Goal: Task Accomplishment & Management: Manage account settings

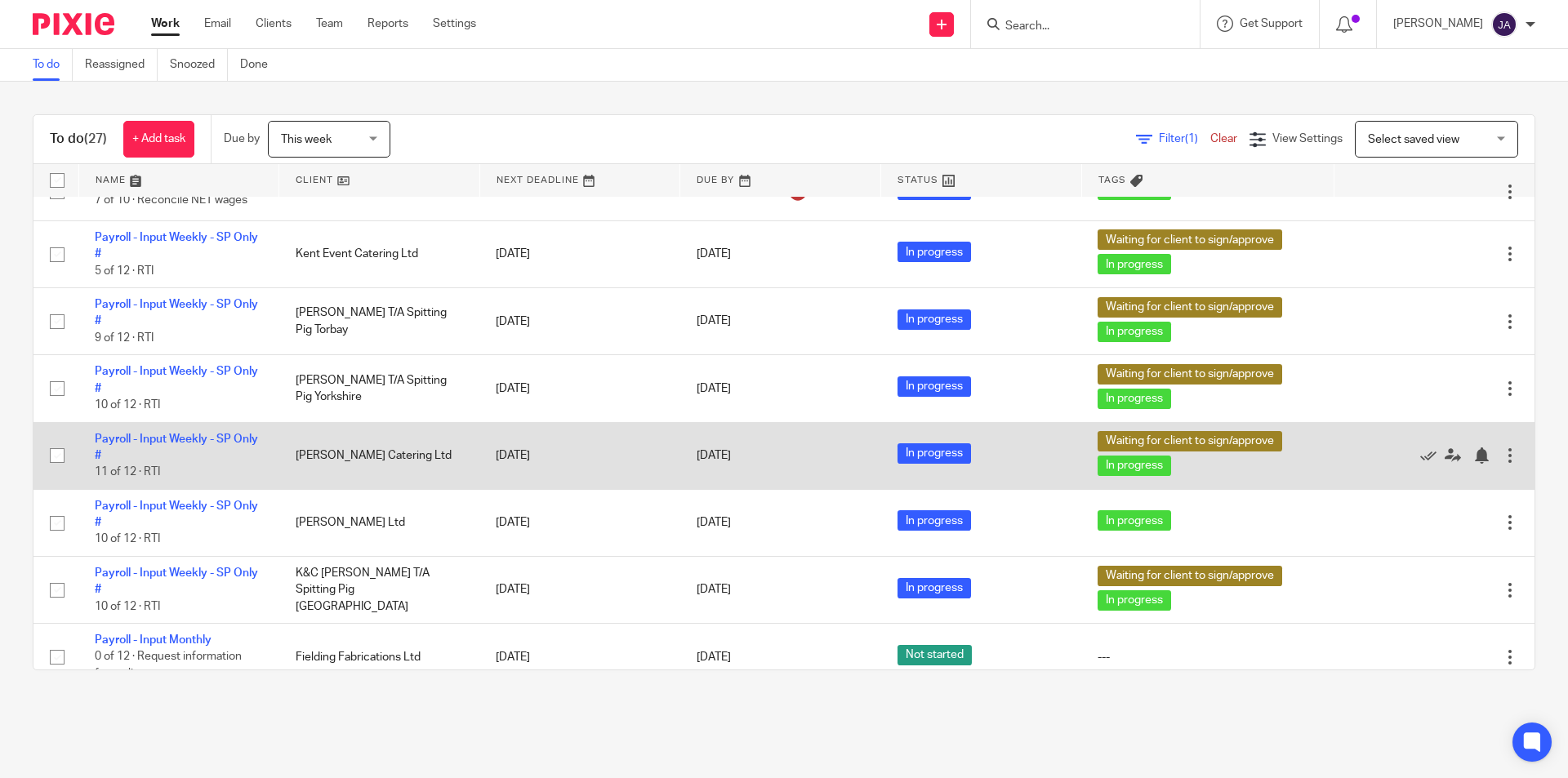
scroll to position [1061, 0]
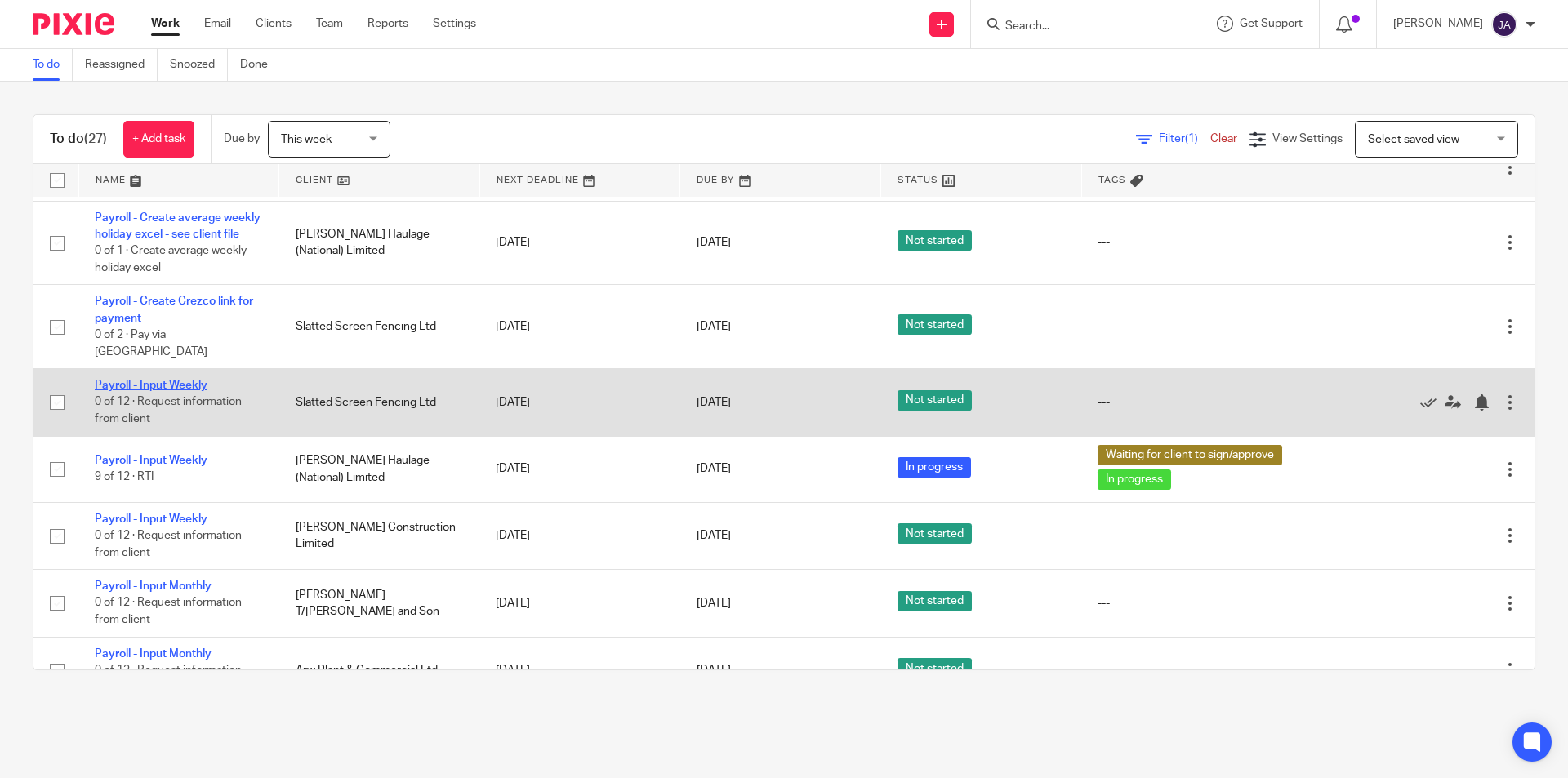
click at [189, 384] on link "Payroll - Input Weekly" at bounding box center [150, 386] width 113 height 12
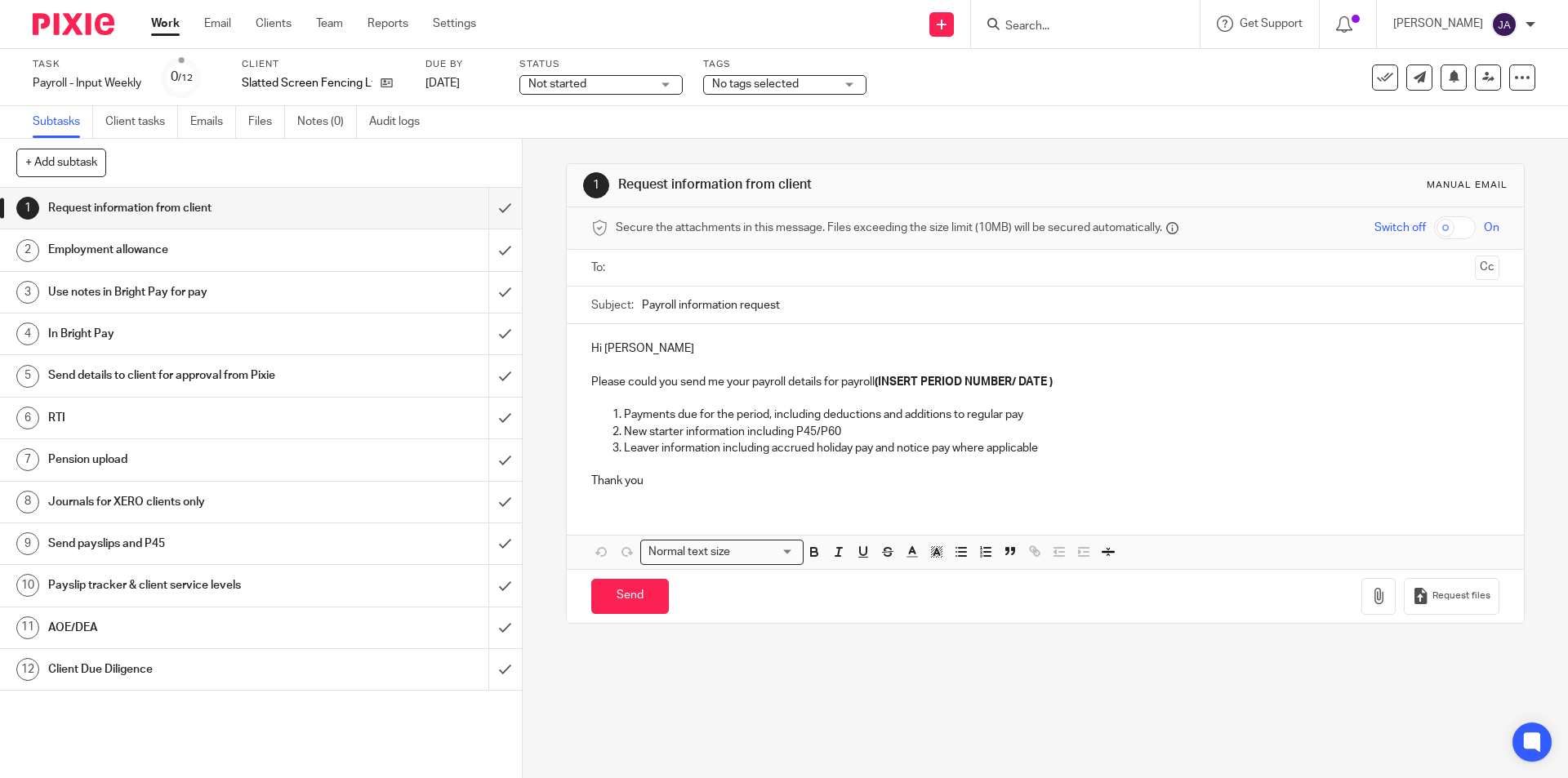
click at [563, 82] on span "Not started" at bounding box center [557, 84] width 58 height 12
click at [564, 146] on span "In progress" at bounding box center [560, 143] width 57 height 12
click at [729, 81] on span "No tags selected" at bounding box center [755, 84] width 87 height 12
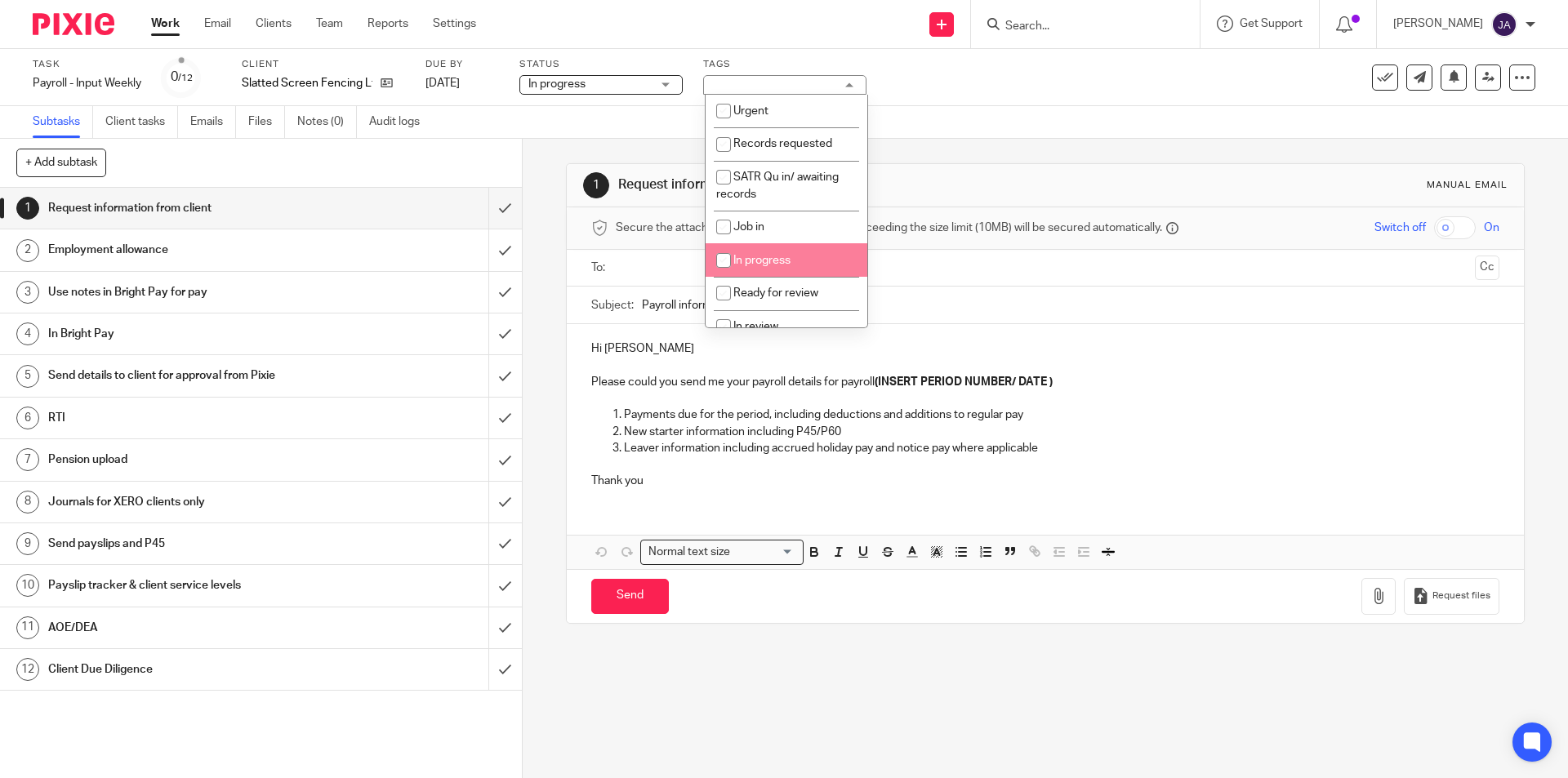
click at [753, 262] on span "In progress" at bounding box center [761, 261] width 57 height 12
checkbox input "true"
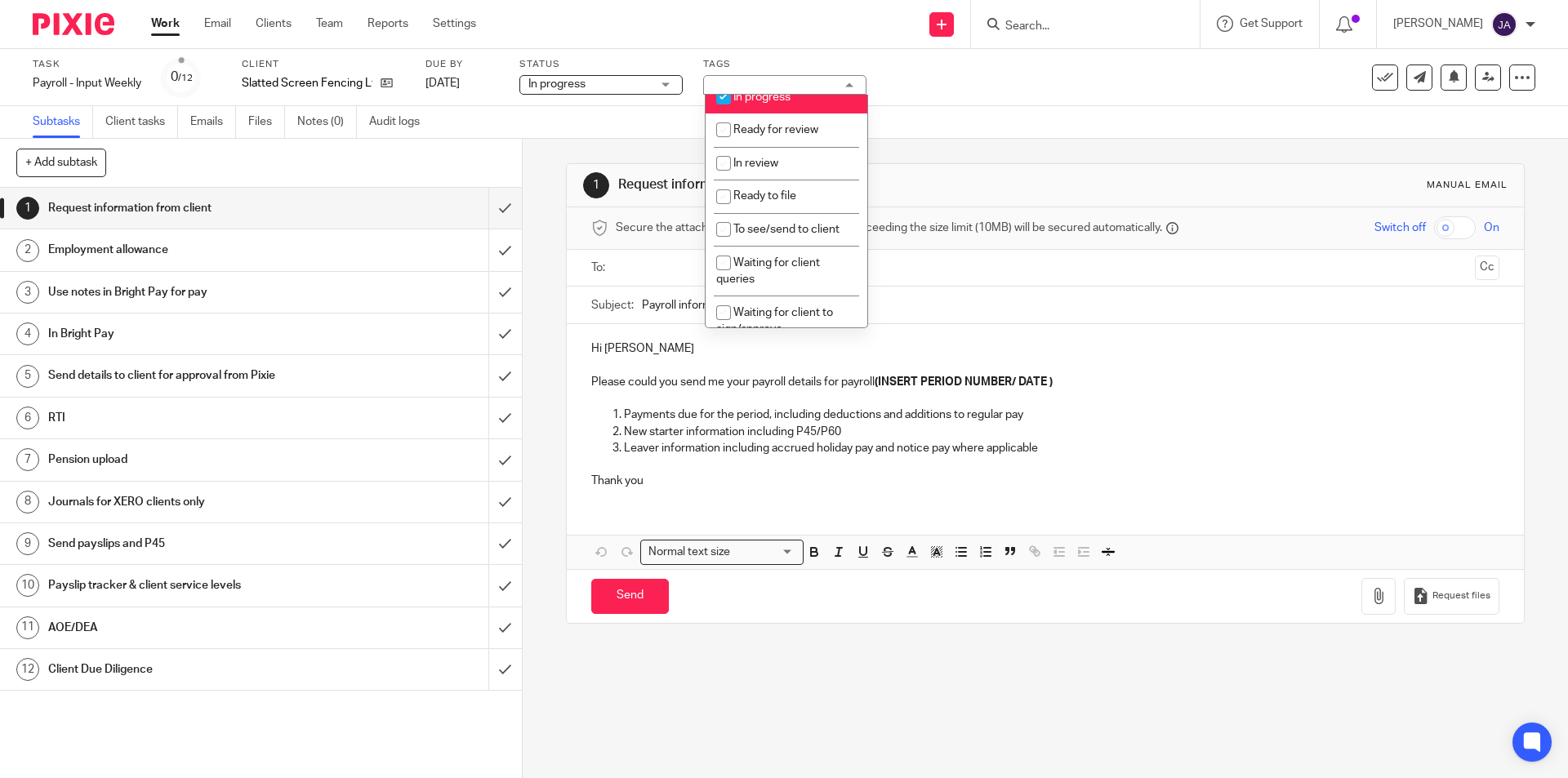
scroll to position [245, 0]
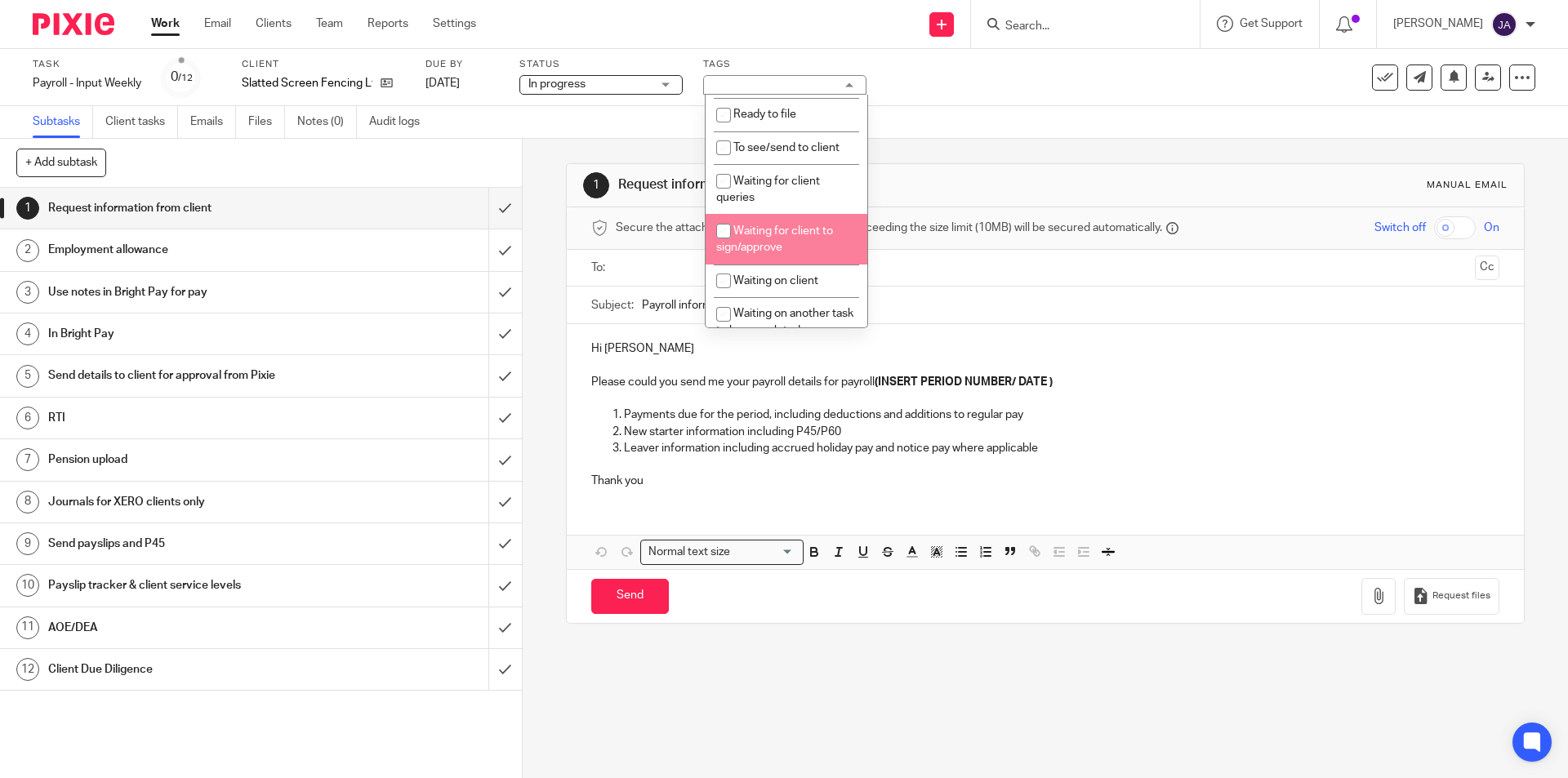
click at [749, 241] on span "Waiting for client to sign/approve" at bounding box center [773, 239] width 116 height 29
checkbox input "true"
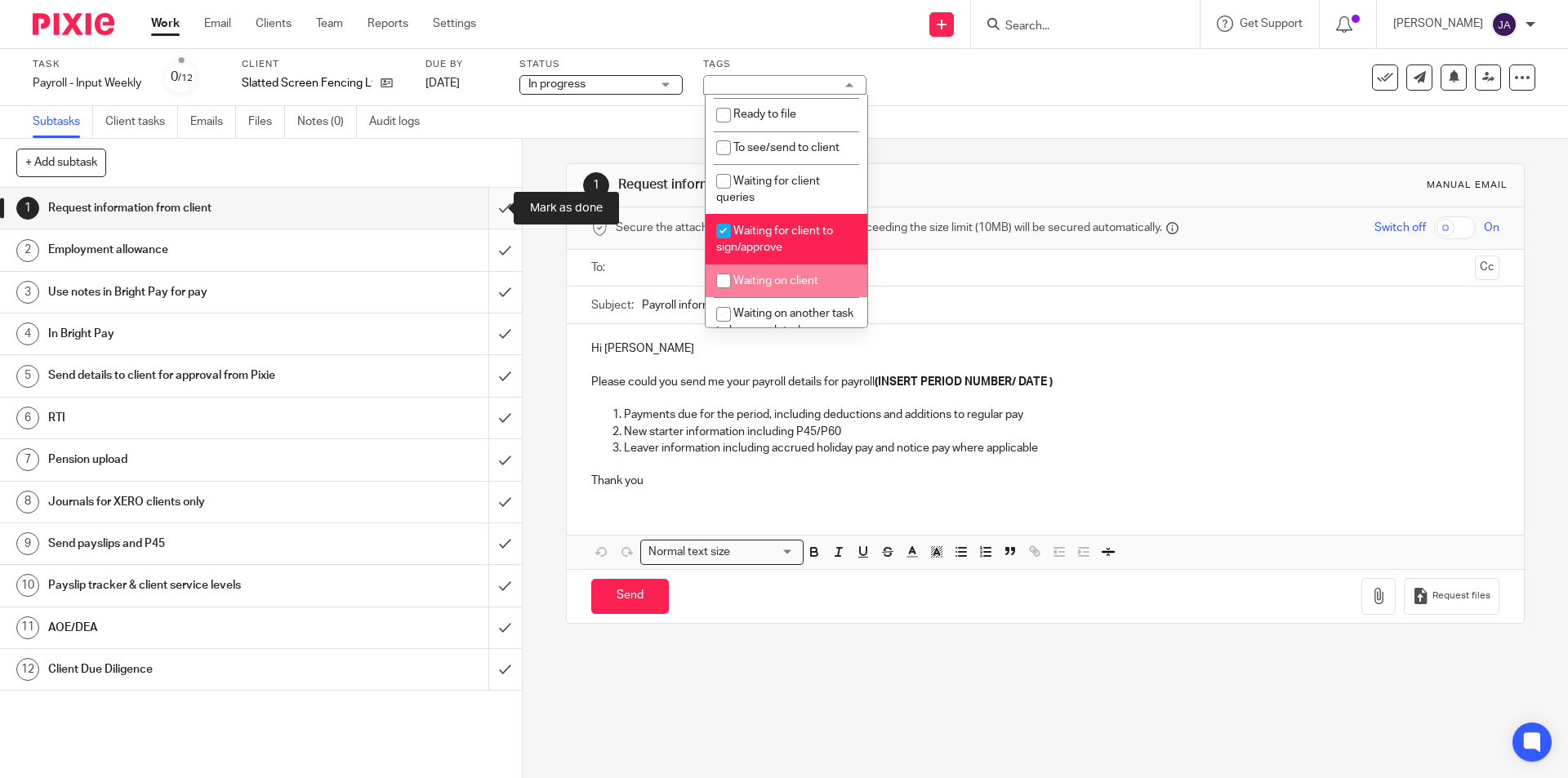
click at [489, 213] on input "submit" at bounding box center [261, 208] width 521 height 40
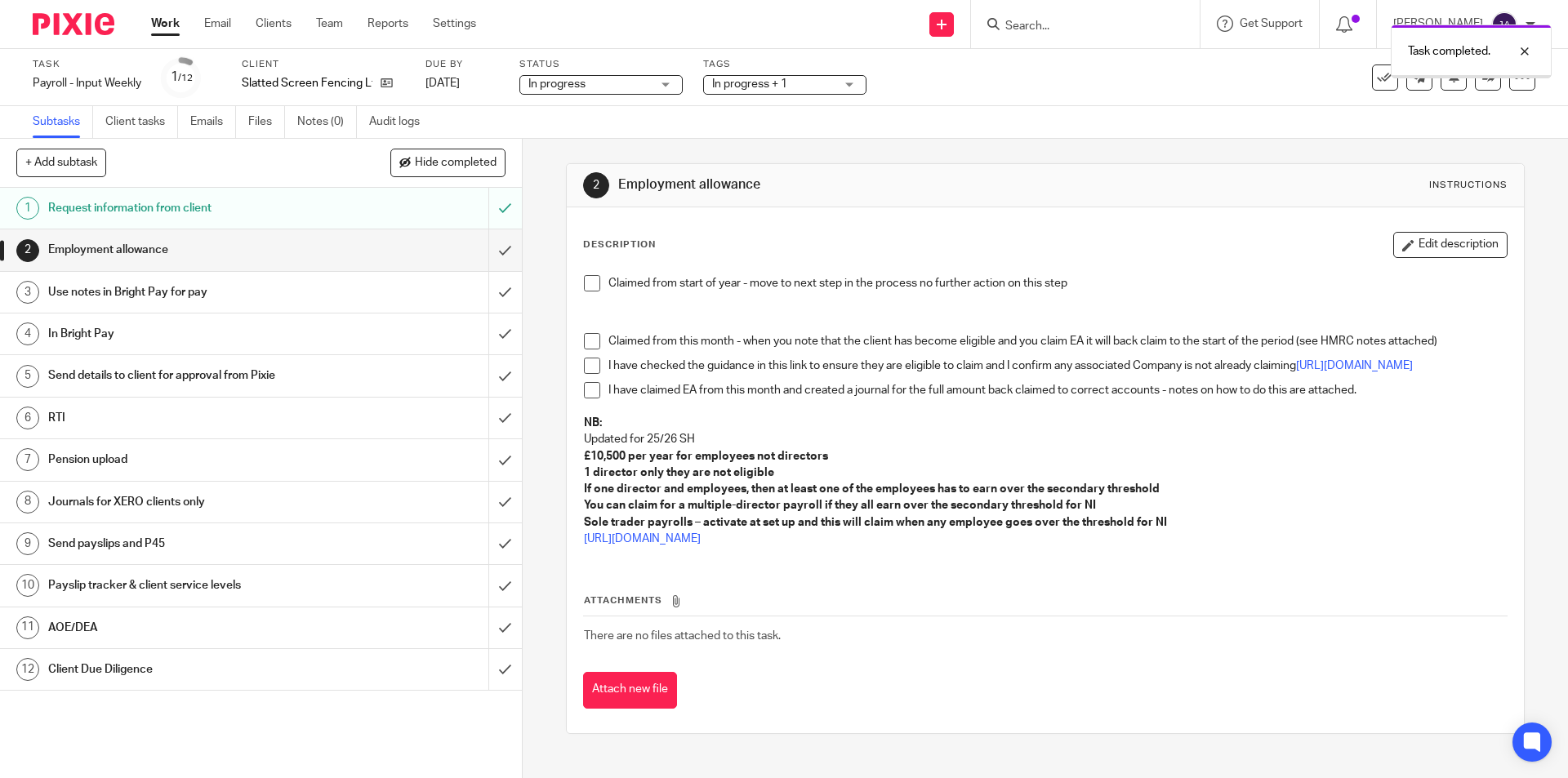
drag, startPoint x: 602, startPoint y: 285, endPoint x: 594, endPoint y: 286, distance: 8.1
click at [602, 286] on li "Claimed from start of year - move to next step in the process no further action…" at bounding box center [1045, 287] width 922 height 24
click at [592, 286] on span at bounding box center [592, 283] width 16 height 16
click at [491, 254] on input "submit" at bounding box center [261, 250] width 521 height 40
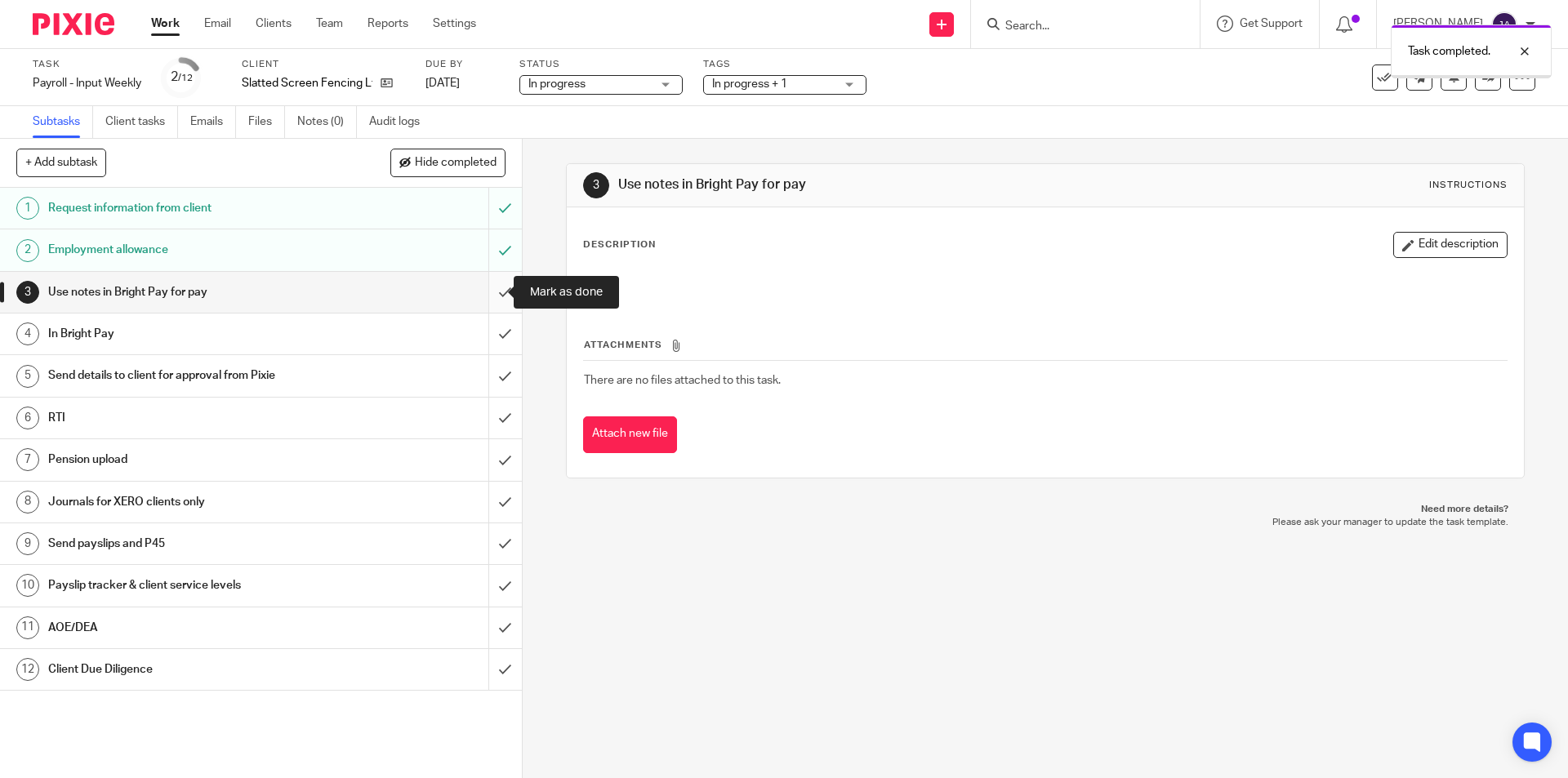
click at [498, 296] on input "submit" at bounding box center [261, 292] width 521 height 40
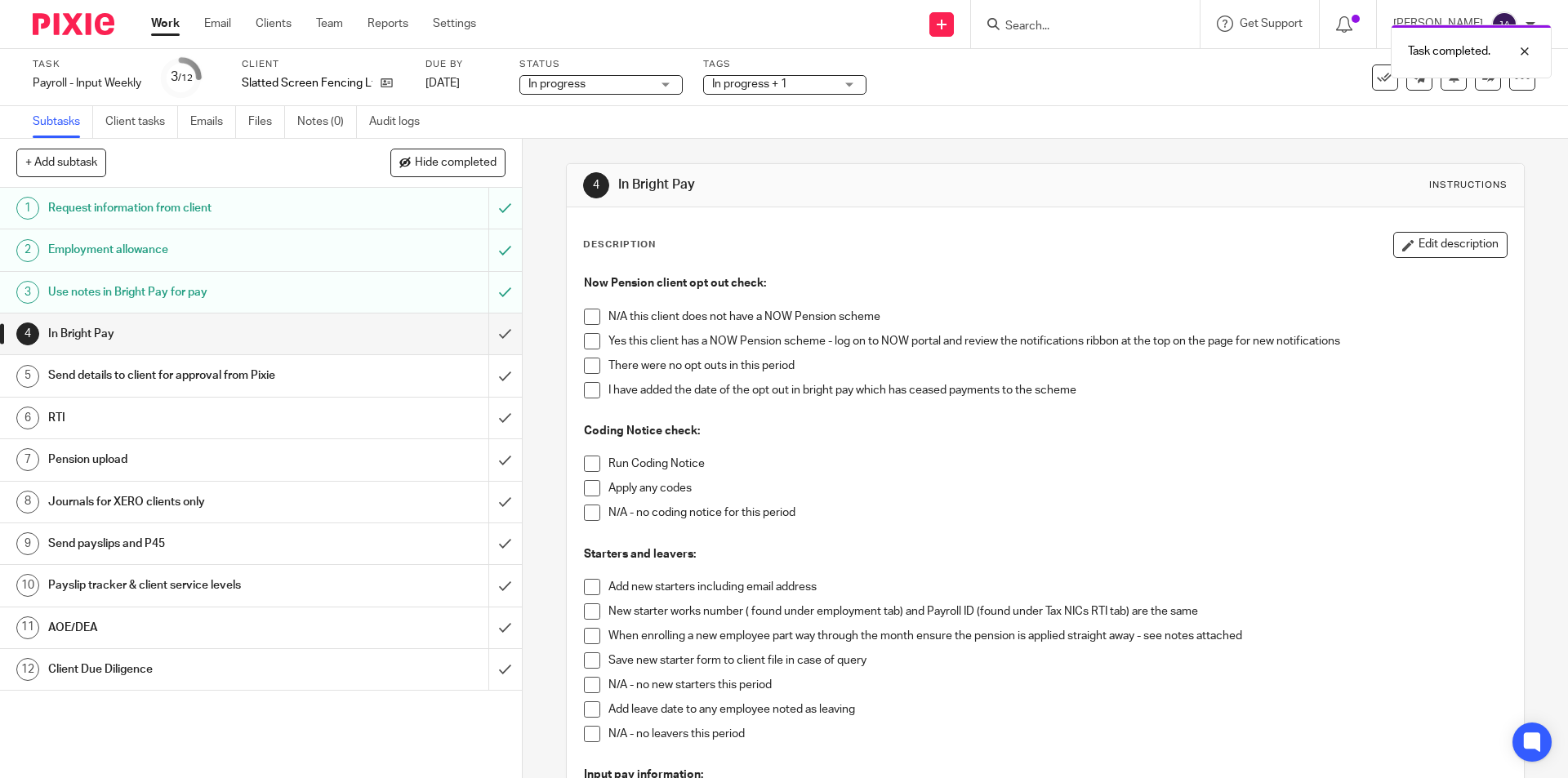
click at [589, 342] on span at bounding box center [592, 340] width 16 height 16
click at [588, 315] on span at bounding box center [592, 316] width 16 height 16
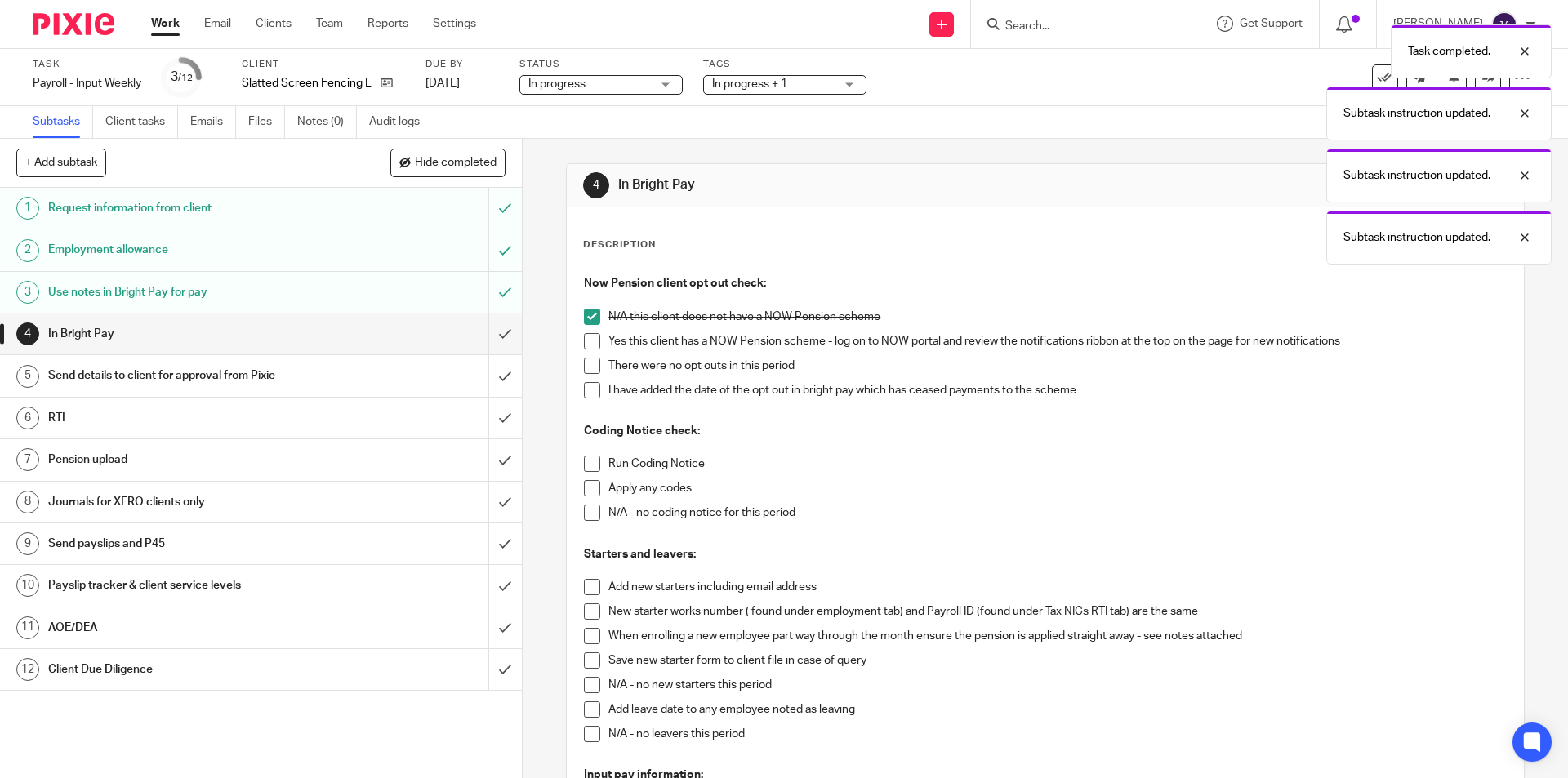
click at [588, 462] on span at bounding box center [592, 464] width 16 height 16
click at [586, 511] on span at bounding box center [592, 513] width 16 height 16
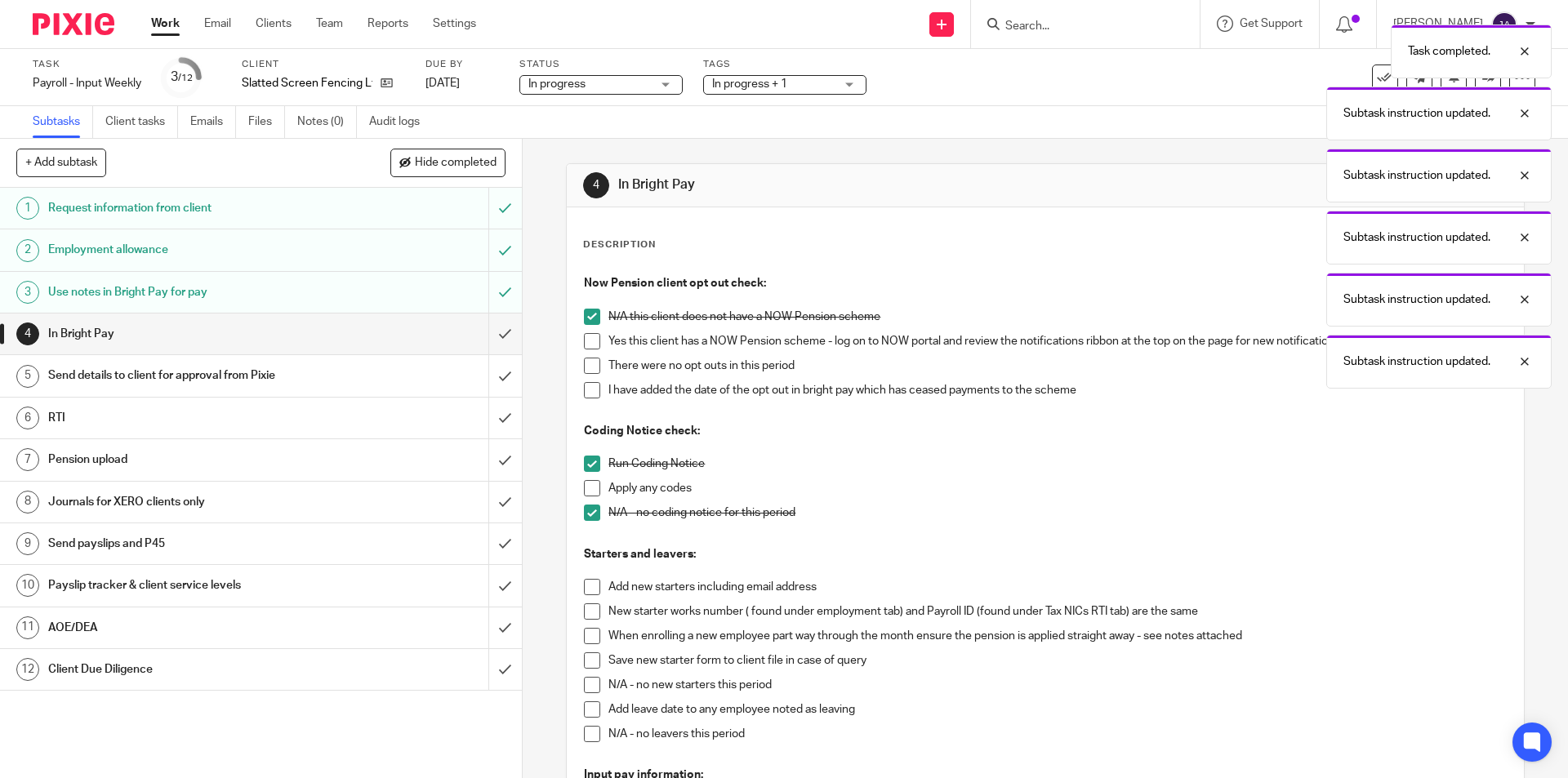
scroll to position [327, 0]
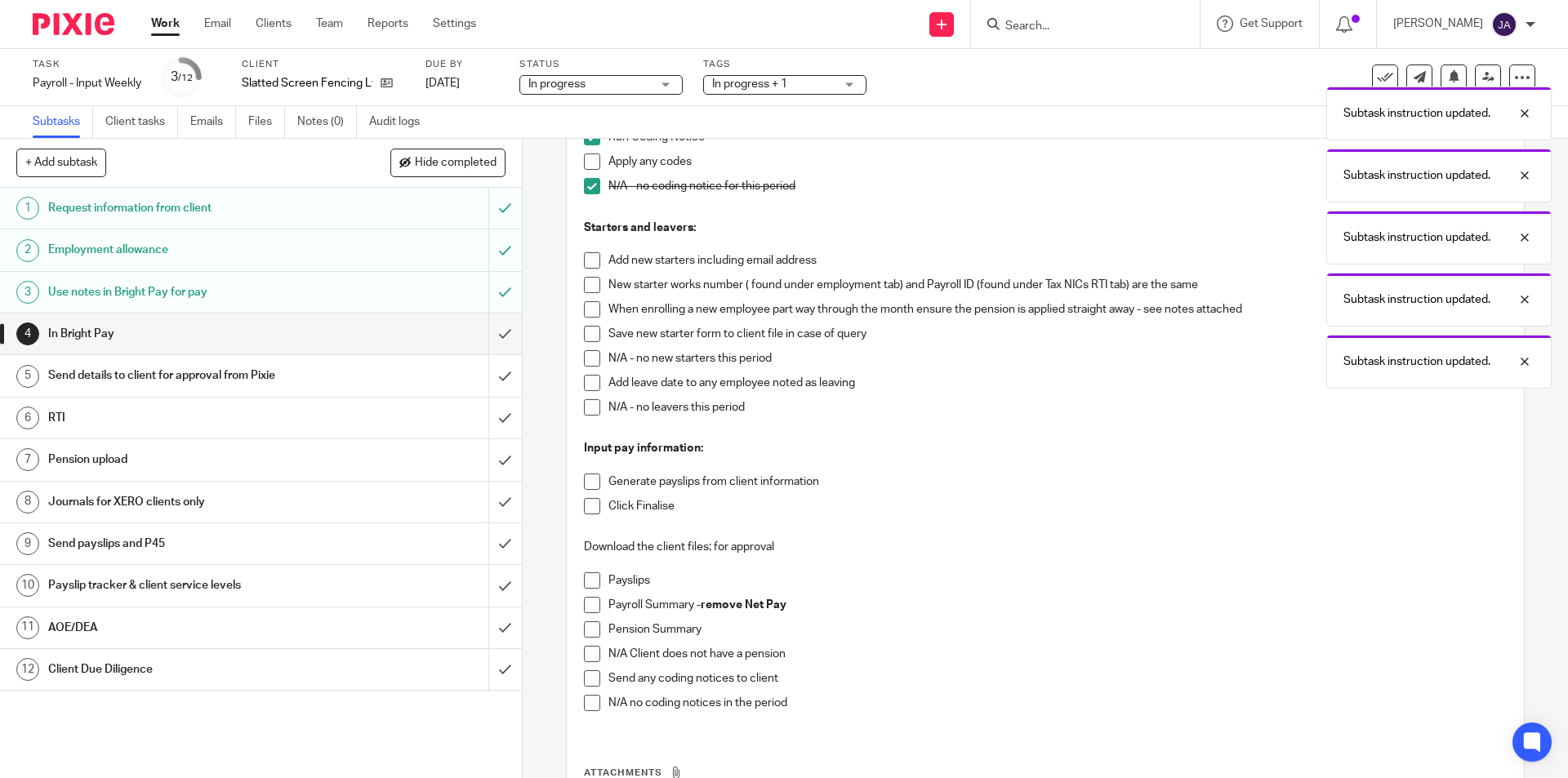
click at [589, 363] on span at bounding box center [592, 358] width 16 height 16
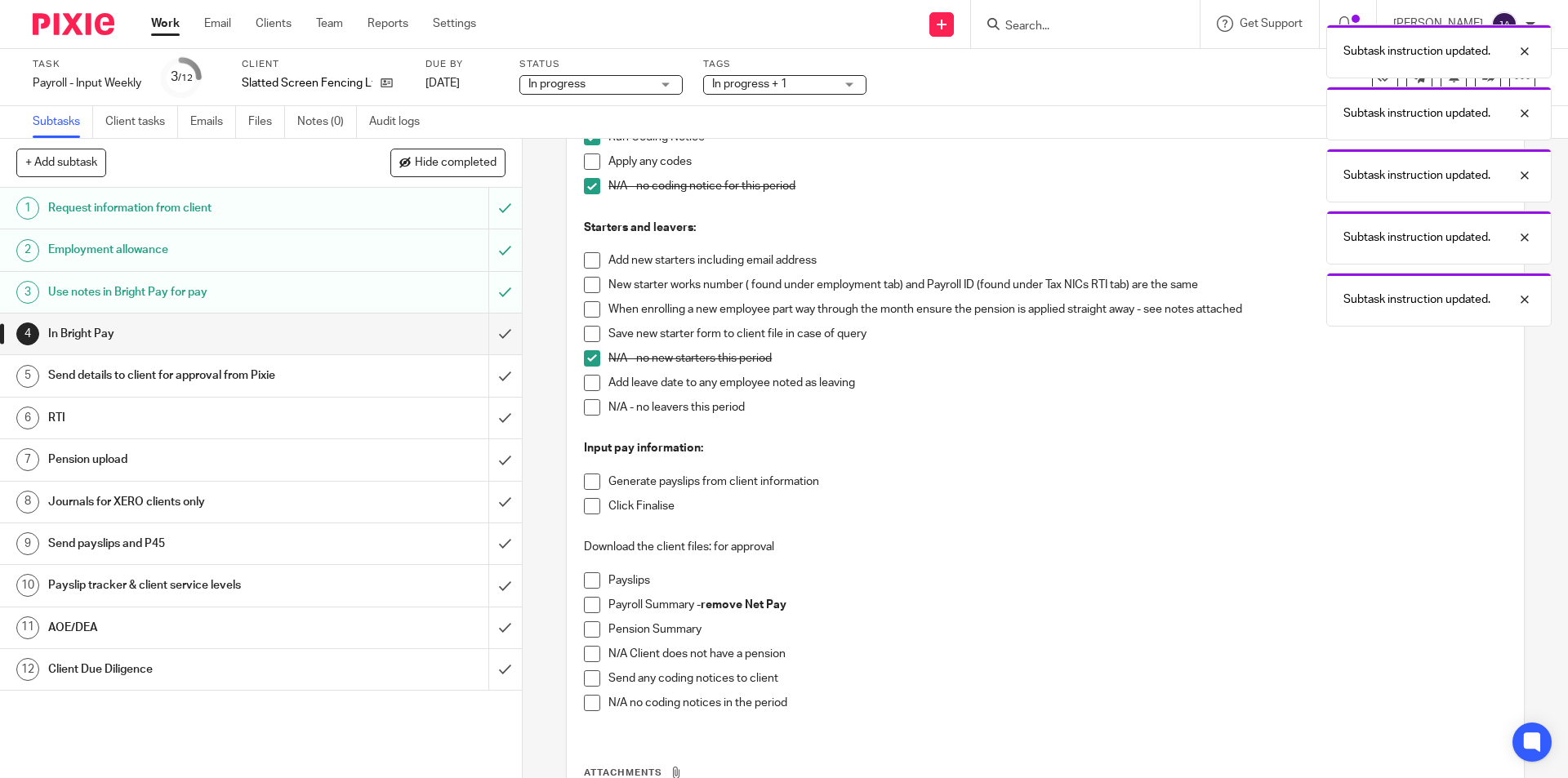
click at [587, 401] on span at bounding box center [592, 407] width 16 height 16
click at [585, 482] on span at bounding box center [592, 481] width 16 height 16
click at [584, 508] on span at bounding box center [592, 506] width 16 height 16
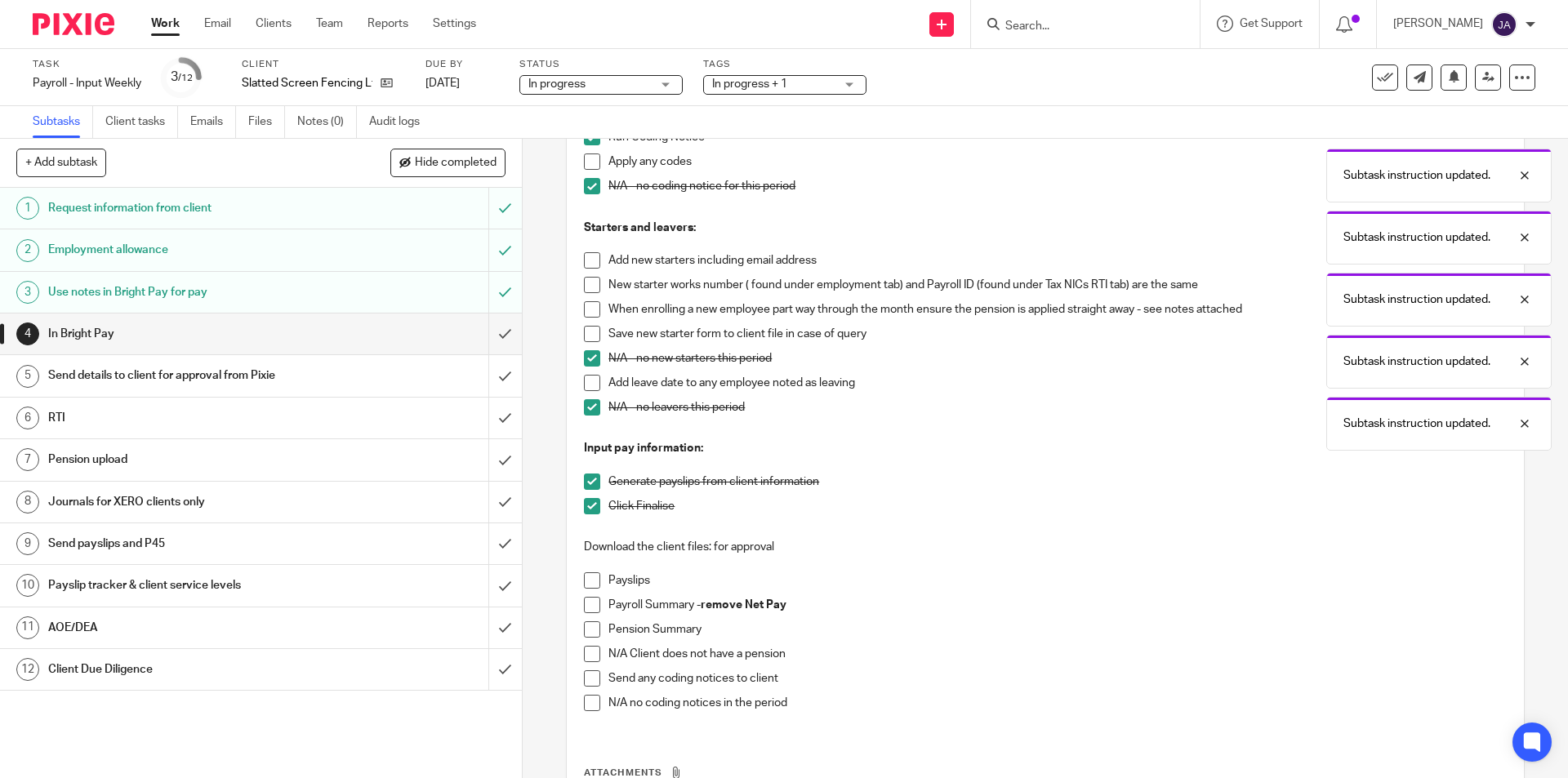
click at [584, 577] on span at bounding box center [592, 580] width 16 height 16
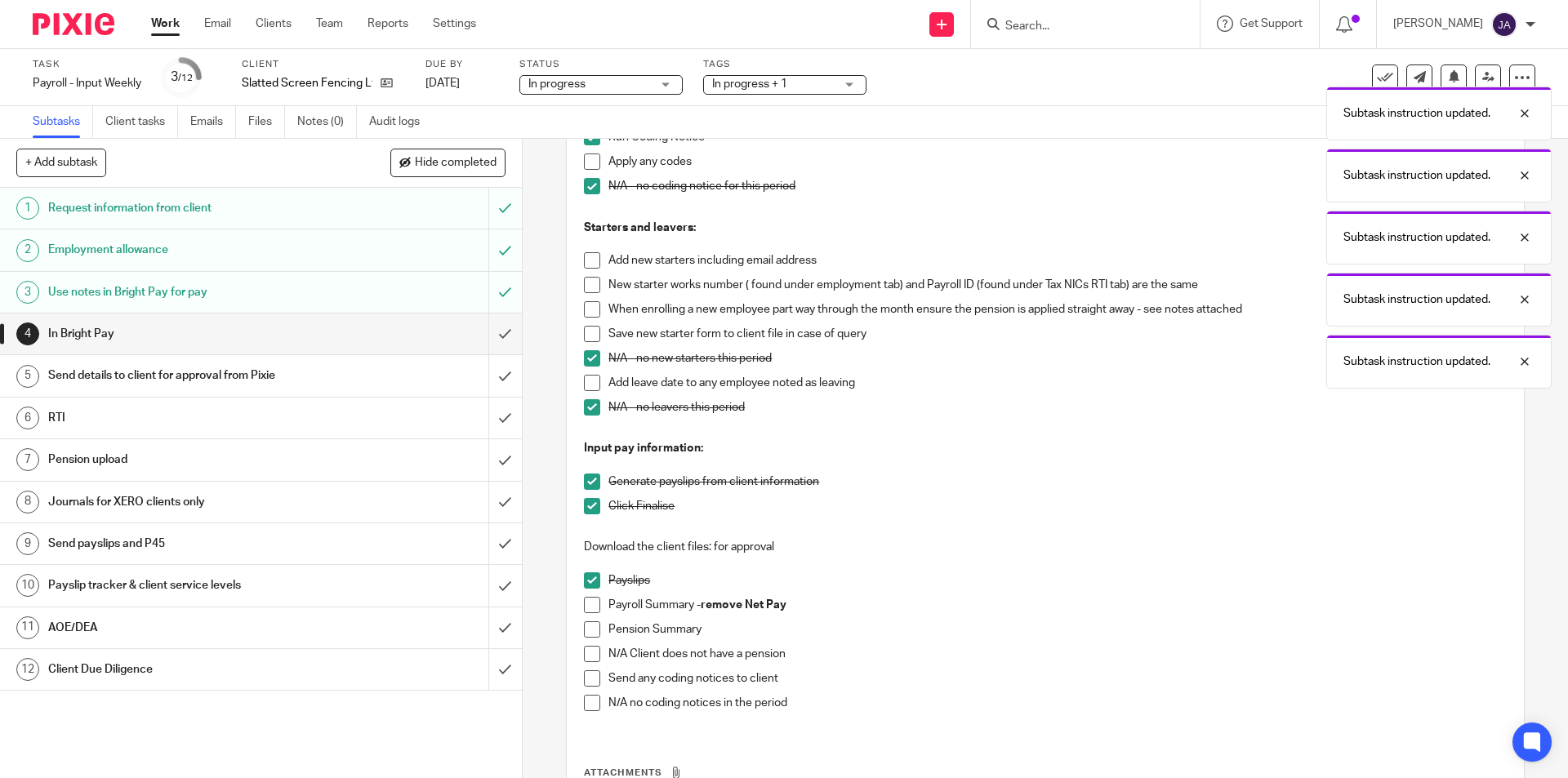
click at [588, 608] on span at bounding box center [592, 604] width 16 height 16
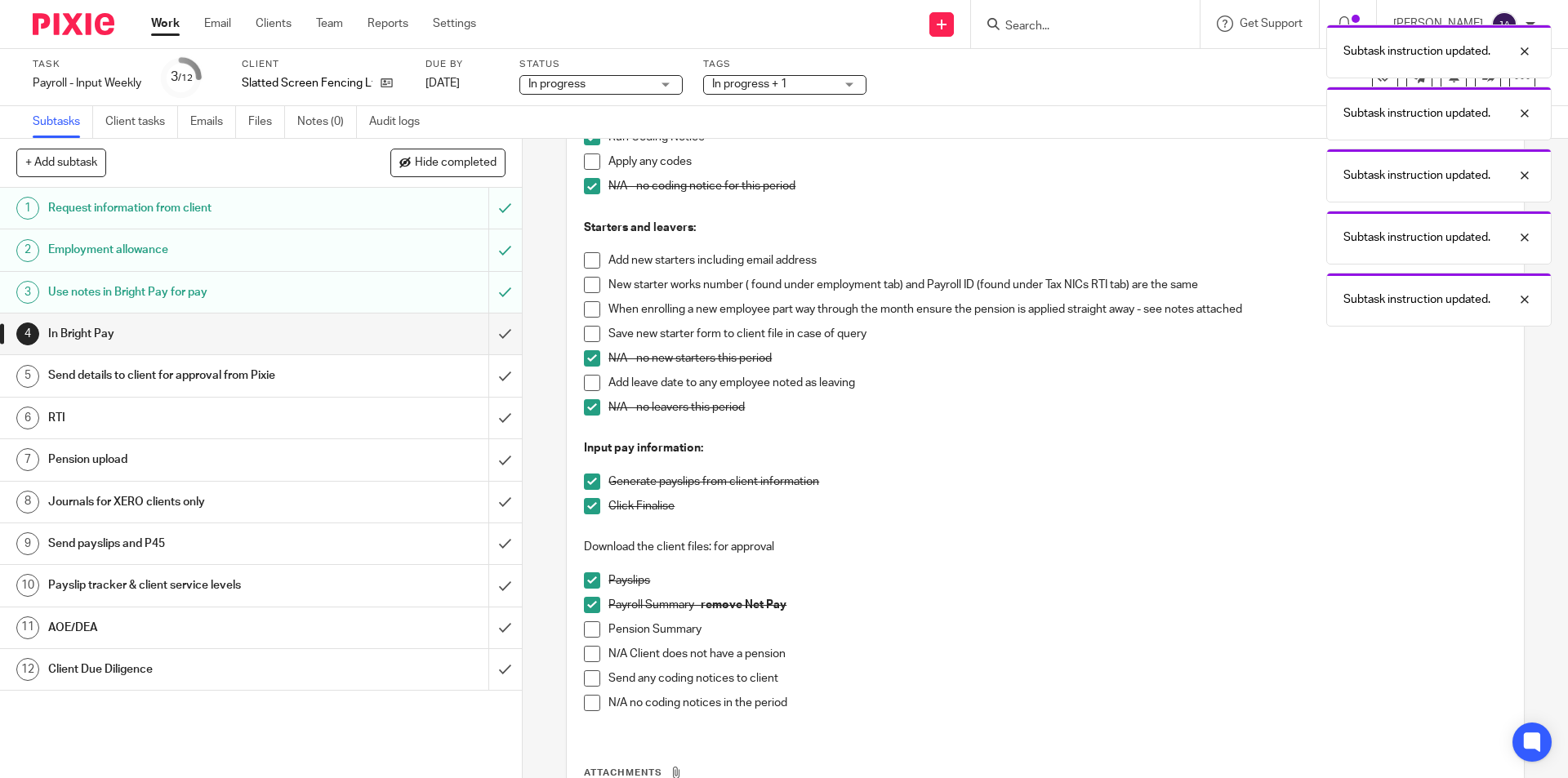
click at [586, 623] on span at bounding box center [592, 629] width 16 height 16
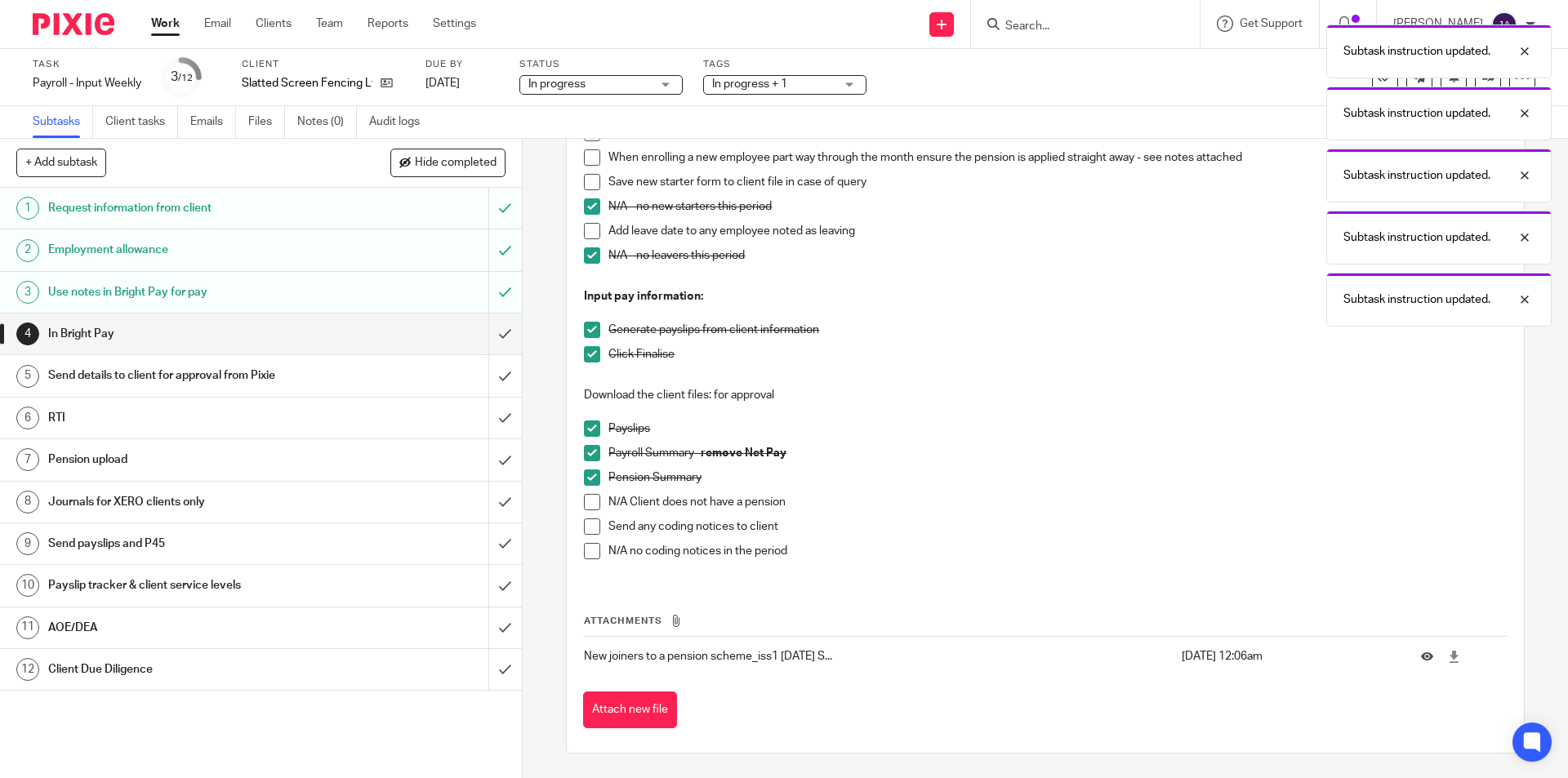
click at [590, 553] on span at bounding box center [592, 550] width 16 height 16
click at [494, 331] on input "submit" at bounding box center [261, 334] width 521 height 40
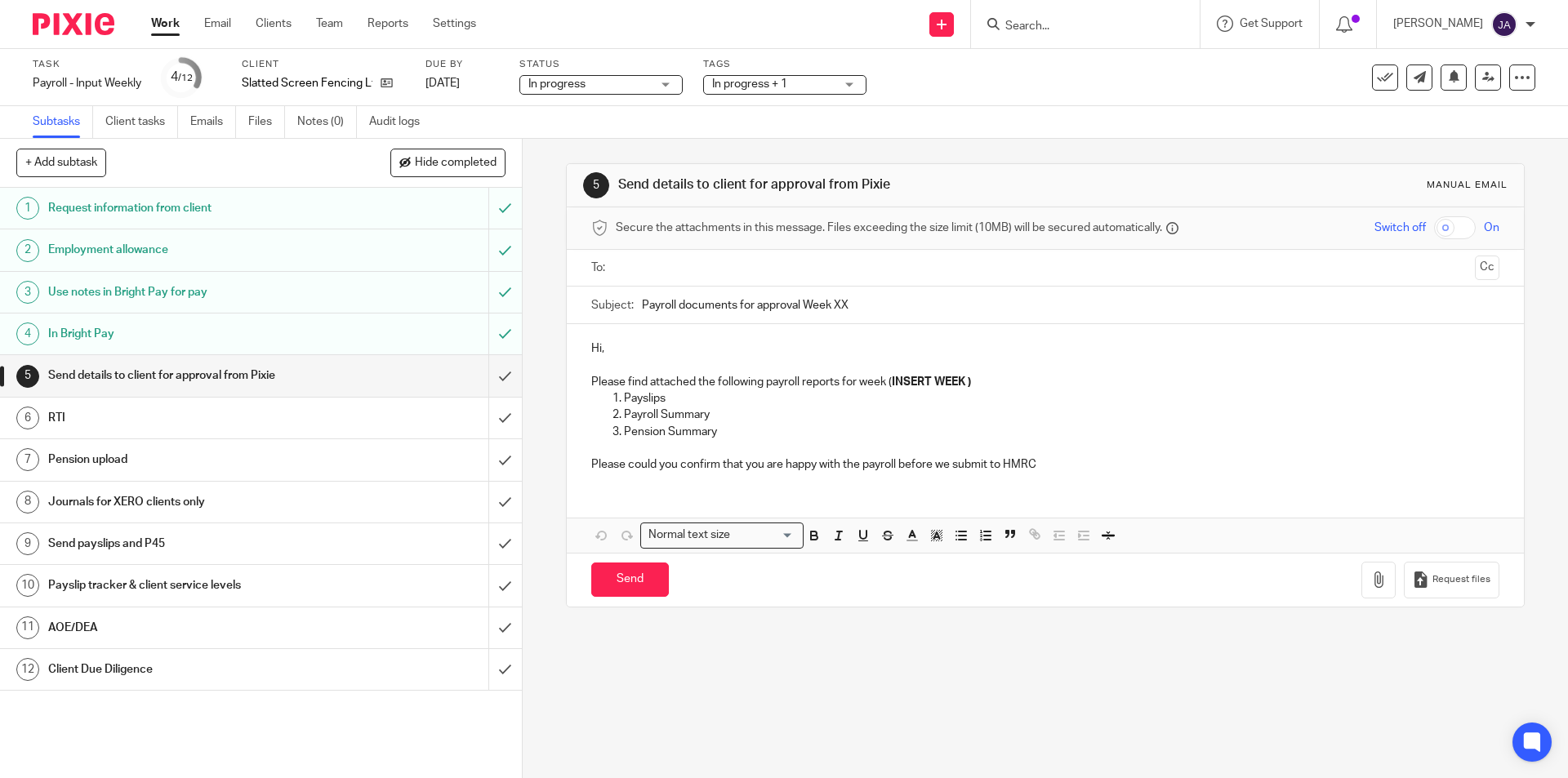
click at [621, 268] on input "text" at bounding box center [1044, 268] width 846 height 19
click at [642, 306] on input "Payroll documents for approval Week XX" at bounding box center [1070, 309] width 856 height 37
click at [642, 308] on input "Payroll documents for approval Week XX" at bounding box center [1070, 309] width 856 height 37
paste input "Week 23 Slatted S.Fencing"
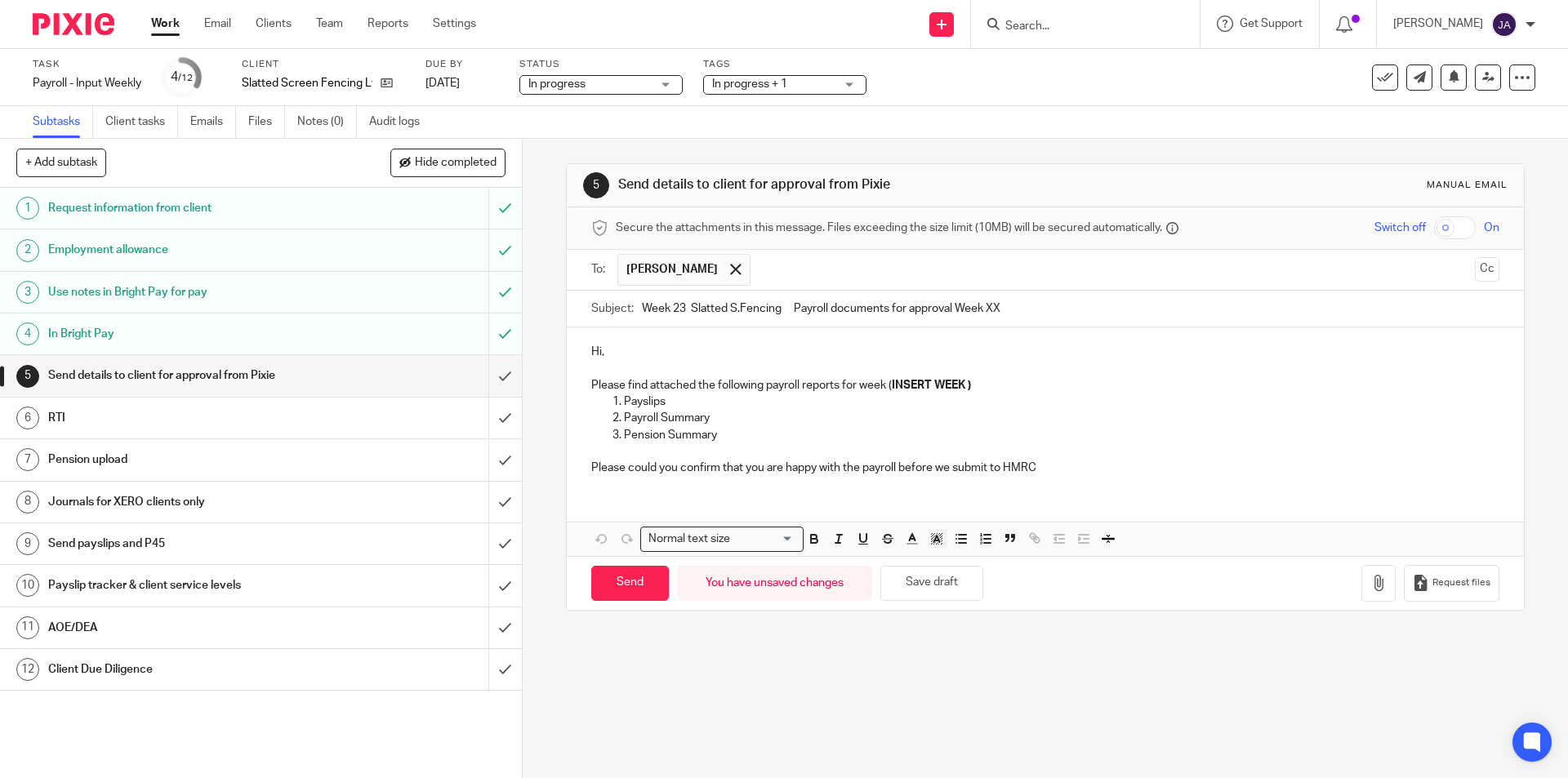
click at [684, 313] on input "Week 23 Slatted S.Fencing Payroll documents for approval Week XX" at bounding box center [1070, 309] width 856 height 37
click at [1015, 307] on input "Week 24 Slatted S.Fencing Payroll documents for approval Week XX" at bounding box center [1070, 309] width 856 height 37
type input "Week 24 Slatted S.Fencing Payroll documents for approval"
click at [987, 381] on p "Please find attached the following payroll reports for week ( INSERT WEEK )" at bounding box center [1045, 385] width 907 height 16
drag, startPoint x: 682, startPoint y: 349, endPoint x: 662, endPoint y: 350, distance: 20.0
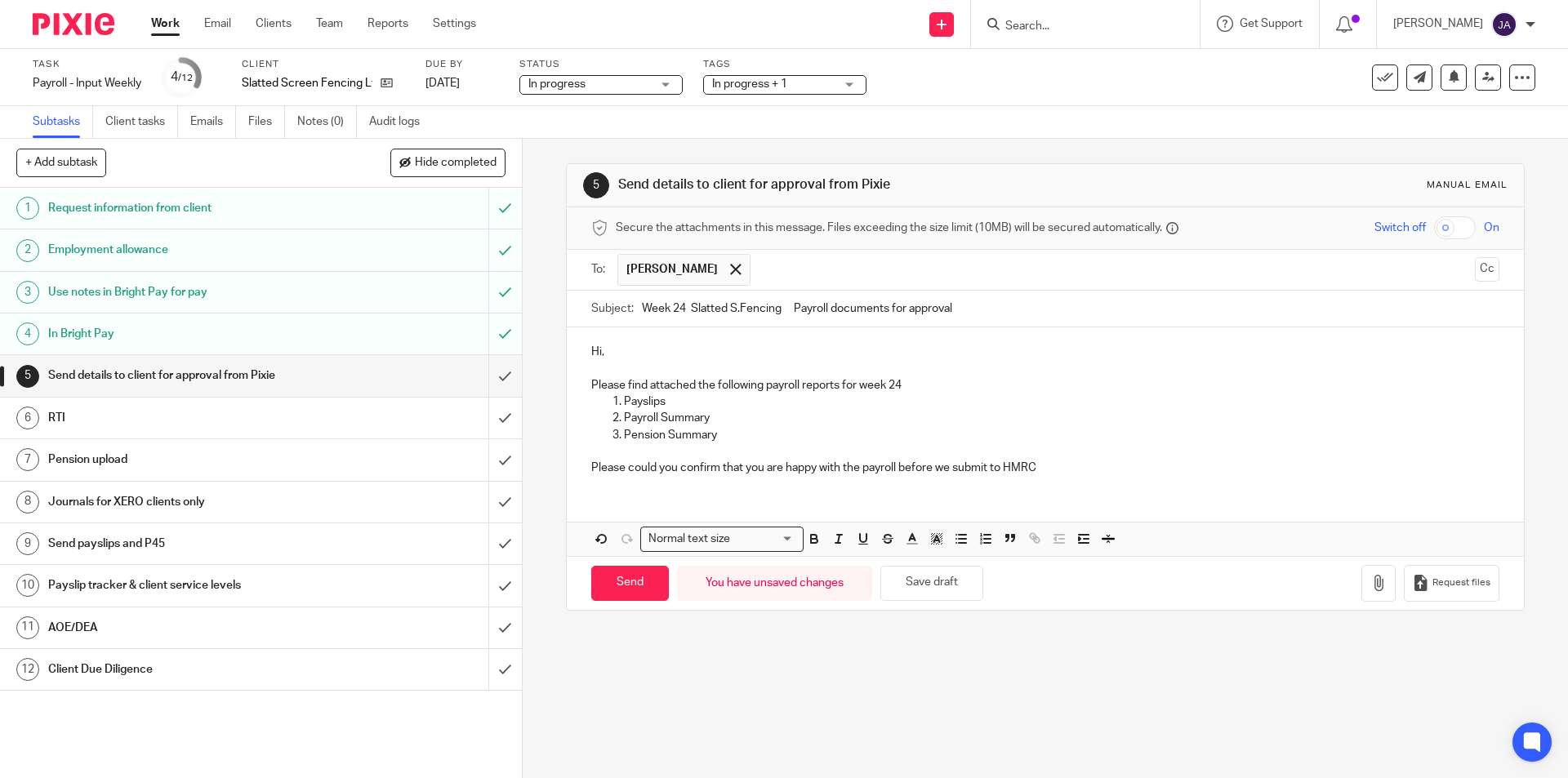
click at [681, 350] on p "Hi," at bounding box center [1045, 351] width 907 height 16
click at [570, 348] on div "Hi, Please find attached the following payroll reports for week 24 Payslips Pay…" at bounding box center [1045, 407] width 956 height 161
drag, startPoint x: 558, startPoint y: 352, endPoint x: 501, endPoint y: 350, distance: 57.0
click at [501, 350] on div "+ Add subtask Hide completed Cancel + Add 1 Request information from client 2 E…" at bounding box center [784, 458] width 1568 height 640
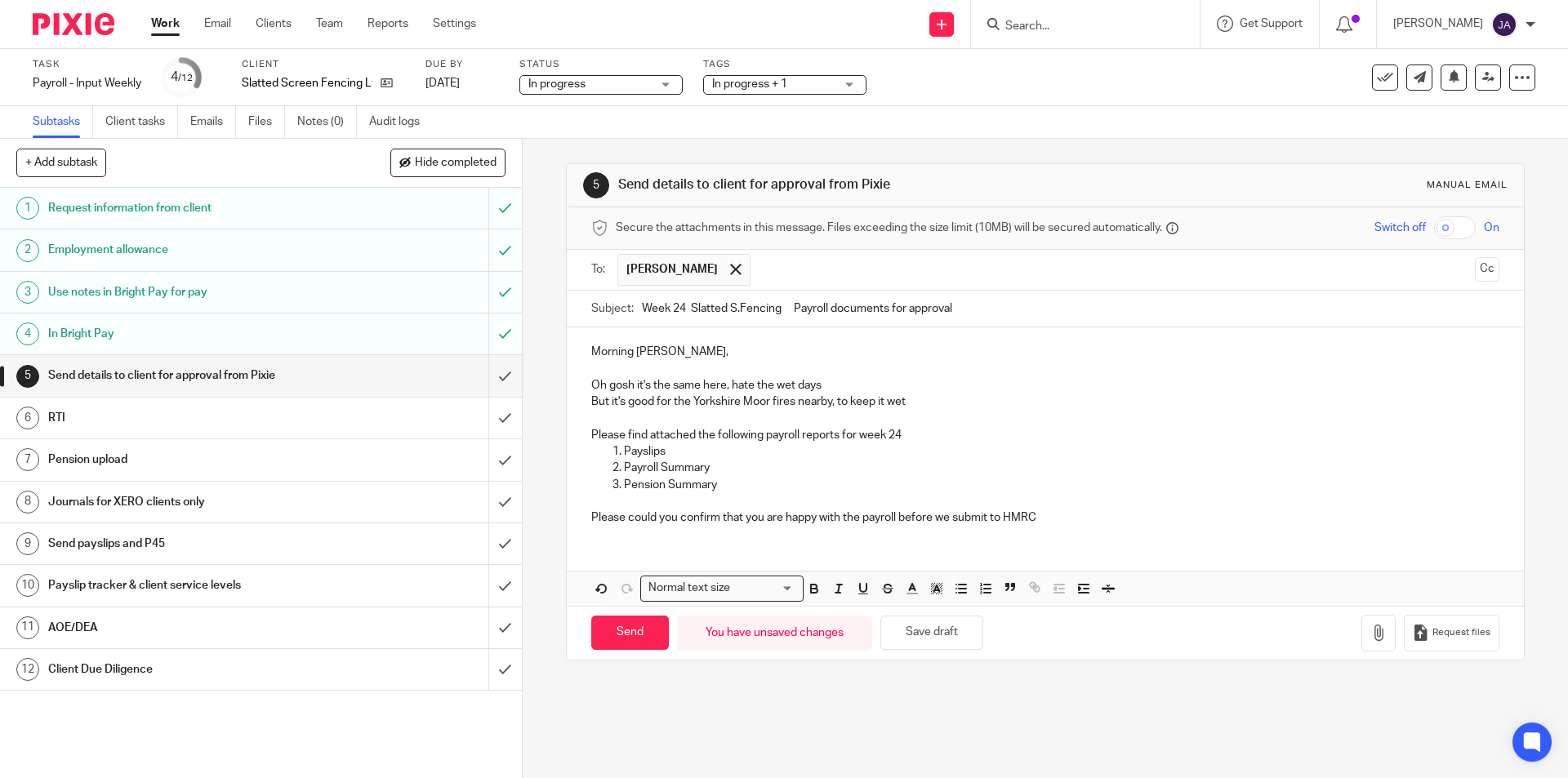
click at [906, 436] on p "Please find attached the following payroll reports for week 24" at bounding box center [1045, 435] width 907 height 16
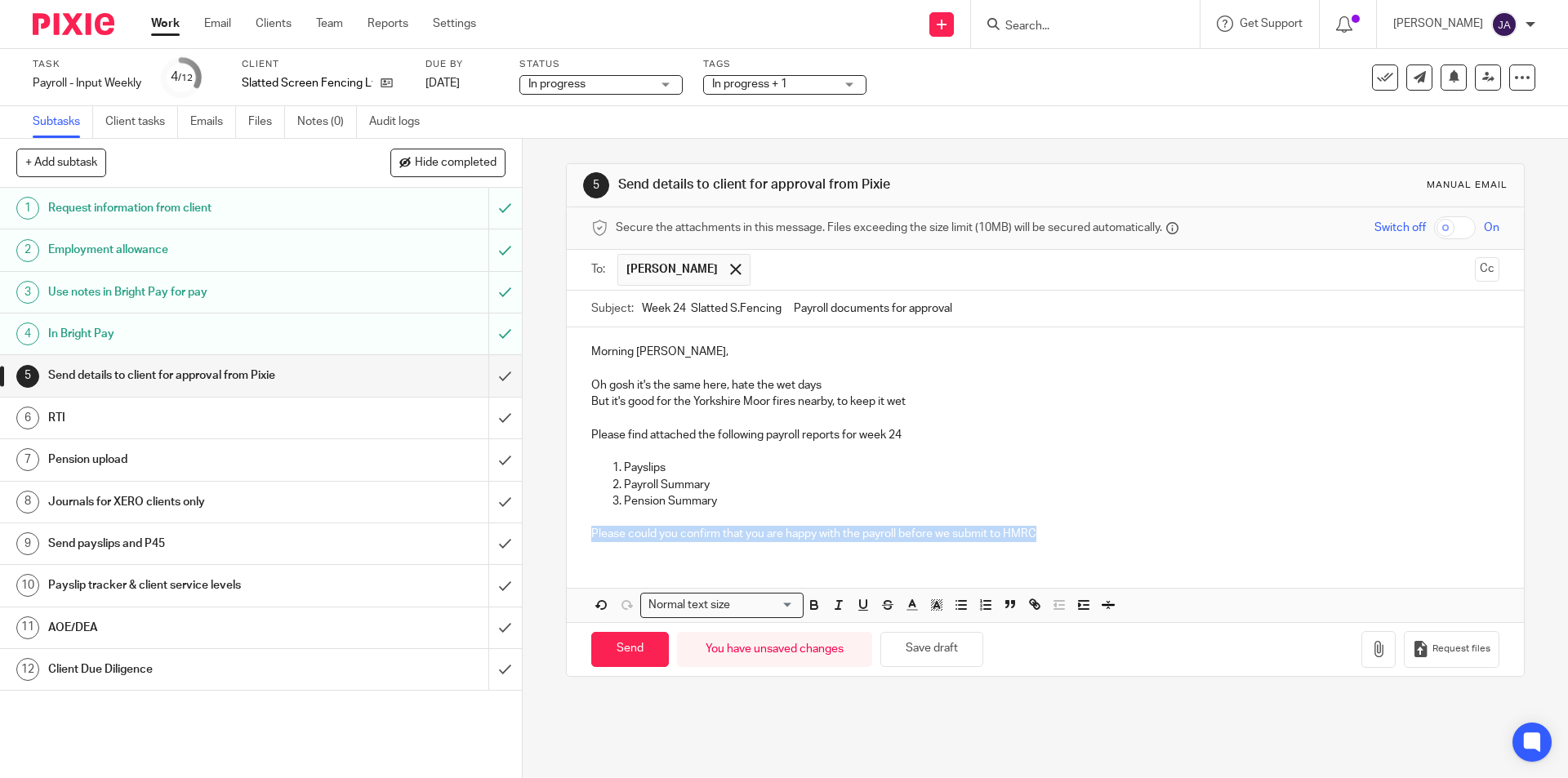
drag, startPoint x: 1018, startPoint y: 536, endPoint x: 569, endPoint y: 534, distance: 449.0
click at [569, 534] on div "Morning Adela, Oh gosh it's the same here, hate the wet days But it's good for …" at bounding box center [1045, 440] width 956 height 227
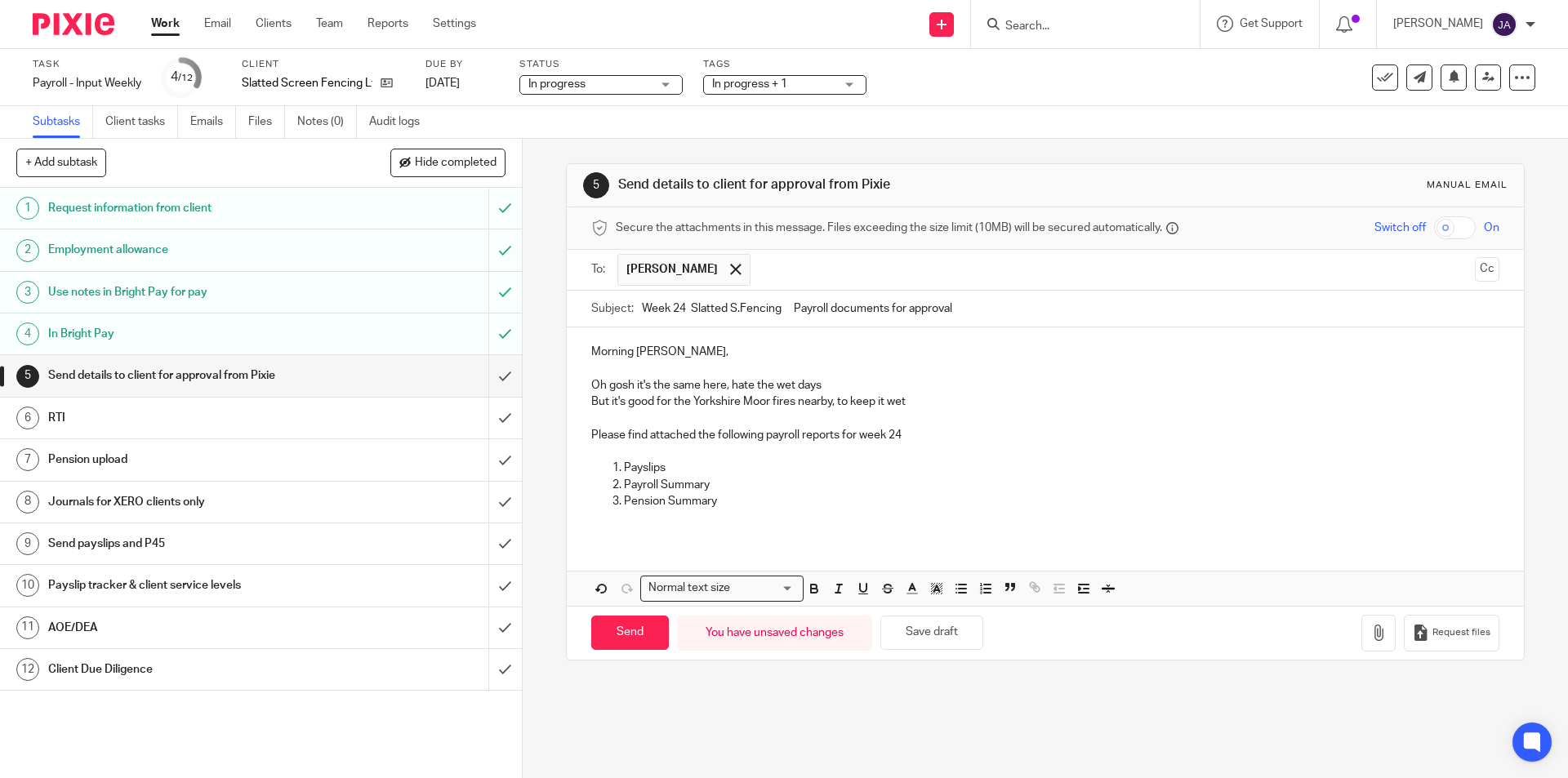
click at [594, 445] on p at bounding box center [1045, 451] width 907 height 16
click at [1046, 453] on p "Please could you confirm that you are happy with the payroll before we submit t…" at bounding box center [1045, 451] width 907 height 16
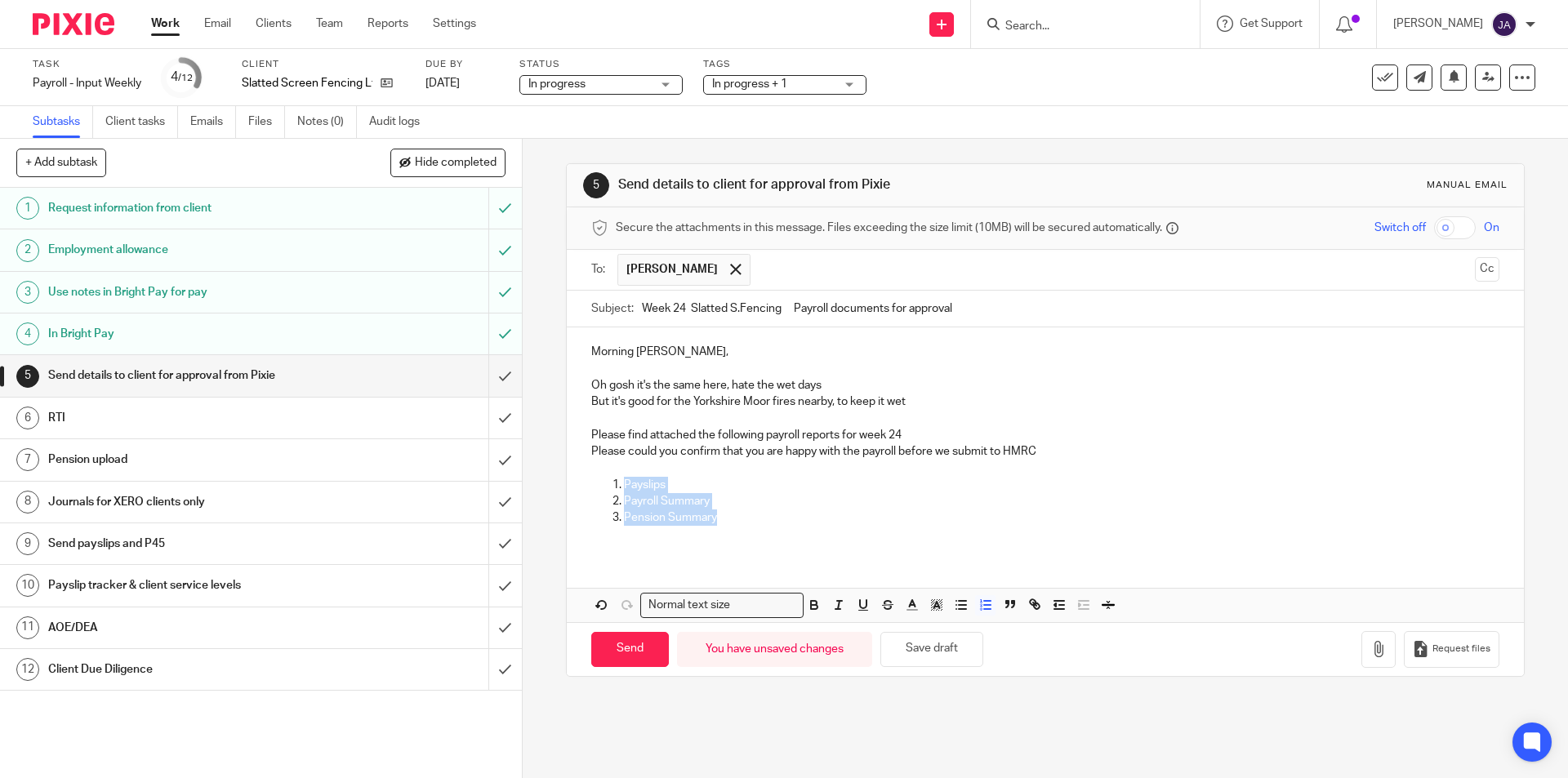
drag, startPoint x: 729, startPoint y: 515, endPoint x: 580, endPoint y: 477, distance: 153.8
click at [580, 478] on div "Morning Adela, Oh gosh it's the same here, hate the wet days But it's good for …" at bounding box center [1045, 440] width 956 height 227
click at [699, 461] on p at bounding box center [1045, 467] width 907 height 16
click at [797, 513] on p "Pension Summary" at bounding box center [1060, 517] width 874 height 16
click at [685, 550] on div "Morning Adela, Oh gosh it's the same here, hate the wet days But it's good for …" at bounding box center [1045, 440] width 956 height 227
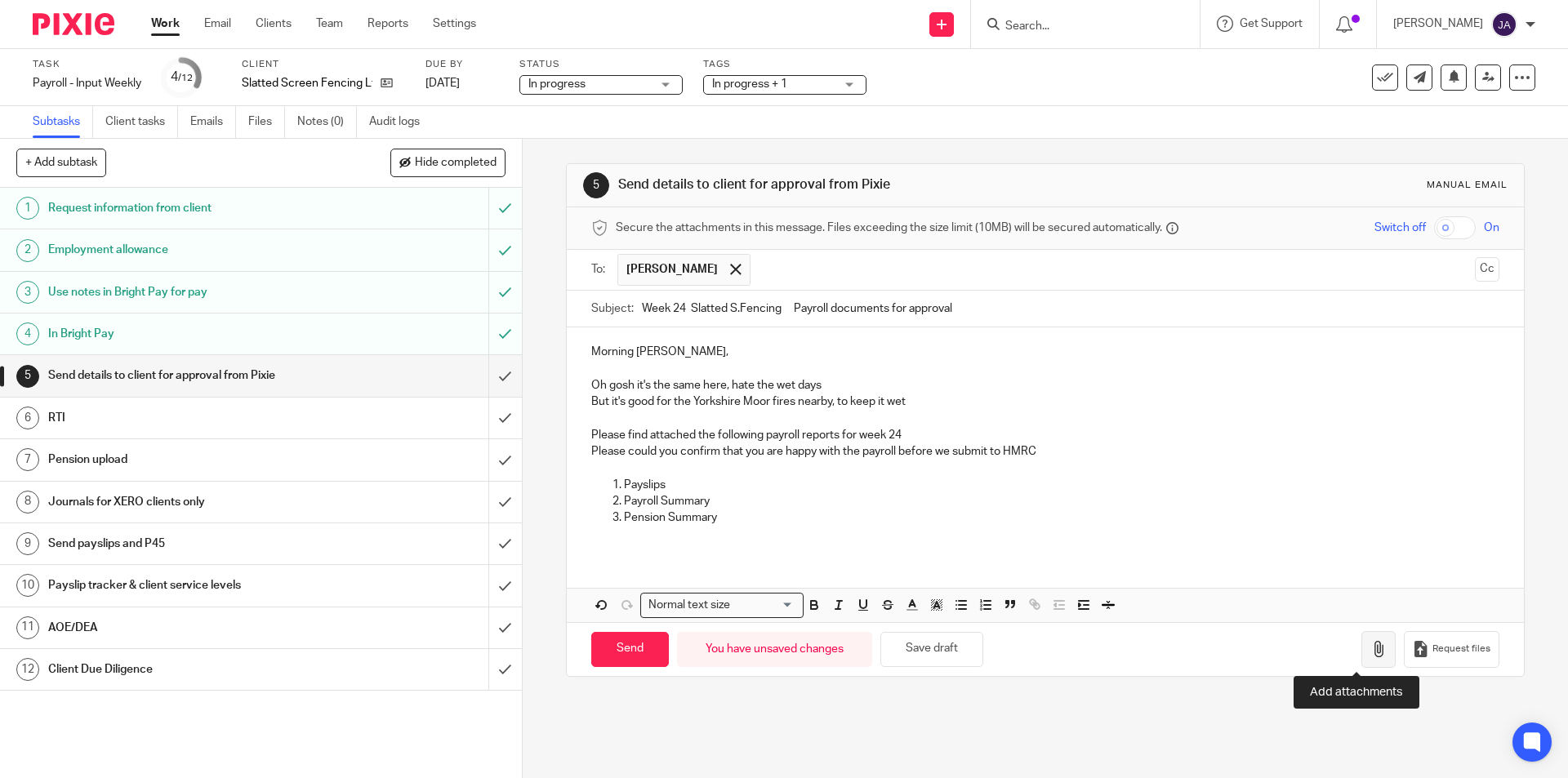
click at [1370, 644] on icon "button" at bounding box center [1378, 648] width 16 height 16
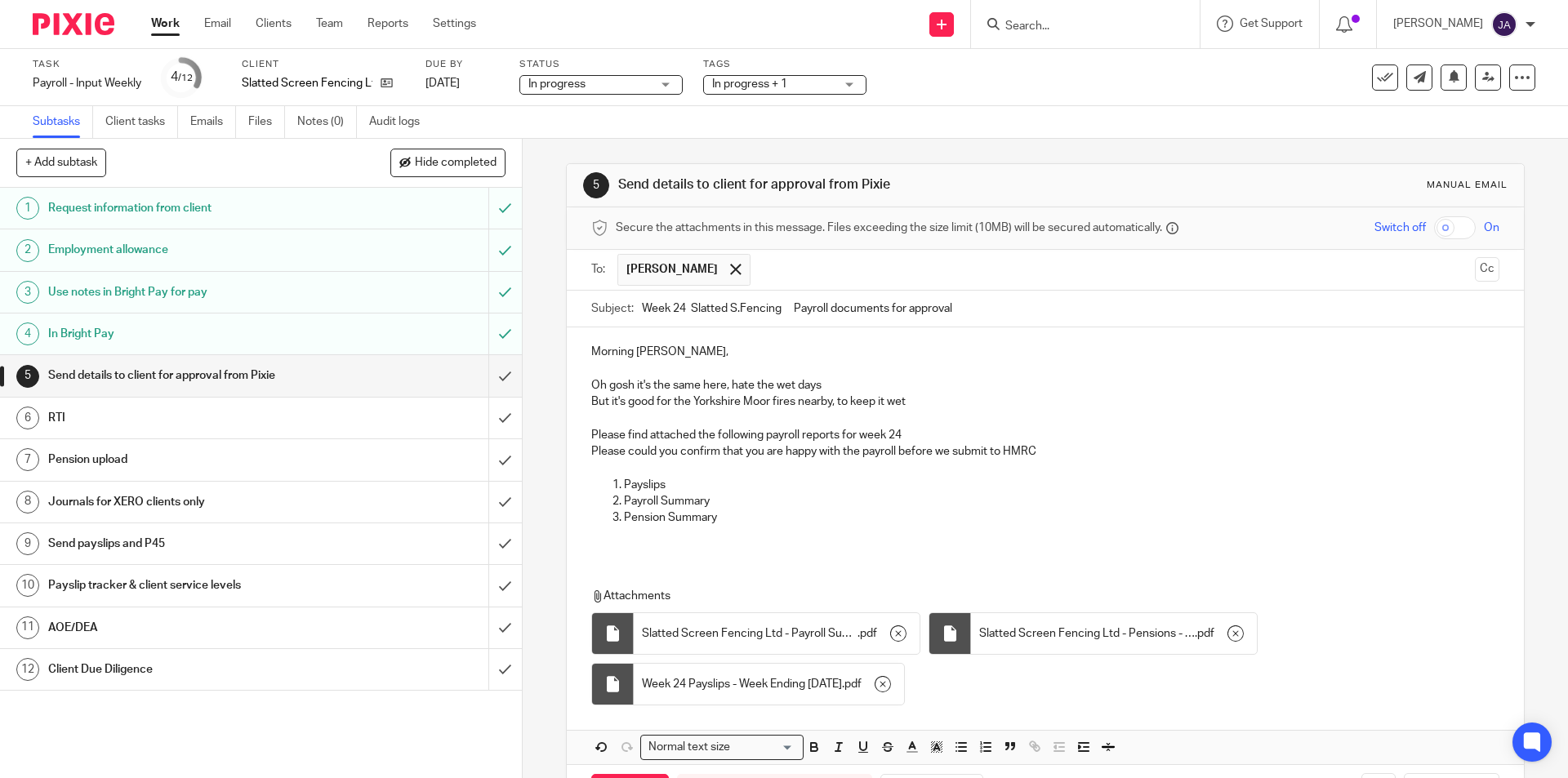
scroll to position [66, 0]
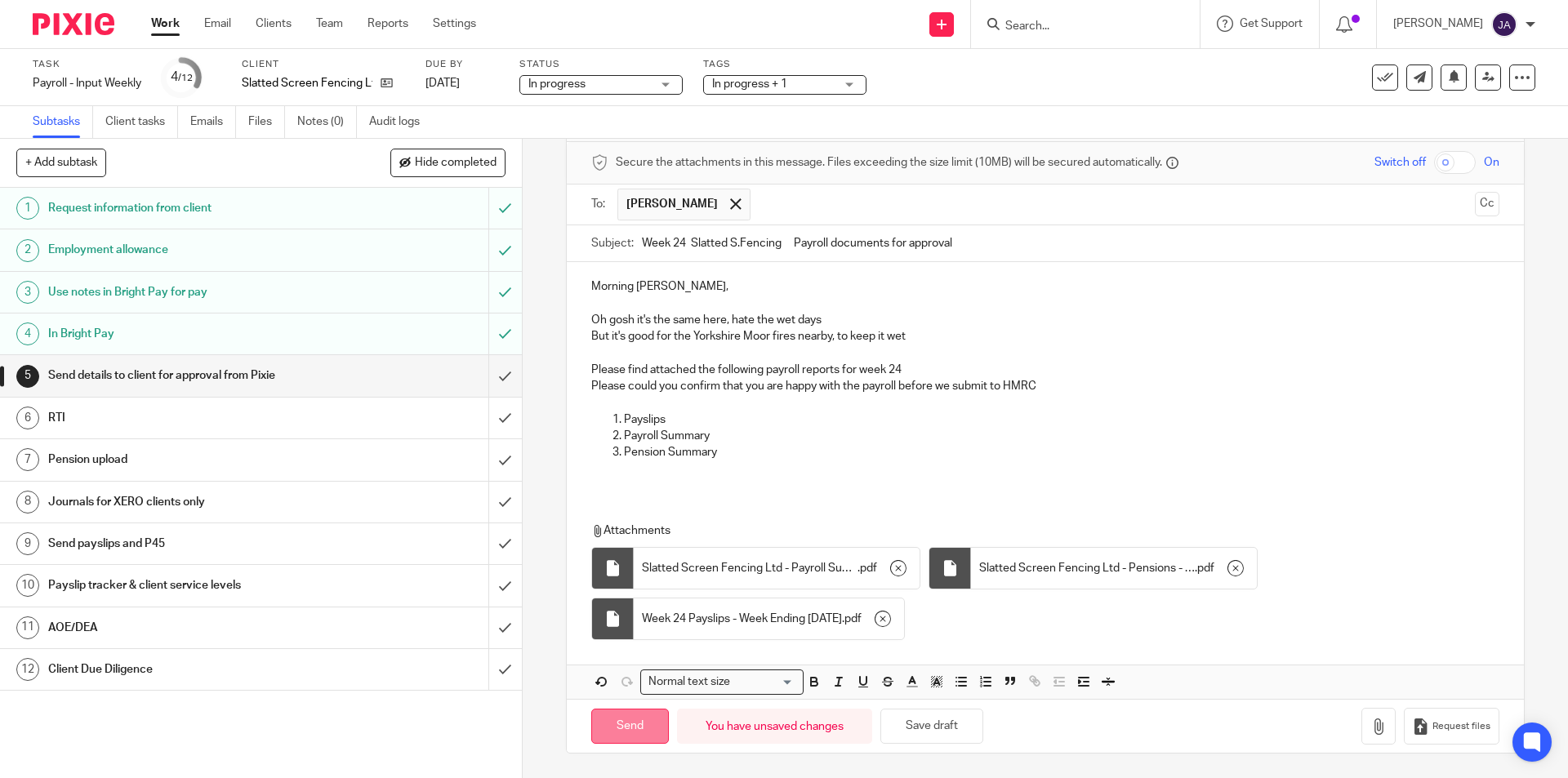
click at [621, 715] on input "Send" at bounding box center [630, 726] width 78 height 35
type input "Sent"
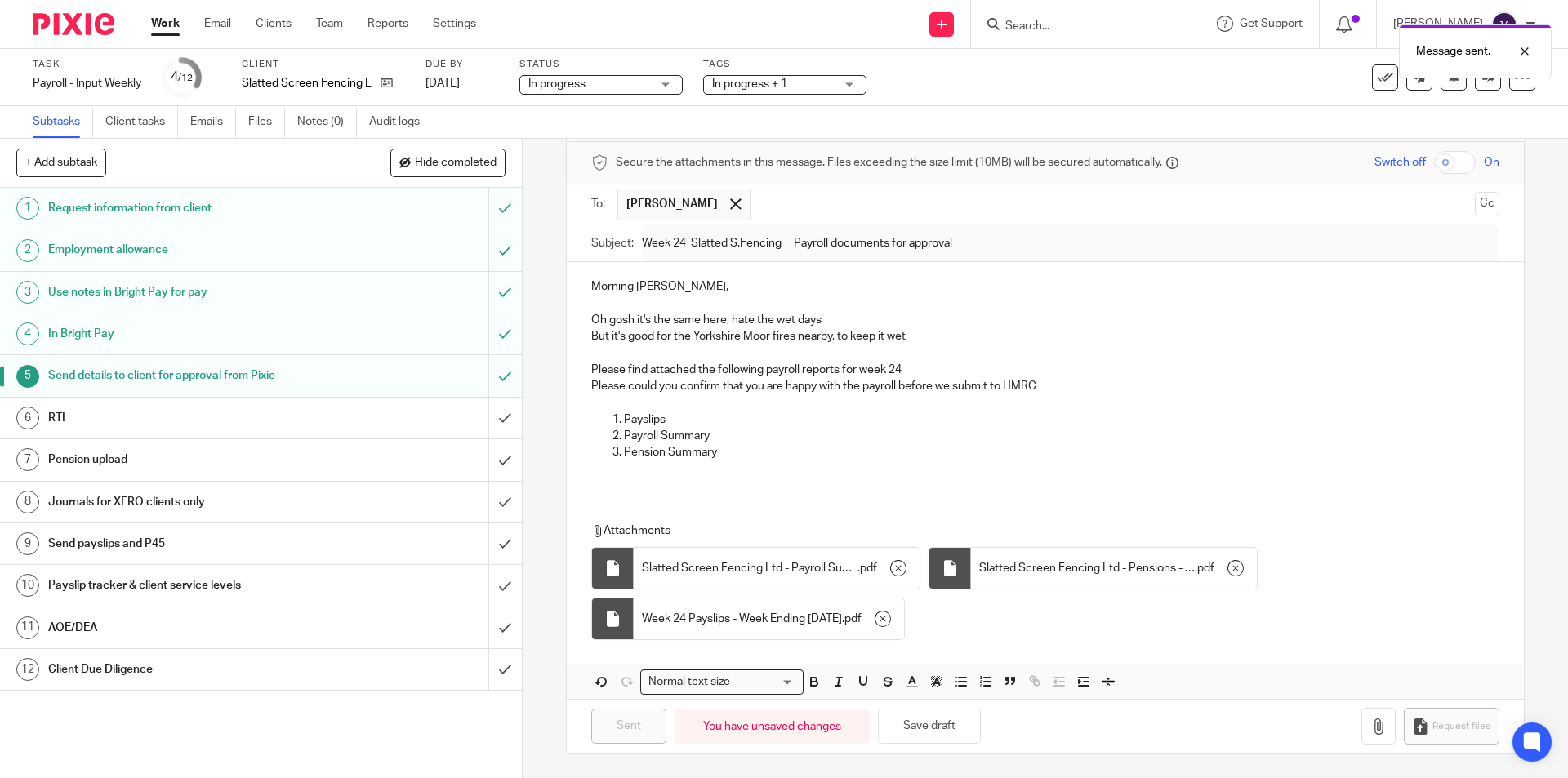
click at [152, 666] on h1 "Client Due Diligence" at bounding box center [190, 668] width 283 height 24
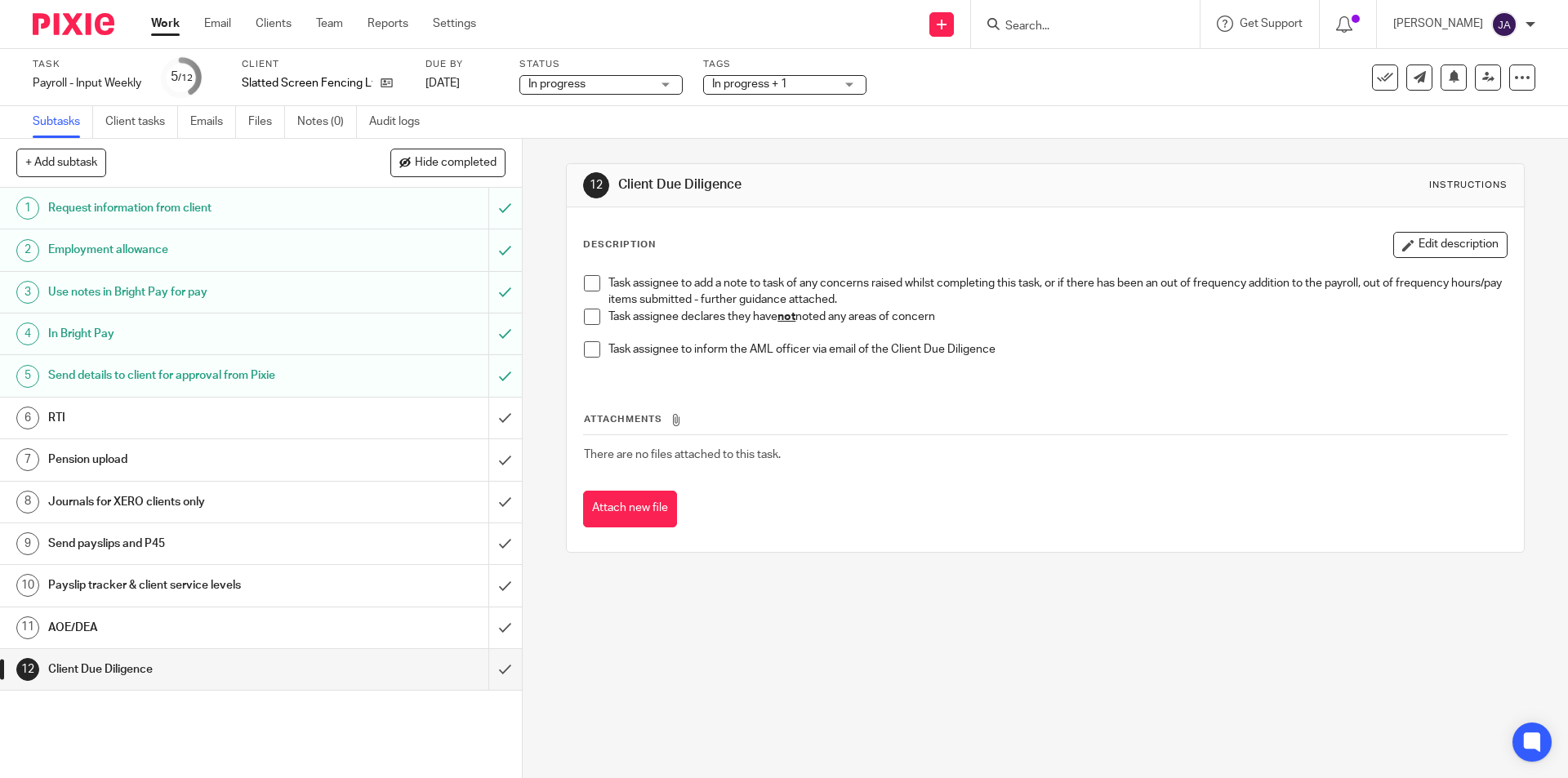
click at [593, 314] on span at bounding box center [592, 316] width 16 height 16
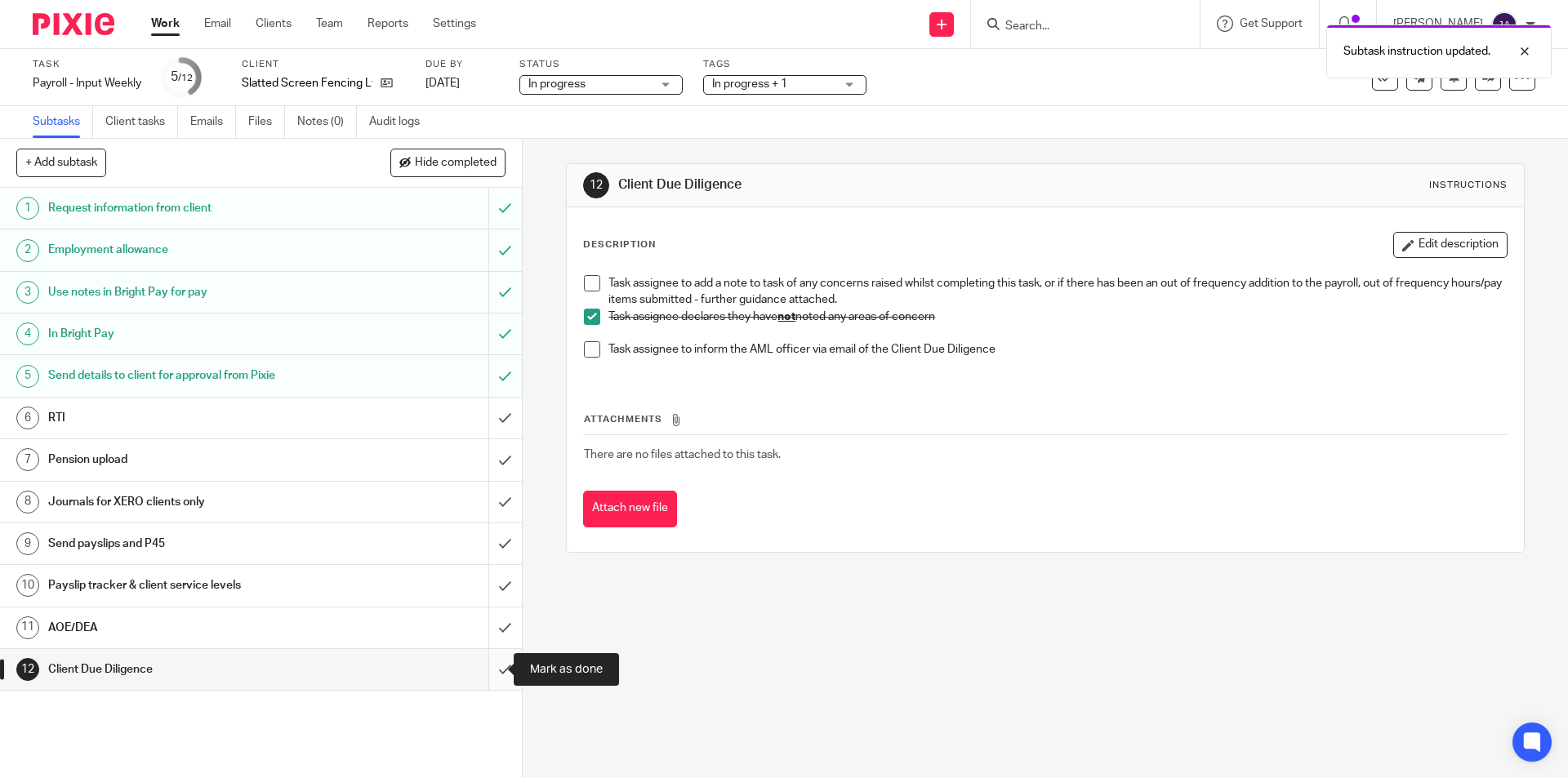
click at [492, 659] on input "submit" at bounding box center [261, 669] width 521 height 40
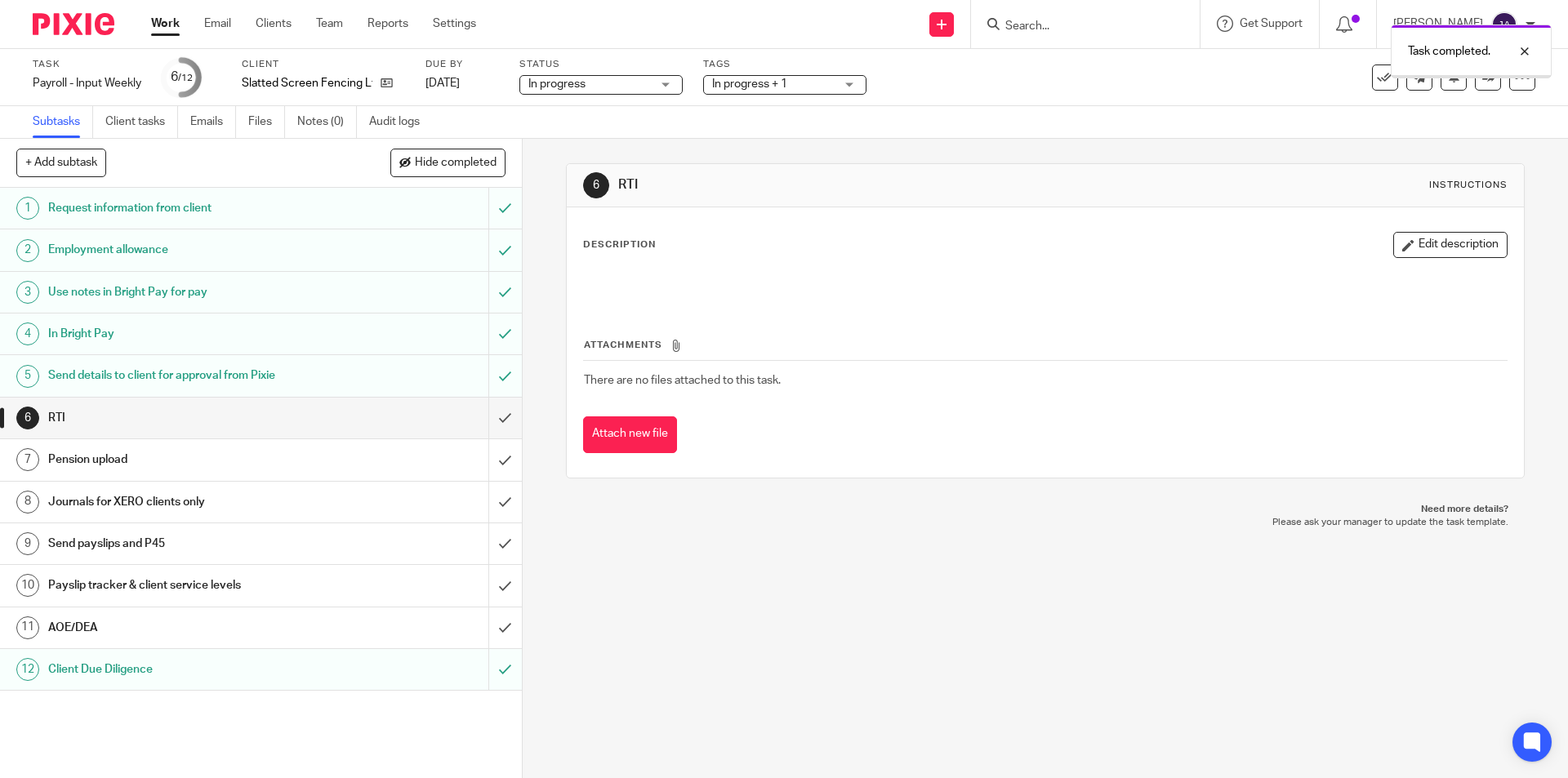
click at [402, 627] on div "AOE/DEA" at bounding box center [260, 627] width 424 height 24
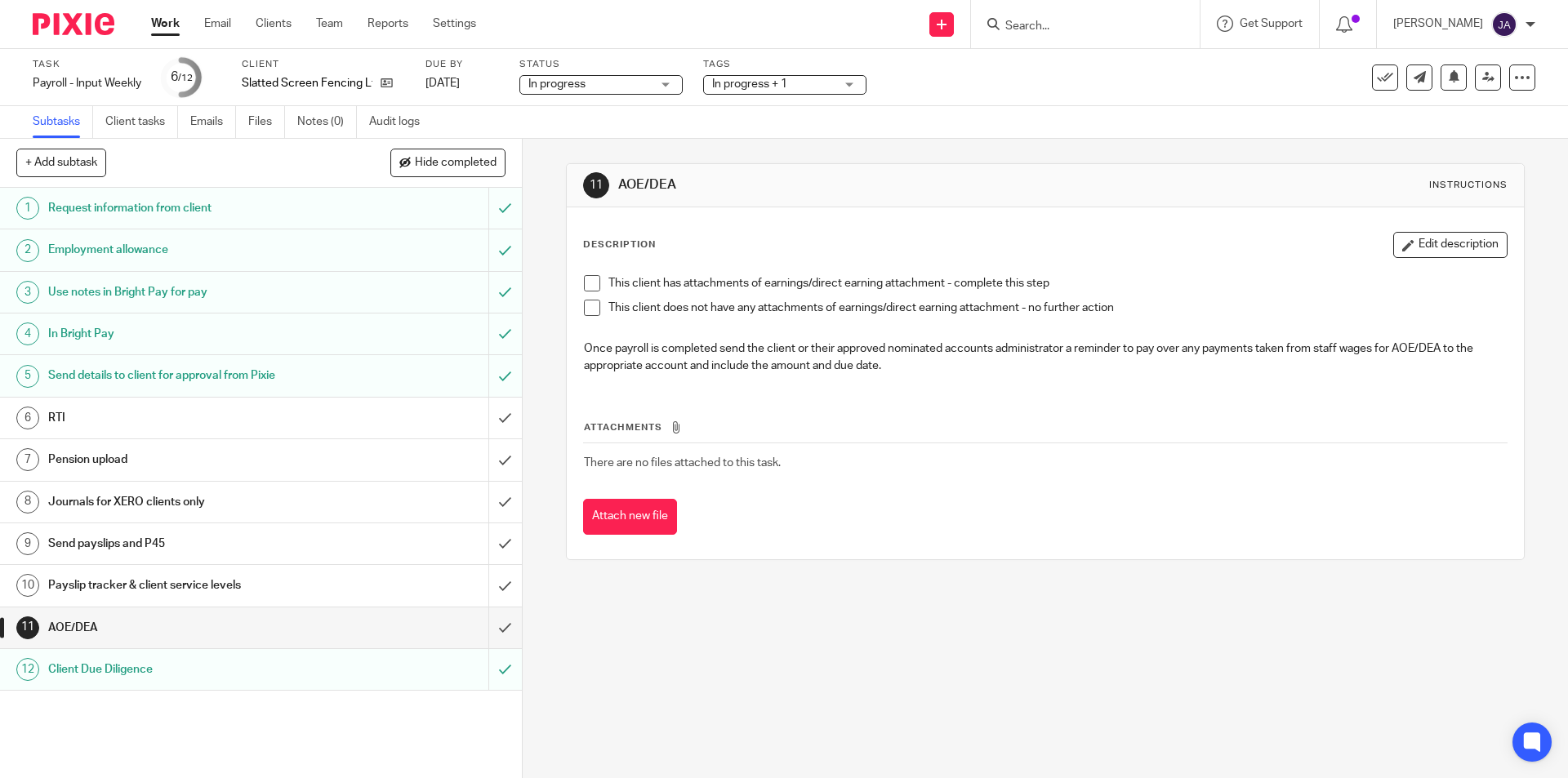
click at [584, 310] on span at bounding box center [592, 307] width 16 height 16
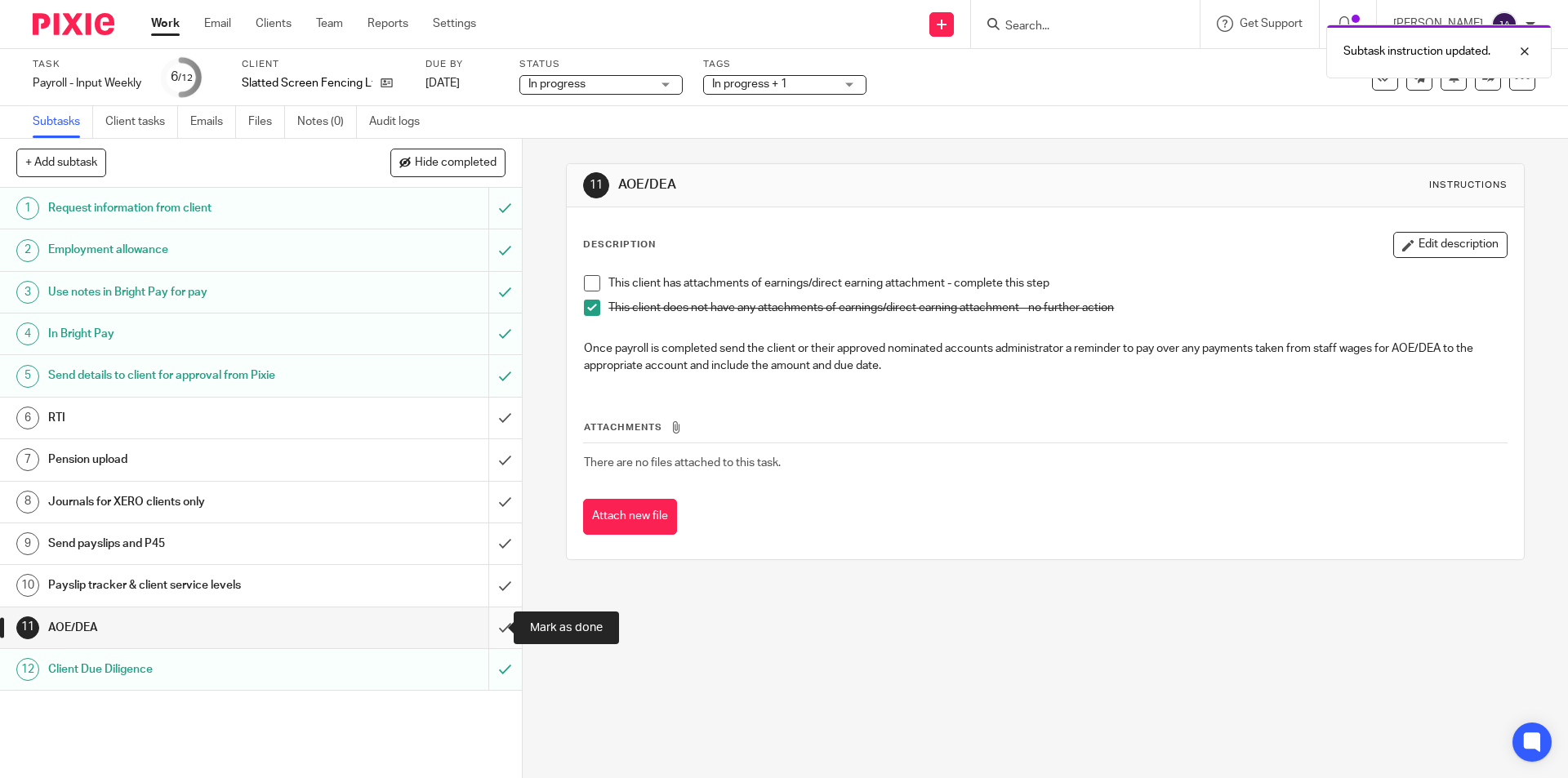
click at [490, 622] on input "submit" at bounding box center [261, 627] width 521 height 40
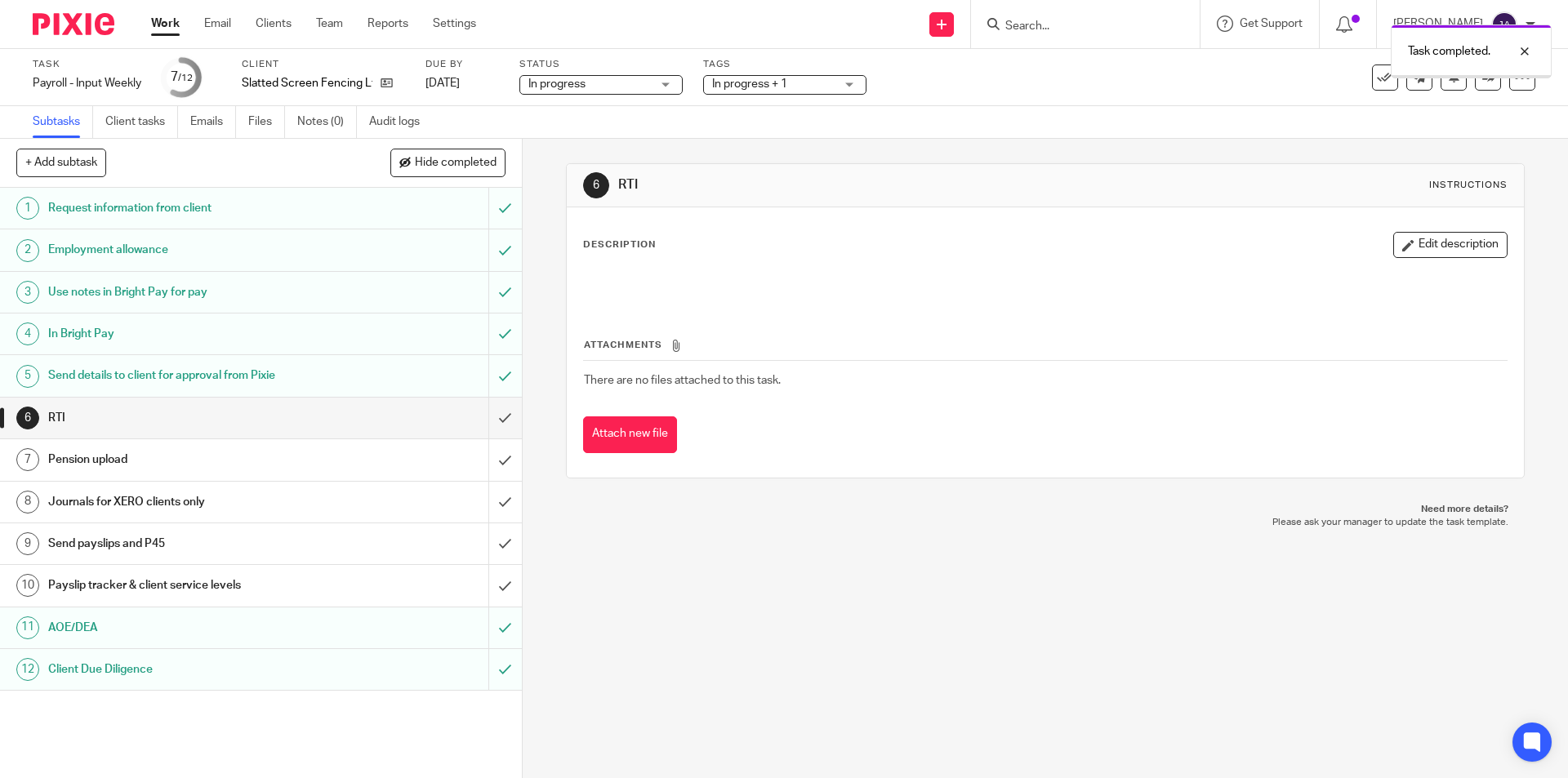
click at [279, 591] on h1 "Payslip tracker & client service levels" at bounding box center [190, 585] width 283 height 24
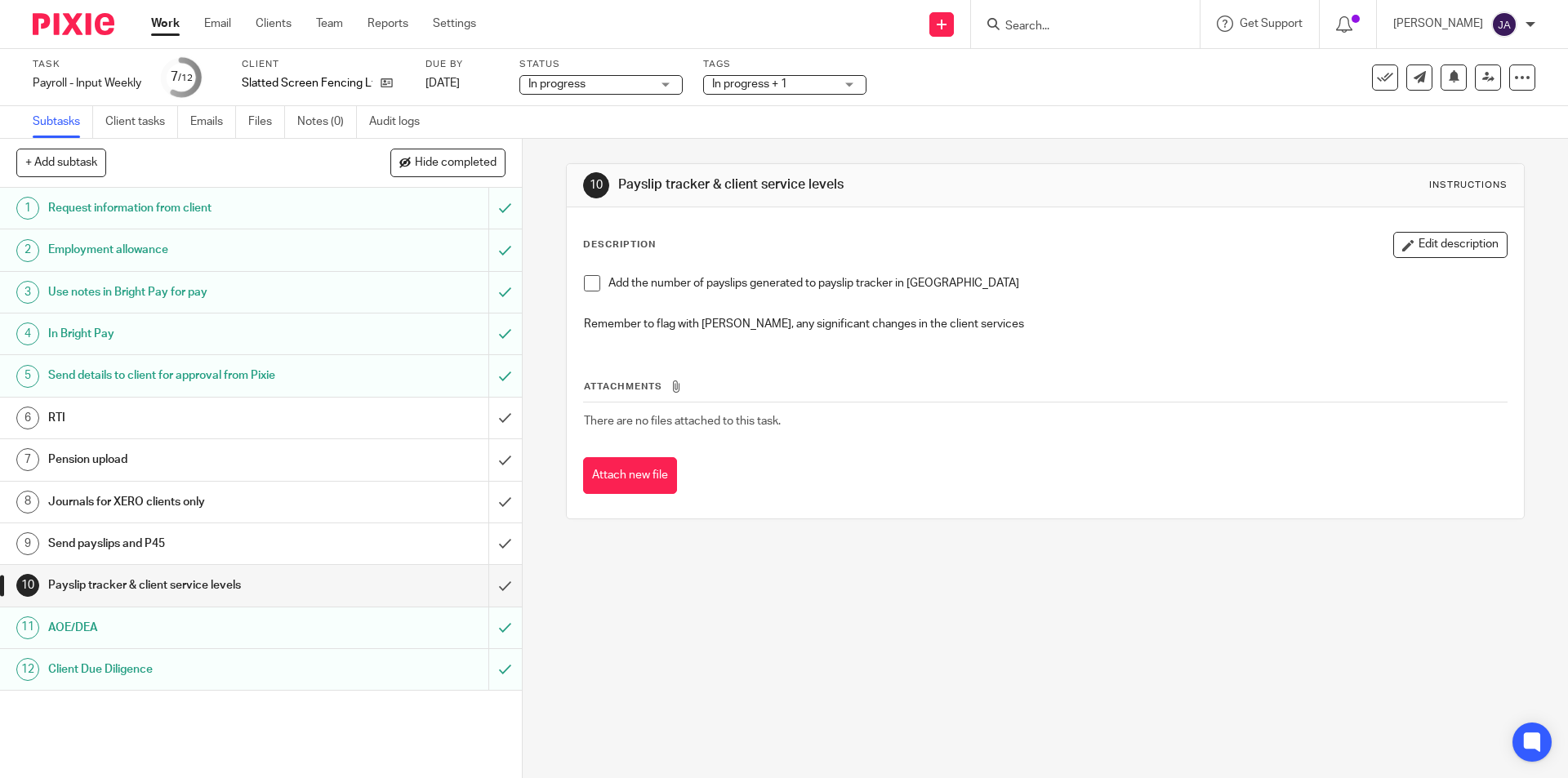
drag, startPoint x: 588, startPoint y: 285, endPoint x: 586, endPoint y: 310, distance: 25.1
click at [588, 284] on span at bounding box center [592, 283] width 16 height 16
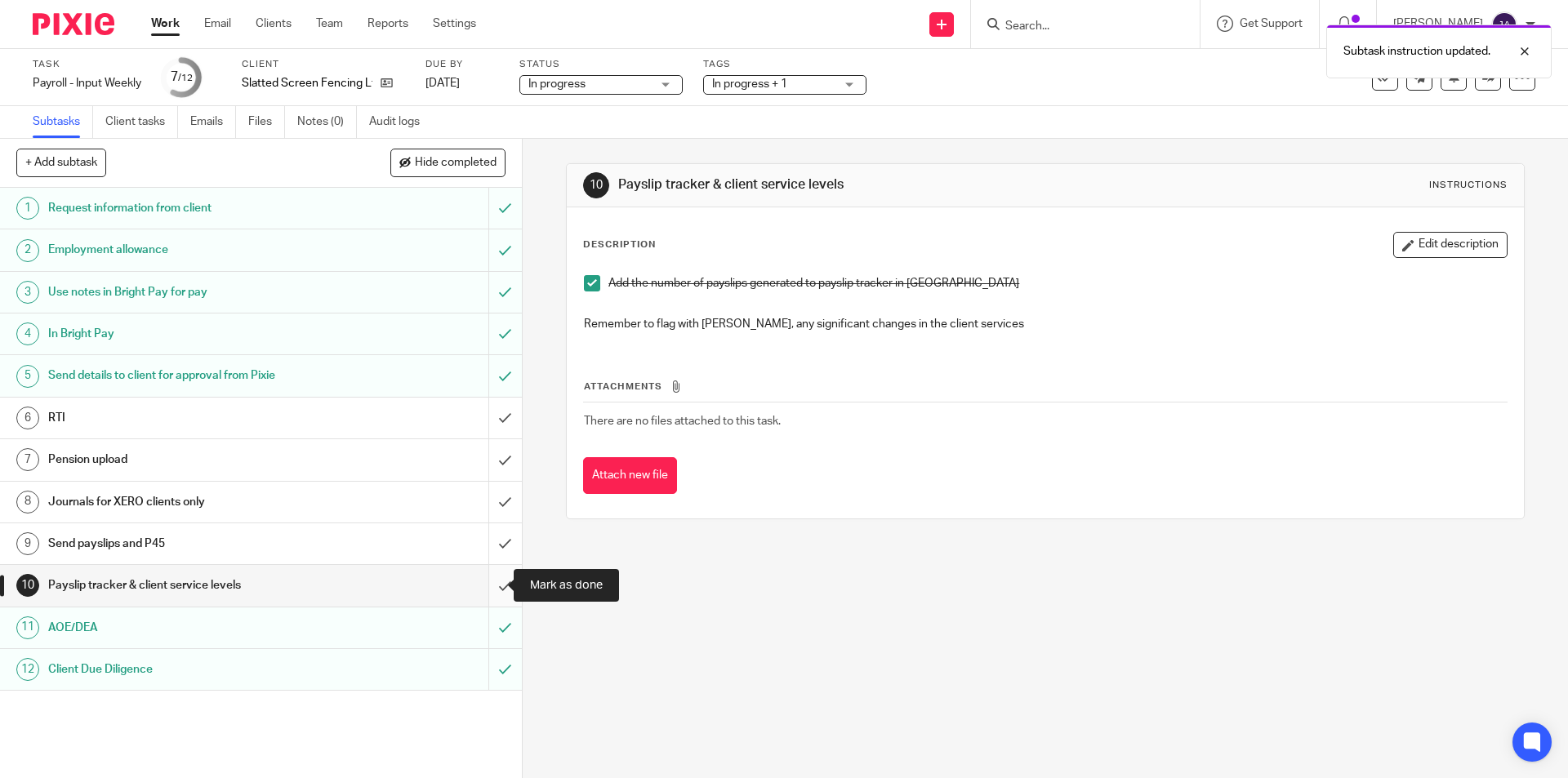
click at [494, 586] on input "submit" at bounding box center [261, 585] width 521 height 40
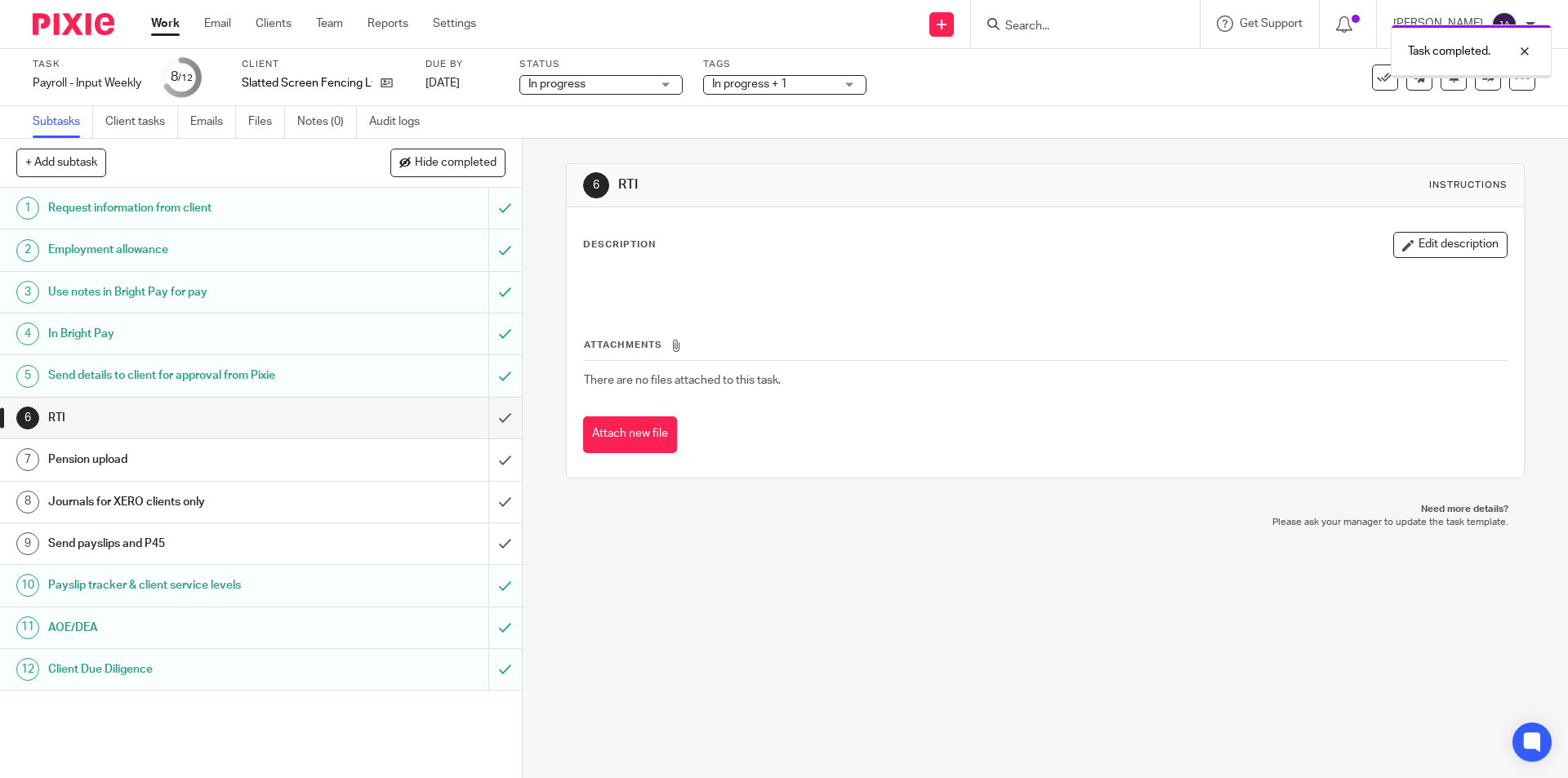
drag, startPoint x: 0, startPoint y: 0, endPoint x: 338, endPoint y: 545, distance: 641.3
click at [338, 545] on div "Send payslips and P45" at bounding box center [260, 543] width 424 height 24
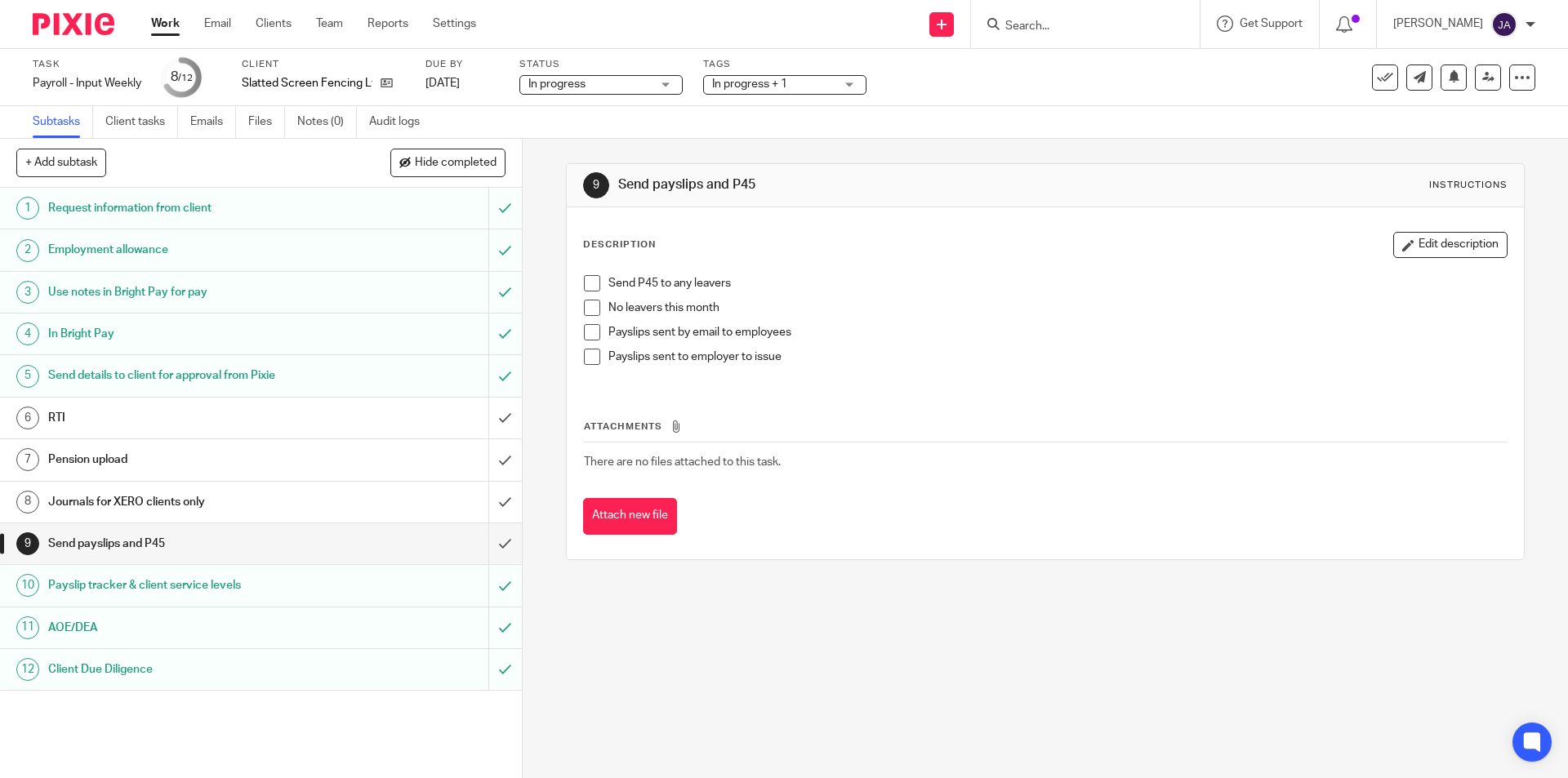
click at [584, 308] on span at bounding box center [592, 307] width 16 height 16
click at [162, 27] on link "Work" at bounding box center [165, 23] width 29 height 16
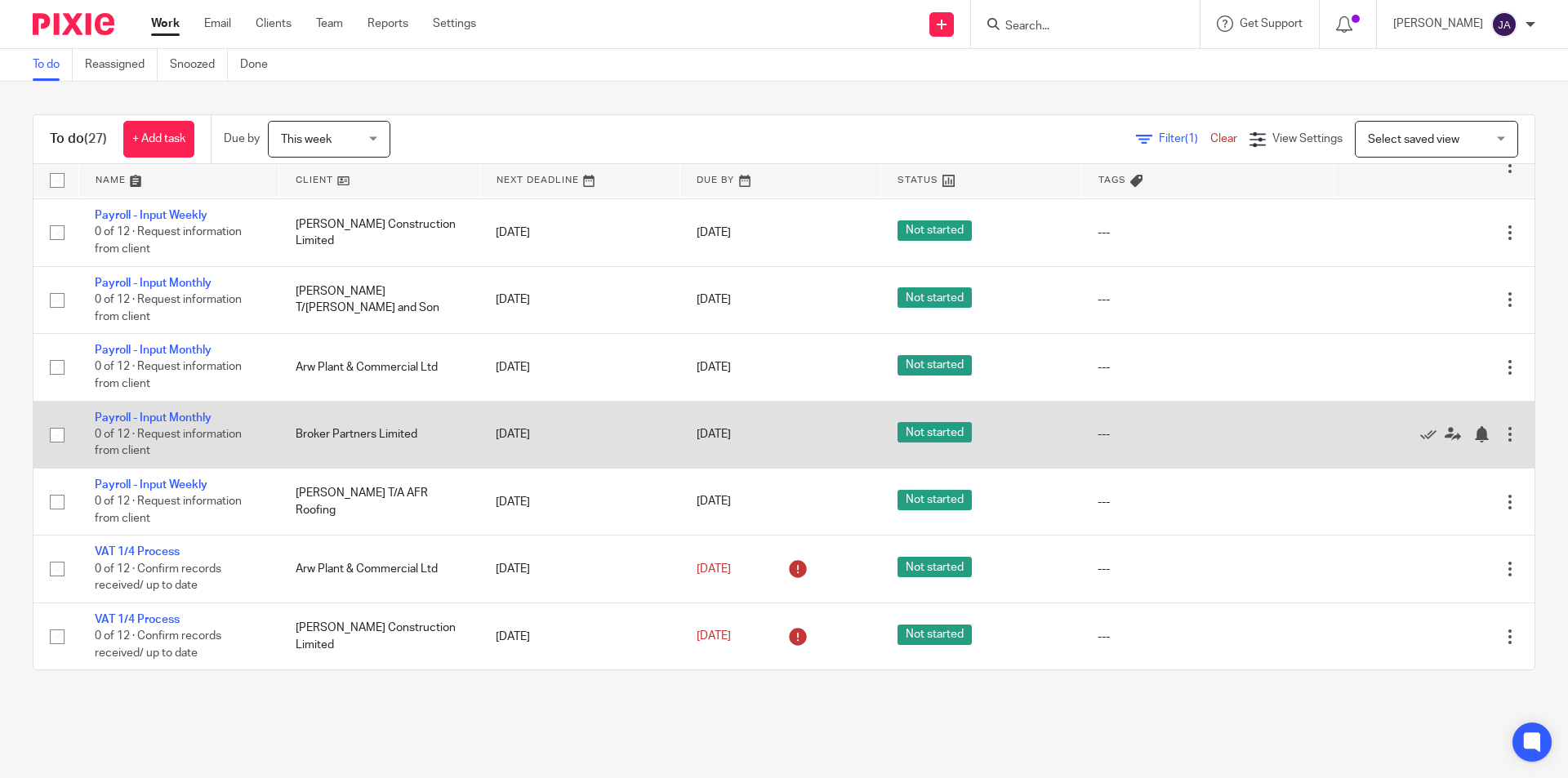
scroll to position [1200, 0]
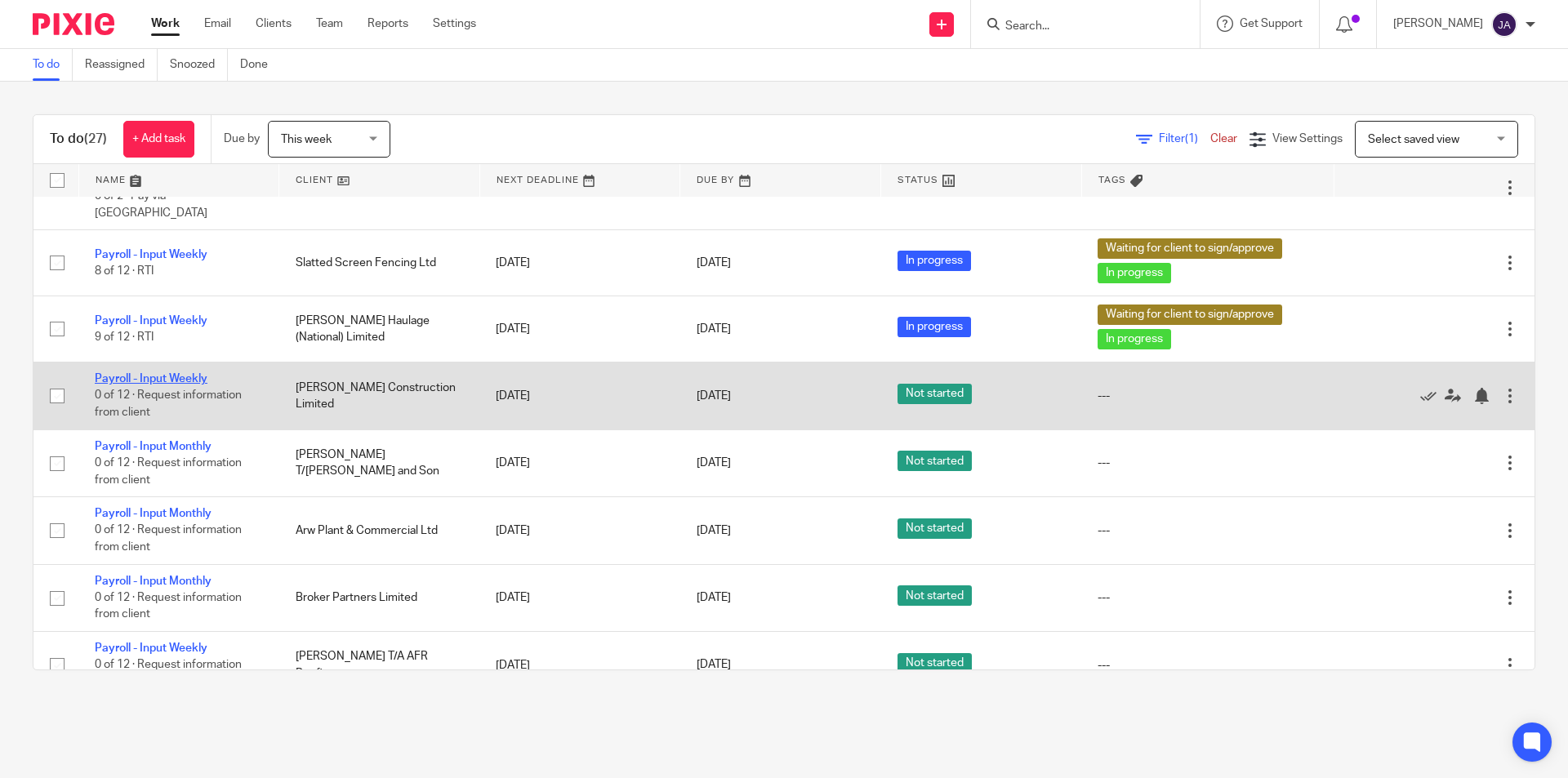
click at [161, 380] on link "Payroll - Input Weekly" at bounding box center [150, 379] width 113 height 12
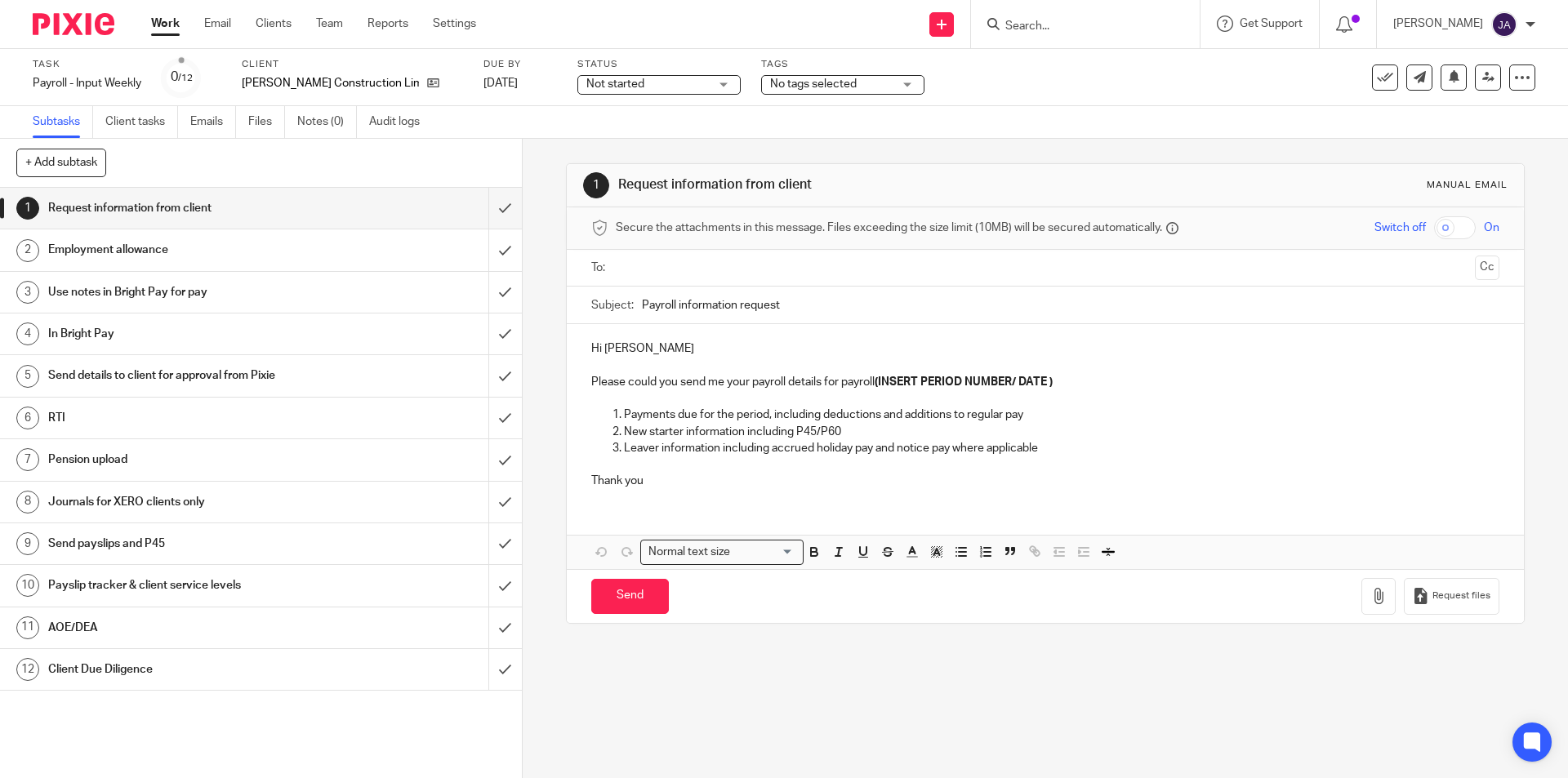
click at [593, 66] on label "Status" at bounding box center [659, 64] width 164 height 13
click at [586, 86] on span "Not started" at bounding box center [615, 84] width 58 height 12
click at [563, 141] on span "In progress" at bounding box center [560, 143] width 57 height 12
click at [770, 88] on span "No tags selected" at bounding box center [813, 84] width 87 height 12
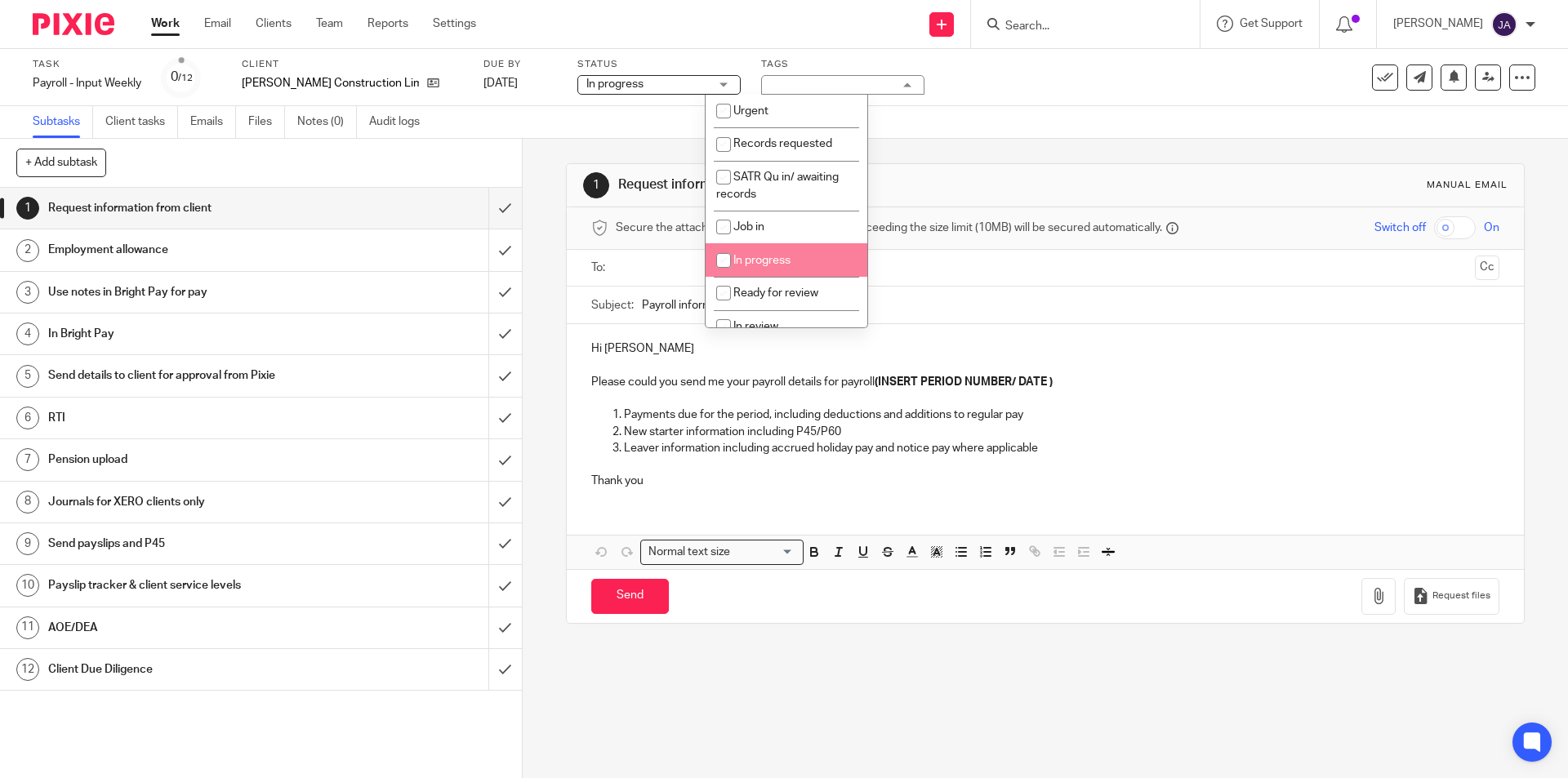
click at [765, 261] on span "In progress" at bounding box center [761, 261] width 57 height 12
checkbox input "true"
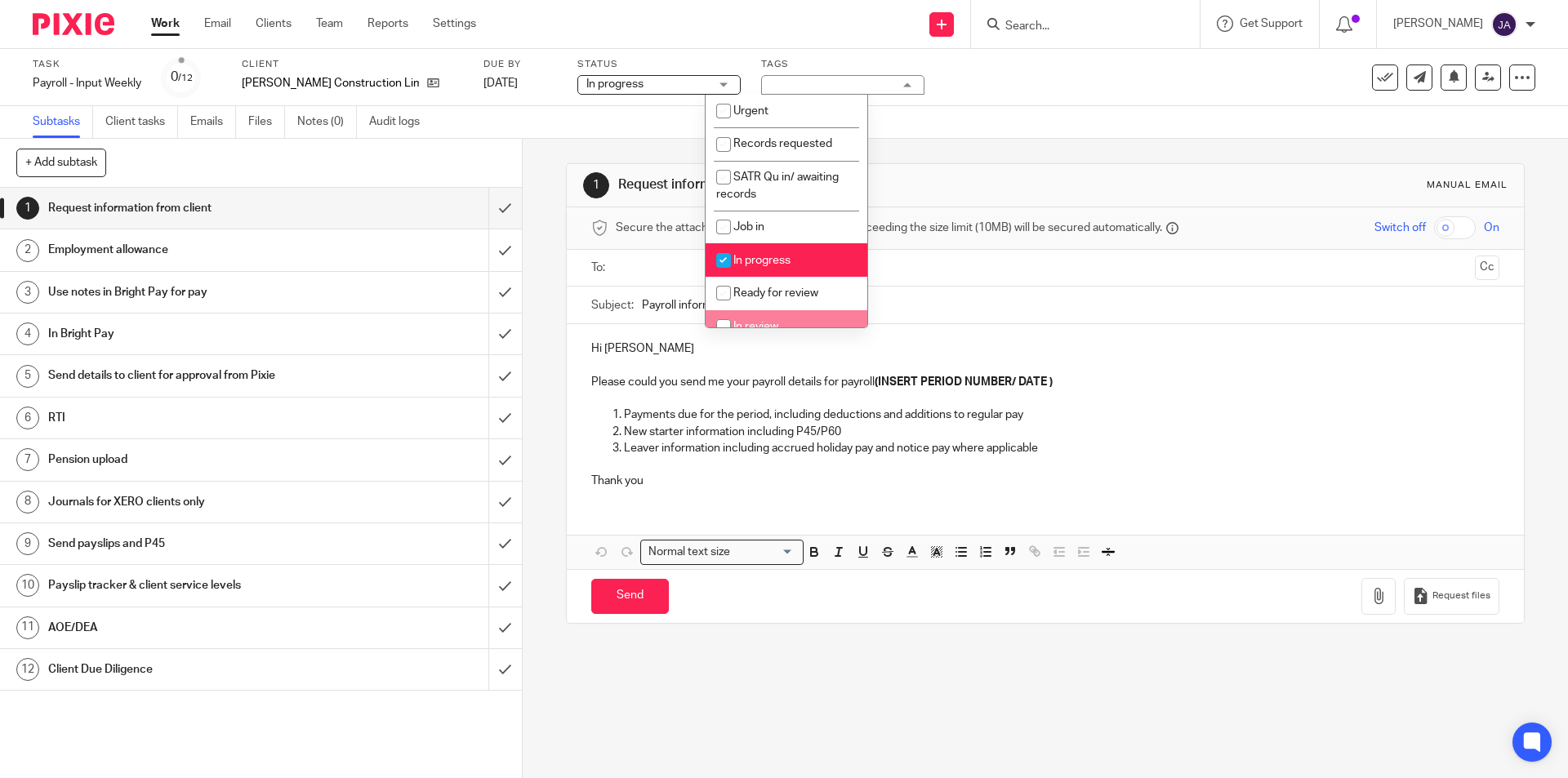
scroll to position [245, 0]
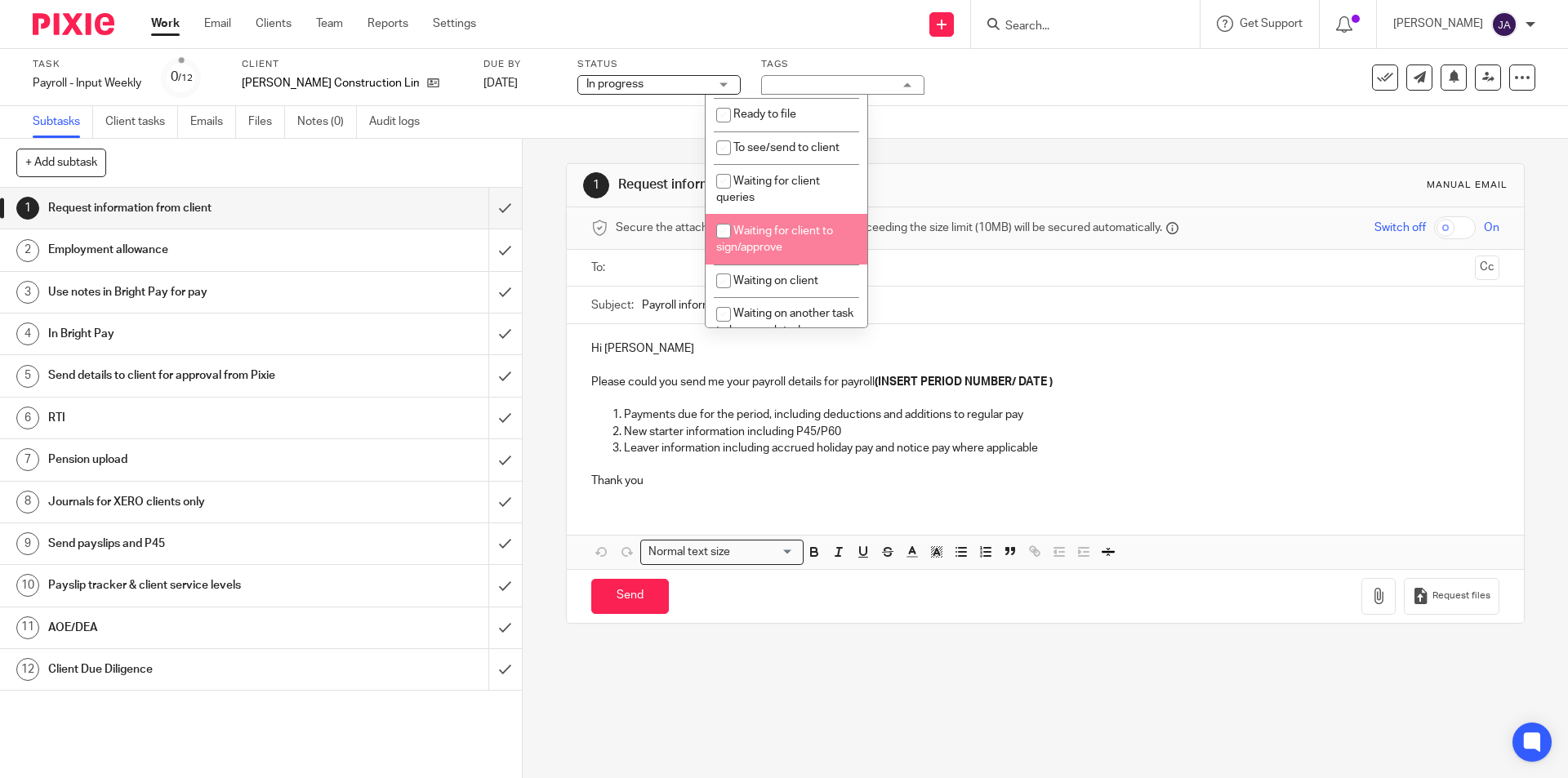
click at [763, 243] on span "Waiting for client to sign/approve" at bounding box center [773, 239] width 116 height 29
checkbox input "true"
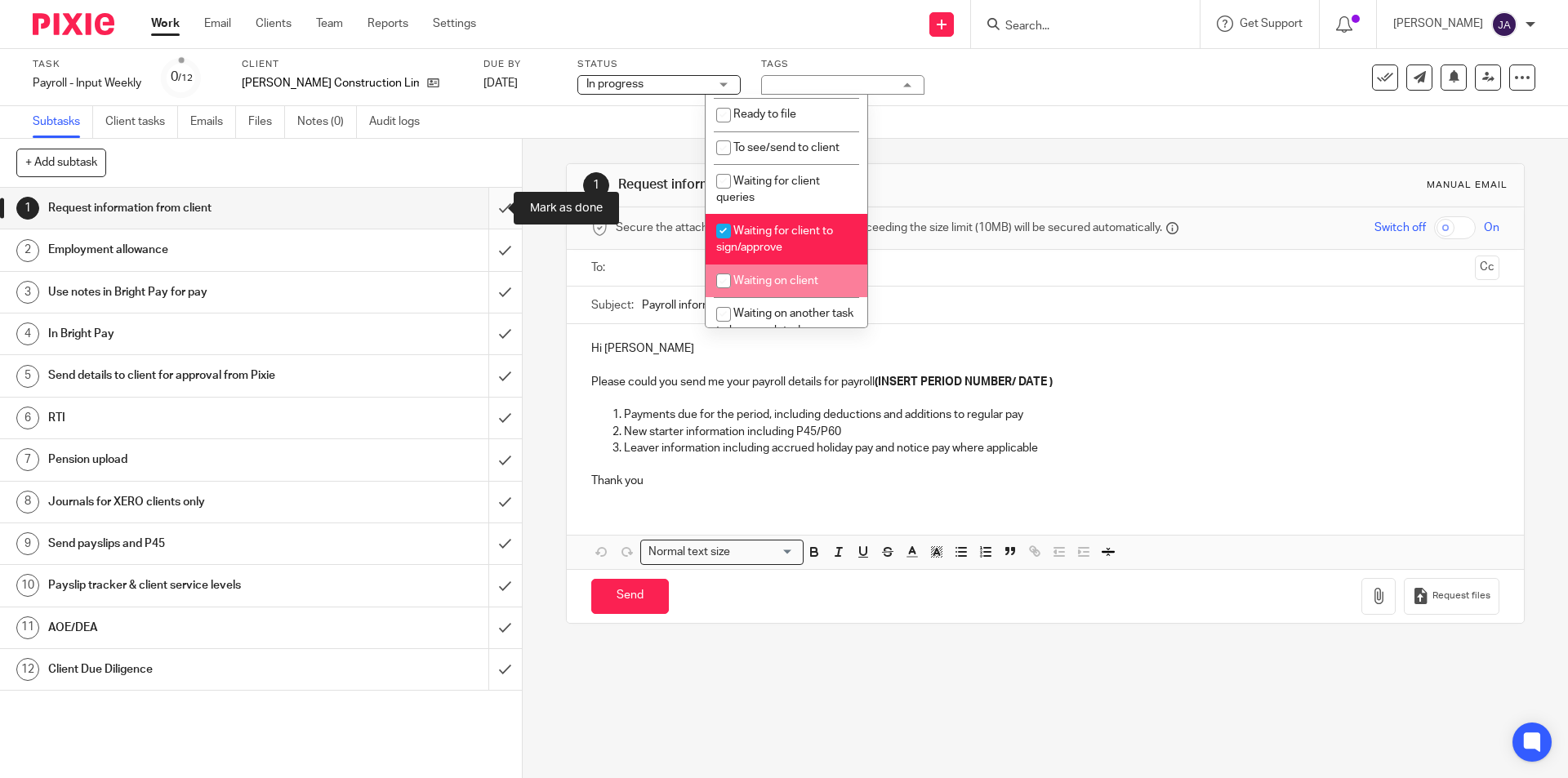
click at [491, 218] on input "submit" at bounding box center [261, 208] width 521 height 40
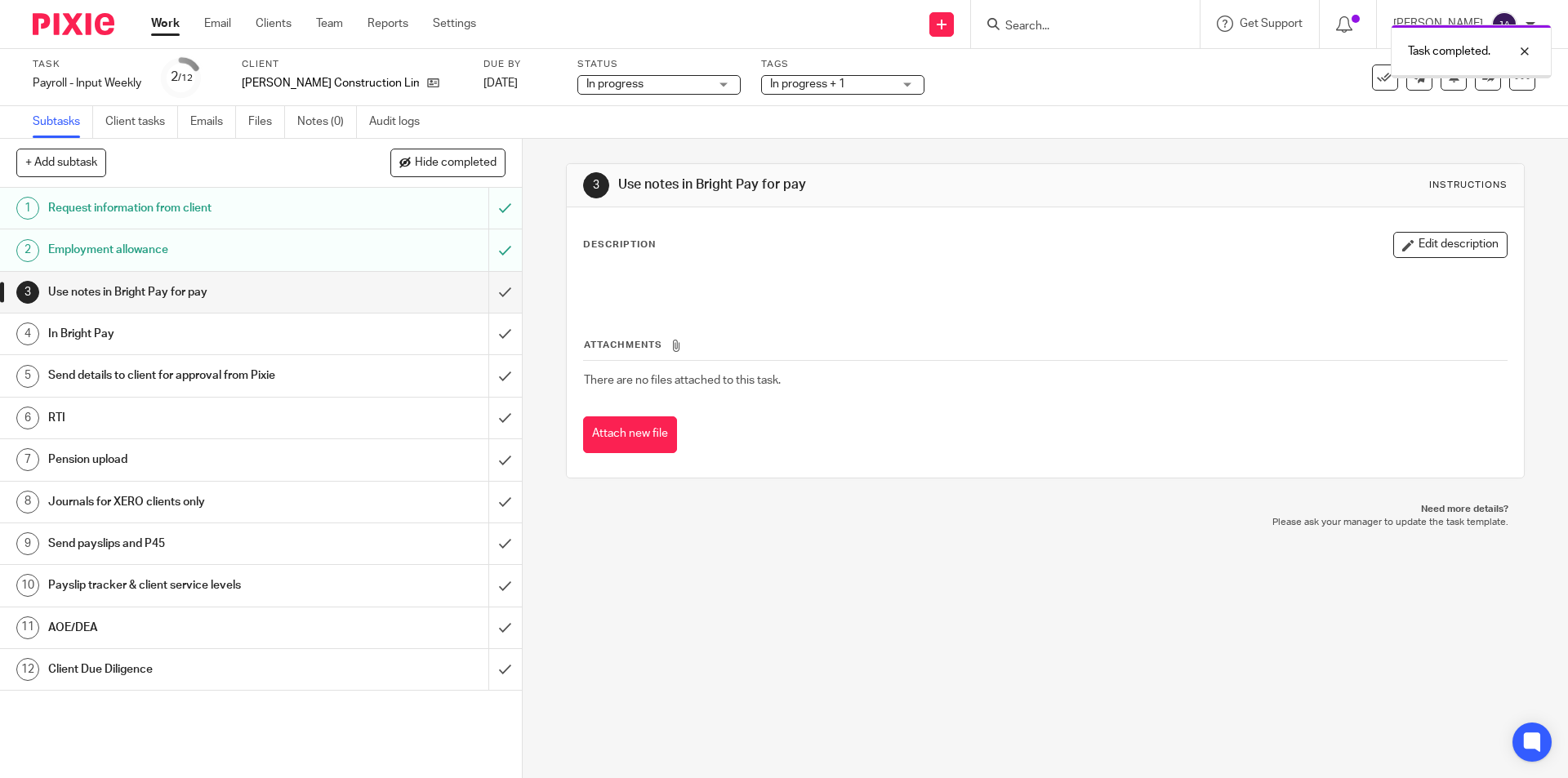
click at [489, 290] on input "submit" at bounding box center [261, 292] width 521 height 40
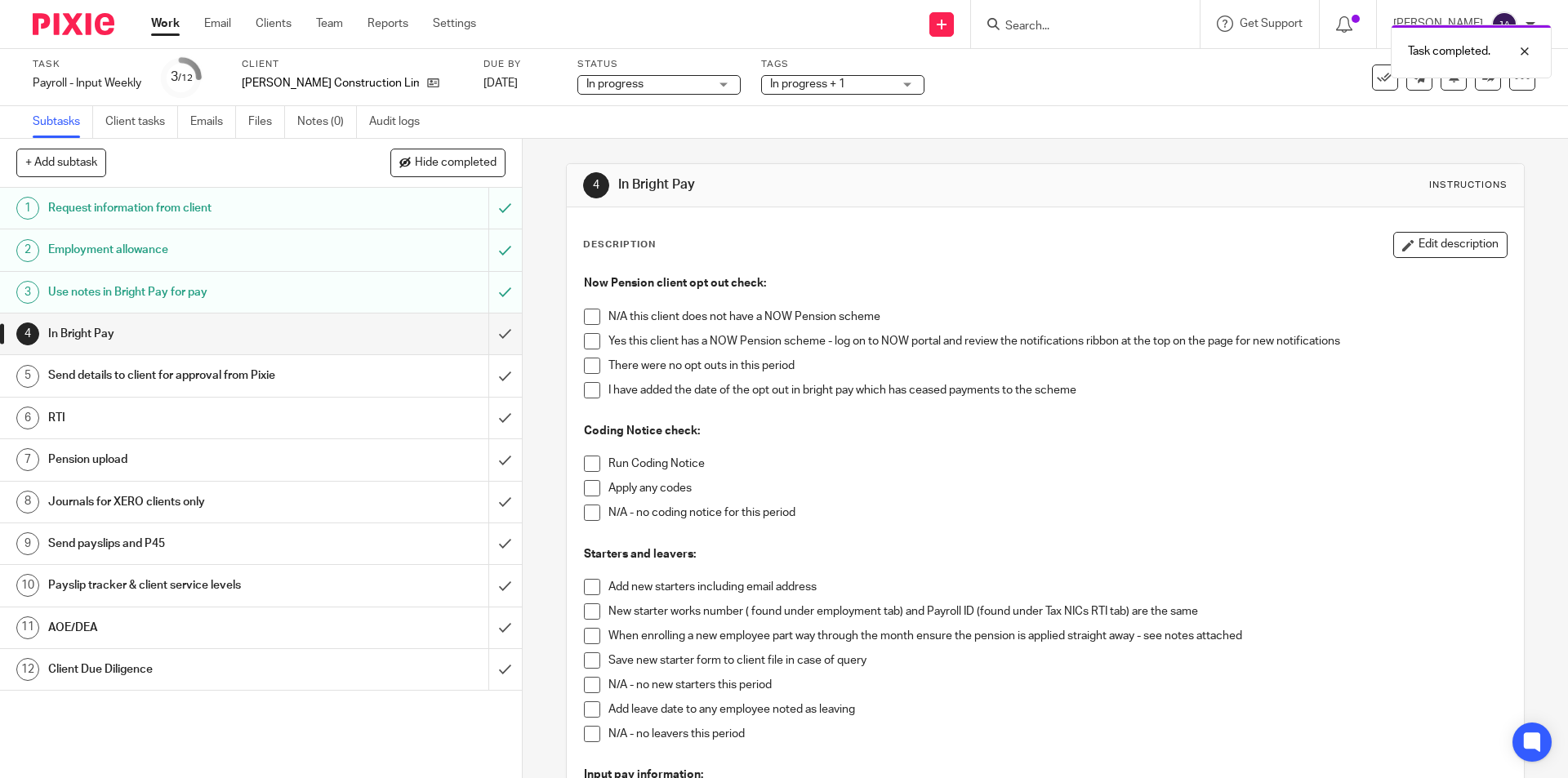
click at [586, 342] on span at bounding box center [592, 340] width 16 height 16
click at [590, 369] on span at bounding box center [592, 365] width 16 height 16
click at [586, 462] on span at bounding box center [592, 464] width 16 height 16
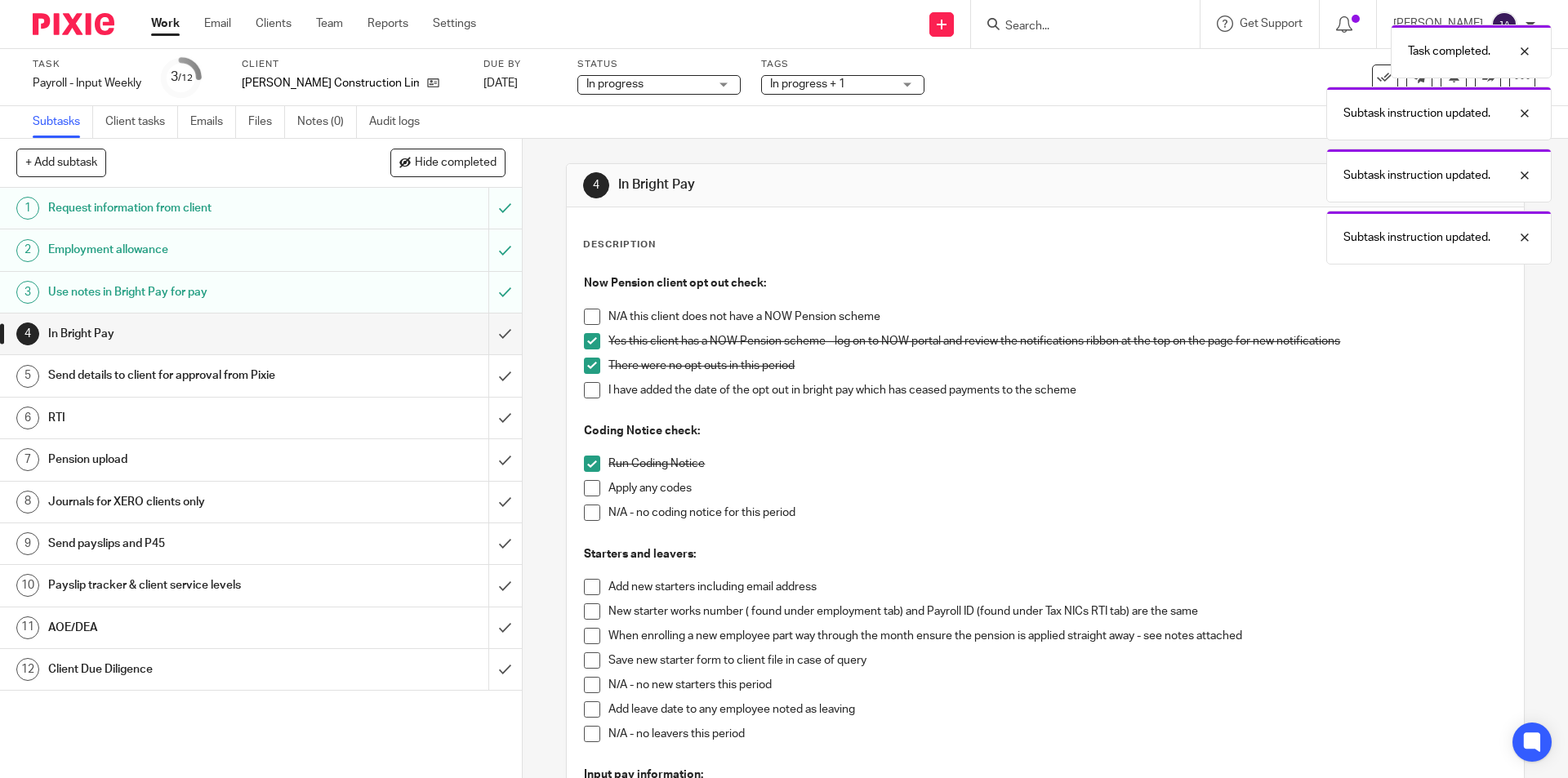
click at [587, 510] on span at bounding box center [592, 513] width 16 height 16
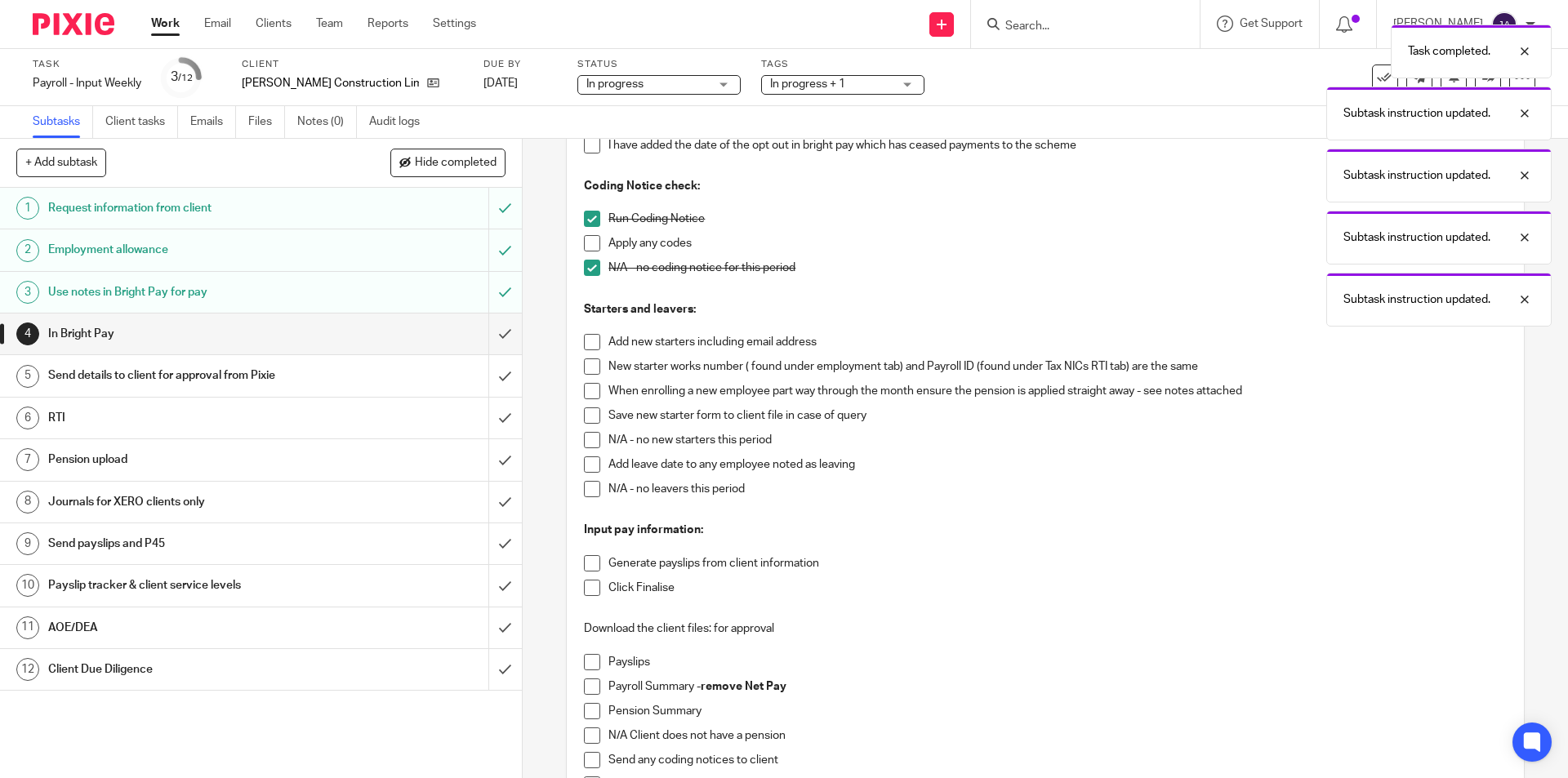
click at [590, 439] on span at bounding box center [592, 439] width 16 height 16
click at [586, 486] on span at bounding box center [592, 489] width 16 height 16
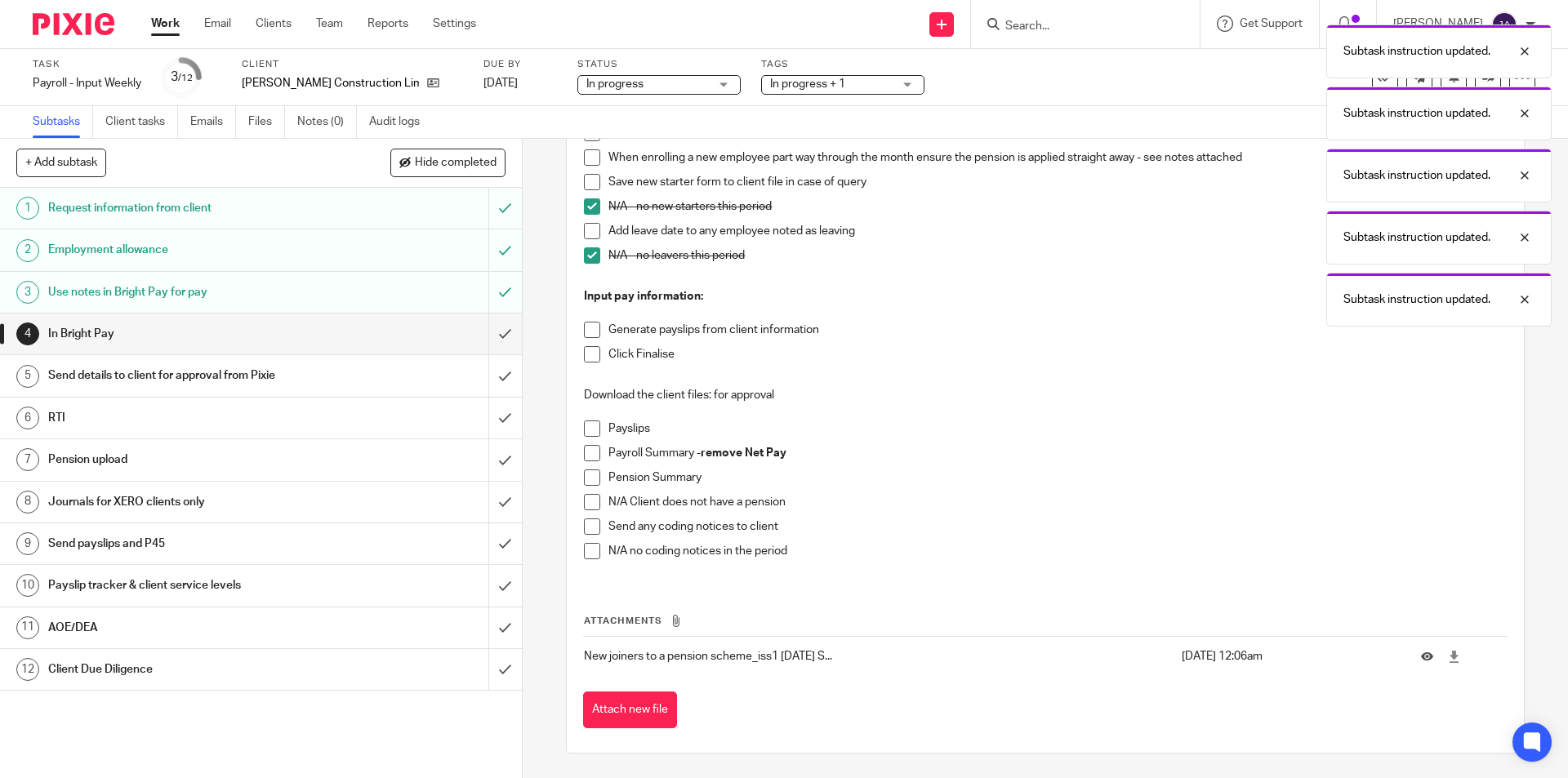
click at [584, 328] on span at bounding box center [592, 329] width 16 height 16
click at [585, 356] on span at bounding box center [592, 354] width 16 height 16
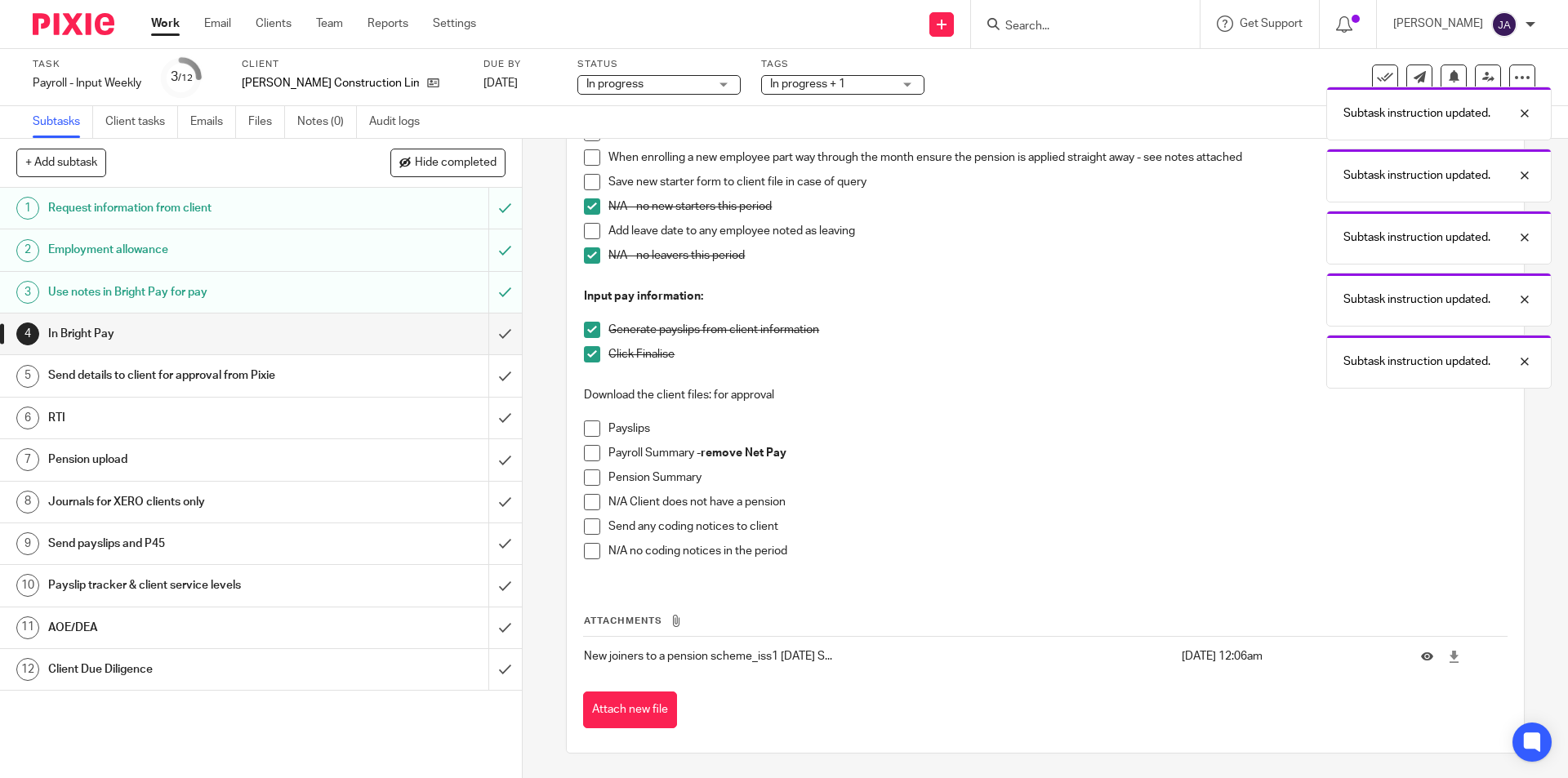
click at [589, 435] on span at bounding box center [592, 428] width 16 height 16
click at [584, 452] on span at bounding box center [592, 453] width 16 height 16
click at [586, 487] on li "Pension Summary" at bounding box center [1045, 481] width 922 height 24
click at [586, 477] on span at bounding box center [592, 477] width 16 height 16
click at [592, 558] on span at bounding box center [592, 550] width 16 height 16
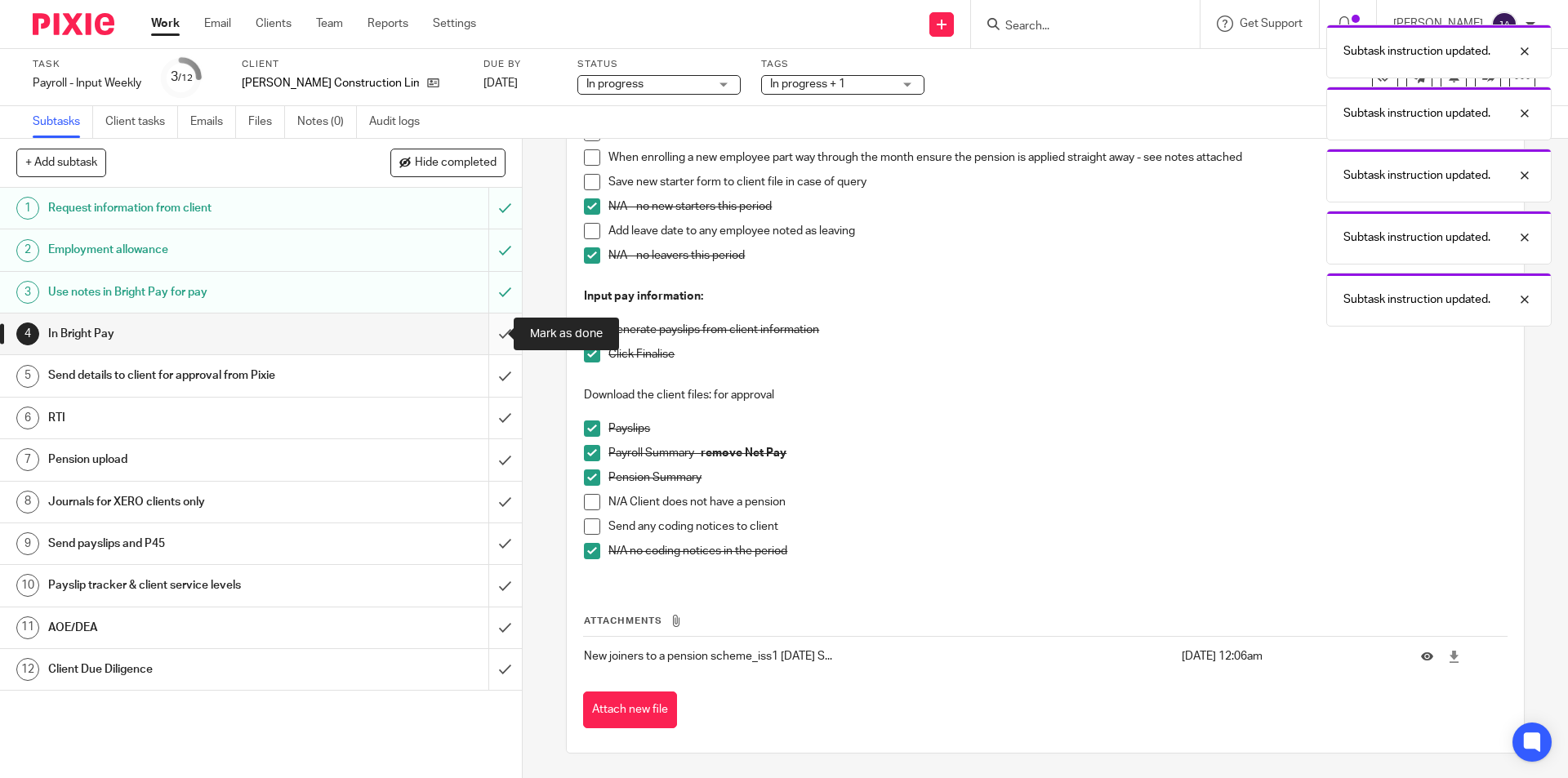
click at [489, 336] on input "submit" at bounding box center [261, 334] width 521 height 40
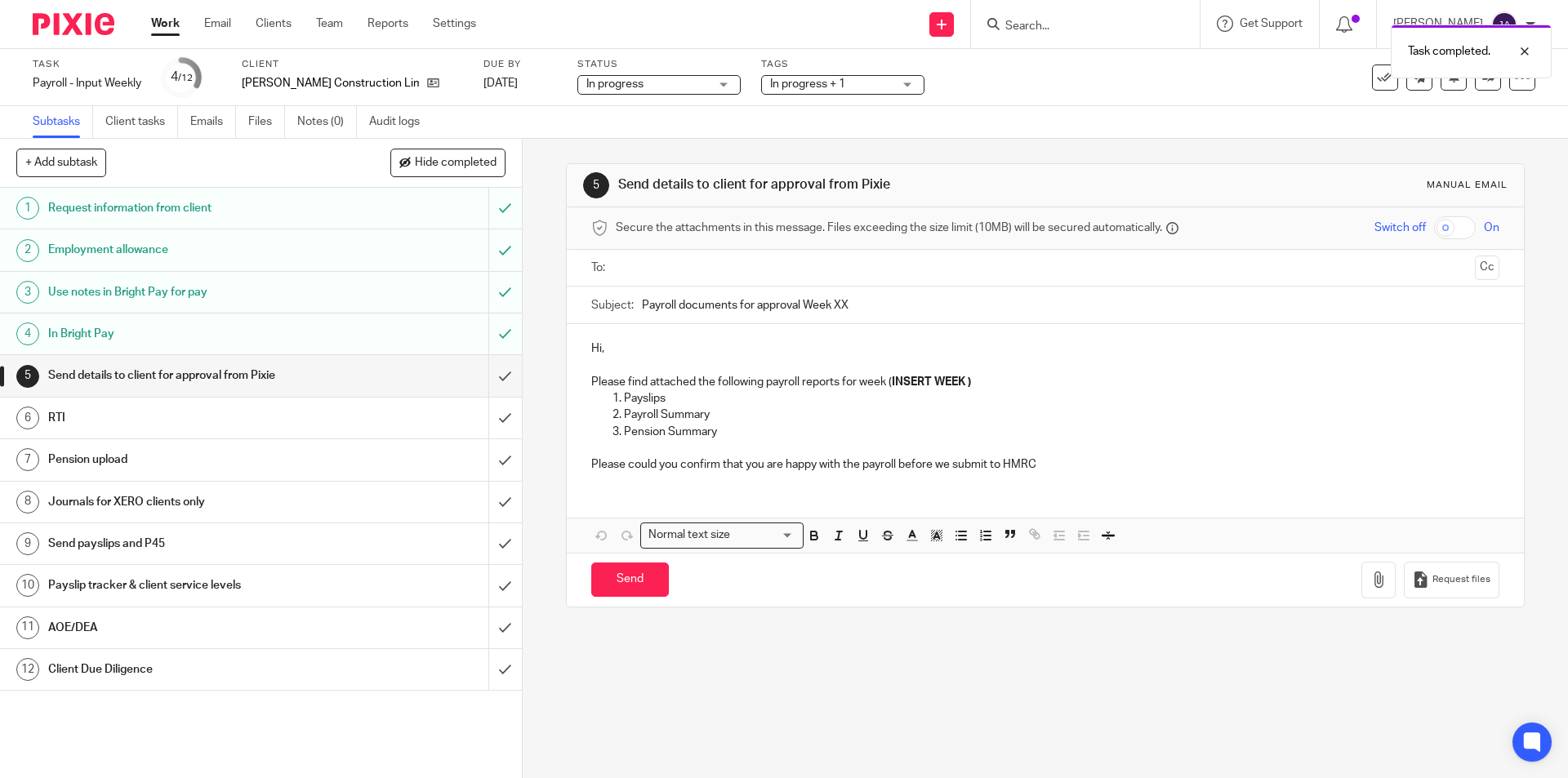
click at [622, 267] on input "text" at bounding box center [1044, 268] width 846 height 19
click at [642, 308] on input "Payroll documents for approval Week XX" at bounding box center [1070, 309] width 856 height 37
click at [635, 306] on div "Subject: Payroll documents for approval Week XX" at bounding box center [1045, 309] width 907 height 37
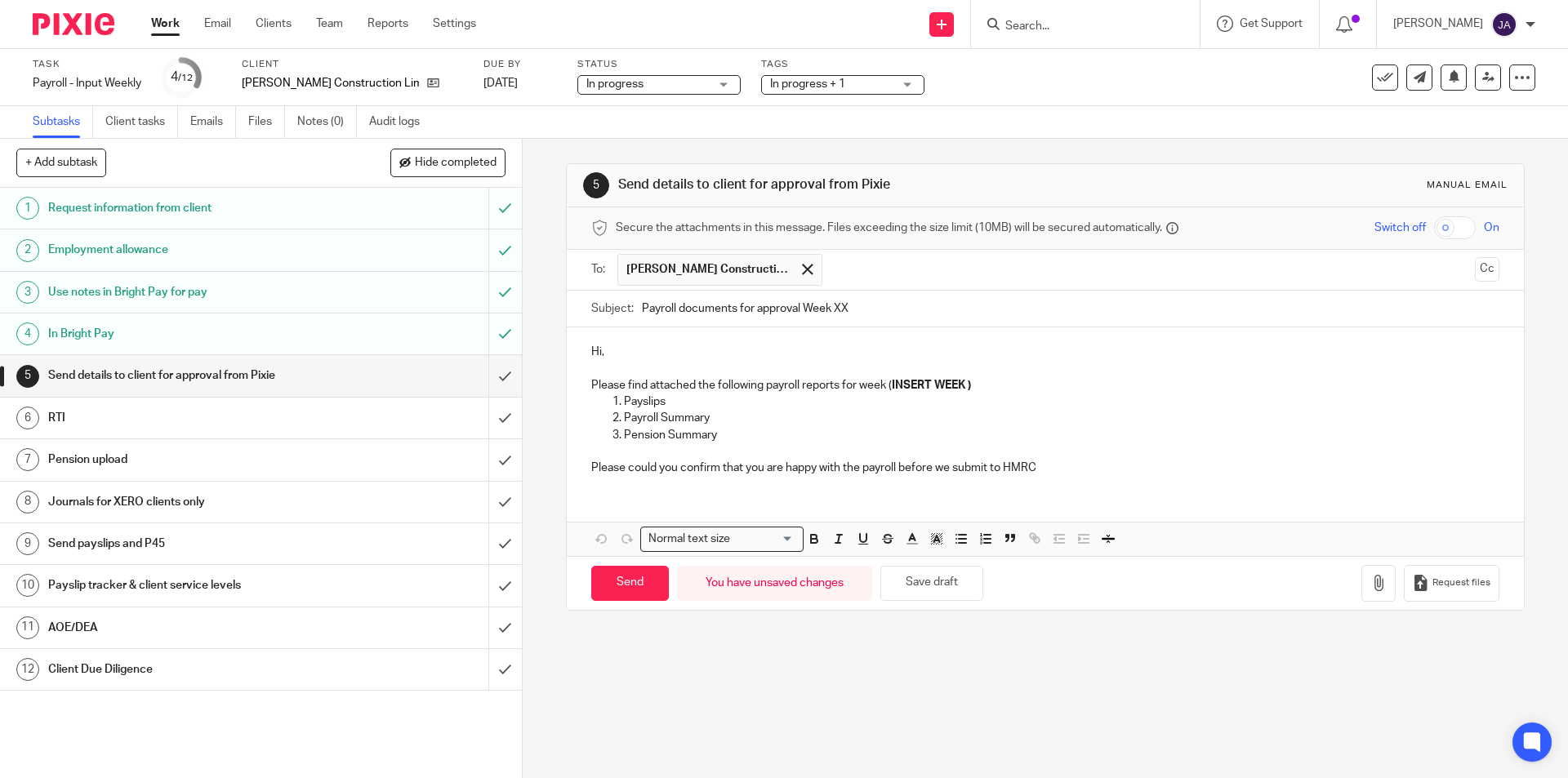
click at [635, 311] on div "Subject: Payroll documents for approval Week XX" at bounding box center [1045, 309] width 907 height 37
drag, startPoint x: 635, startPoint y: 311, endPoint x: 629, endPoint y: 305, distance: 8.5
click at [629, 305] on div "Subject: Payroll documents for approval Week XX" at bounding box center [1045, 309] width 907 height 37
click at [642, 305] on input "Payroll documents for approval Week XX" at bounding box center [1070, 309] width 856 height 37
paste input "Week 23 TOPE"
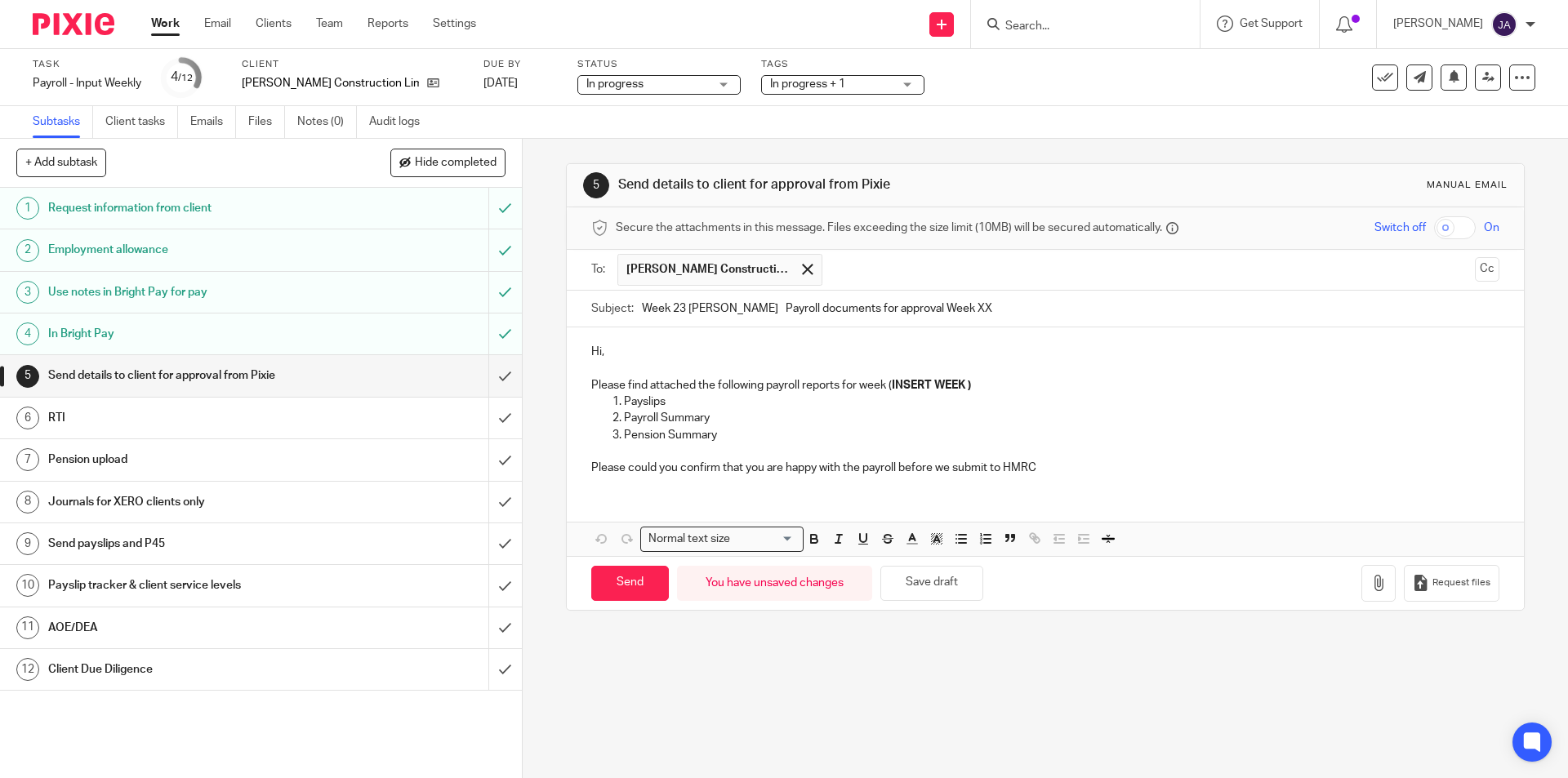
click at [677, 311] on input "Week 23 TOPE Payroll documents for approval Week XX" at bounding box center [1070, 309] width 856 height 37
drag, startPoint x: 936, startPoint y: 305, endPoint x: 884, endPoint y: 310, distance: 52.2
click at [884, 310] on input "Week 24 TOPE Payroll documents for approval Week XX" at bounding box center [1070, 309] width 856 height 37
type input "Week 24 TOPE Payroll documents for approval"
click at [668, 439] on p "Pension Summary" at bounding box center [1060, 435] width 874 height 16
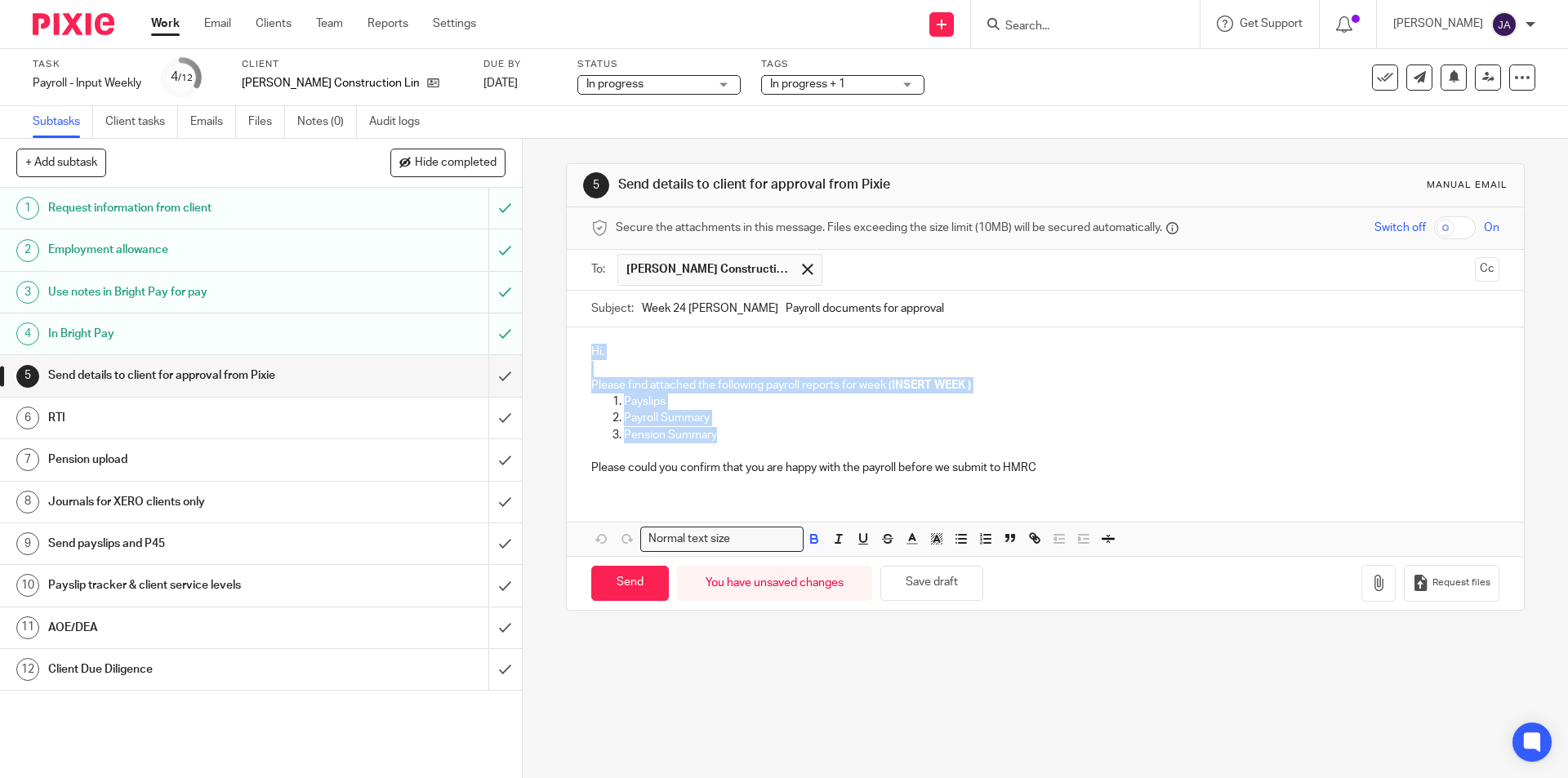
drag, startPoint x: 741, startPoint y: 439, endPoint x: 467, endPoint y: 338, distance: 292.0
click at [467, 338] on div "+ Add subtask Hide completed Cancel + Add 1 Request information from client 2 E…" at bounding box center [784, 458] width 1568 height 640
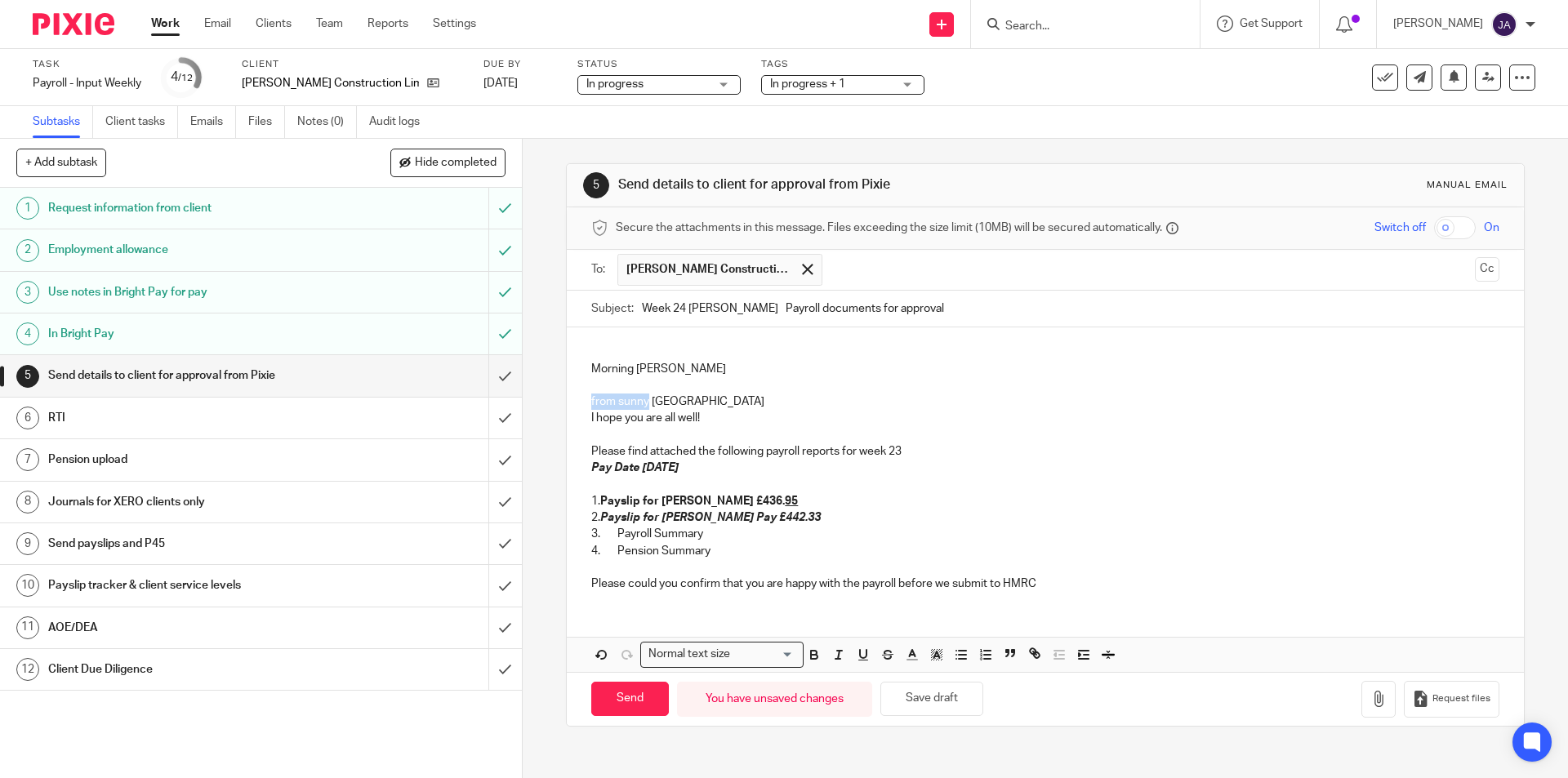
drag, startPoint x: 645, startPoint y: 401, endPoint x: 575, endPoint y: 400, distance: 70.0
click at [575, 400] on div "Morning Pete from sunny East Side I hope you are all well! Please find attached…" at bounding box center [1045, 465] width 956 height 277
click at [713, 432] on p at bounding box center [1045, 435] width 907 height 16
click at [900, 455] on p "Please find attached the following payroll reports for week 23" at bounding box center [1045, 451] width 907 height 16
drag, startPoint x: 917, startPoint y: 456, endPoint x: 855, endPoint y: 459, distance: 62.1
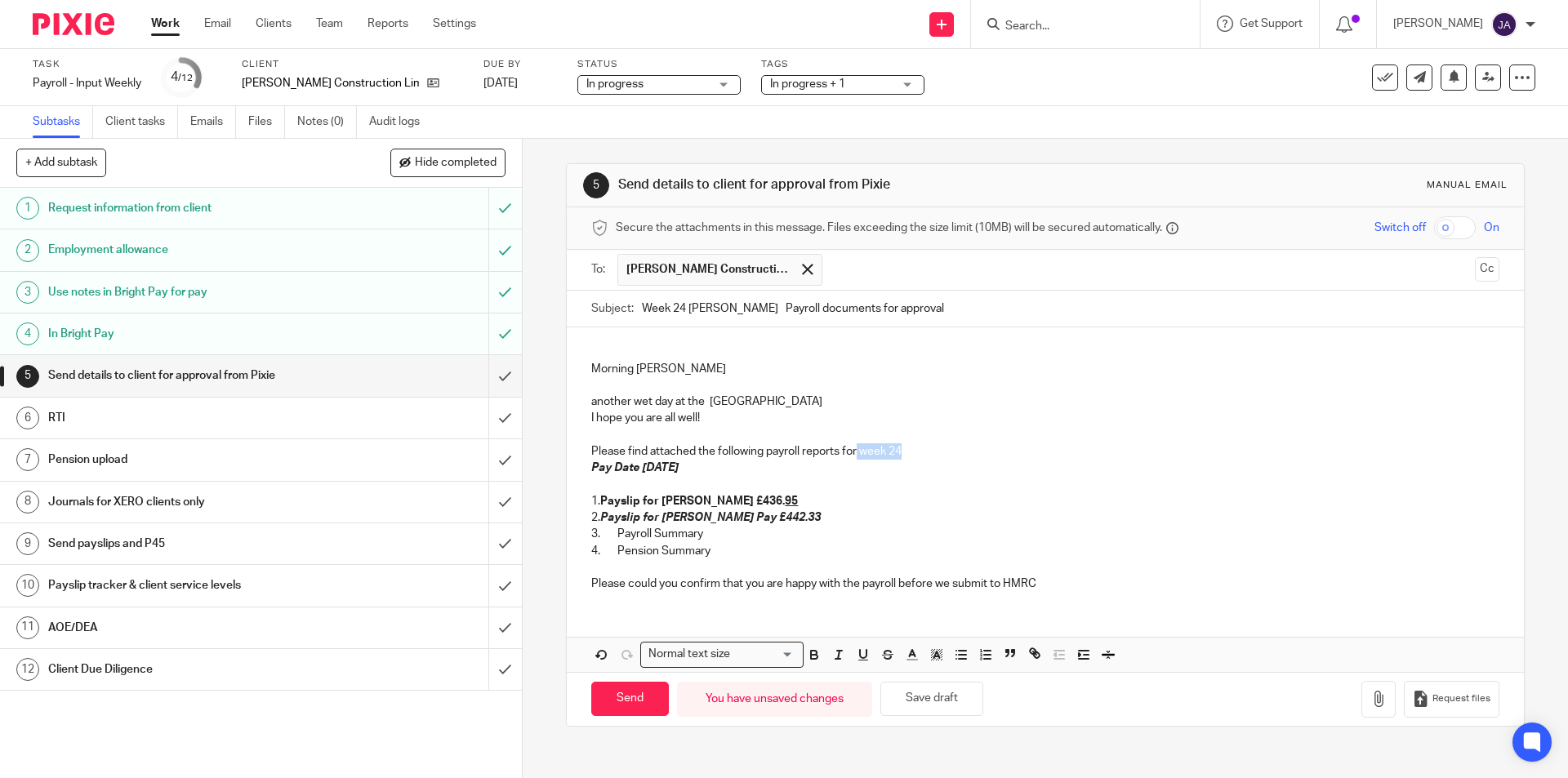
click at [855, 459] on p "Please find attached the following payroll reports for week 24" at bounding box center [1045, 451] width 907 height 16
click at [810, 658] on icon "button" at bounding box center [814, 654] width 14 height 14
click at [831, 655] on icon "button" at bounding box center [838, 654] width 14 height 14
click at [858, 531] on p "3. Payroll Summary" at bounding box center [1045, 534] width 907 height 16
click at [678, 472] on em "Pay Date Friday 12th September 2025" at bounding box center [635, 467] width 88 height 12
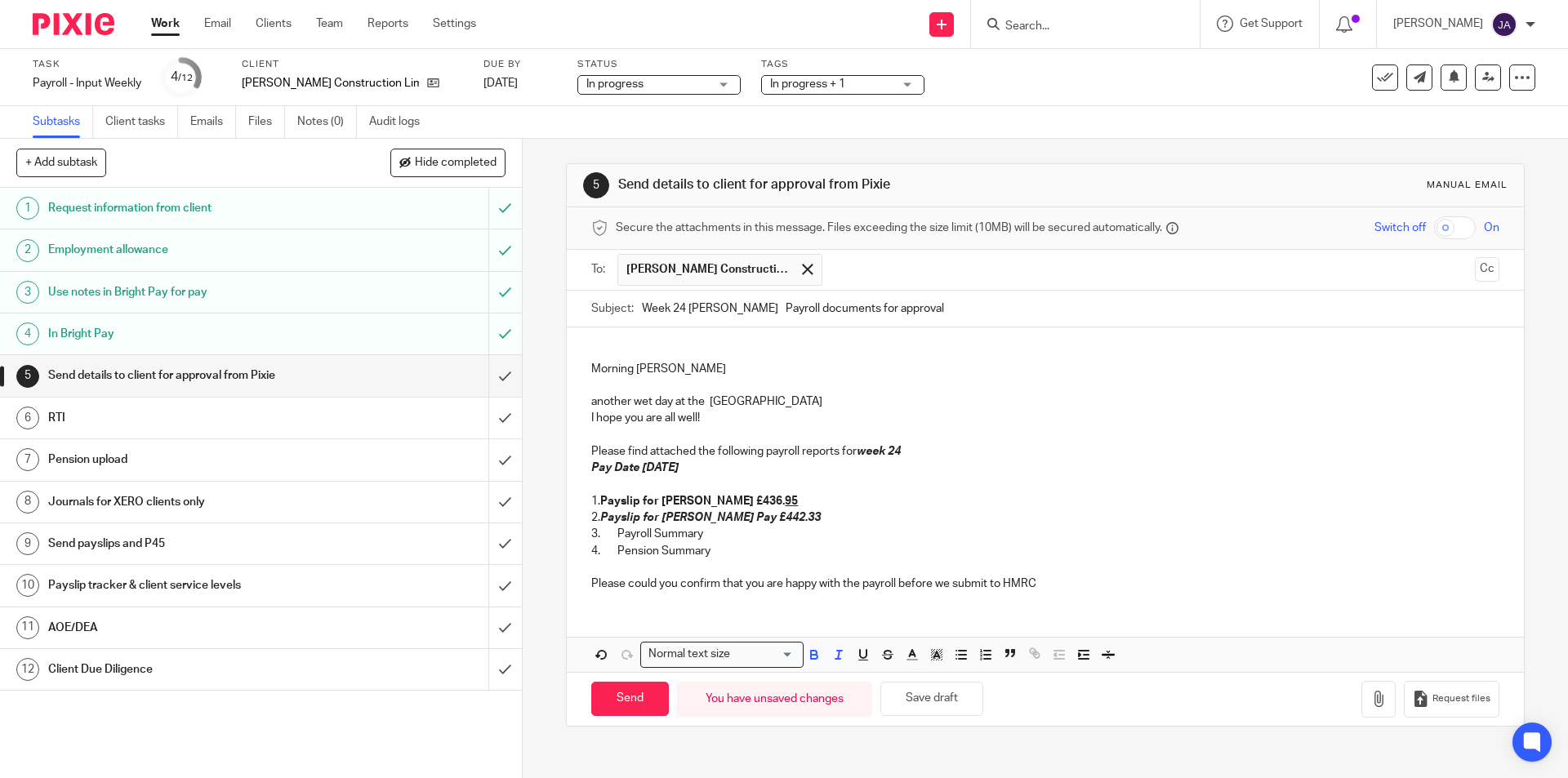
click at [836, 512] on p "2. Payslip for Lee Pay £442.33" at bounding box center [1045, 517] width 907 height 16
drag, startPoint x: 1091, startPoint y: 590, endPoint x: 550, endPoint y: 586, distance: 541.0
click at [550, 586] on div "5 Send details to client for approval from Pixie Manual email Secure the attach…" at bounding box center [1045, 458] width 1045 height 640
click at [811, 655] on icon "button" at bounding box center [814, 657] width 7 height 4
click at [839, 657] on icon "button" at bounding box center [838, 654] width 14 height 14
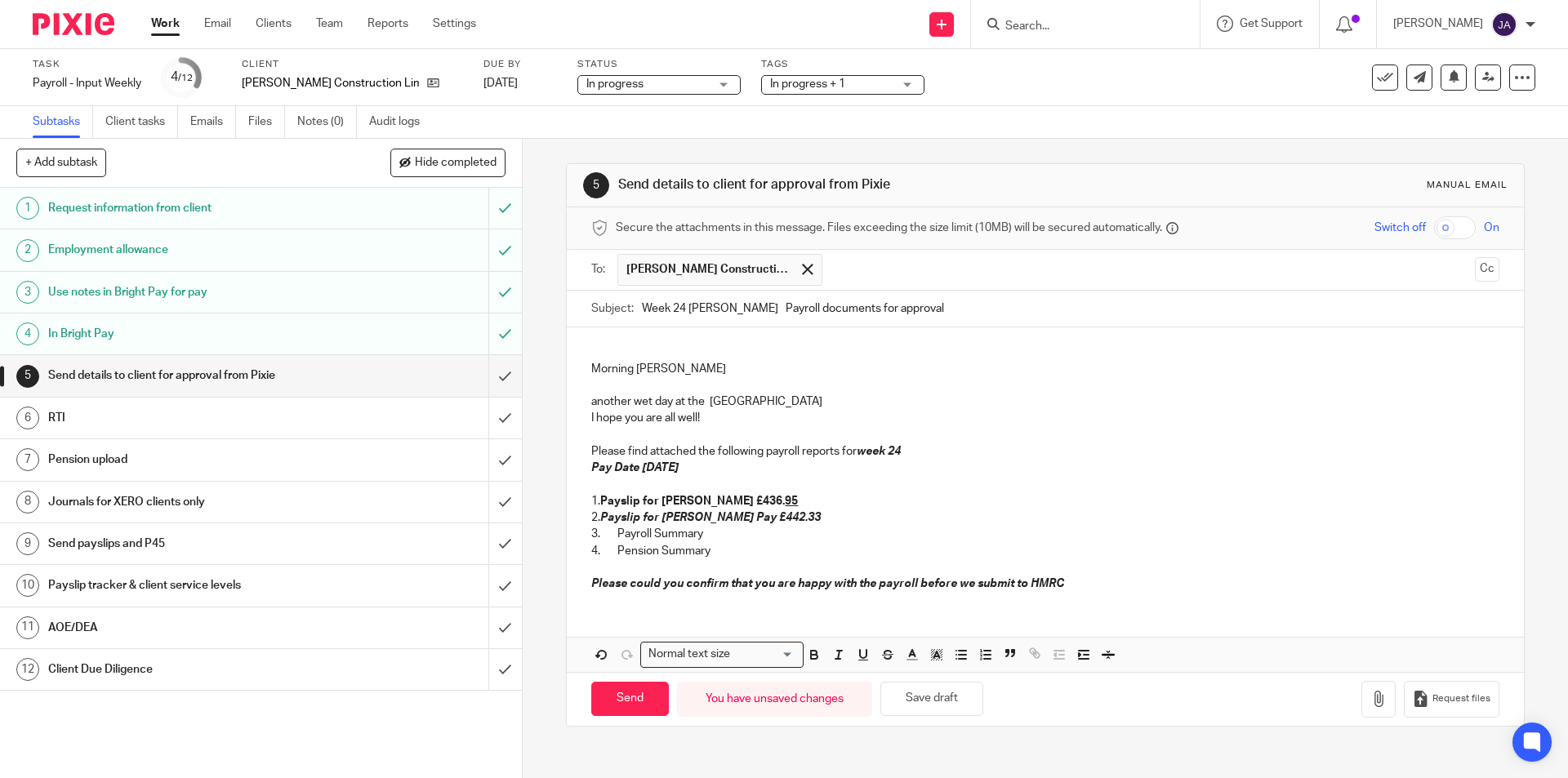
click at [746, 552] on p "4. Pension Summary" at bounding box center [1045, 550] width 907 height 16
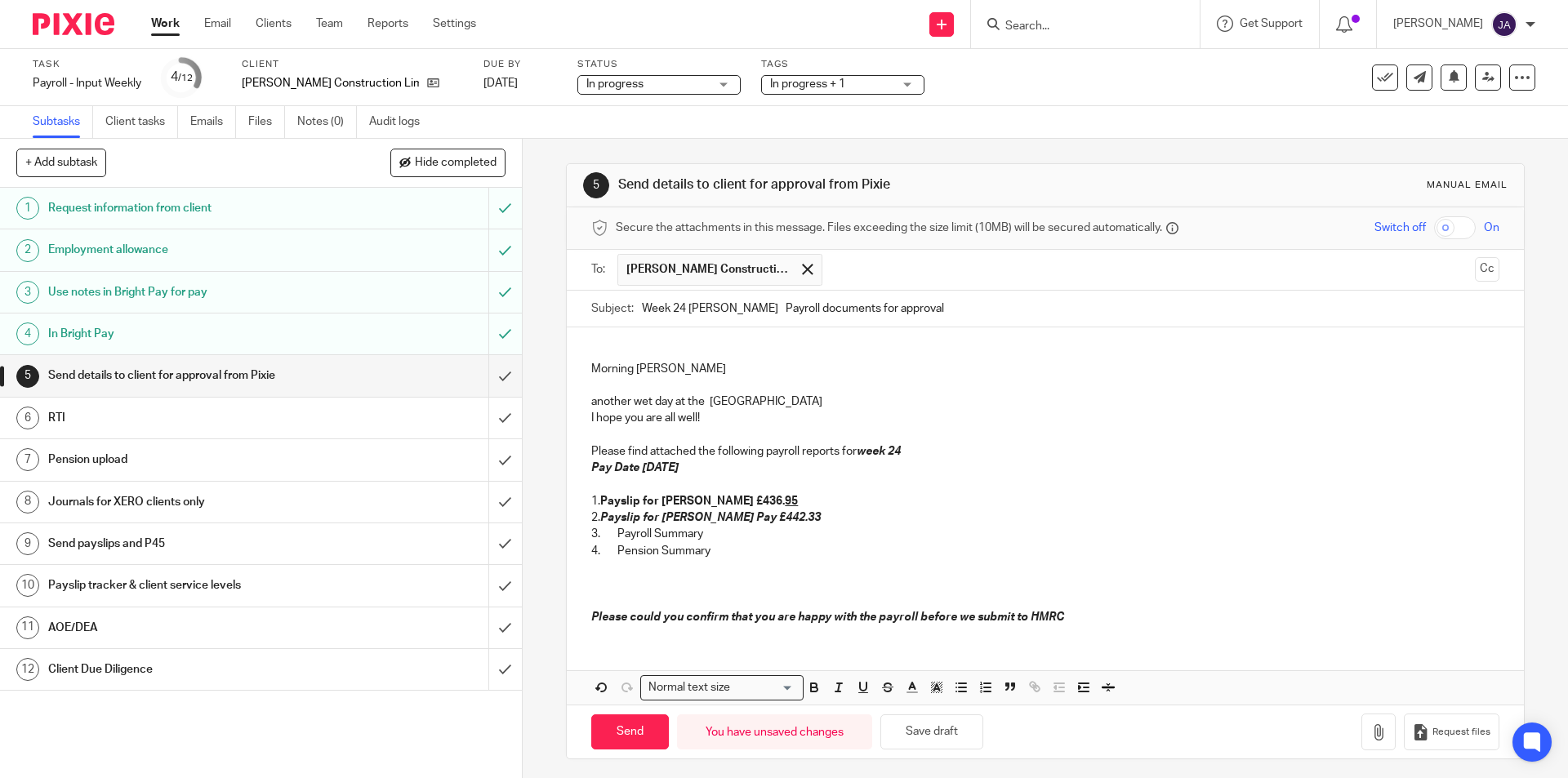
click at [1069, 613] on p "Please could you confirm that you are happy with the payroll before we submit t…" at bounding box center [1045, 608] width 907 height 34
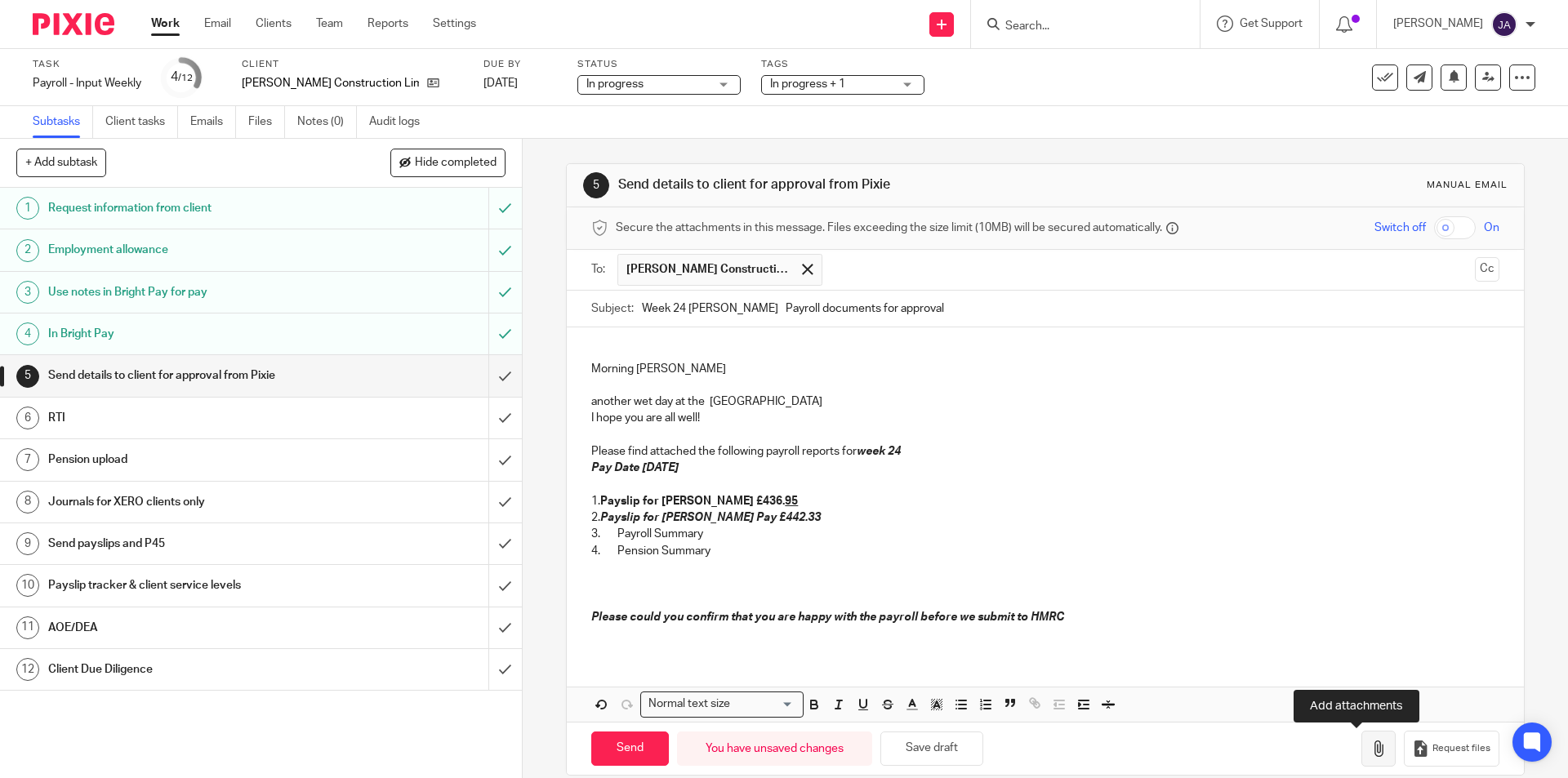
click at [1361, 762] on button "button" at bounding box center [1378, 749] width 35 height 37
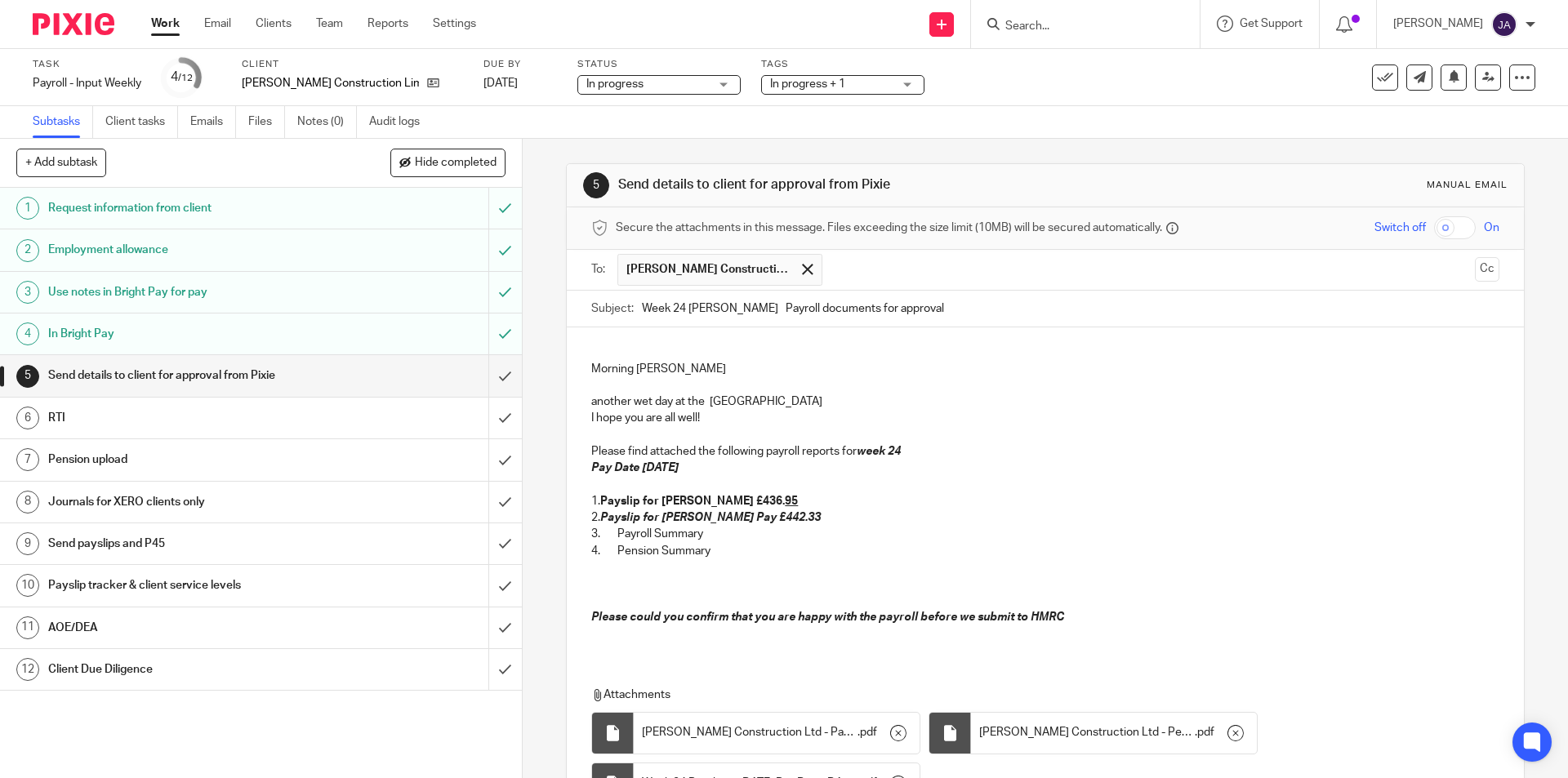
scroll to position [165, 0]
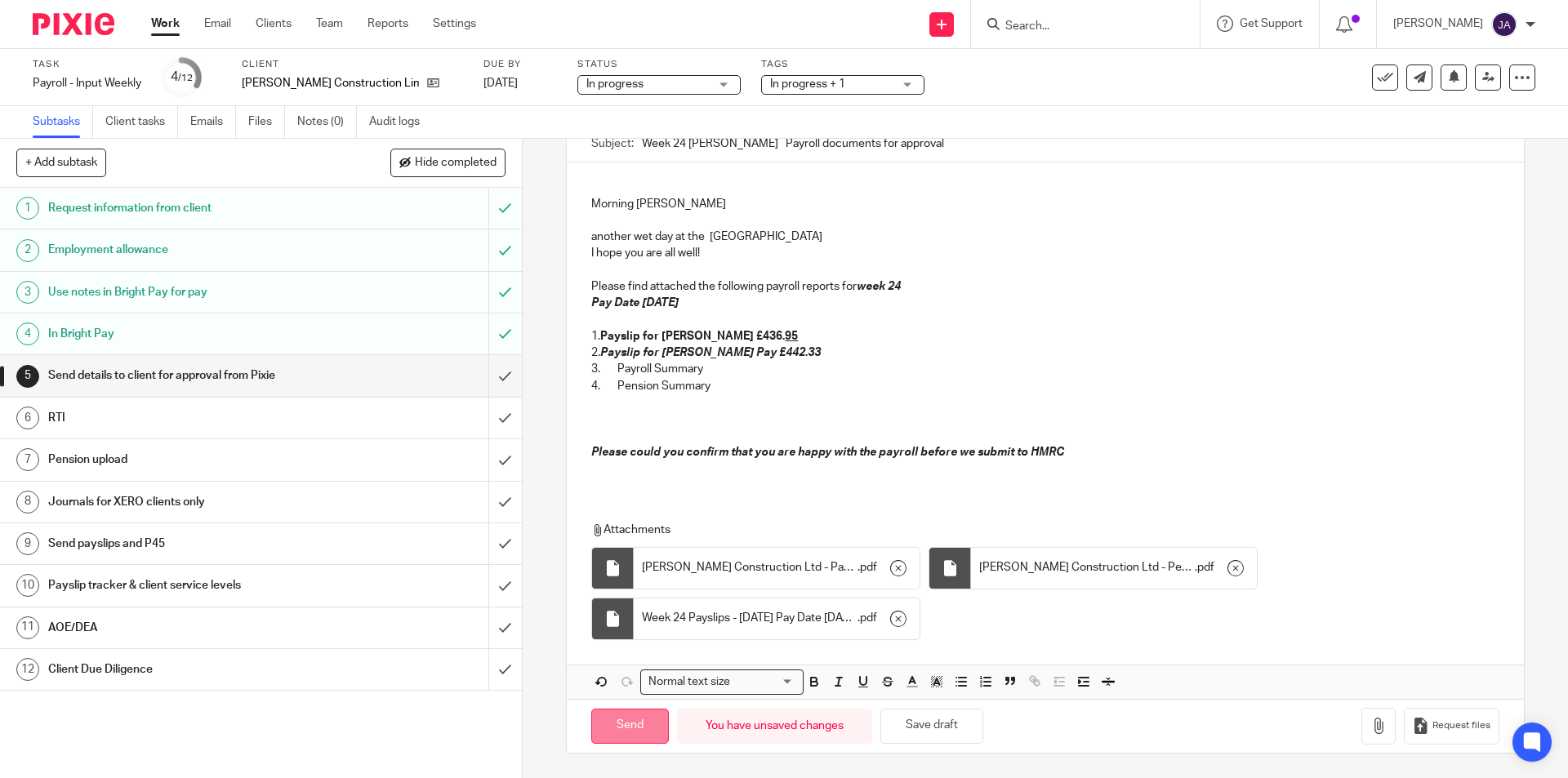
click at [623, 725] on input "Send" at bounding box center [630, 726] width 78 height 35
type input "Sent"
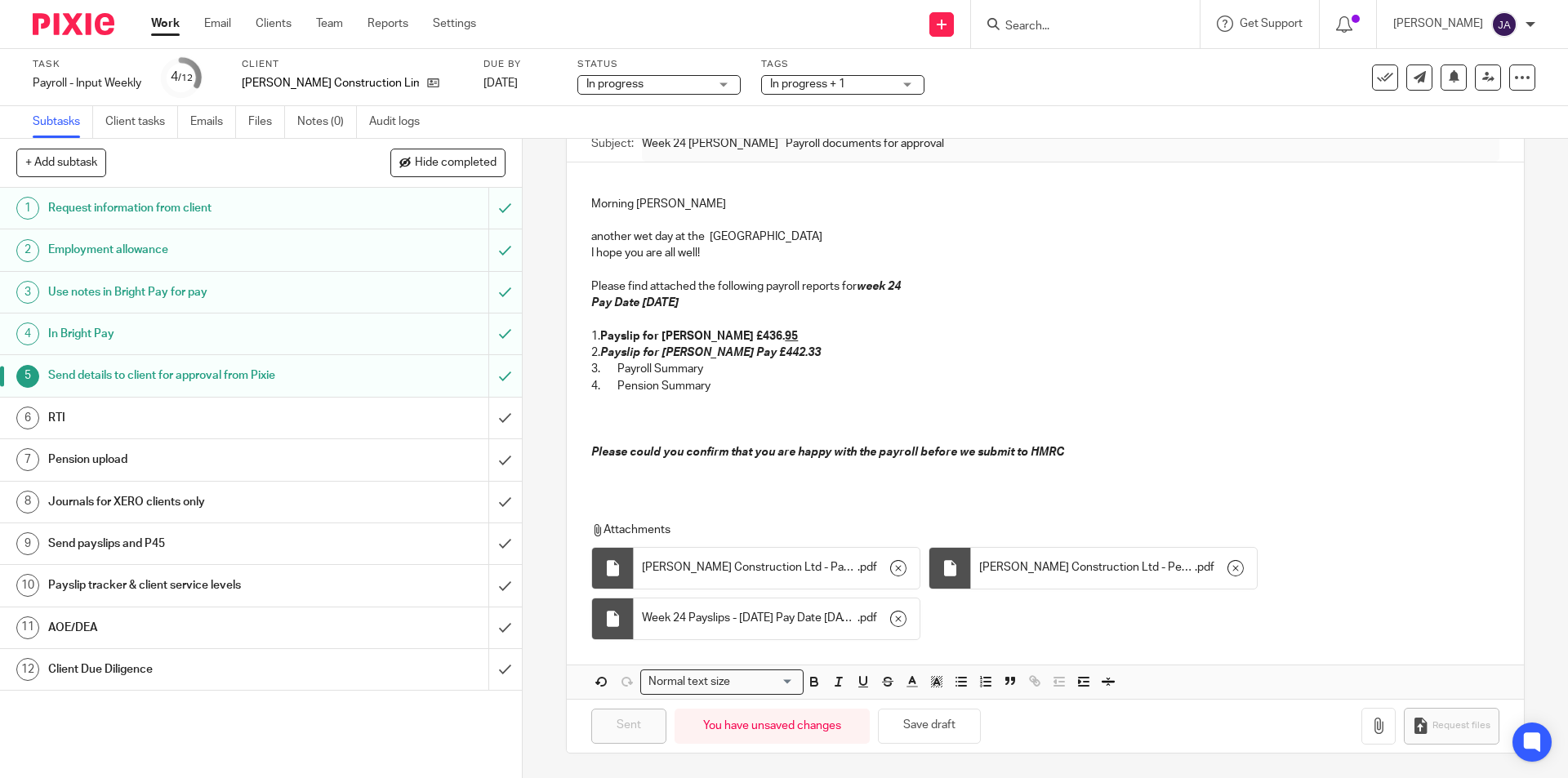
click at [266, 679] on h1 "Client Due Diligence" at bounding box center [190, 668] width 283 height 24
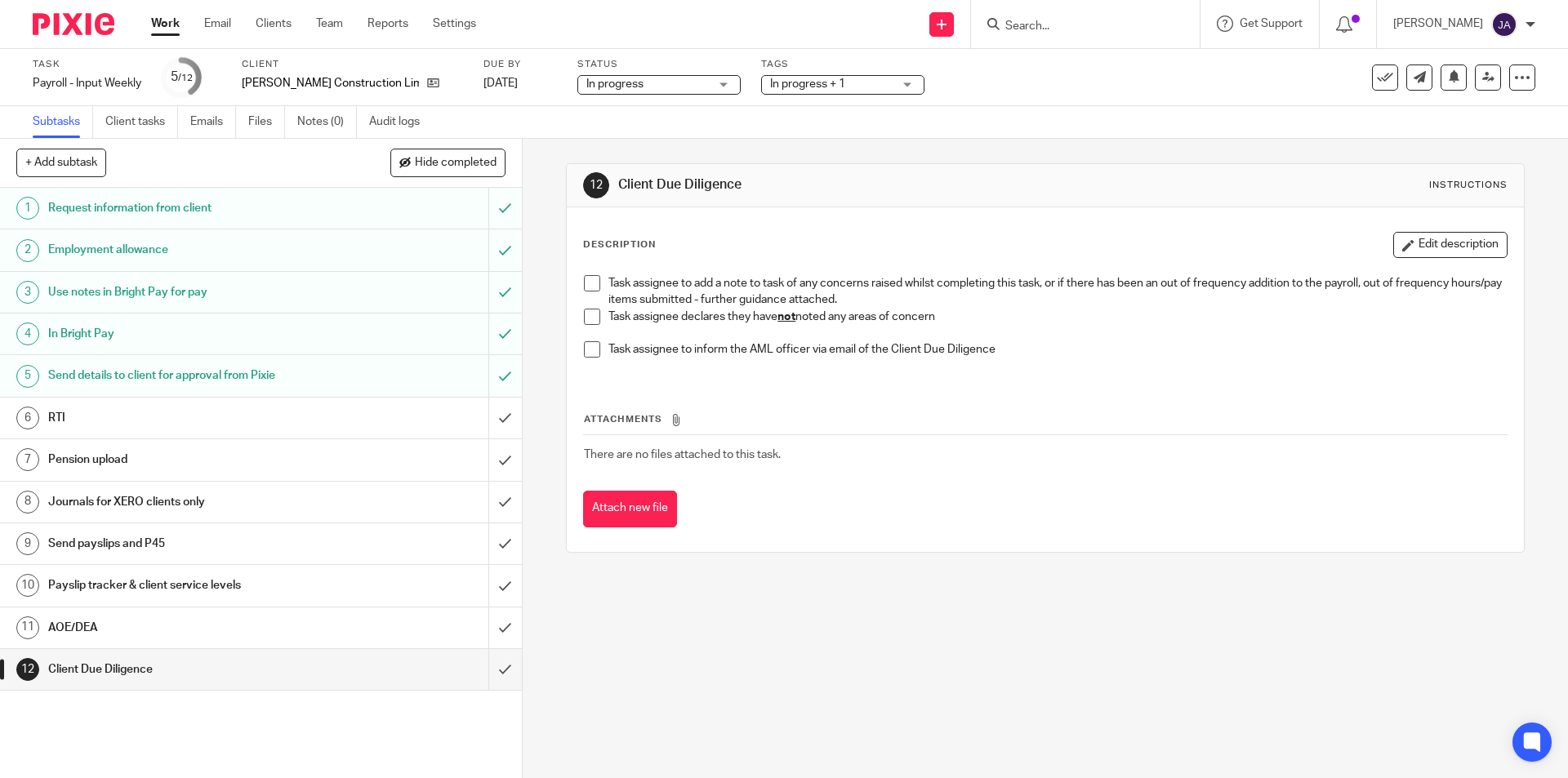
click at [589, 320] on span at bounding box center [592, 316] width 16 height 16
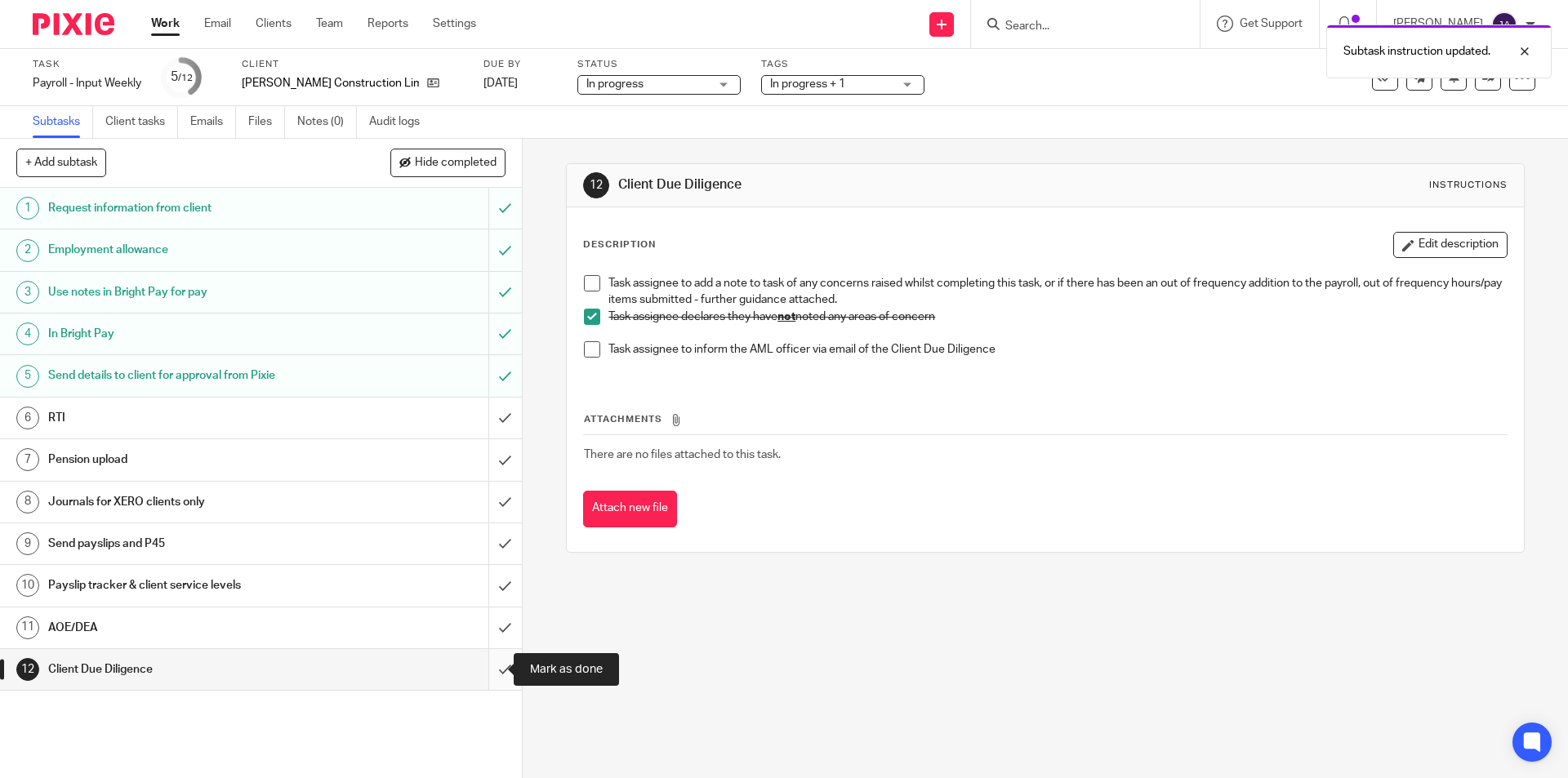
click at [488, 669] on input "submit" at bounding box center [261, 669] width 521 height 40
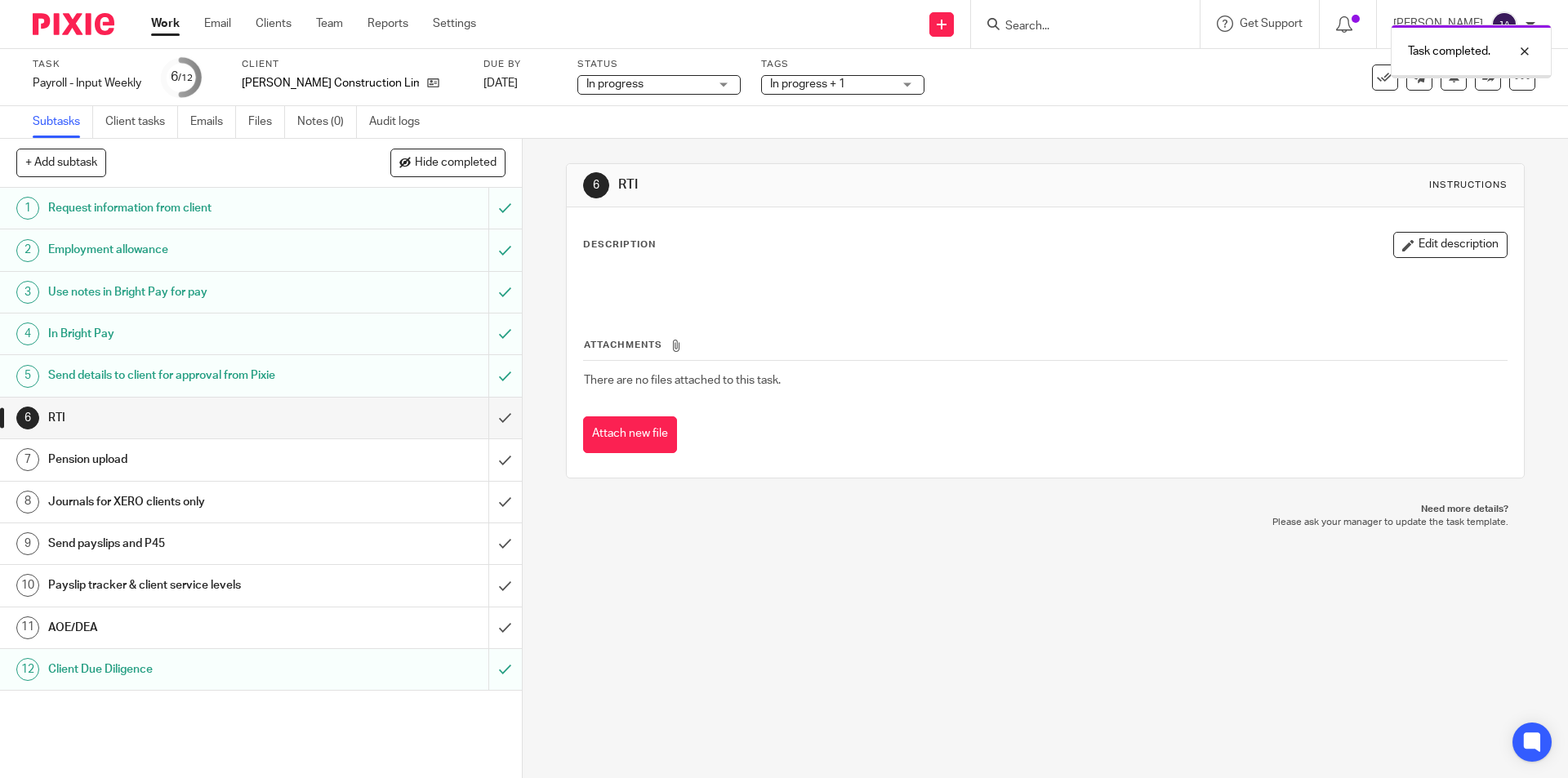
click at [223, 626] on h1 "AOE/DEA" at bounding box center [190, 627] width 283 height 24
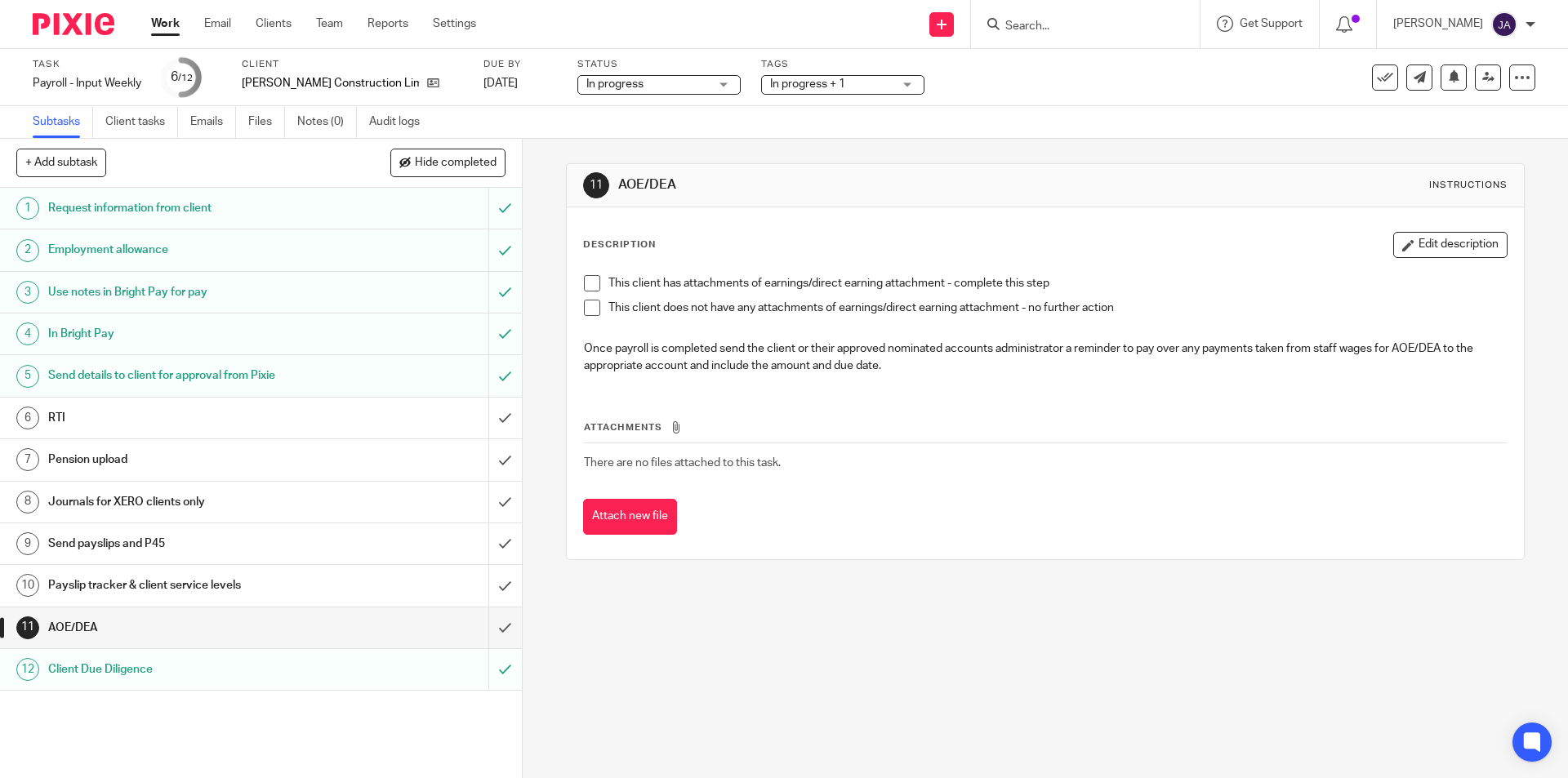
click at [584, 305] on span at bounding box center [592, 307] width 16 height 16
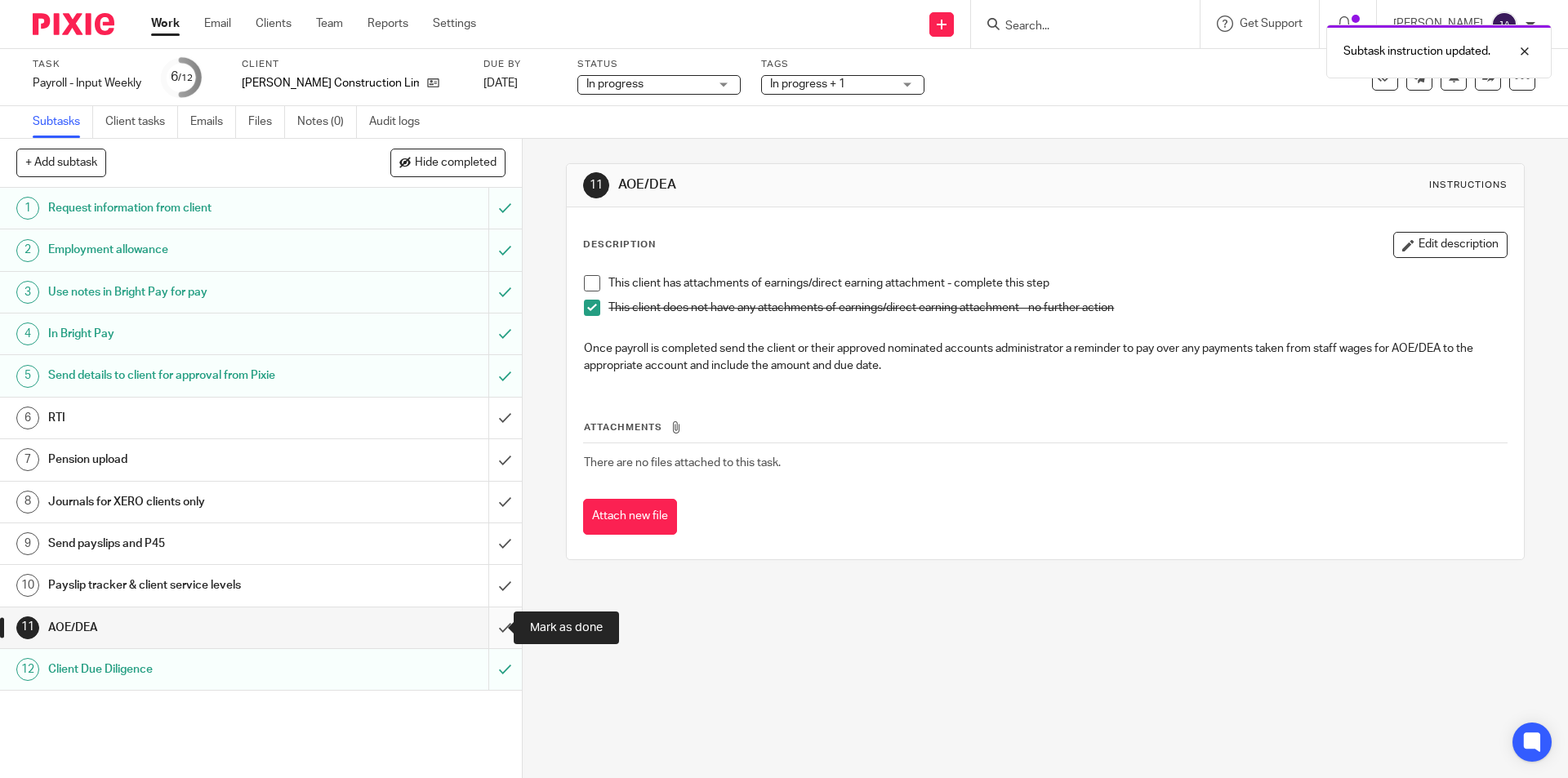
click at [483, 619] on input "submit" at bounding box center [261, 627] width 521 height 40
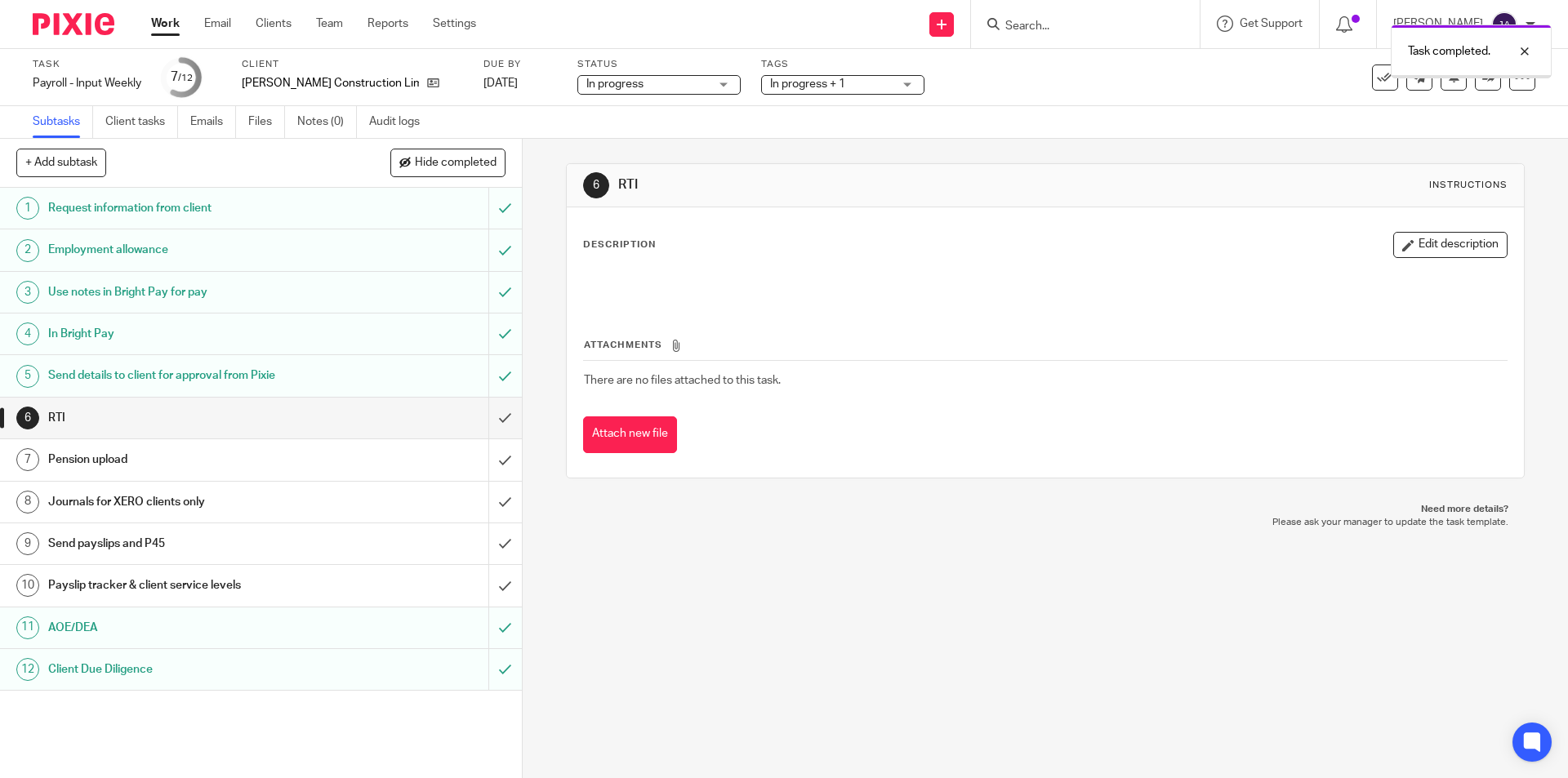
click at [242, 590] on h1 "Payslip tracker & client service levels" at bounding box center [190, 585] width 283 height 24
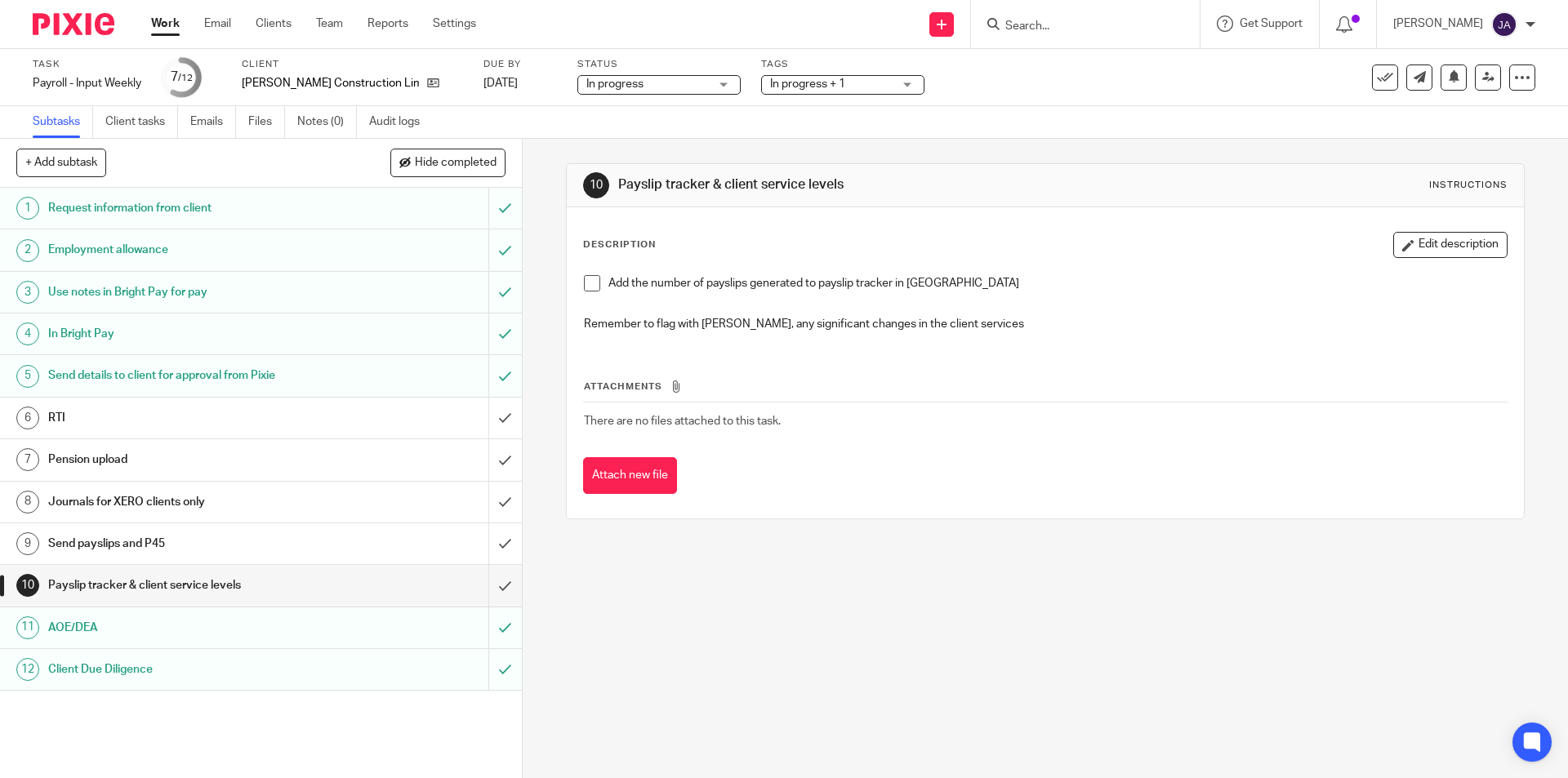
click at [586, 285] on span at bounding box center [592, 283] width 16 height 16
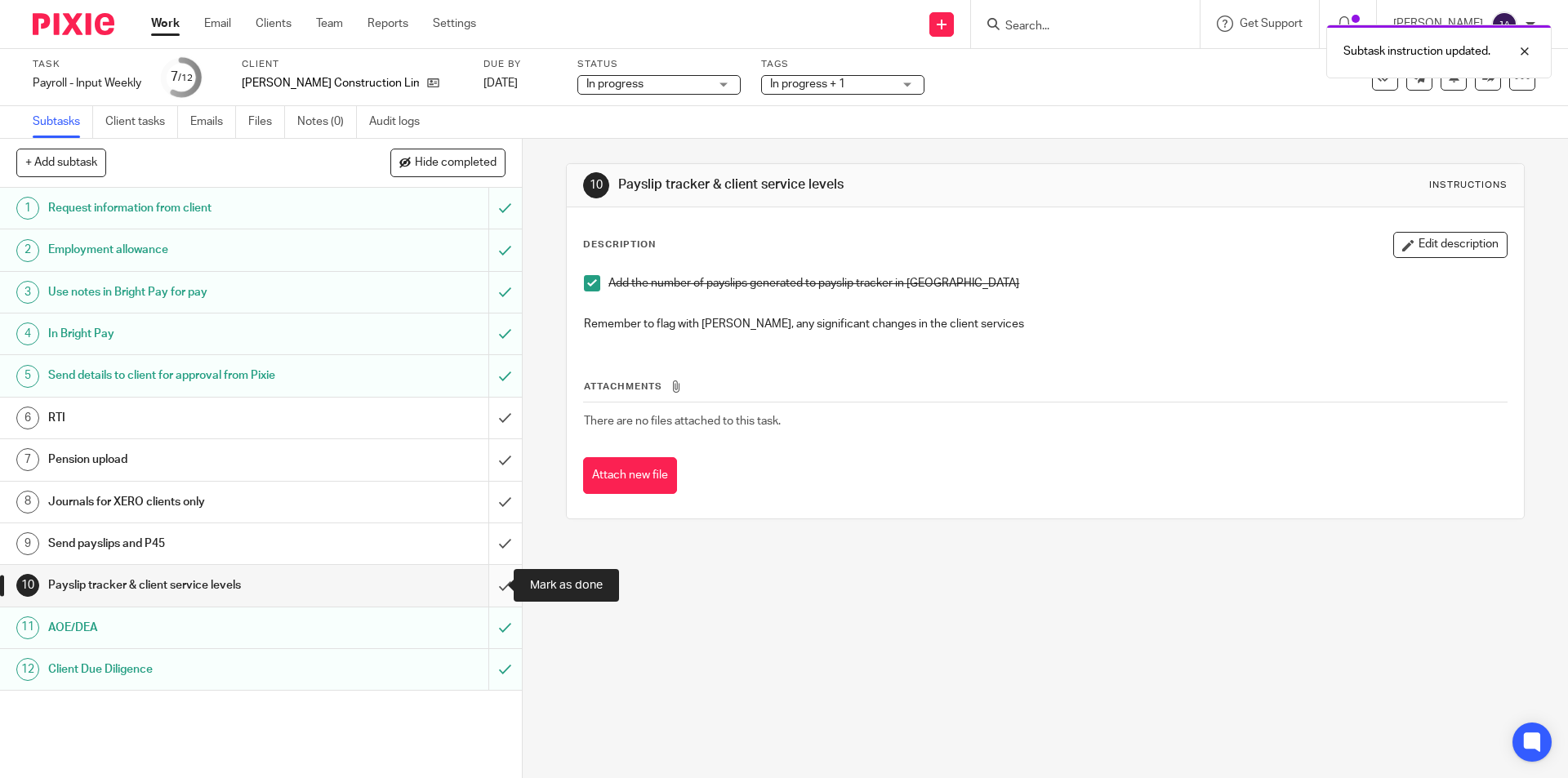
click at [479, 585] on input "submit" at bounding box center [261, 585] width 521 height 40
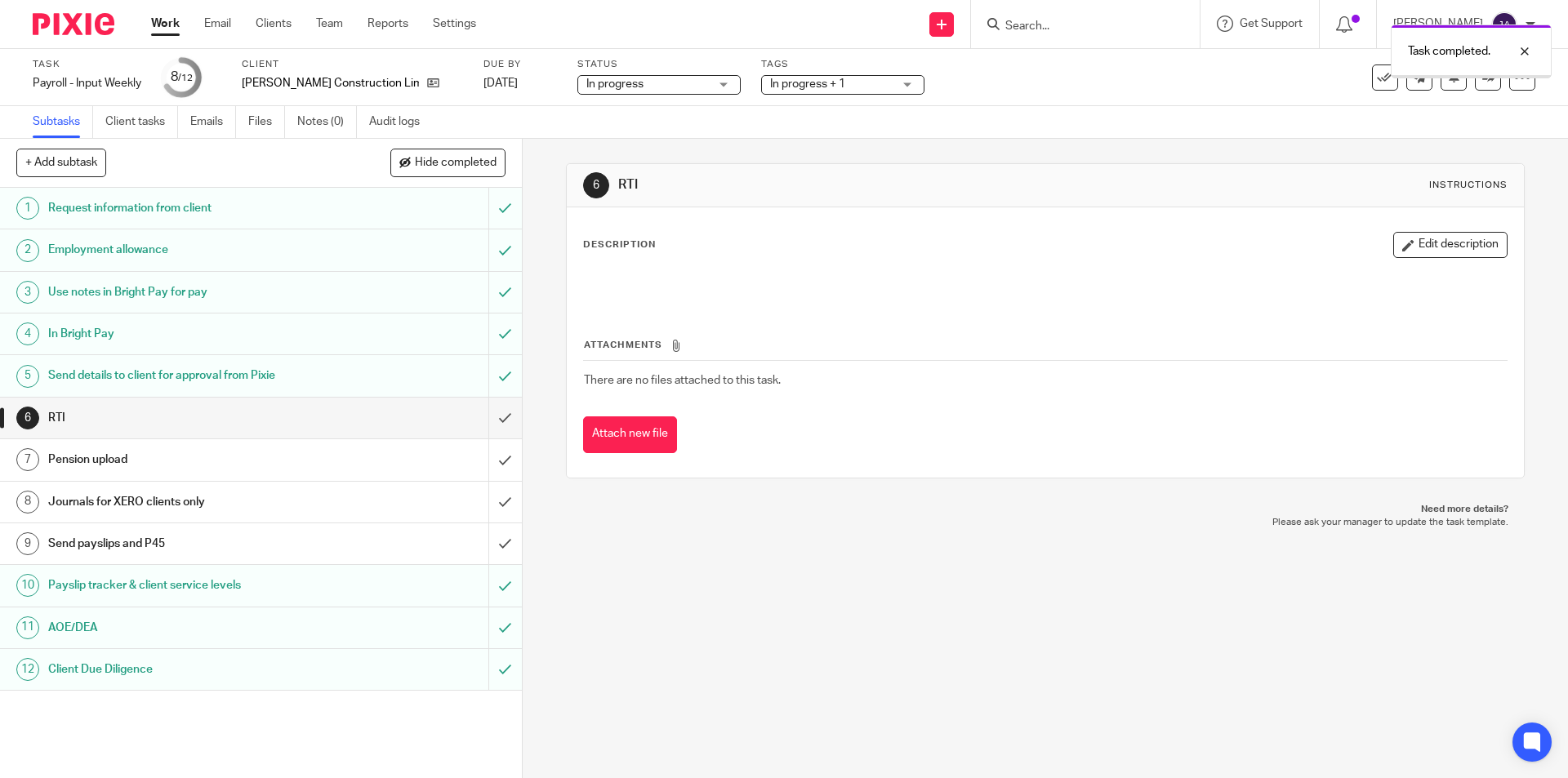
click at [207, 540] on h1 "Send payslips and P45" at bounding box center [190, 543] width 283 height 24
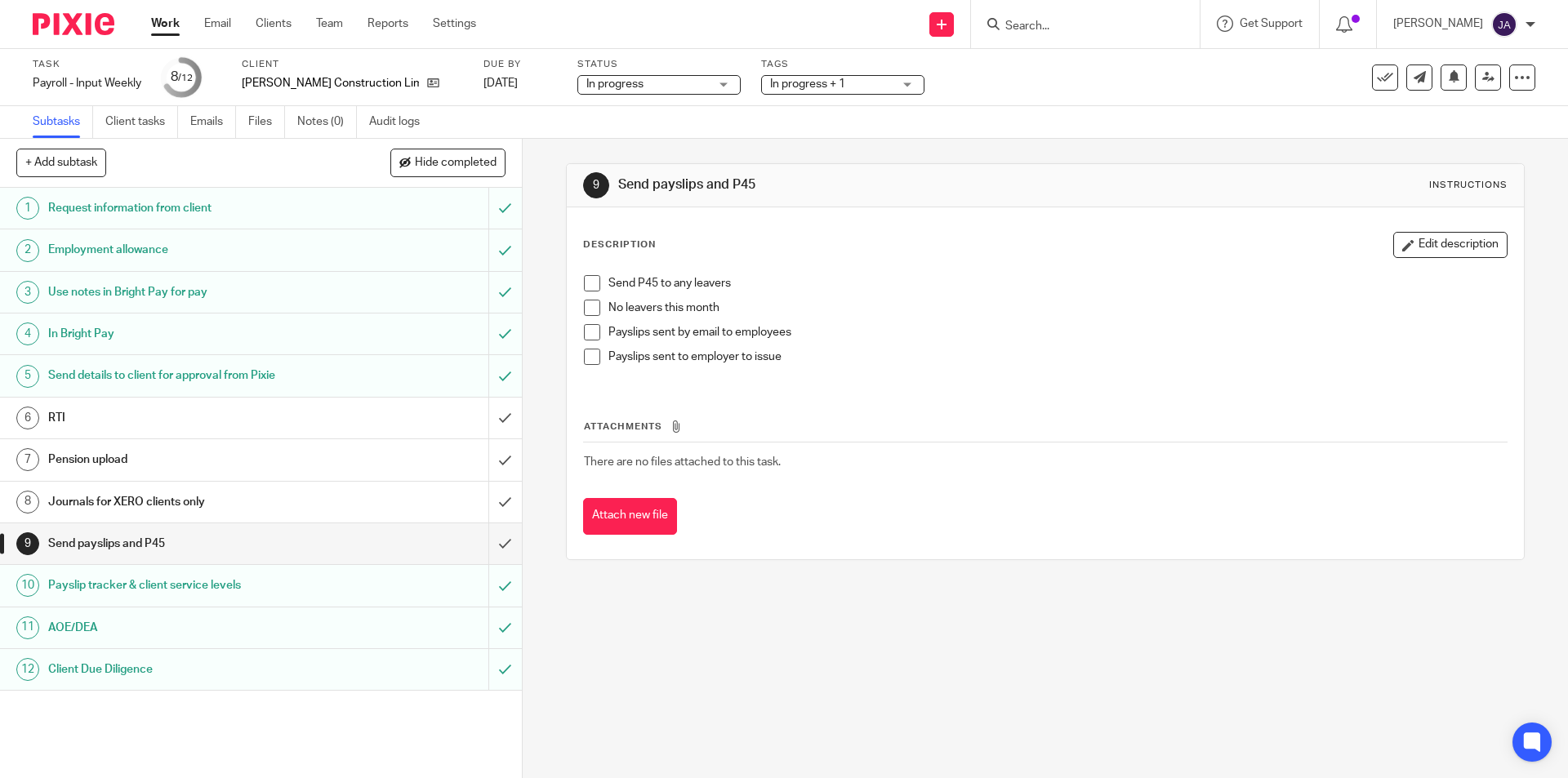
click at [585, 303] on span at bounding box center [592, 307] width 16 height 16
click at [164, 23] on link "Work" at bounding box center [165, 23] width 29 height 16
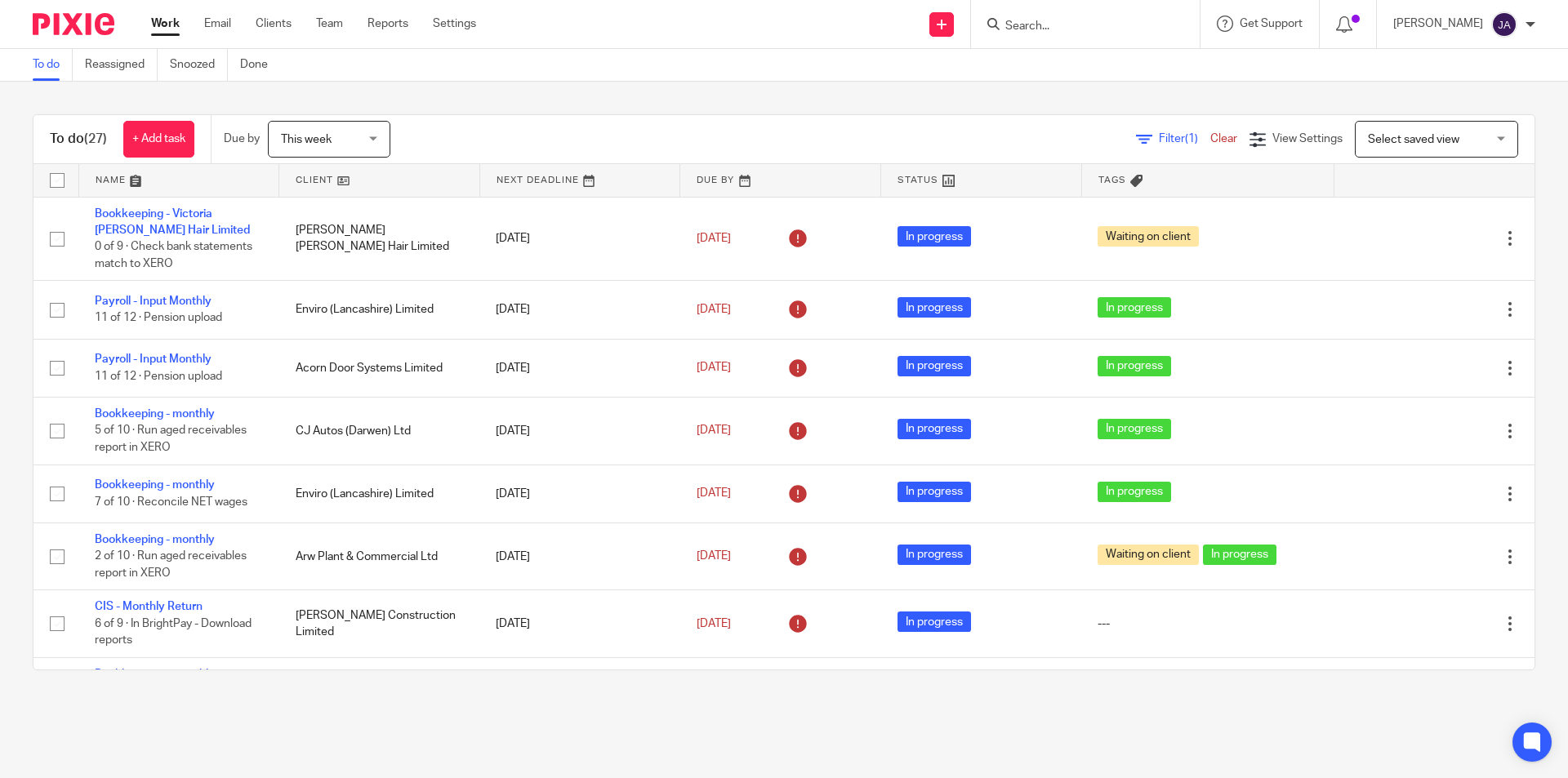
click at [311, 179] on link at bounding box center [379, 181] width 200 height 33
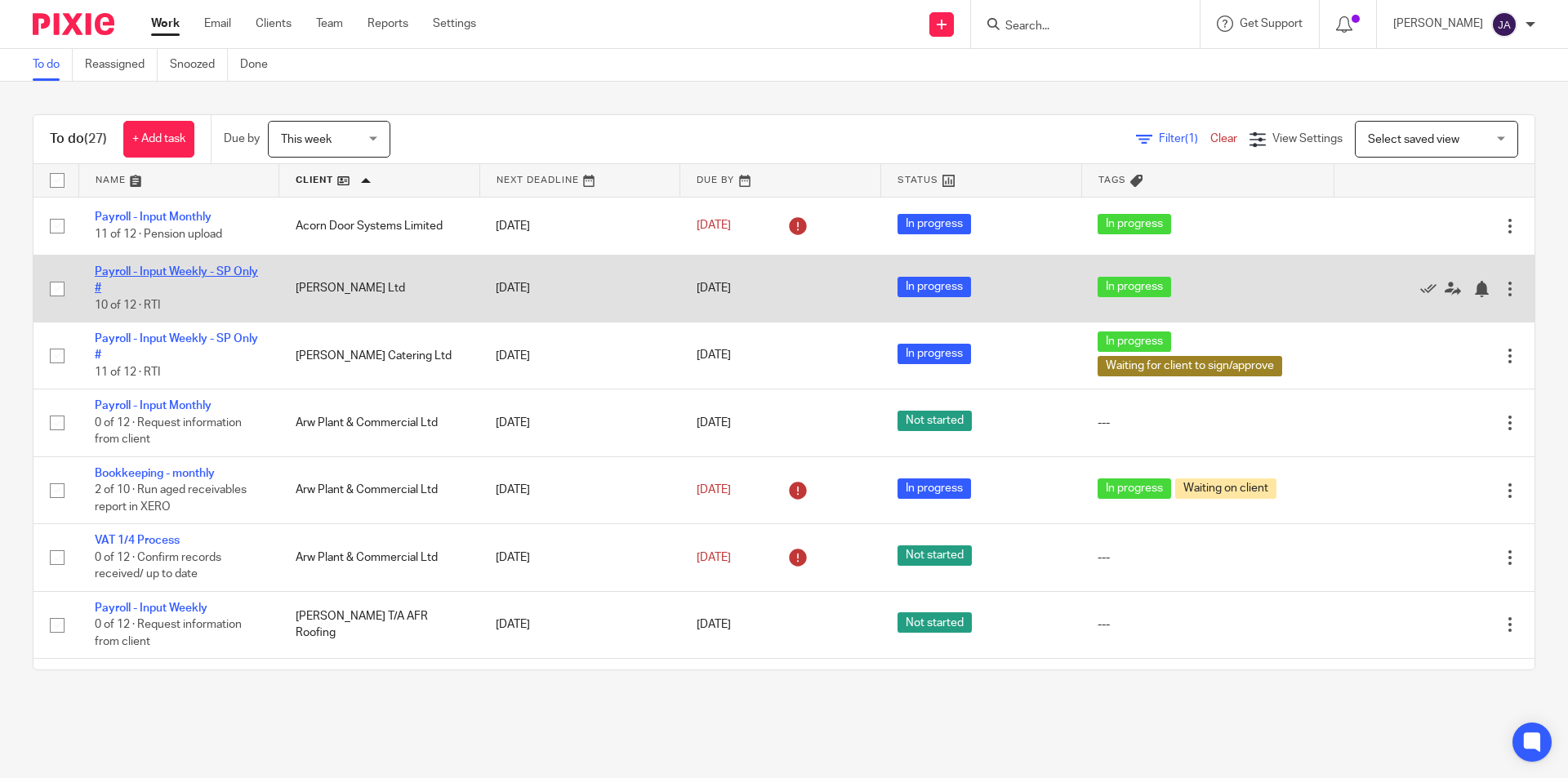
click at [143, 270] on link "Payroll - Input Weekly - SP Only #" at bounding box center [176, 280] width 164 height 28
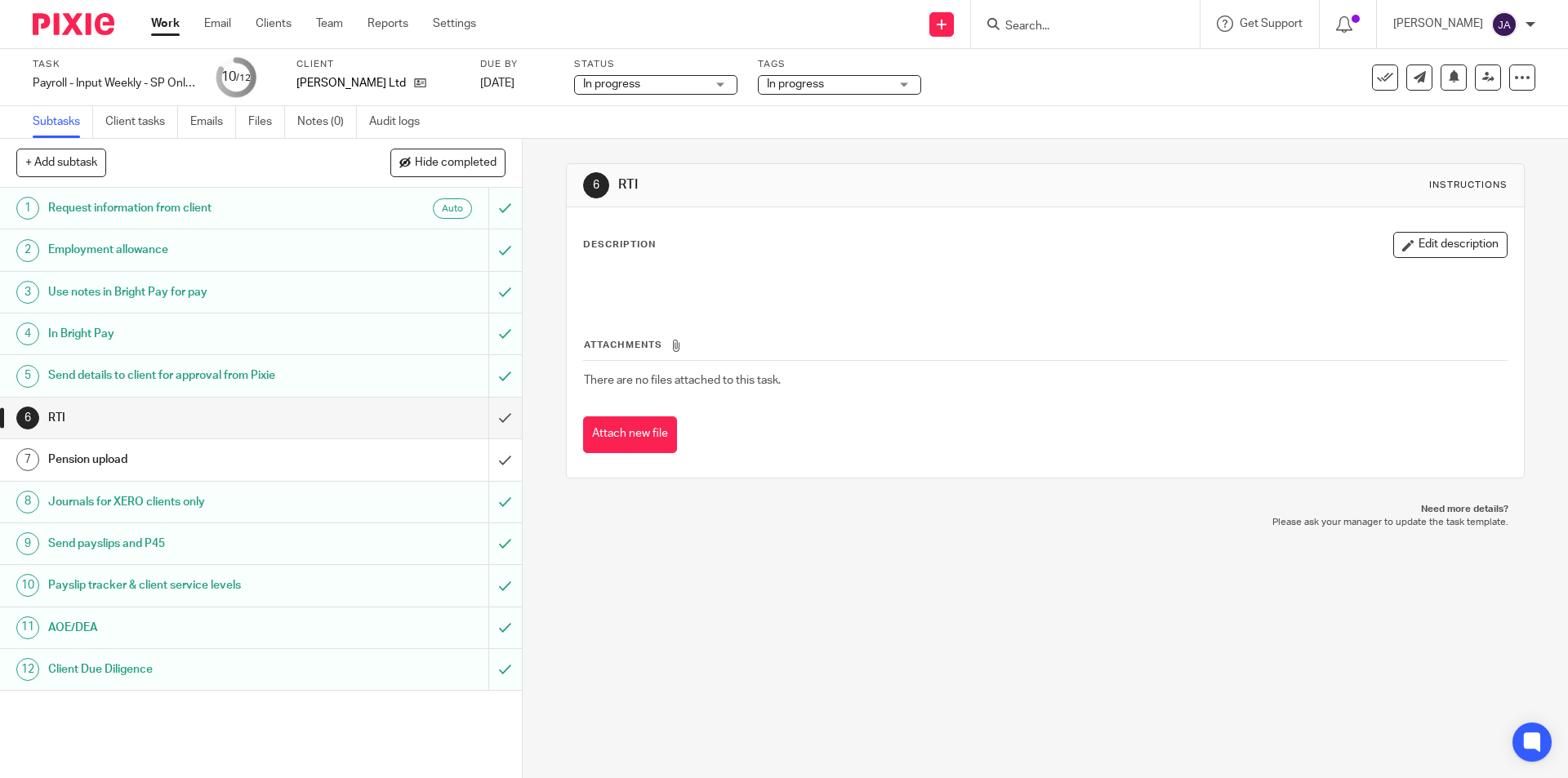
click at [828, 90] on span "In progress" at bounding box center [827, 85] width 122 height 17
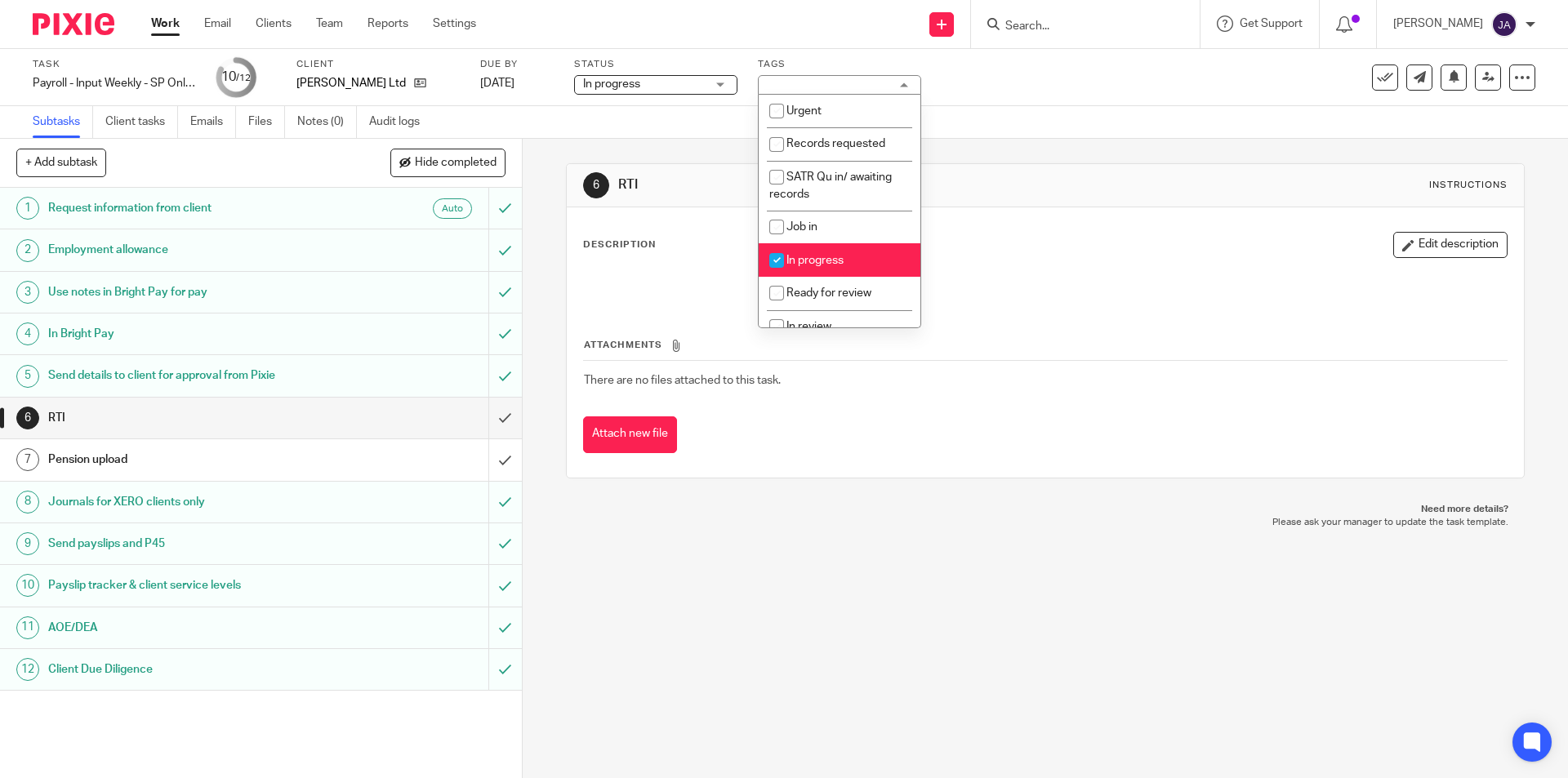
click at [779, 267] on input "checkbox" at bounding box center [776, 261] width 31 height 31
checkbox input "false"
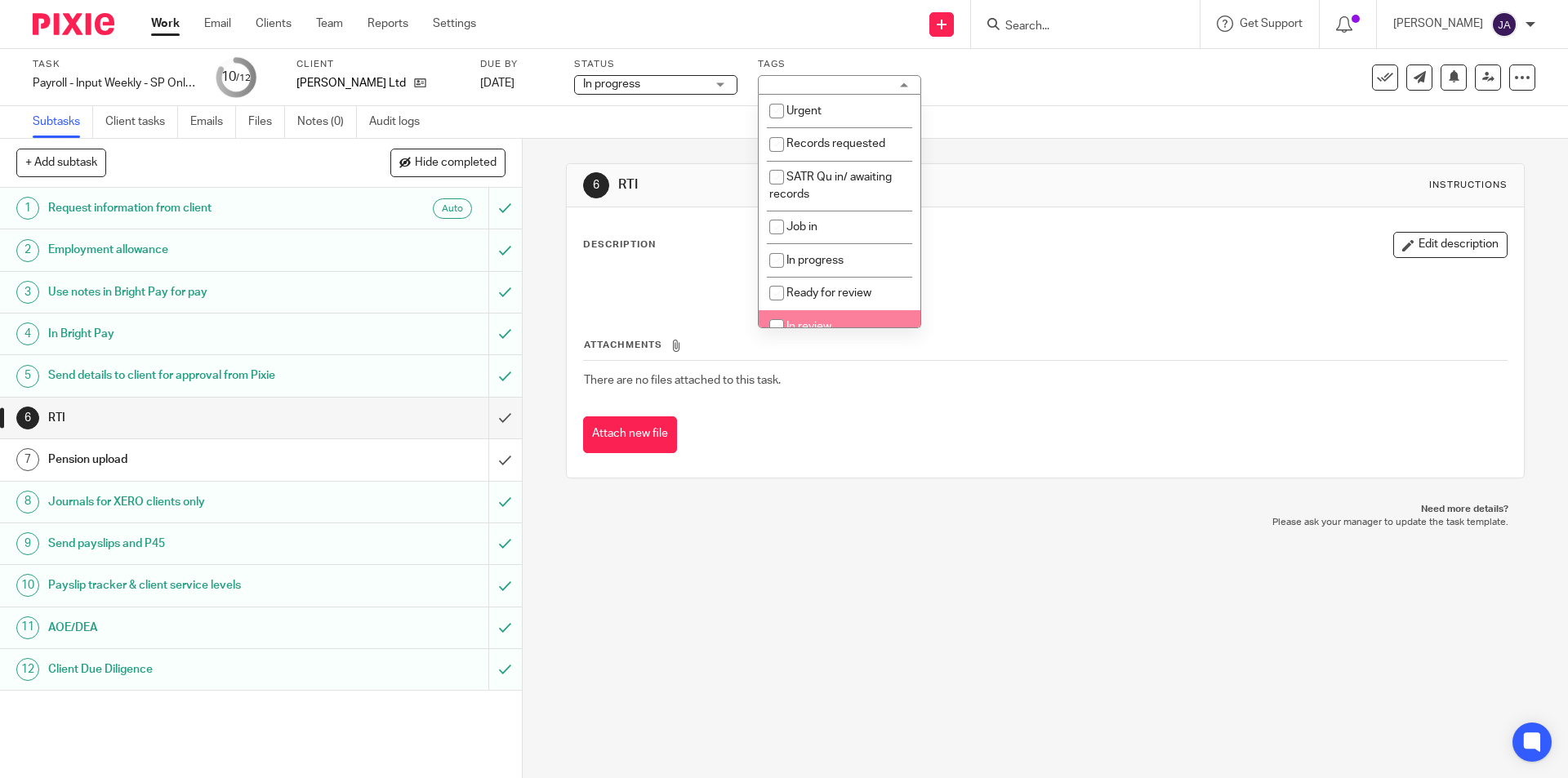
click at [702, 566] on div "6 RTI Instructions Description Edit description Attachments There are no files …" at bounding box center [1045, 458] width 1045 height 640
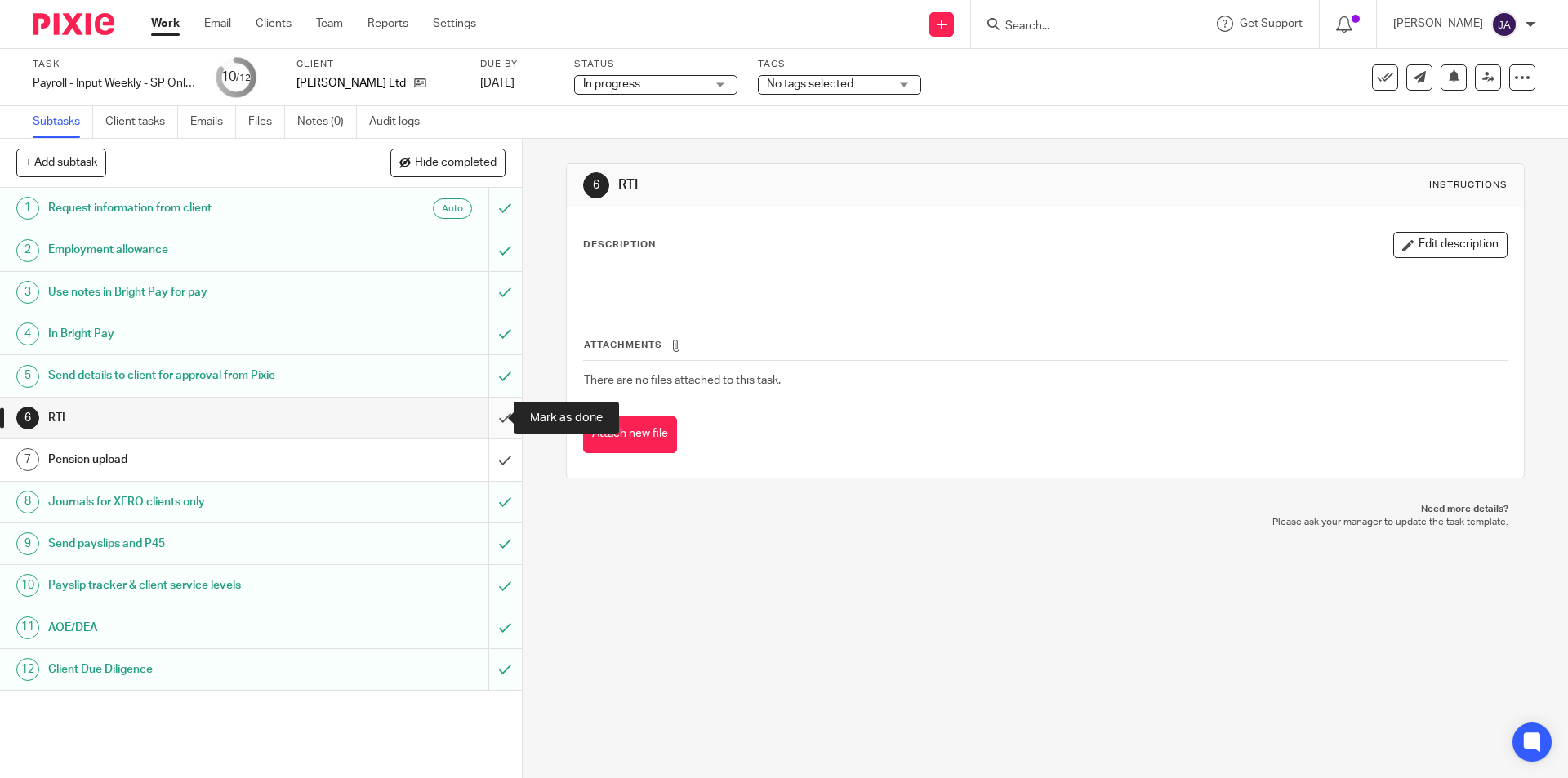
click at [494, 422] on input "submit" at bounding box center [261, 417] width 521 height 40
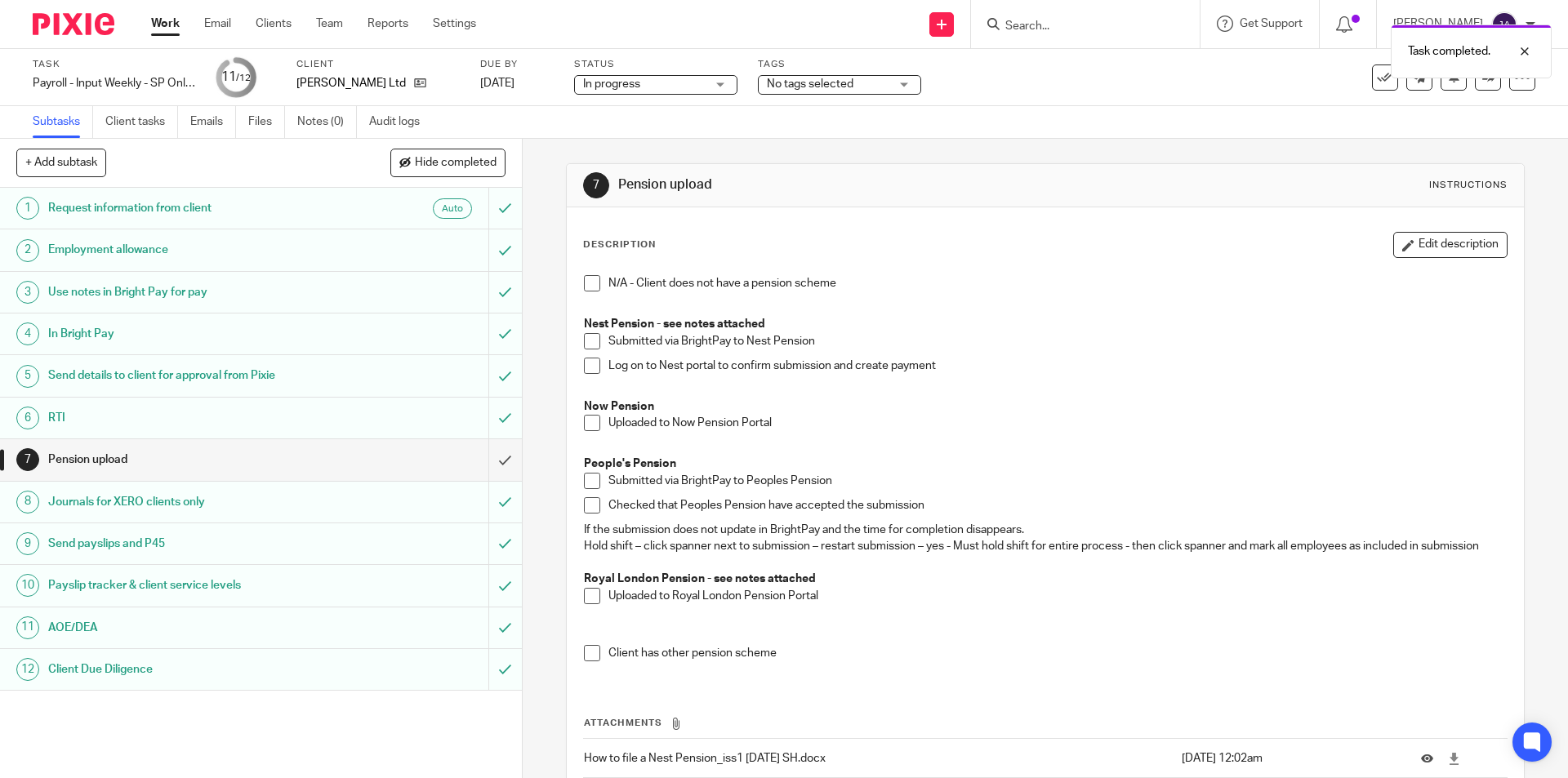
click at [584, 425] on span at bounding box center [592, 422] width 16 height 16
click at [492, 462] on input "submit" at bounding box center [261, 460] width 521 height 40
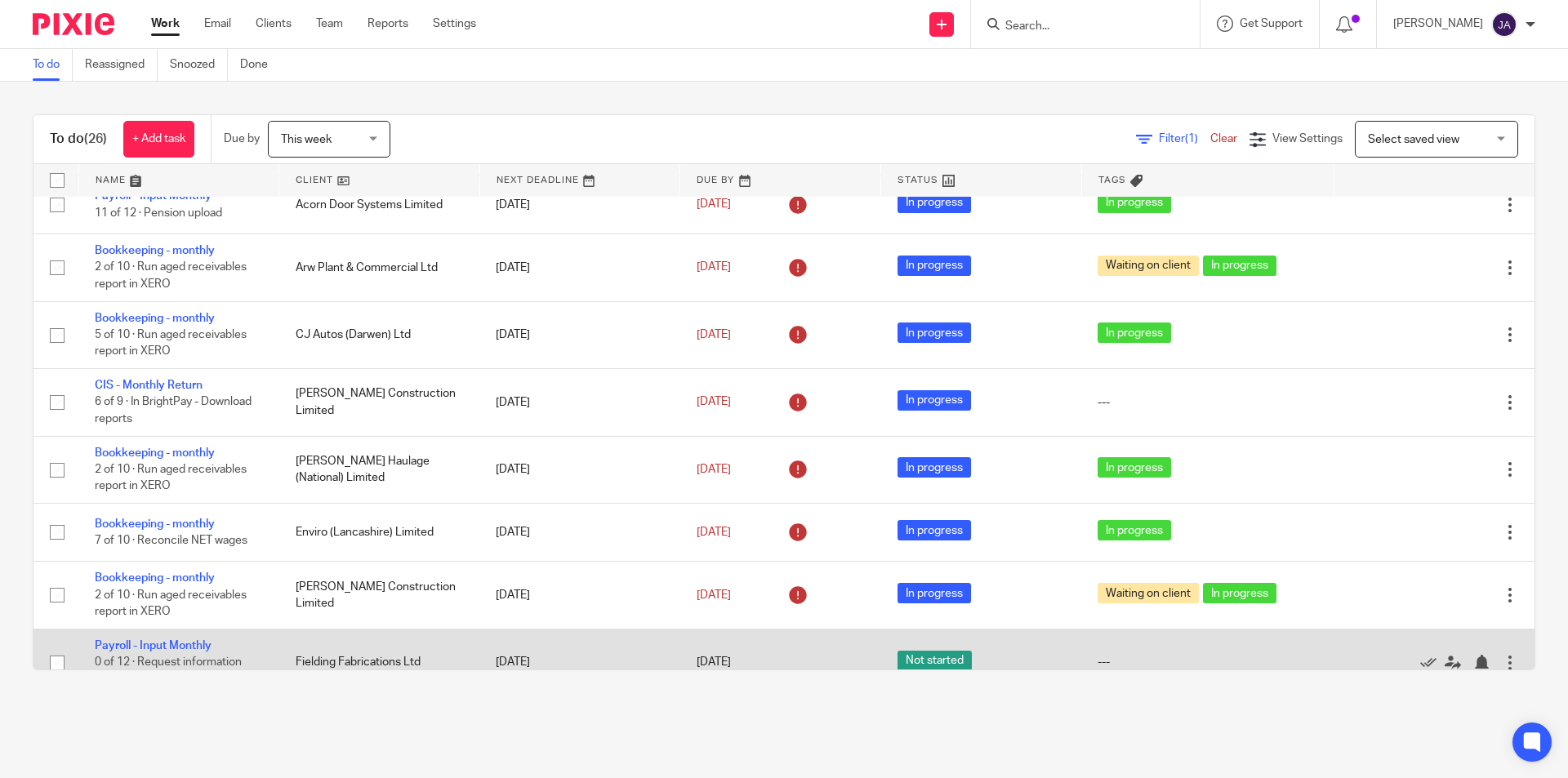
scroll to position [408, 0]
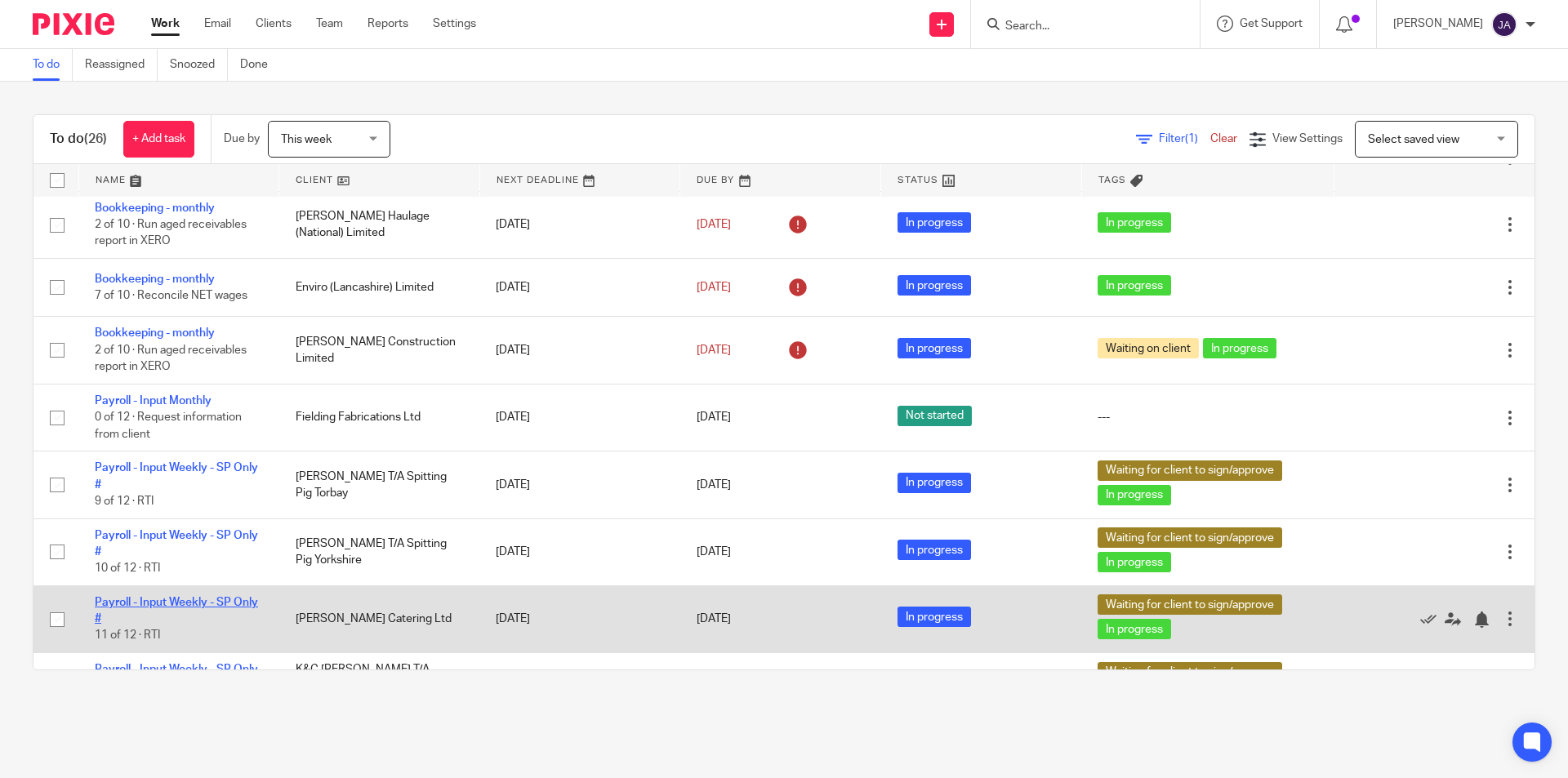
click at [127, 597] on link "Payroll - Input Weekly - SP Only #" at bounding box center [176, 610] width 164 height 28
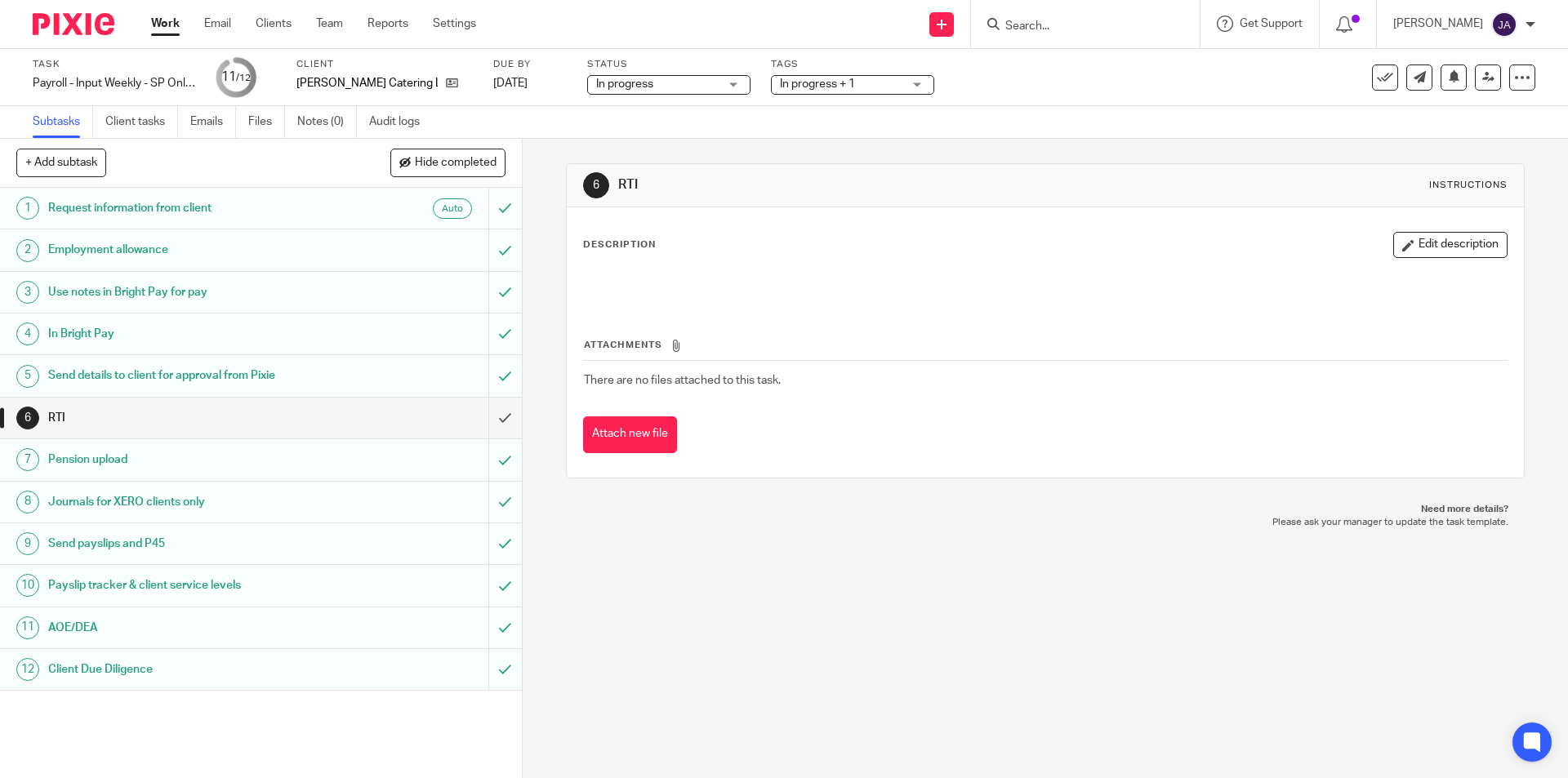
click at [808, 88] on span "In progress + 1" at bounding box center [818, 84] width 75 height 12
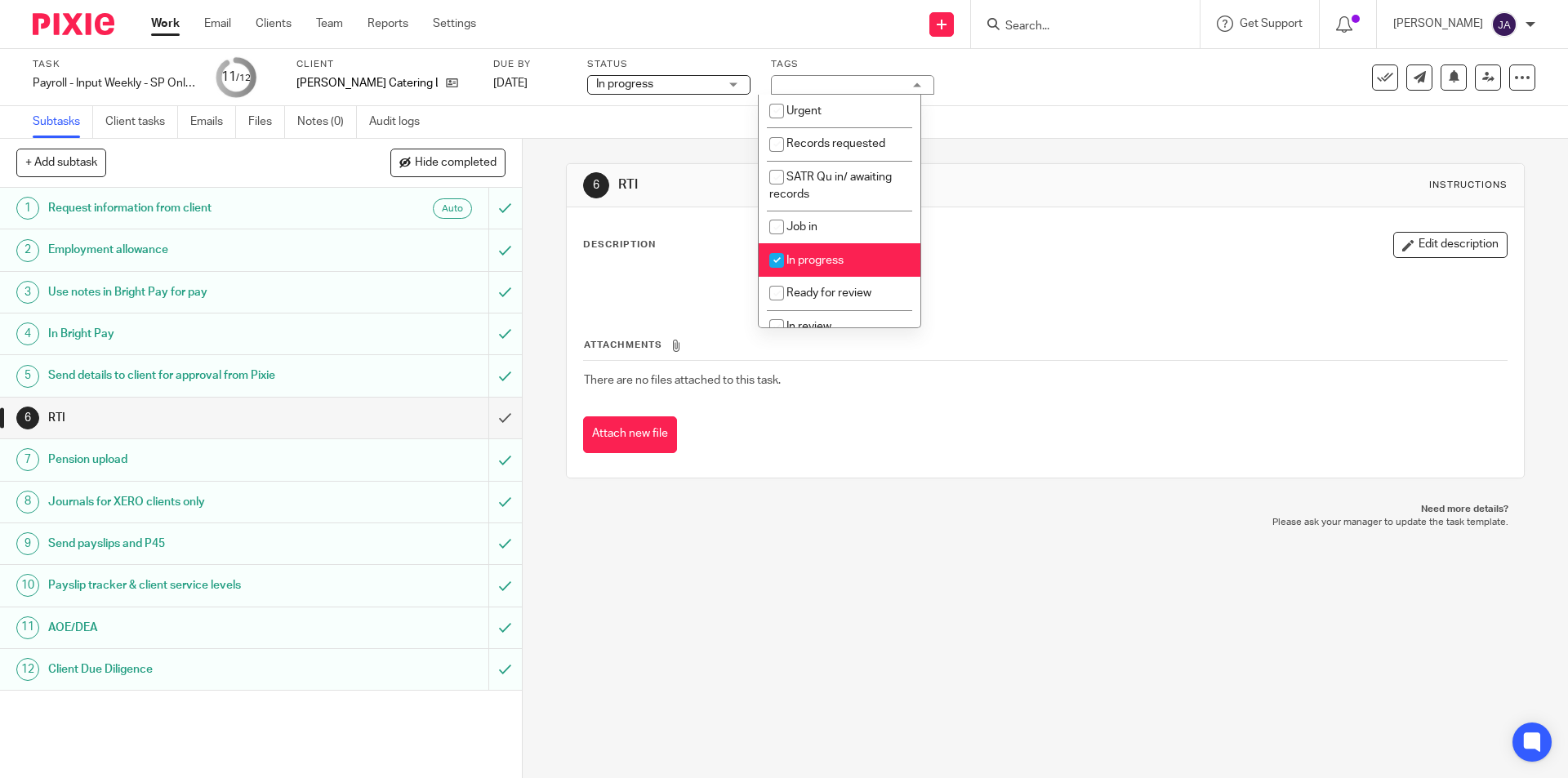
click at [797, 263] on span "In progress" at bounding box center [814, 261] width 57 height 12
checkbox input "false"
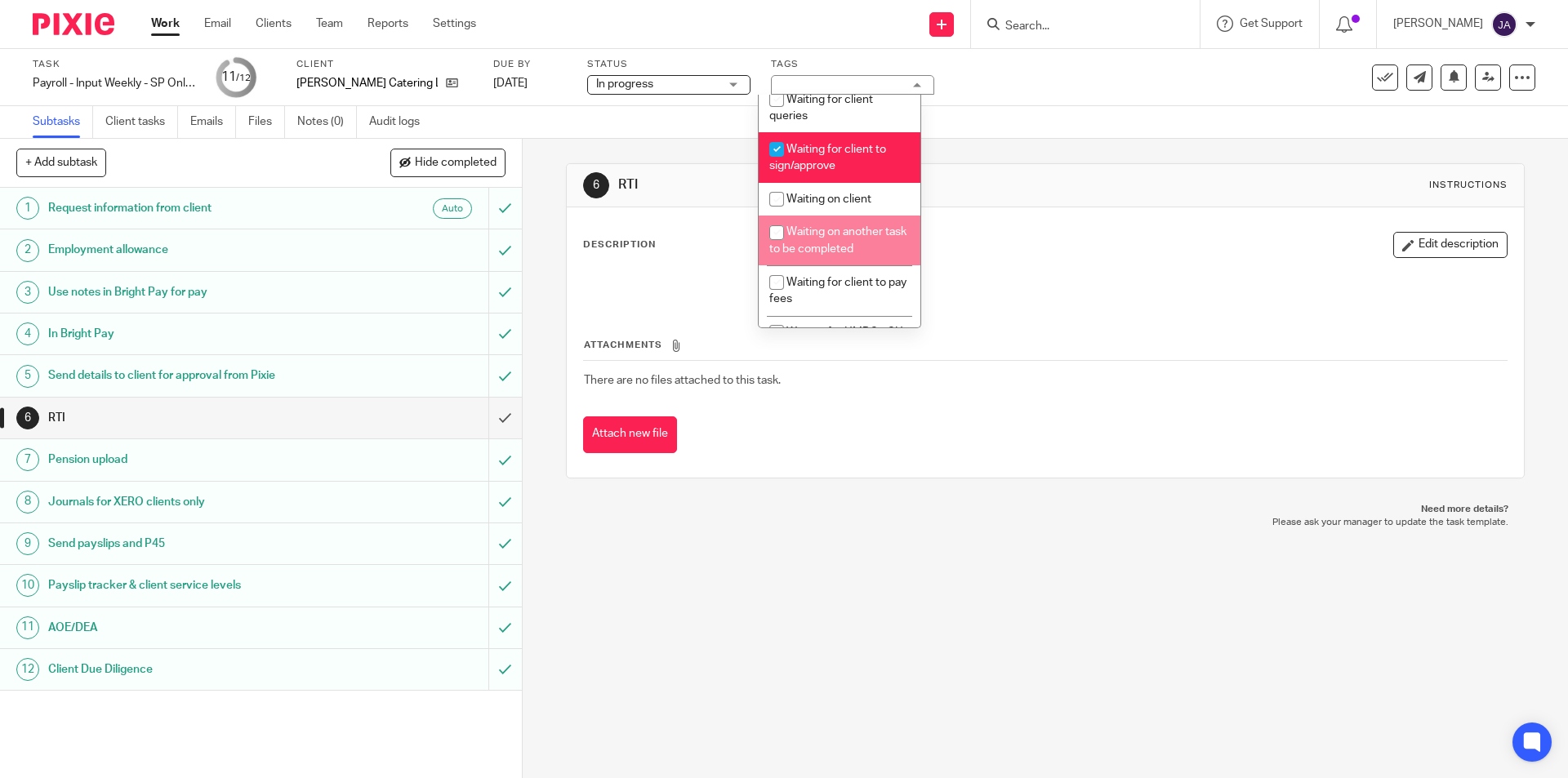
scroll to position [245, 0]
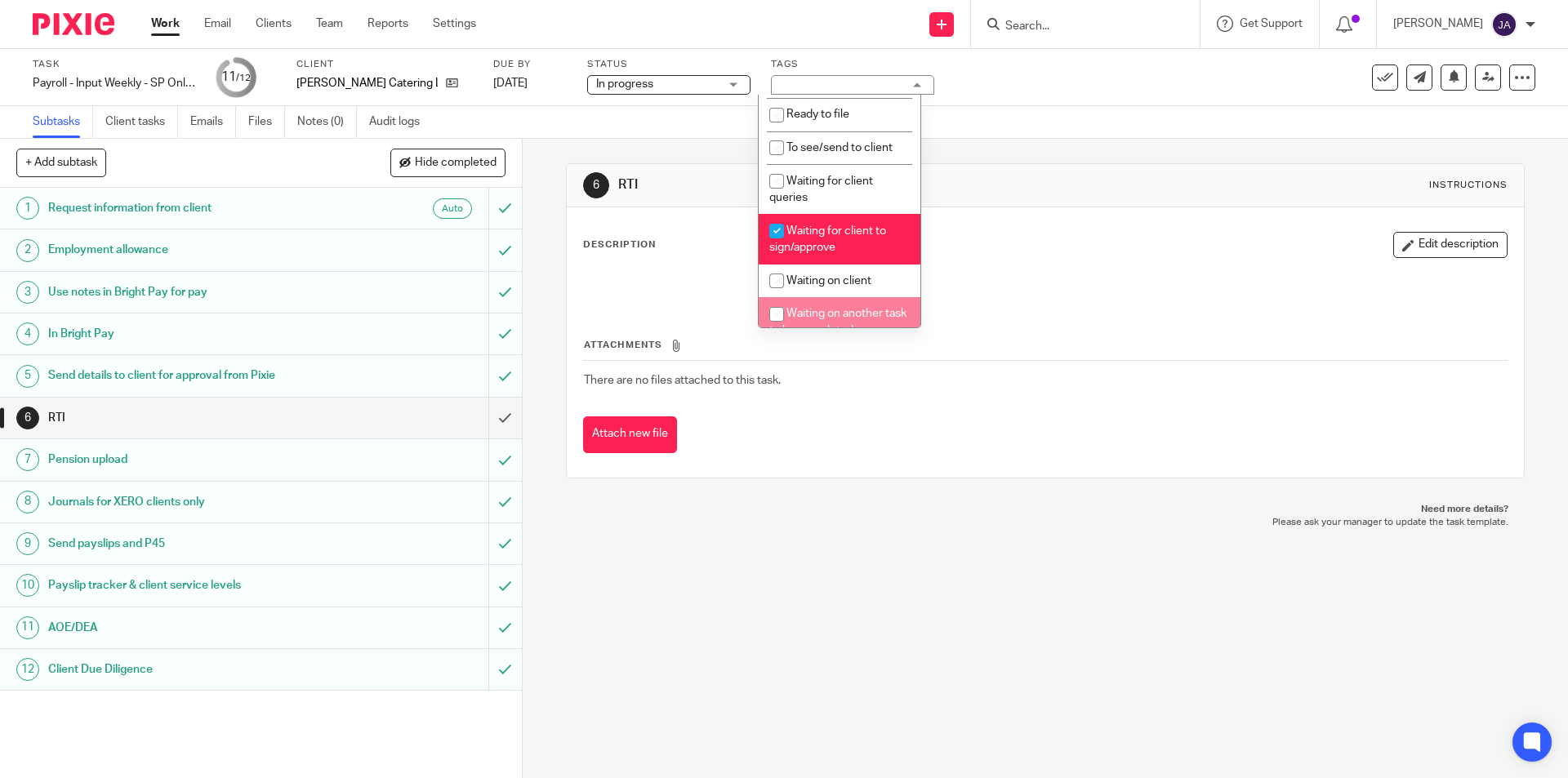
drag, startPoint x: 786, startPoint y: 505, endPoint x: 731, endPoint y: 499, distance: 55.3
click at [785, 505] on p "Need more details?" at bounding box center [1045, 510] width 925 height 13
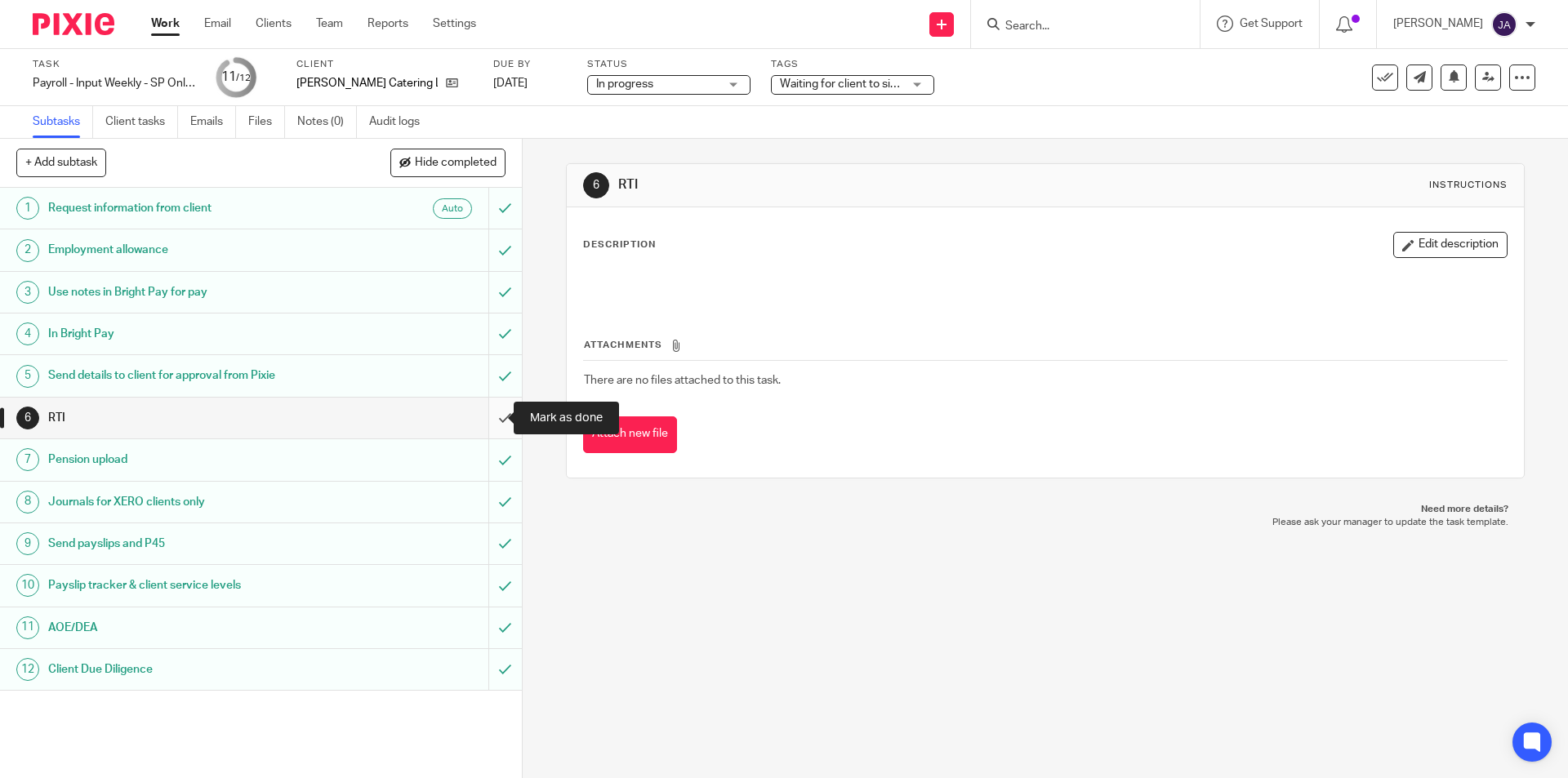
click at [490, 415] on input "submit" at bounding box center [261, 417] width 521 height 40
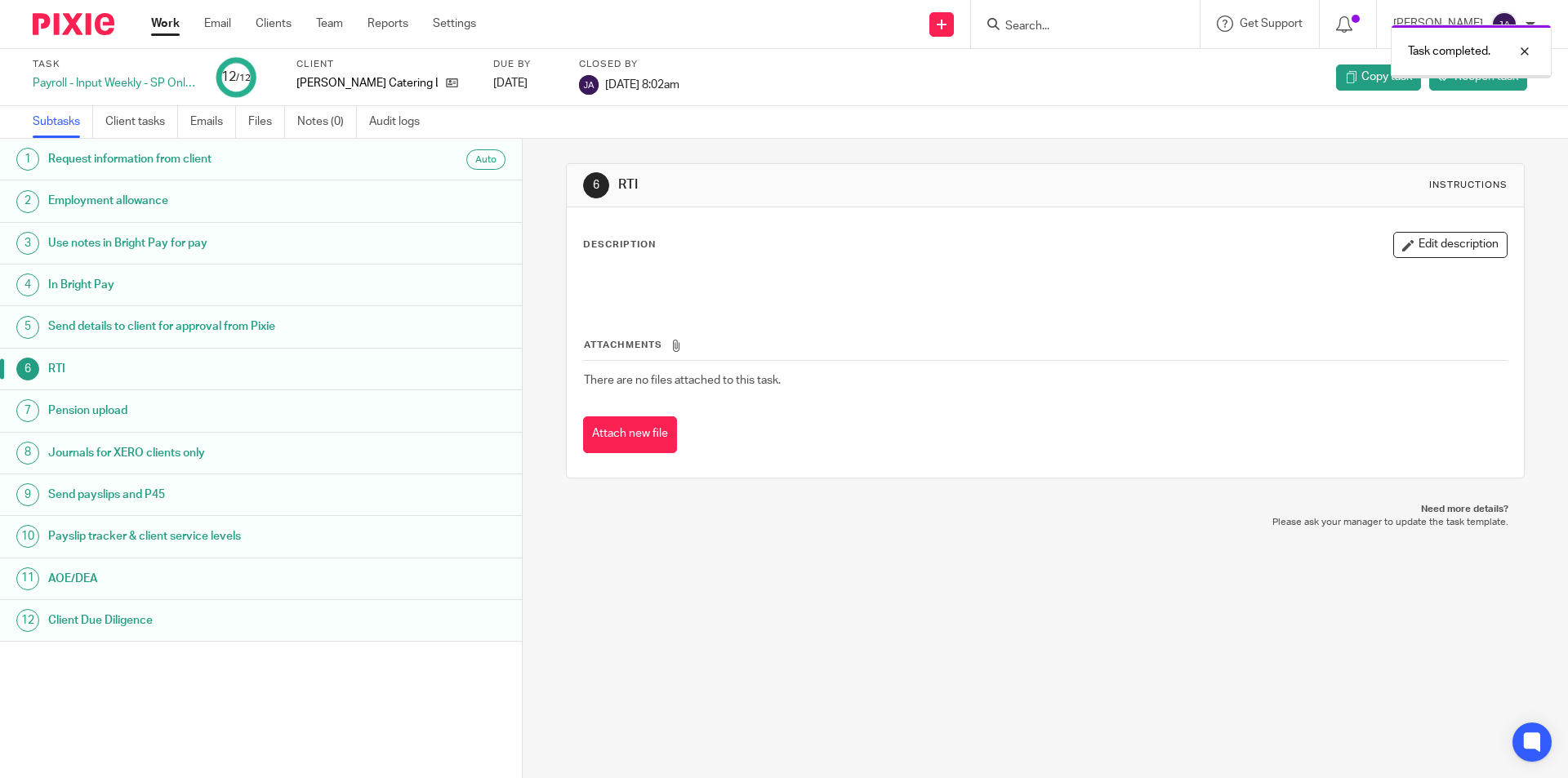
click at [170, 24] on link "Work" at bounding box center [165, 23] width 29 height 16
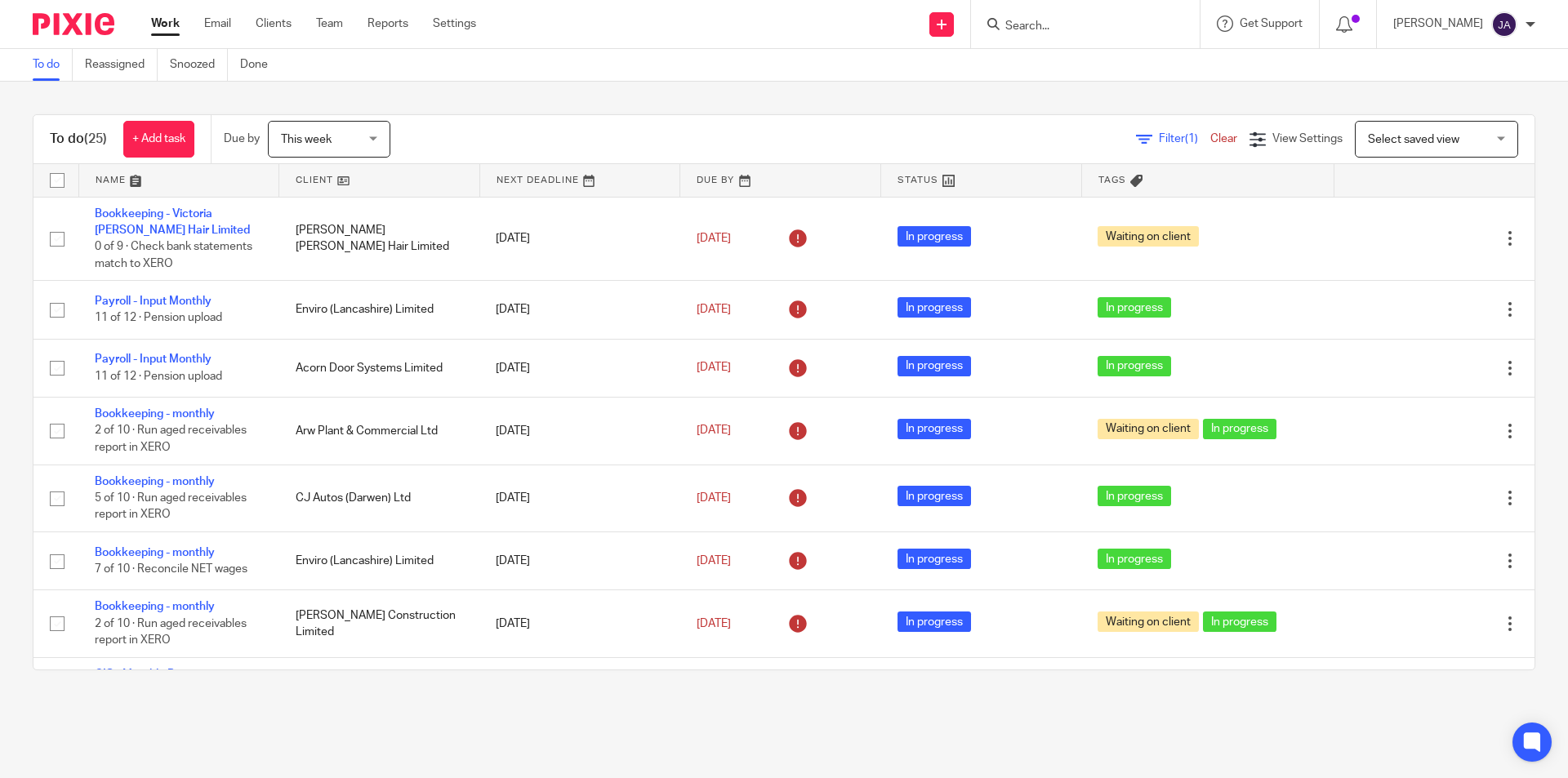
click at [302, 176] on link at bounding box center [379, 181] width 200 height 33
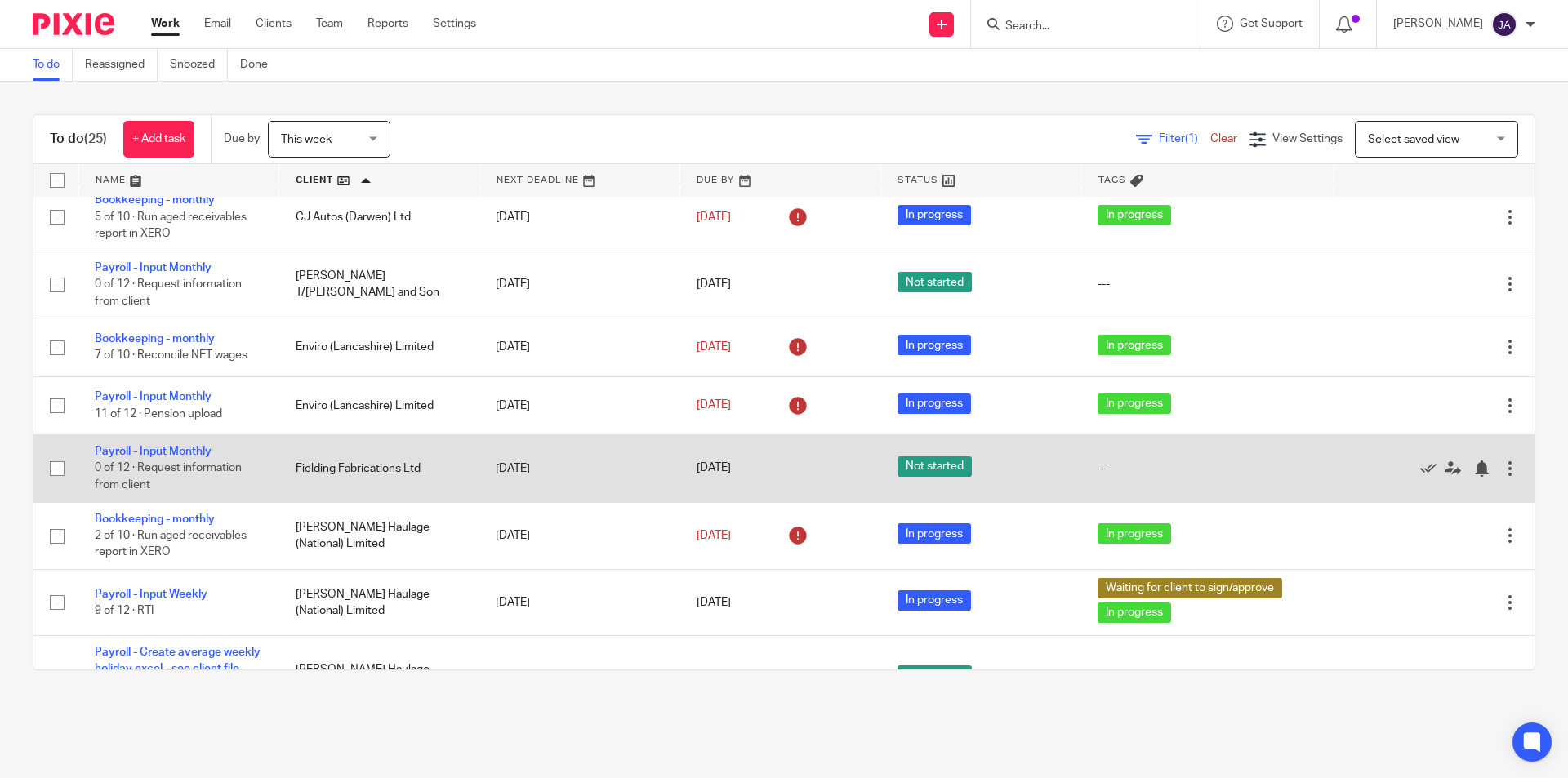
scroll to position [735, 0]
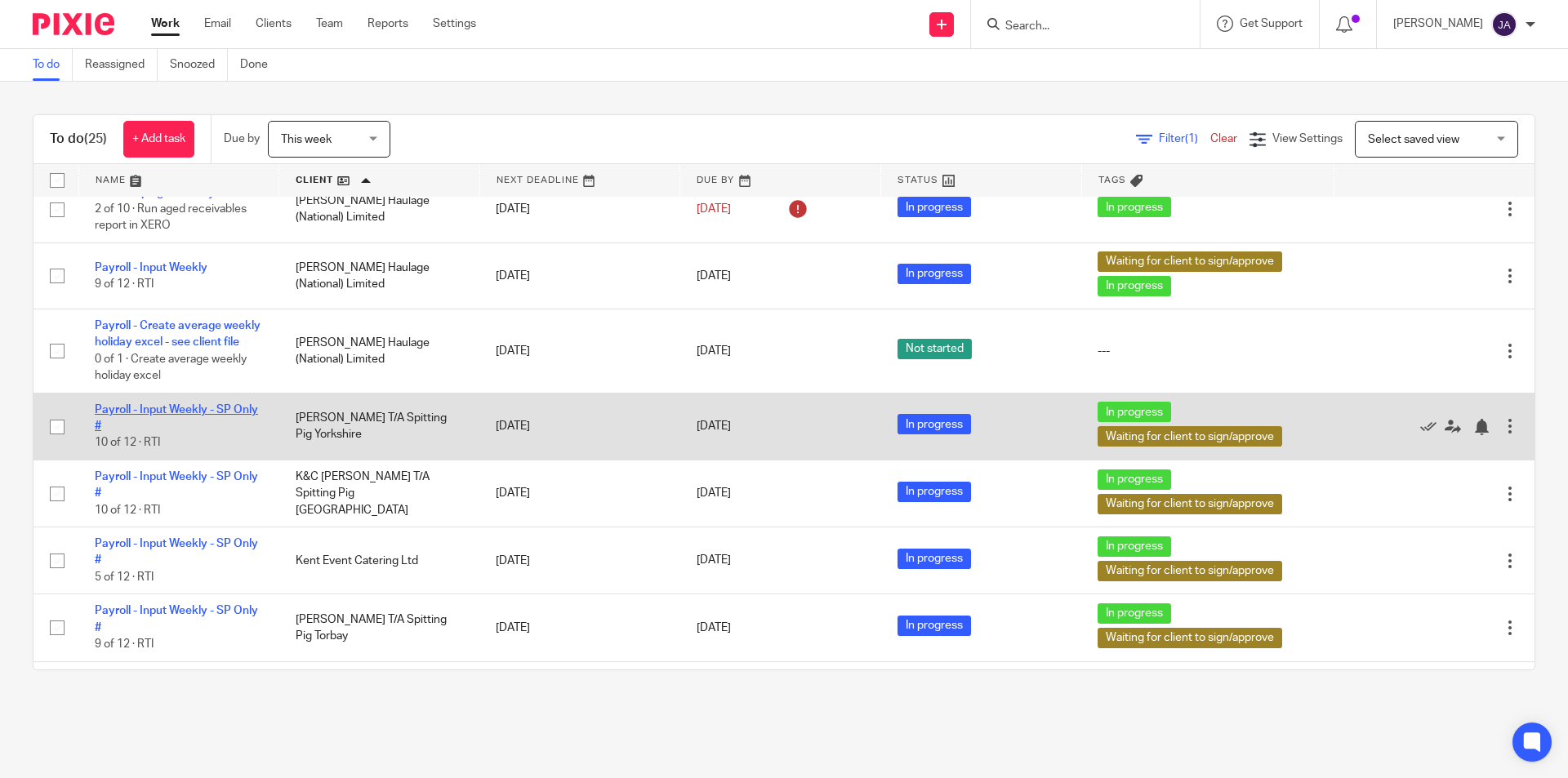
click at [156, 429] on link "Payroll - Input Weekly - SP Only #" at bounding box center [176, 417] width 164 height 28
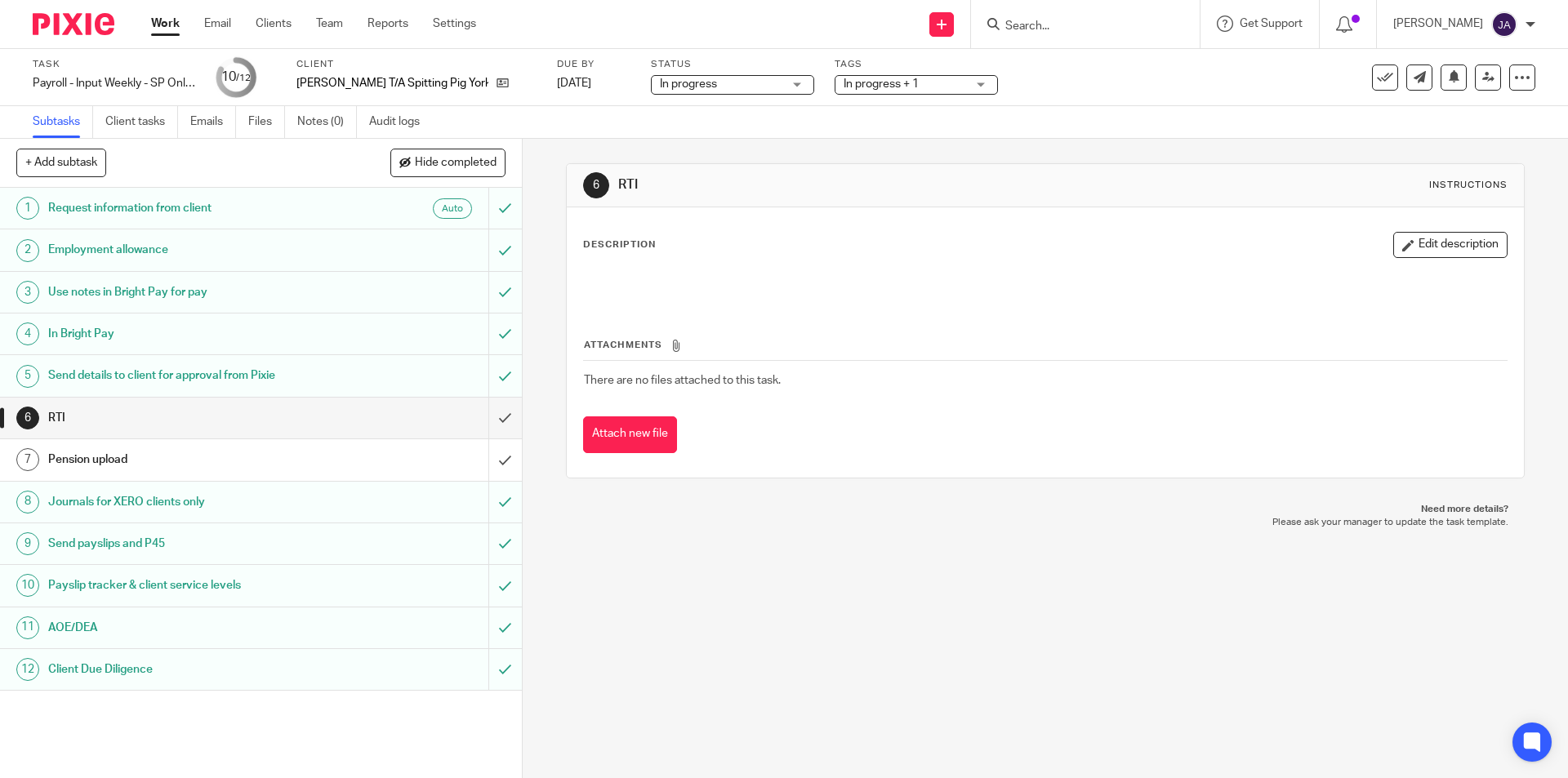
click at [834, 84] on div "In progress + 1" at bounding box center [916, 85] width 164 height 19
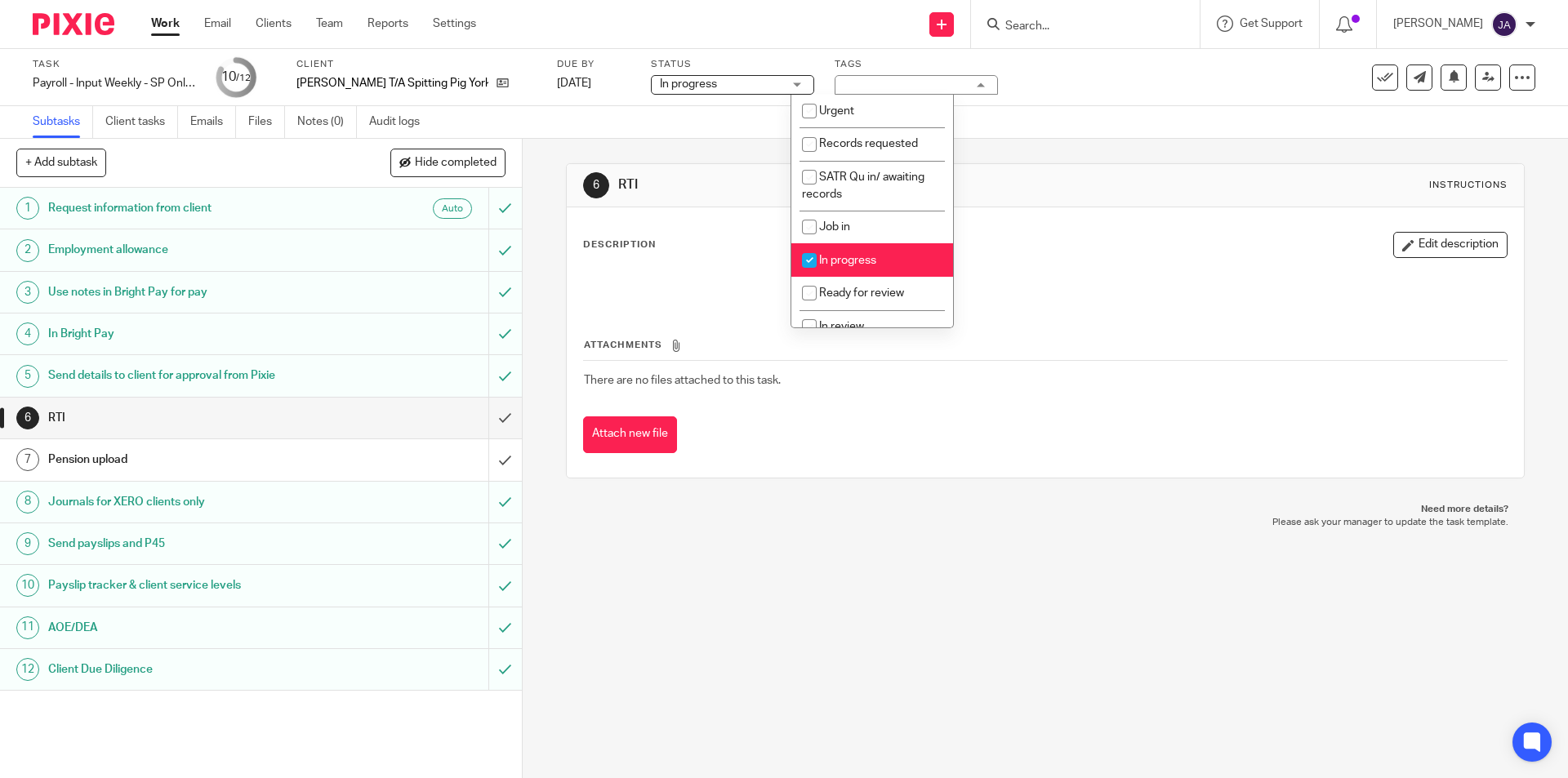
click at [835, 255] on span "In progress" at bounding box center [847, 261] width 57 height 12
checkbox input "false"
click at [490, 419] on input "submit" at bounding box center [261, 417] width 521 height 40
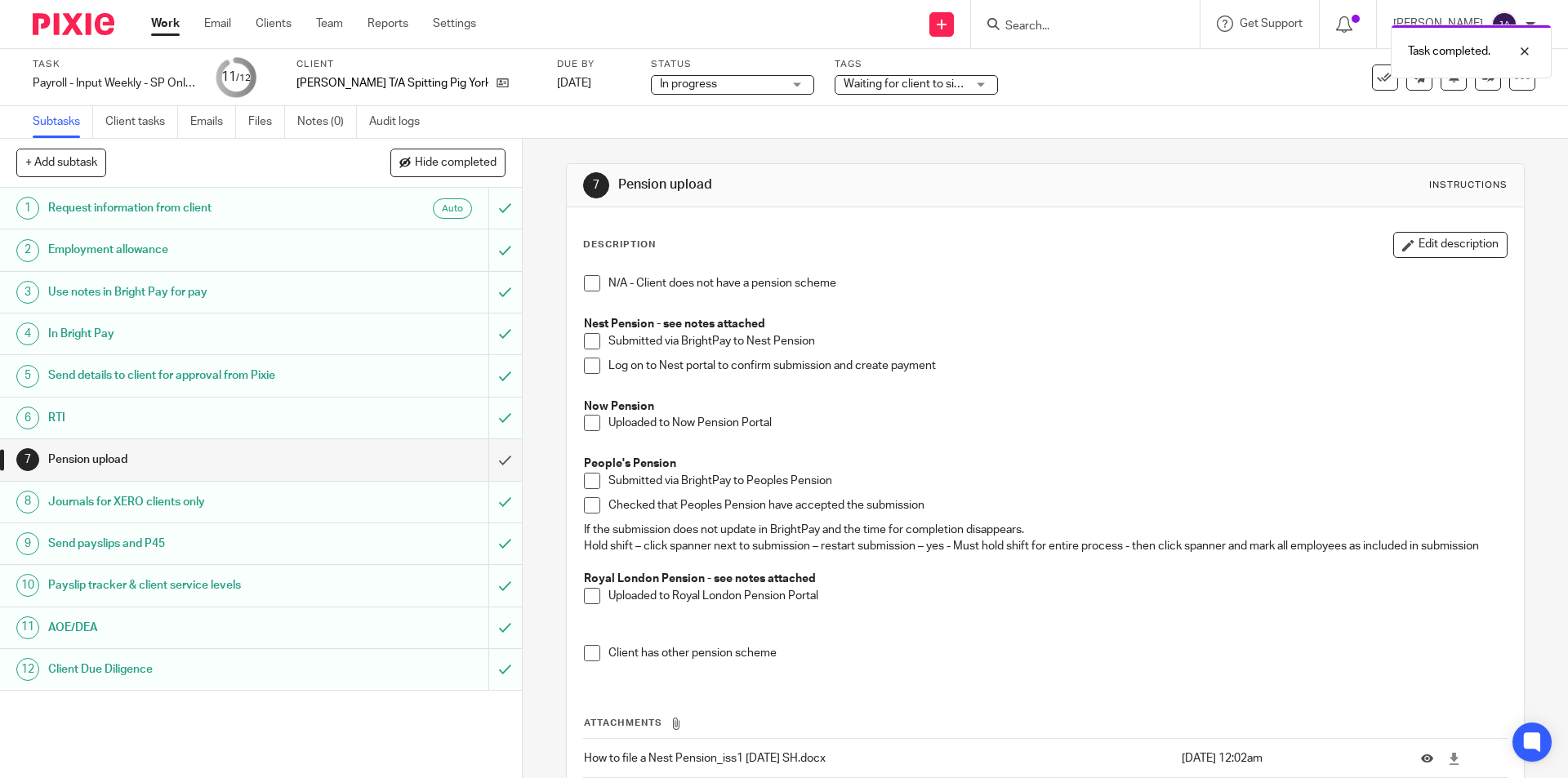
click at [164, 24] on link "Work" at bounding box center [165, 23] width 29 height 16
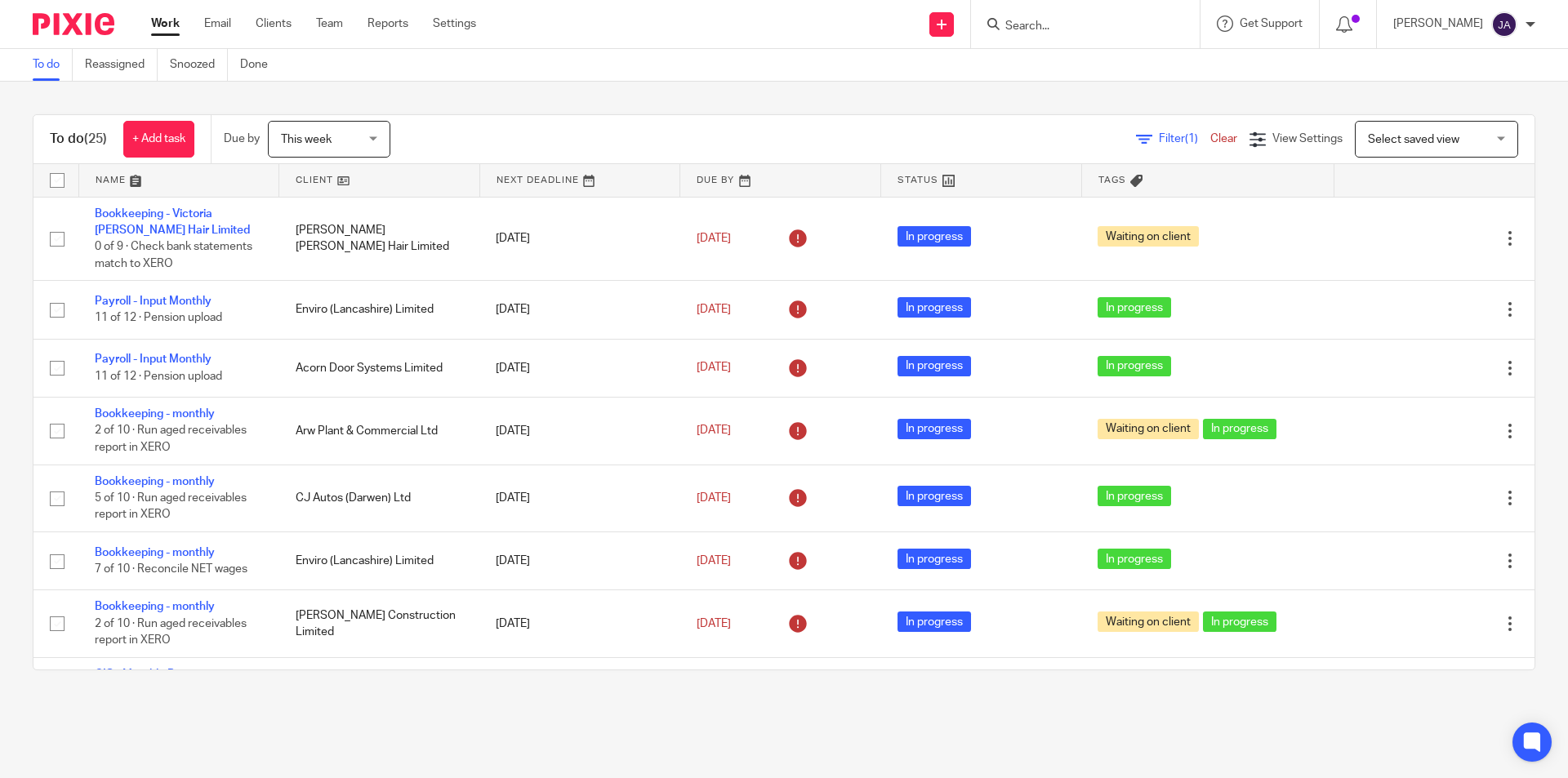
click at [300, 175] on link at bounding box center [379, 181] width 200 height 33
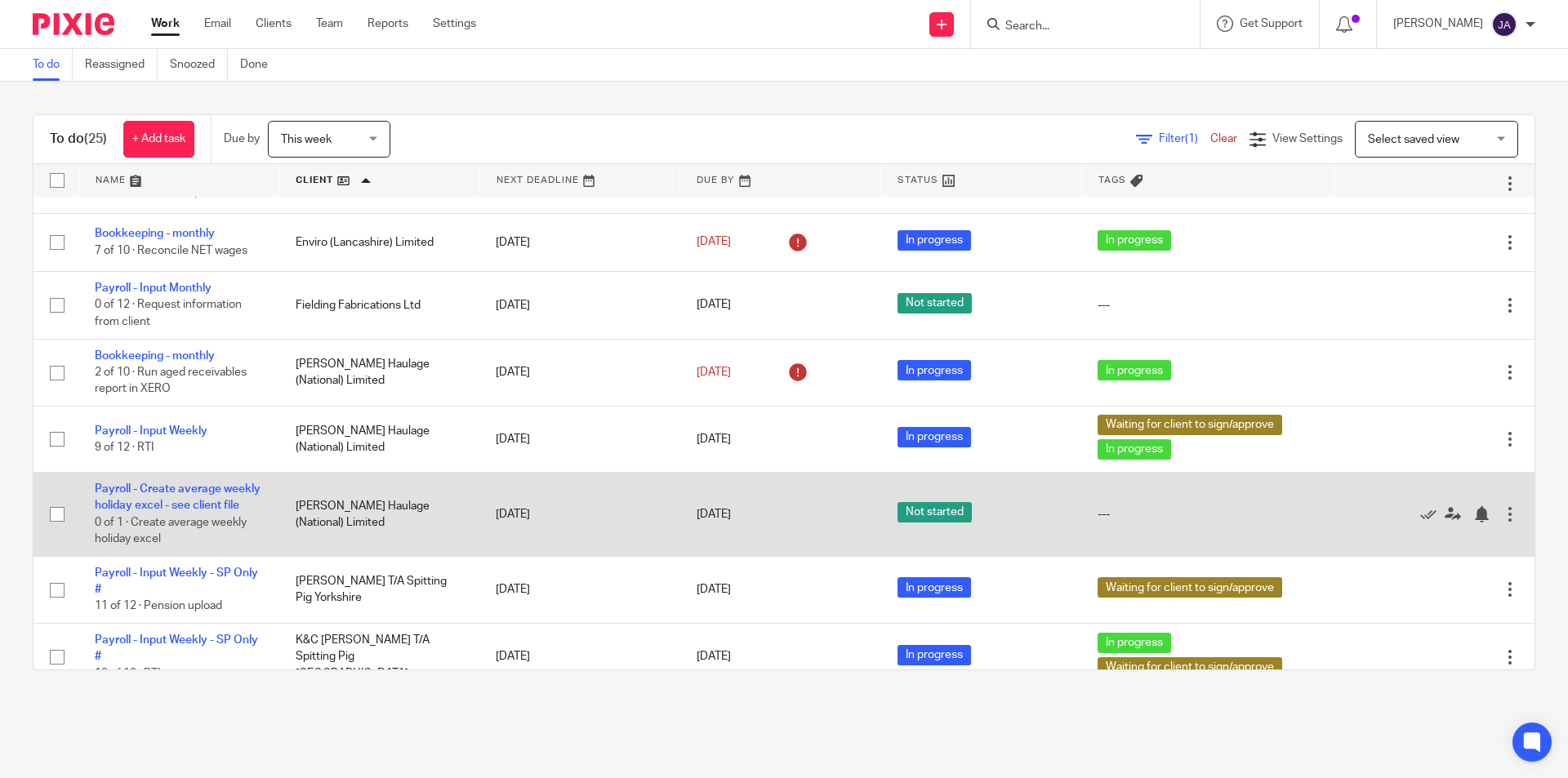
scroll to position [898, 0]
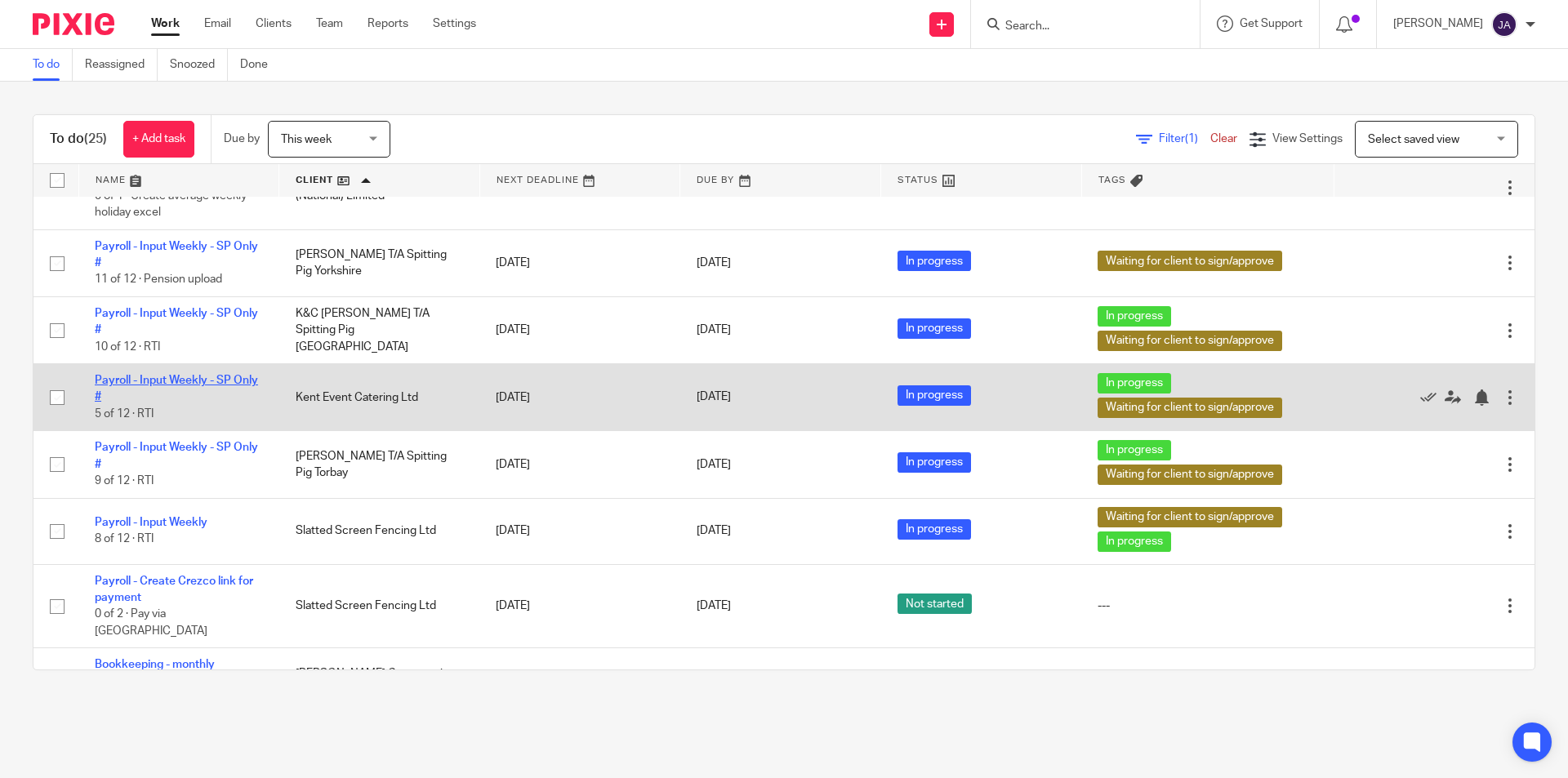
click at [169, 391] on link "Payroll - Input Weekly - SP Only #" at bounding box center [176, 389] width 164 height 28
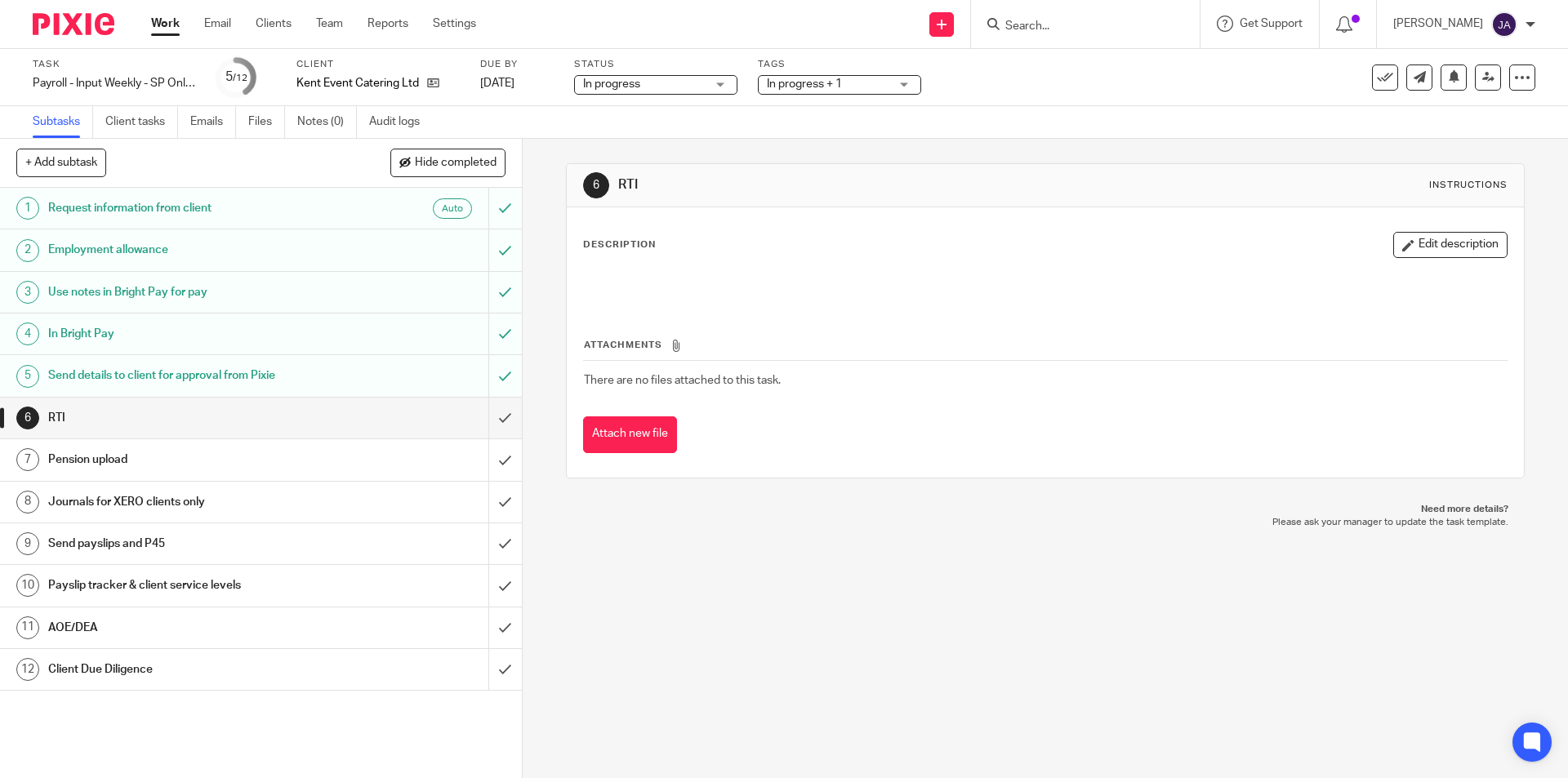
click at [230, 675] on h1 "Client Due Diligence" at bounding box center [190, 668] width 283 height 24
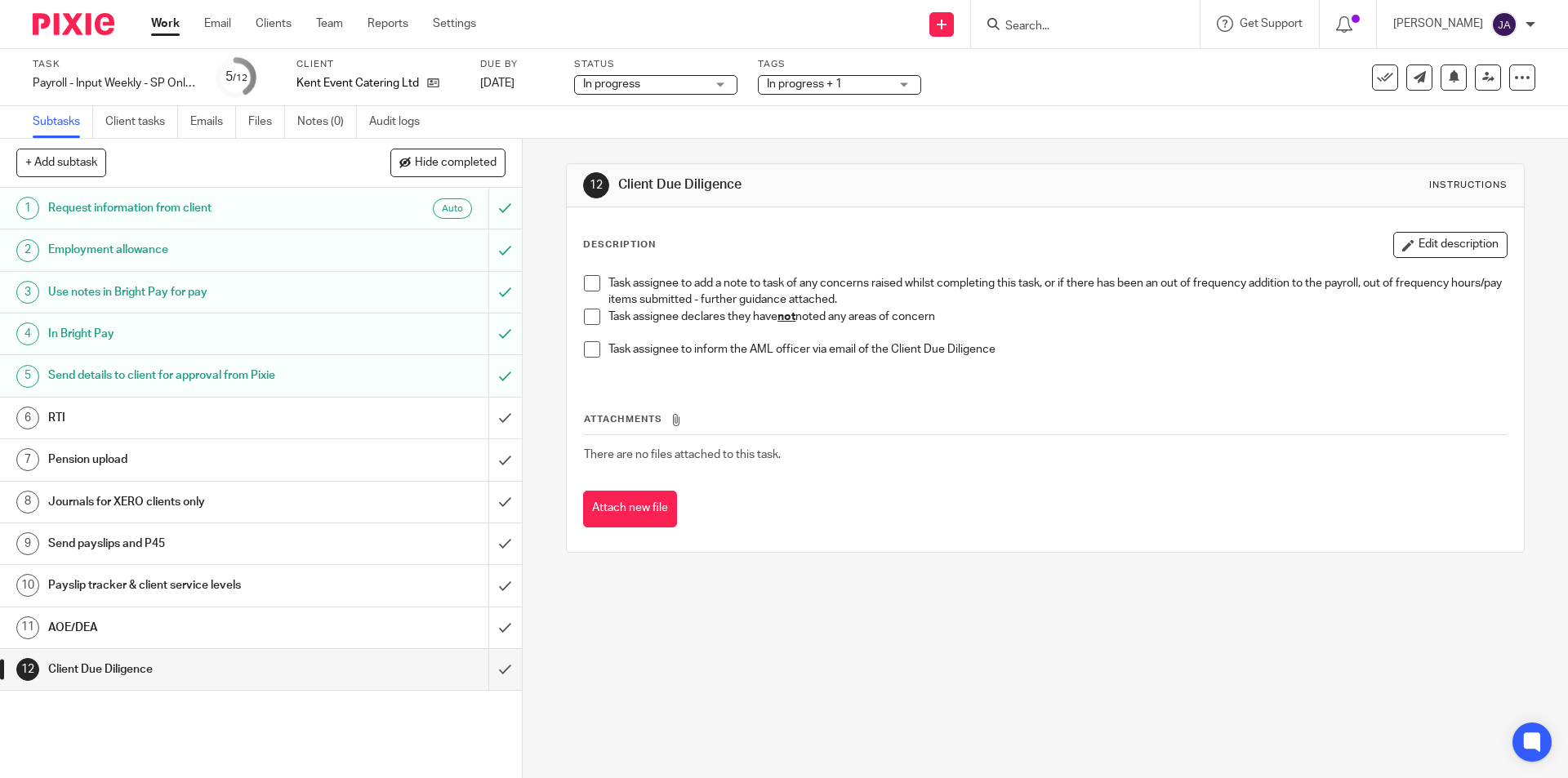
click at [586, 316] on span at bounding box center [592, 316] width 16 height 16
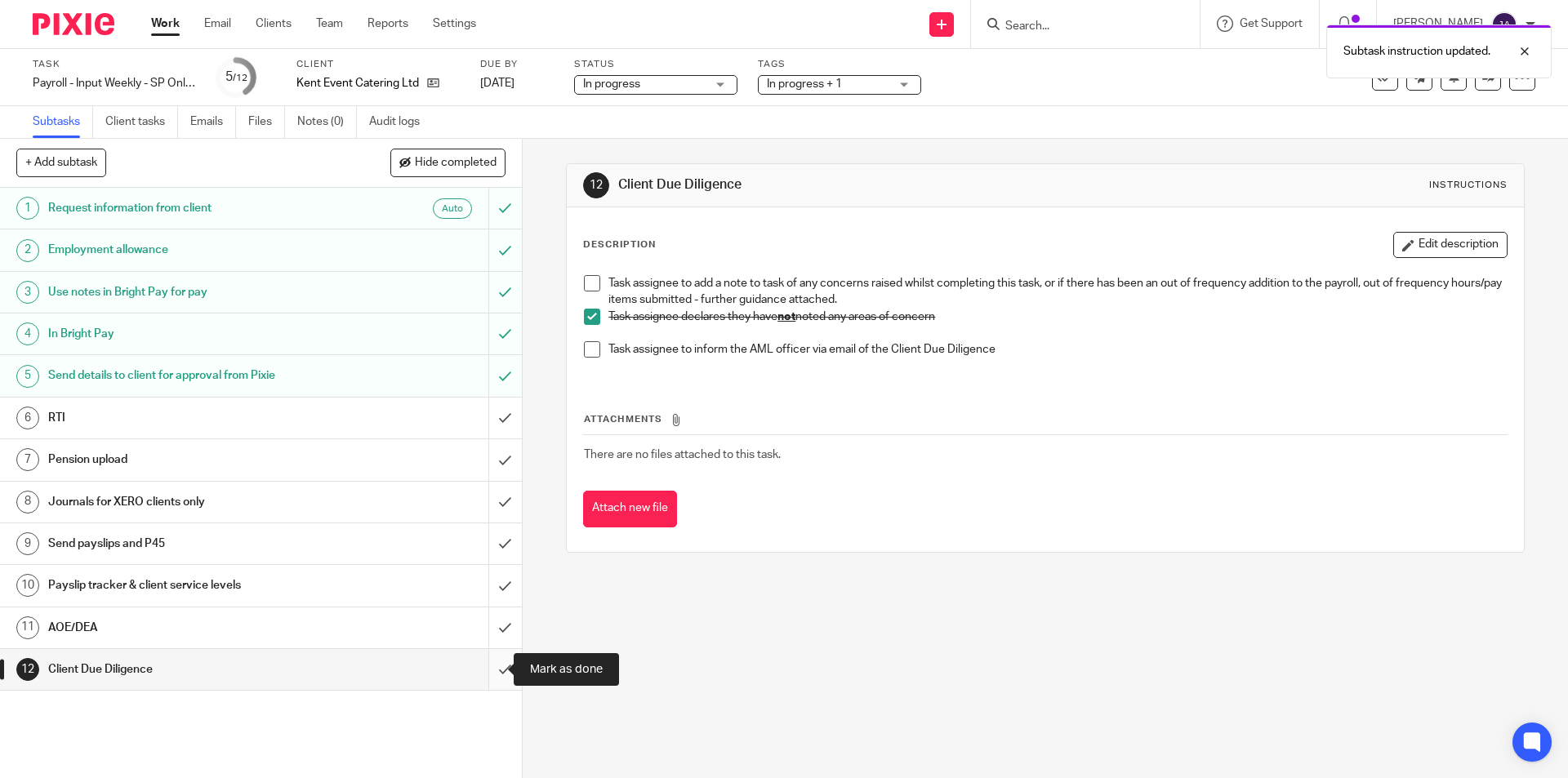
click at [495, 655] on input "submit" at bounding box center [261, 669] width 521 height 40
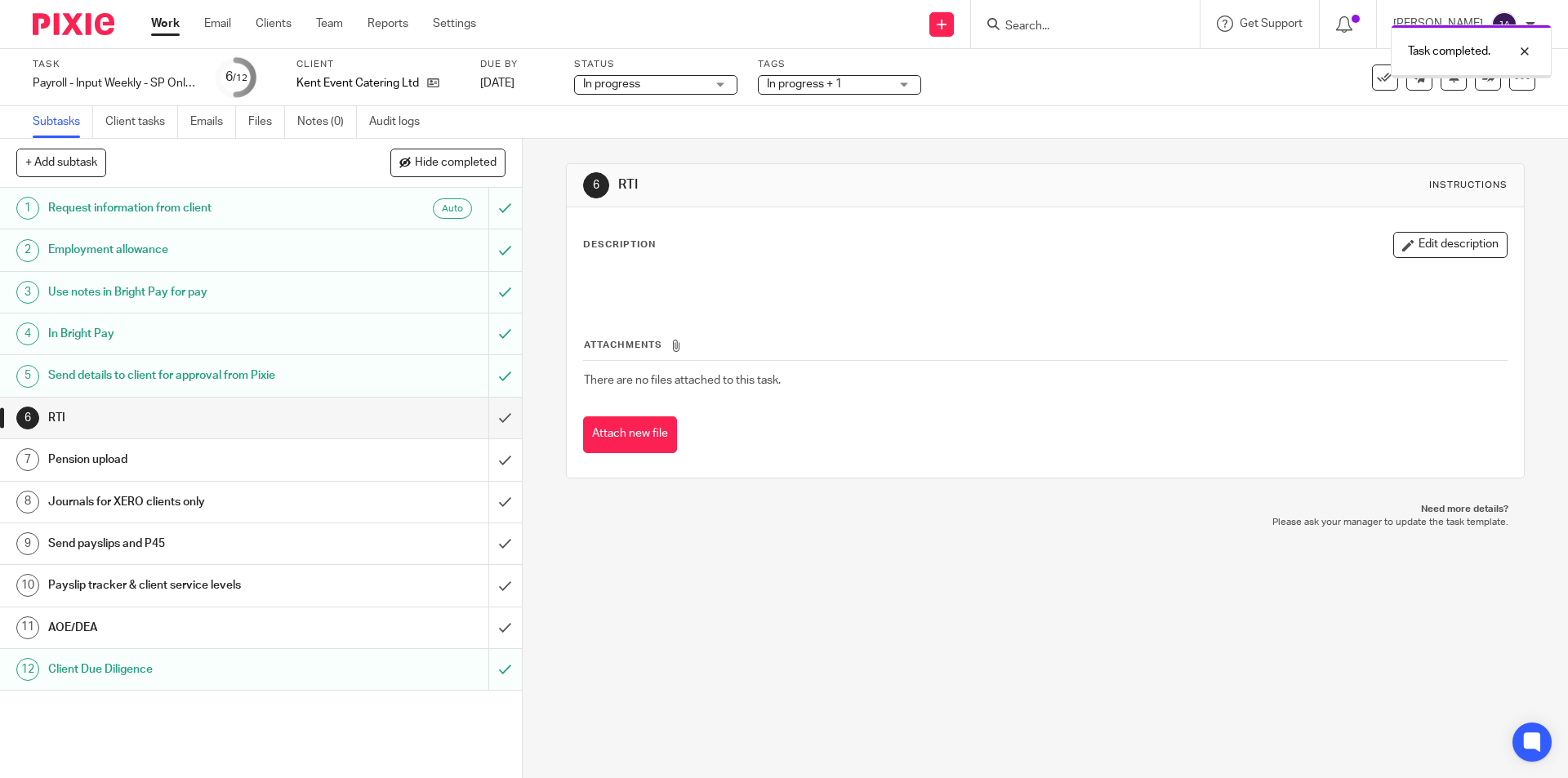
click at [289, 633] on h1 "AOE/DEA" at bounding box center [190, 627] width 283 height 24
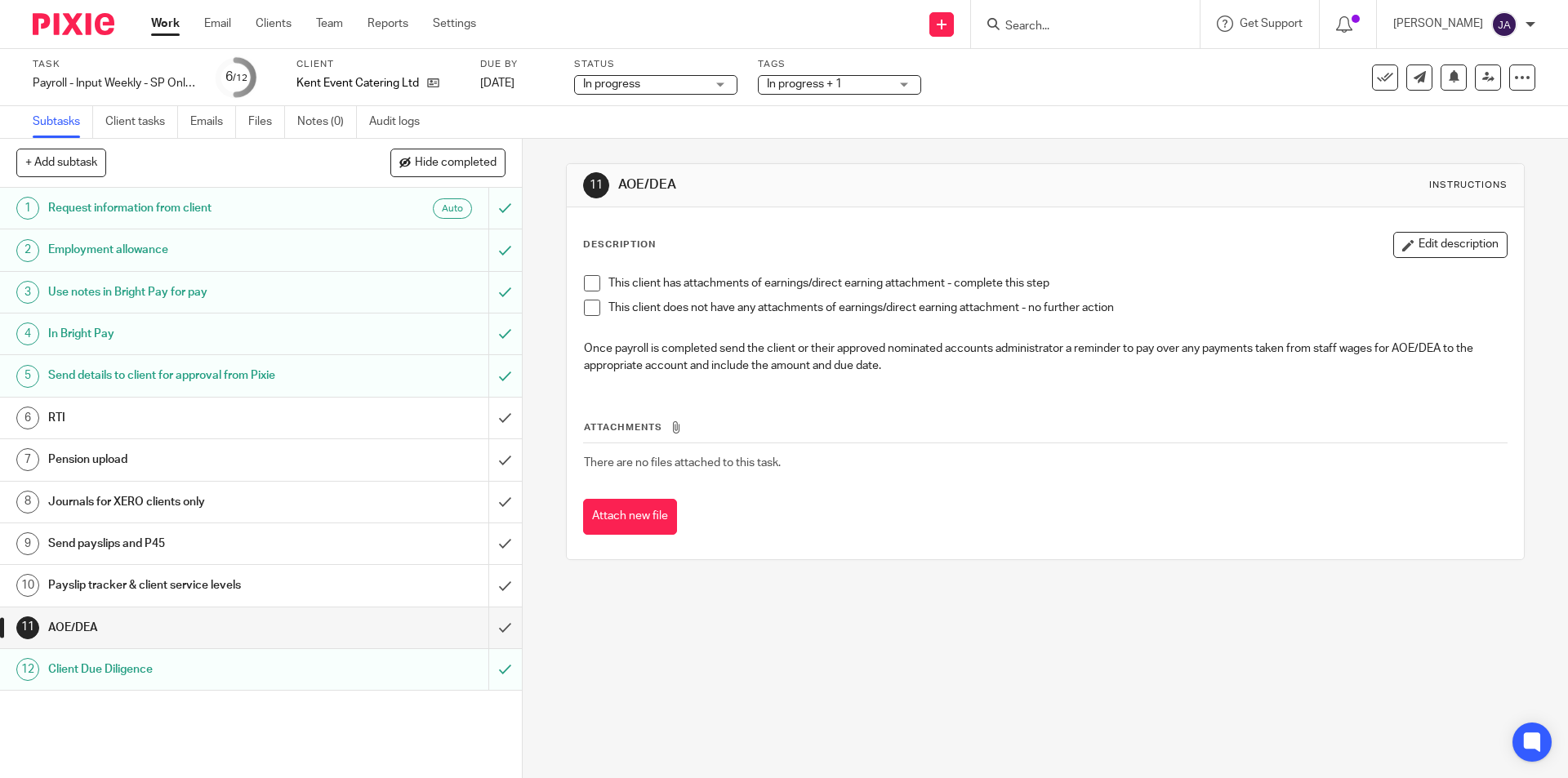
click at [584, 311] on span at bounding box center [592, 307] width 16 height 16
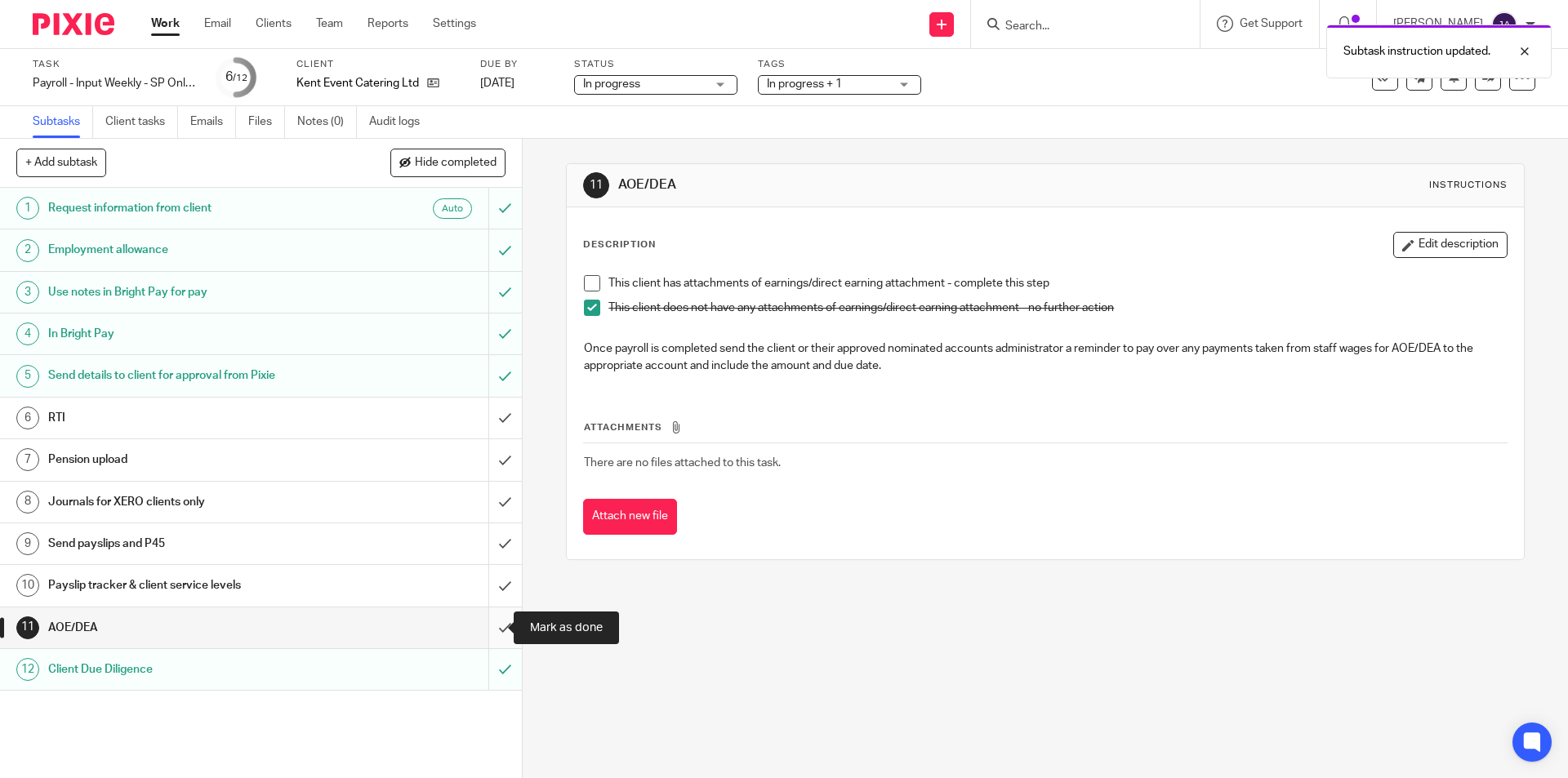
click at [491, 623] on input "submit" at bounding box center [261, 627] width 521 height 40
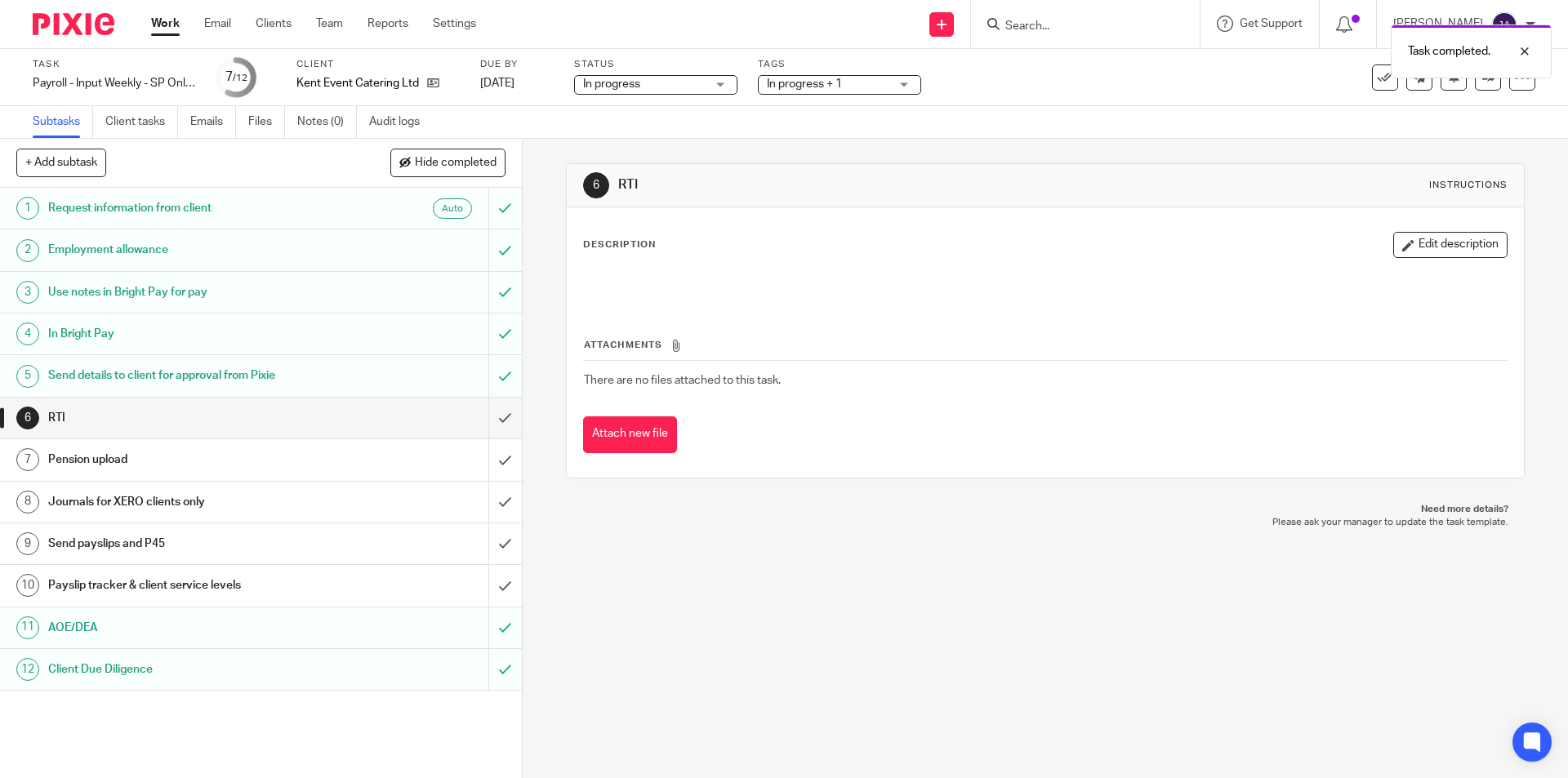
click at [200, 585] on h1 "Payslip tracker & client service levels" at bounding box center [190, 585] width 283 height 24
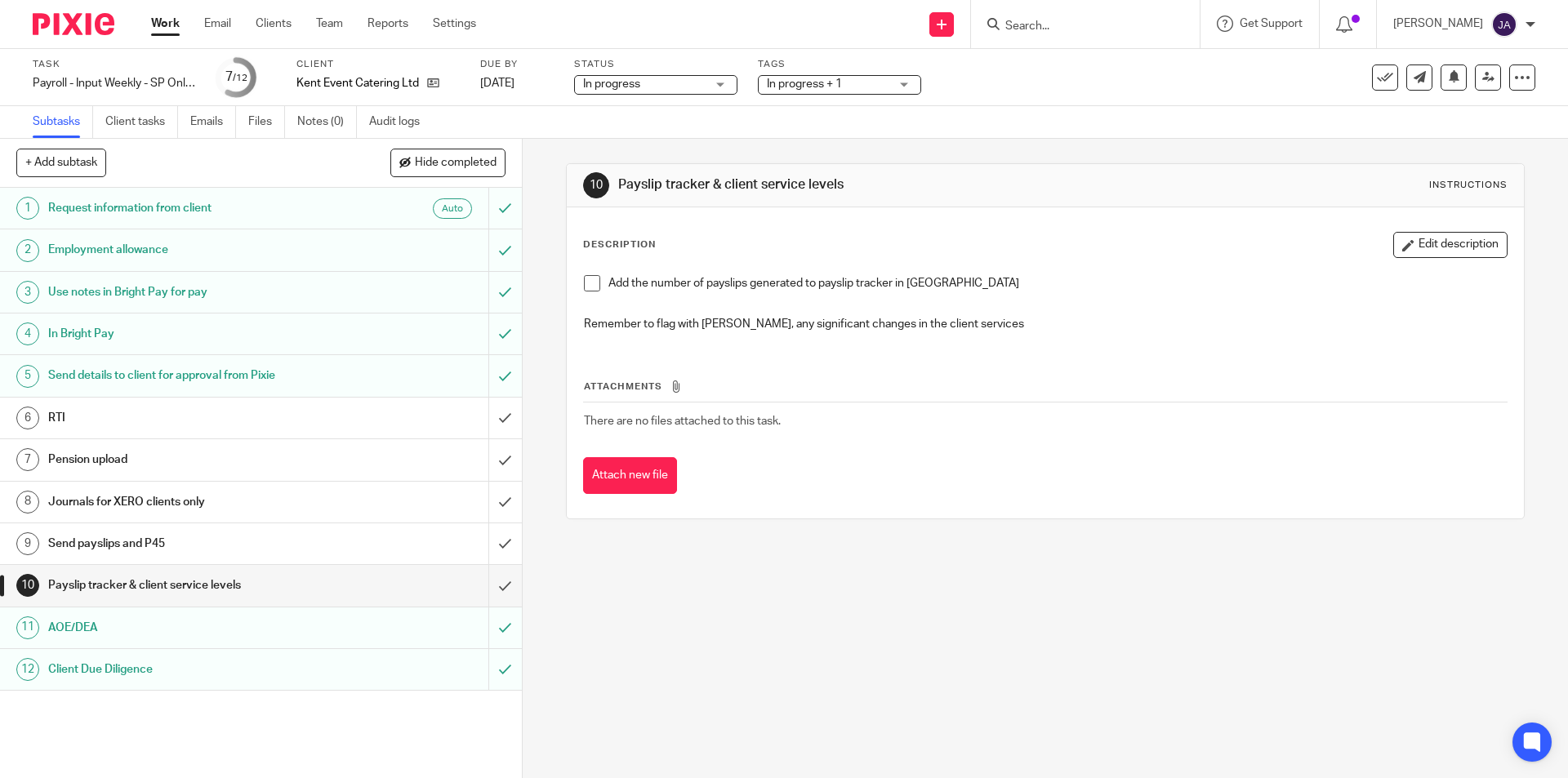
click at [584, 284] on span at bounding box center [592, 283] width 16 height 16
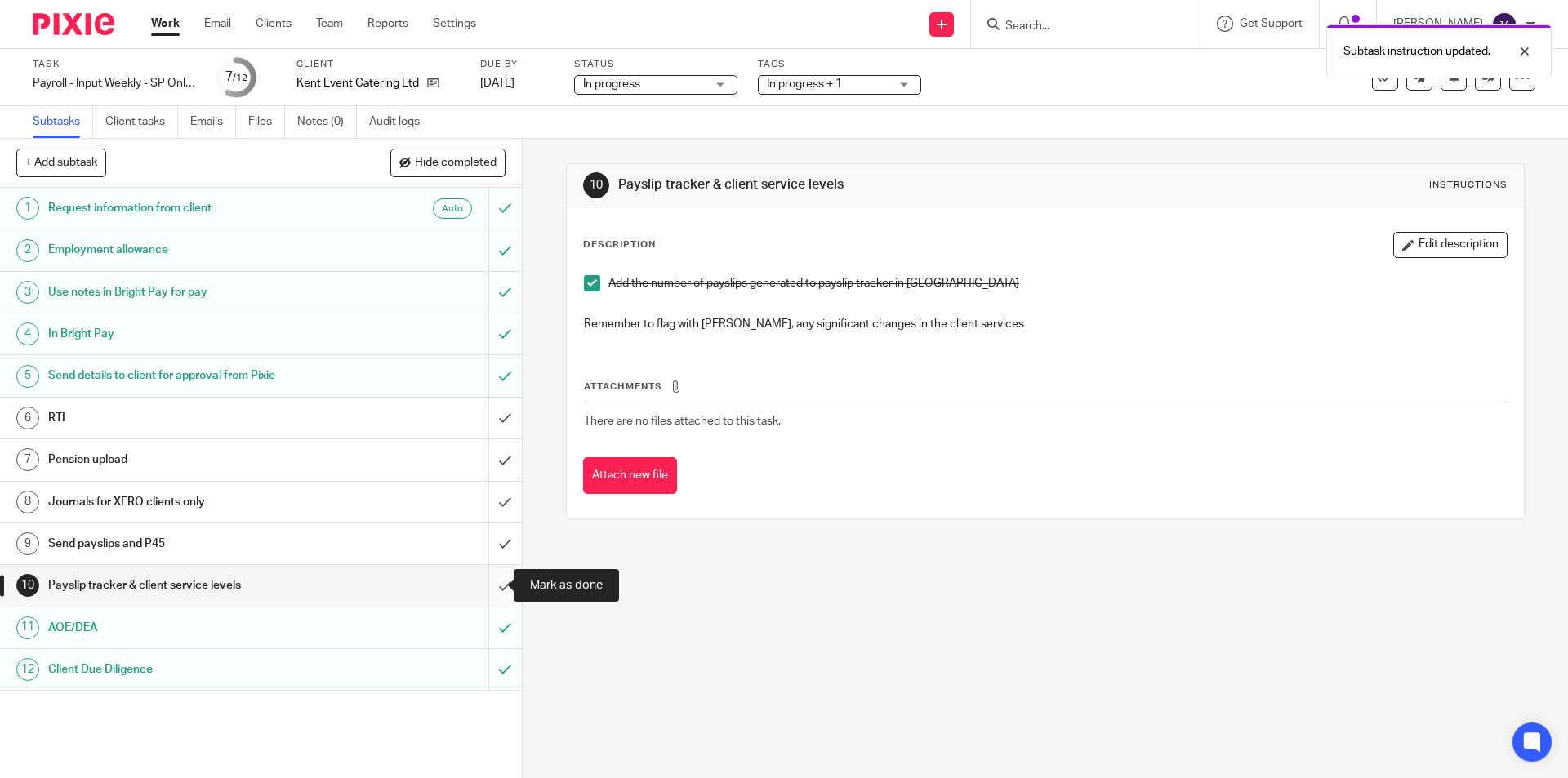
click at [499, 580] on input "submit" at bounding box center [261, 585] width 521 height 40
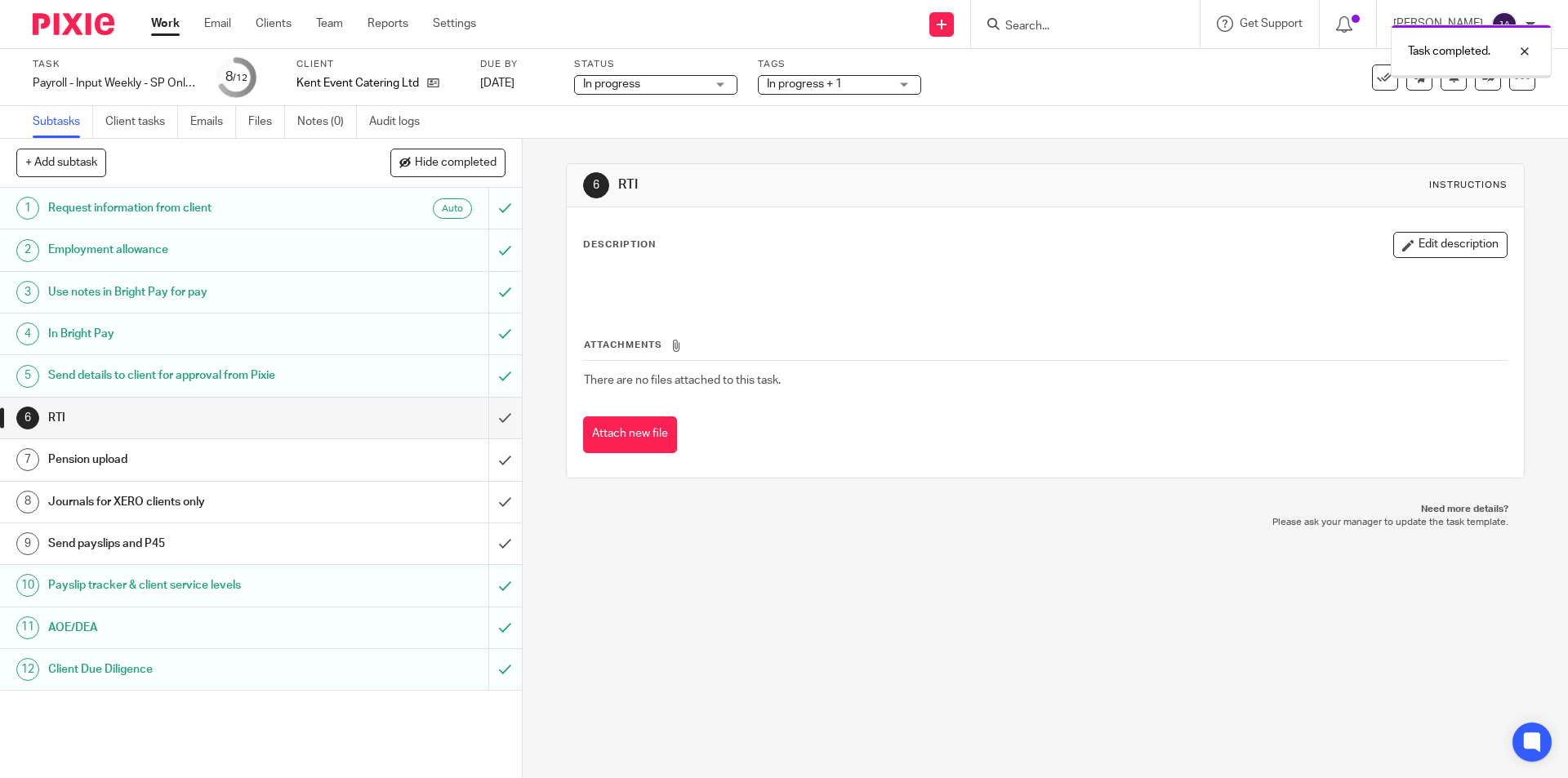
click at [299, 547] on h1 "Send payslips and P45" at bounding box center [190, 543] width 283 height 24
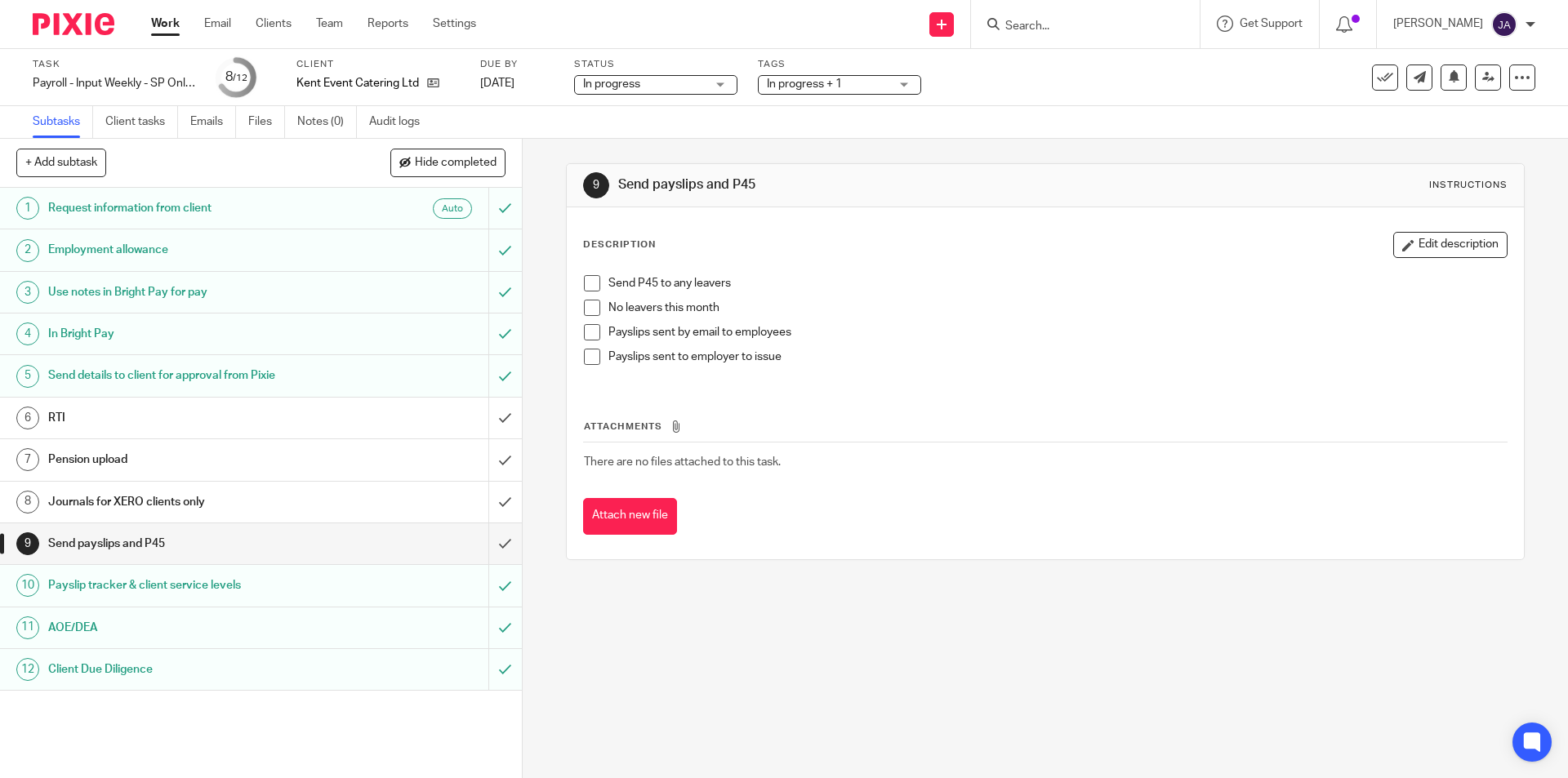
click at [584, 299] on span at bounding box center [592, 307] width 16 height 16
click at [586, 351] on span at bounding box center [592, 356] width 16 height 16
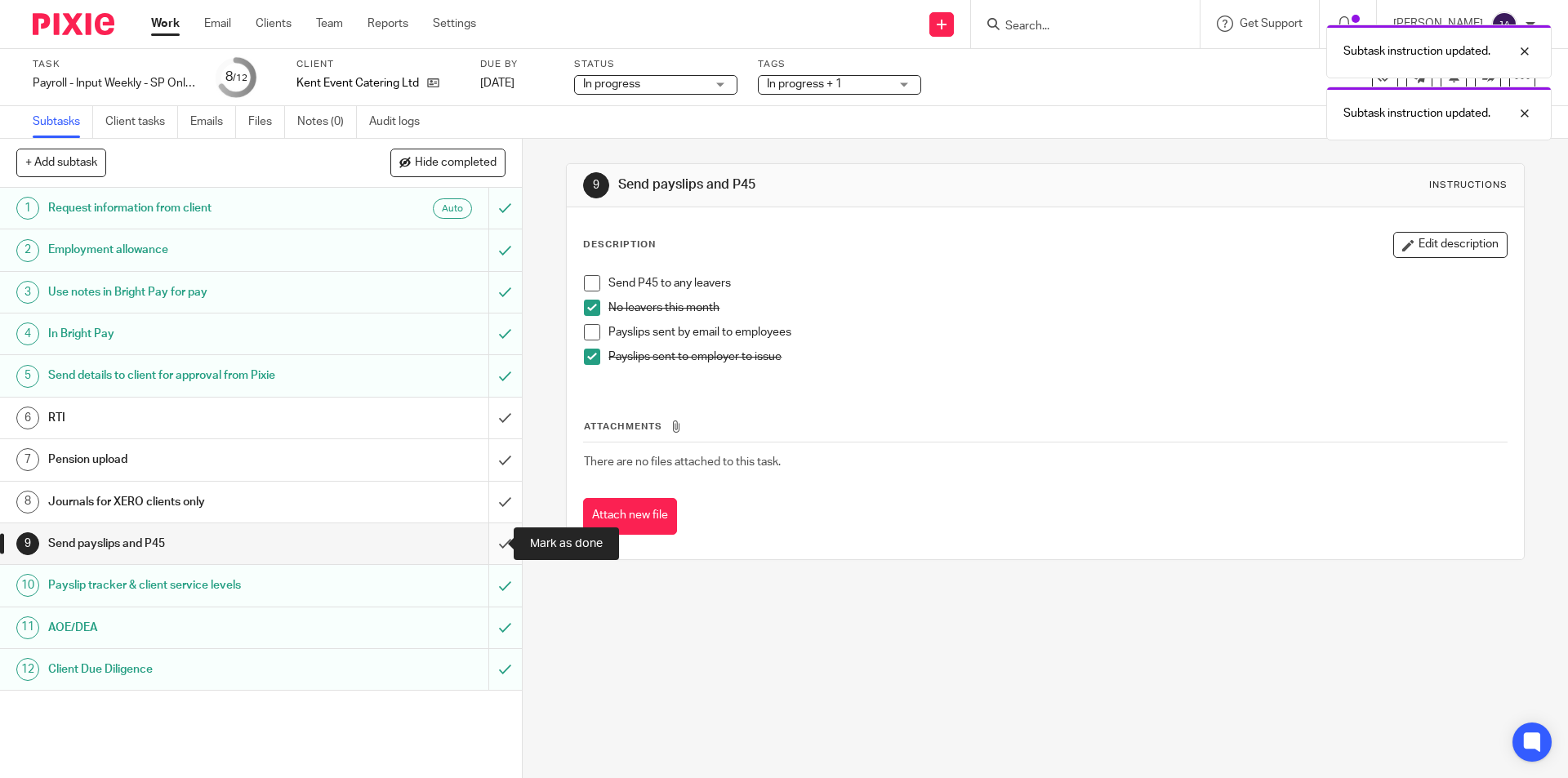
click at [489, 540] on input "submit" at bounding box center [261, 543] width 521 height 40
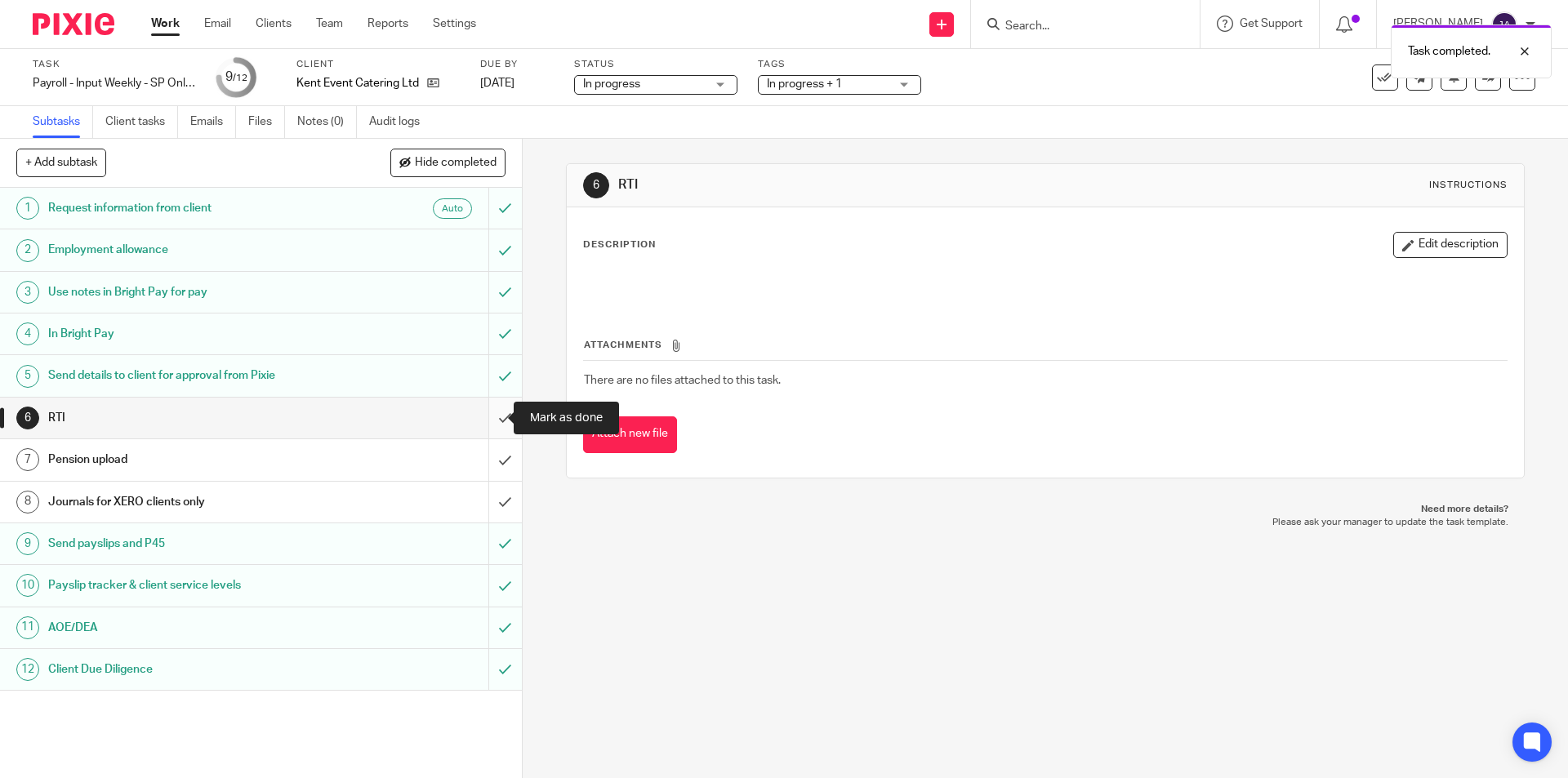
click at [491, 416] on input "submit" at bounding box center [261, 417] width 521 height 40
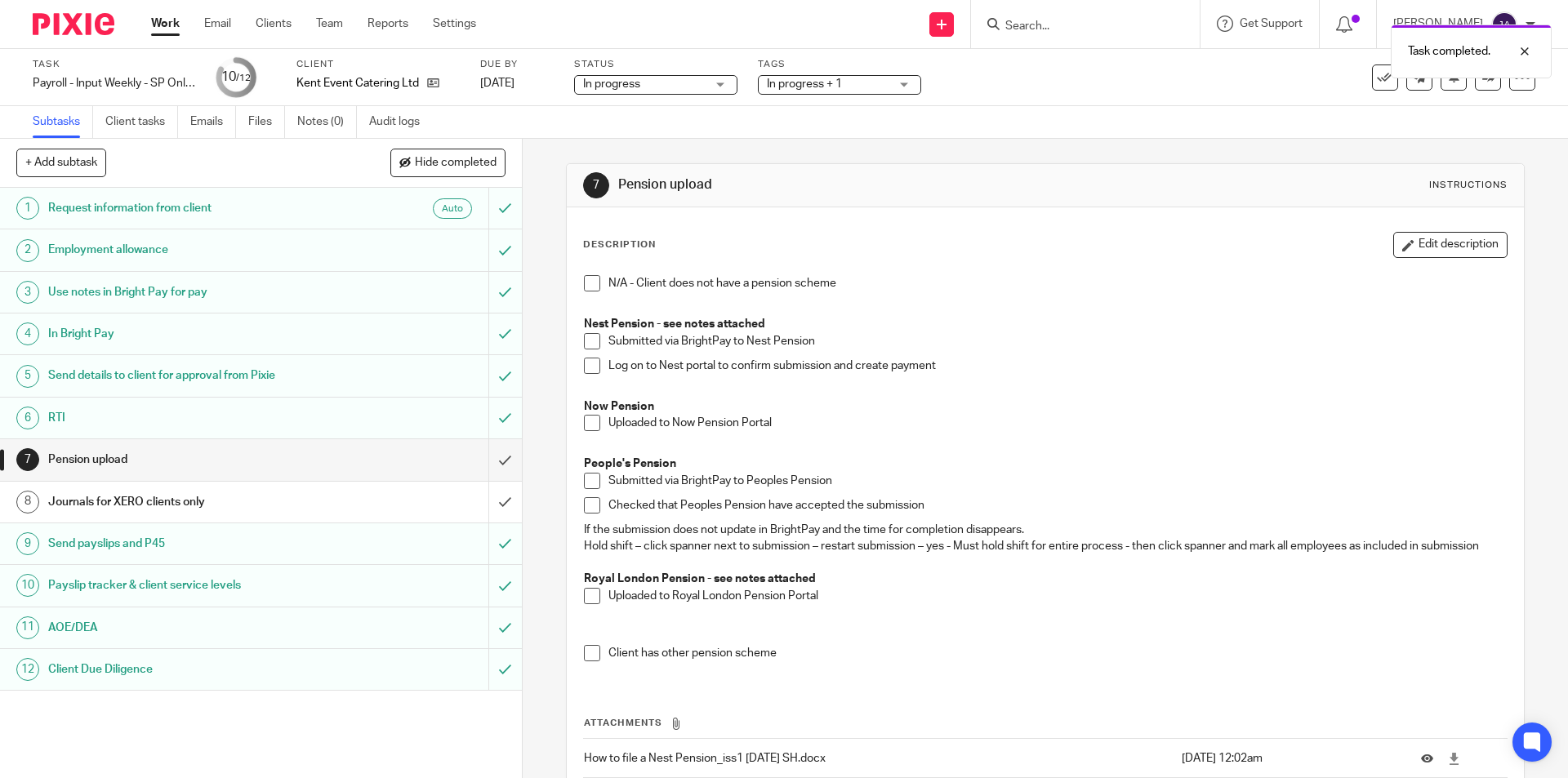
click at [167, 25] on link "Work" at bounding box center [165, 23] width 29 height 16
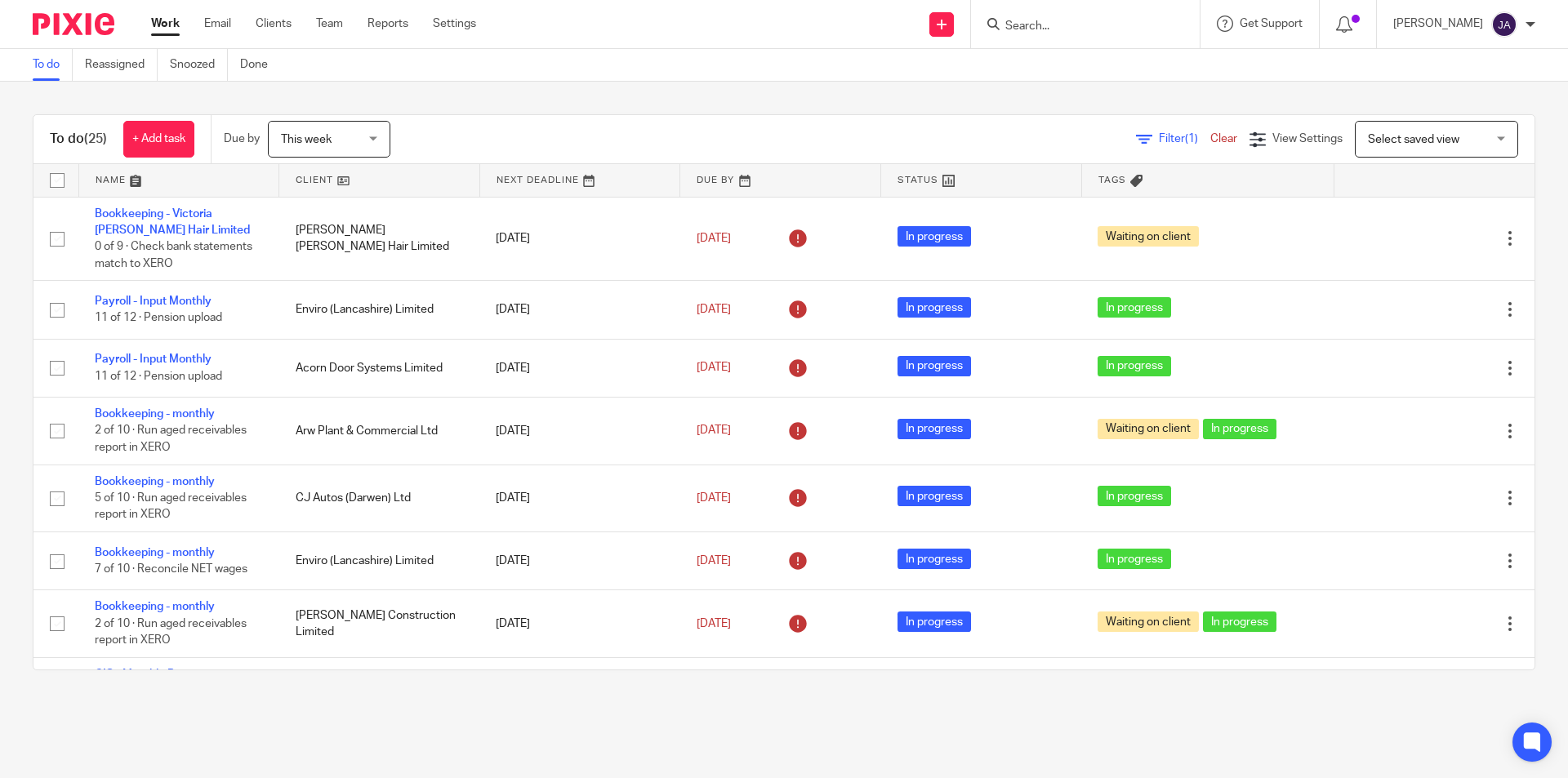
click at [298, 182] on link at bounding box center [379, 181] width 200 height 33
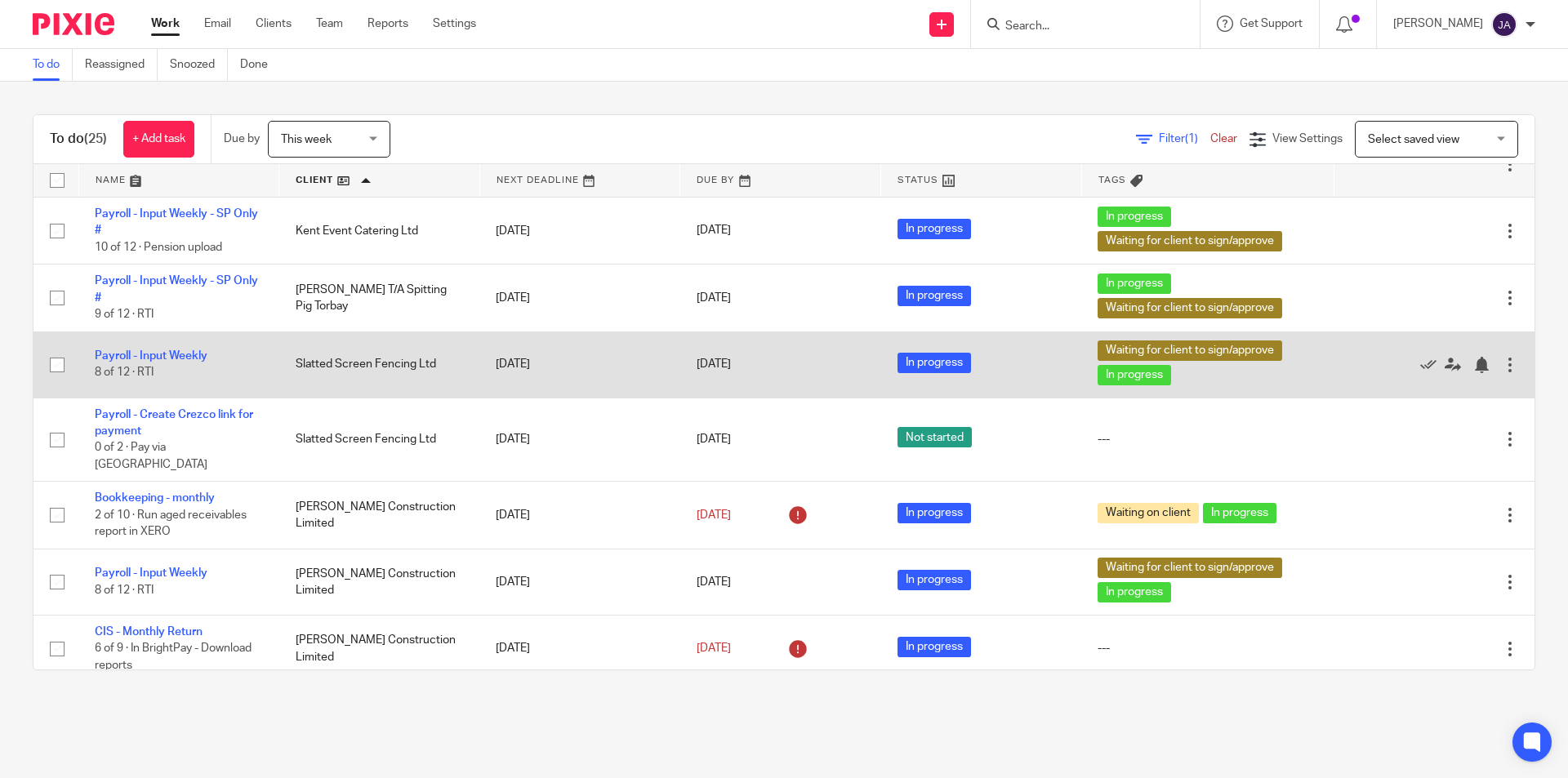
scroll to position [983, 0]
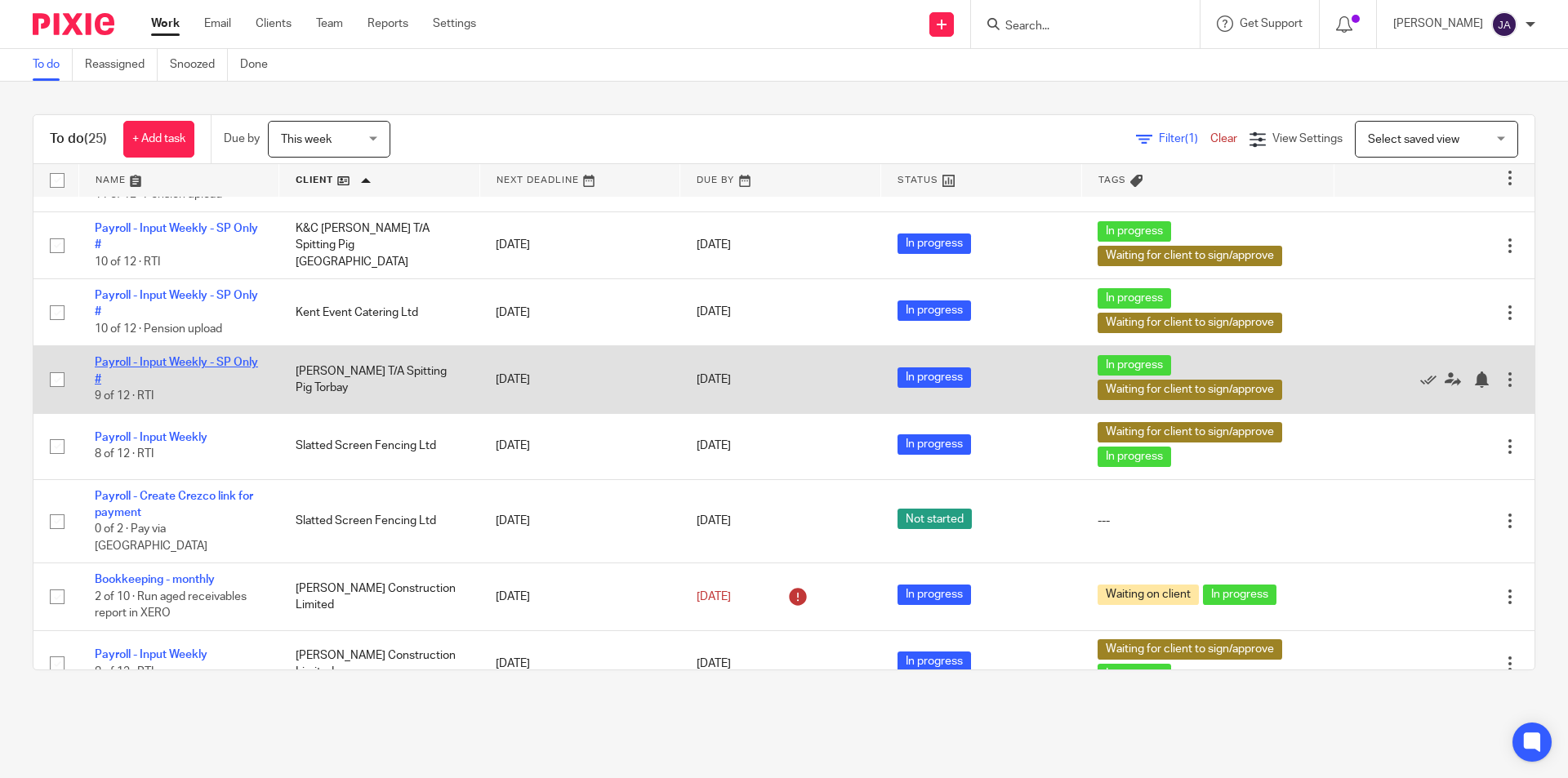
click at [158, 375] on link "Payroll - Input Weekly - SP Only #" at bounding box center [176, 370] width 164 height 28
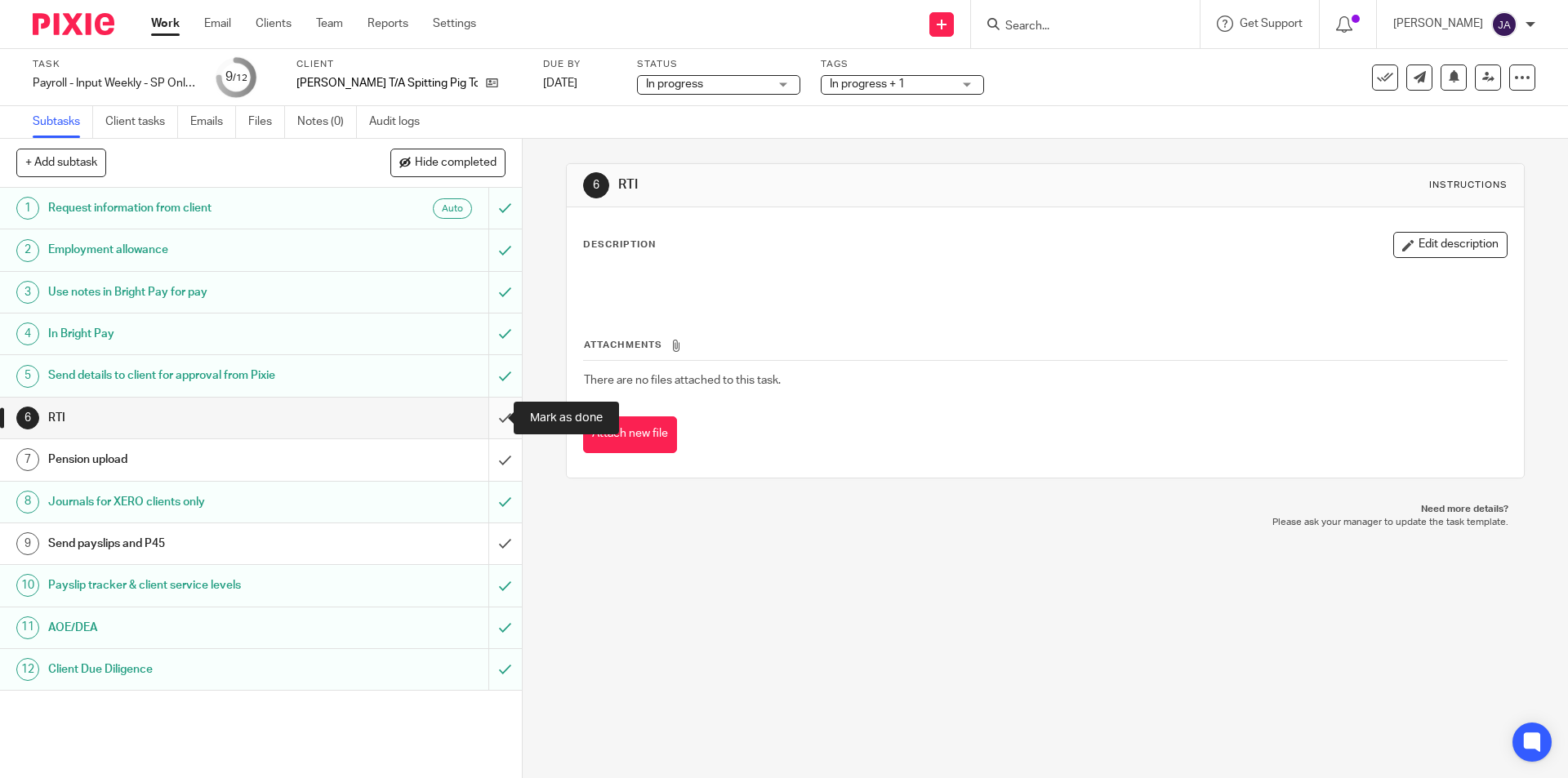
click at [487, 414] on input "submit" at bounding box center [261, 417] width 521 height 40
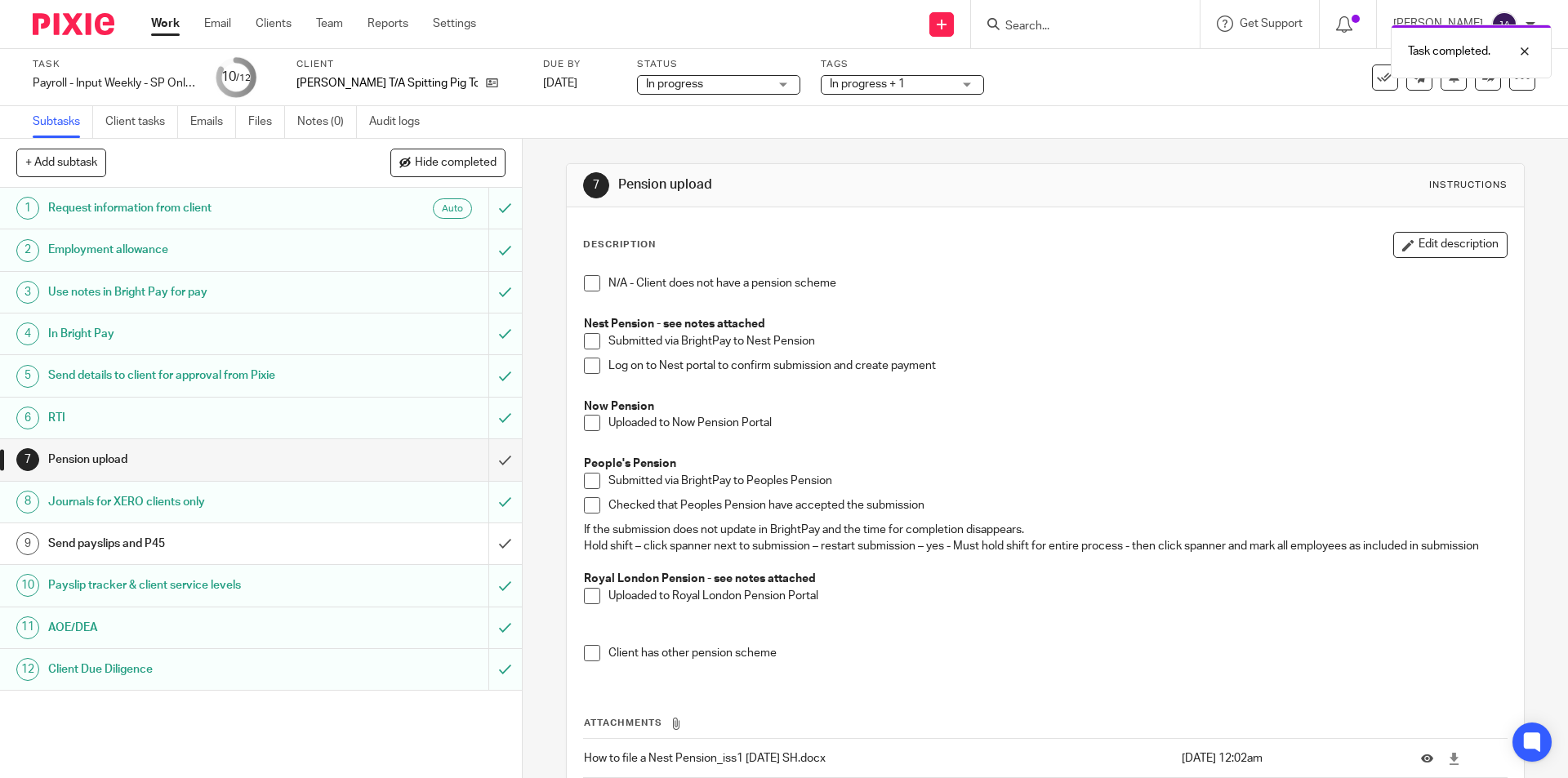
click at [158, 21] on link "Work" at bounding box center [165, 23] width 29 height 16
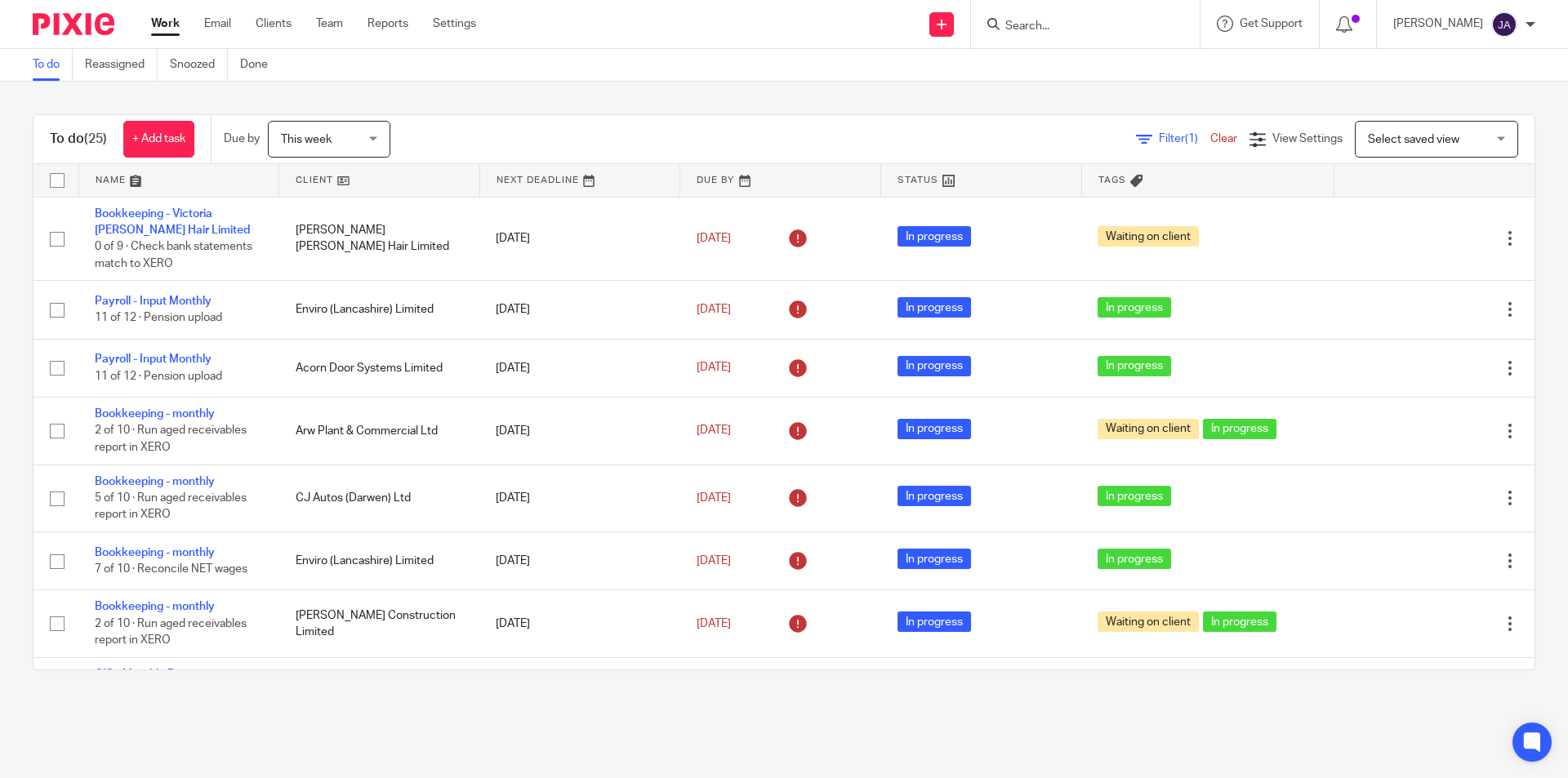
click at [301, 182] on link at bounding box center [379, 181] width 200 height 33
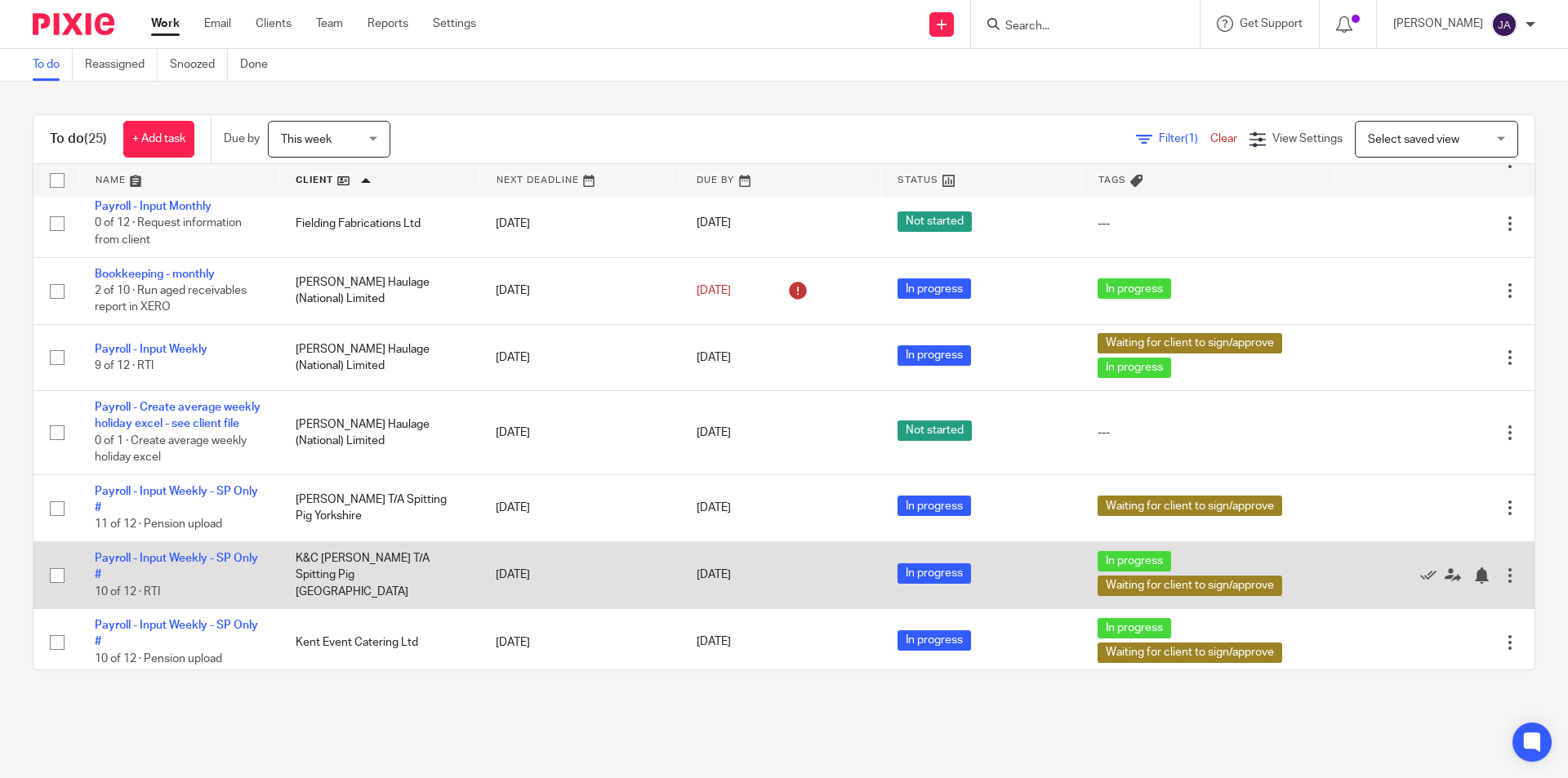
scroll to position [735, 0]
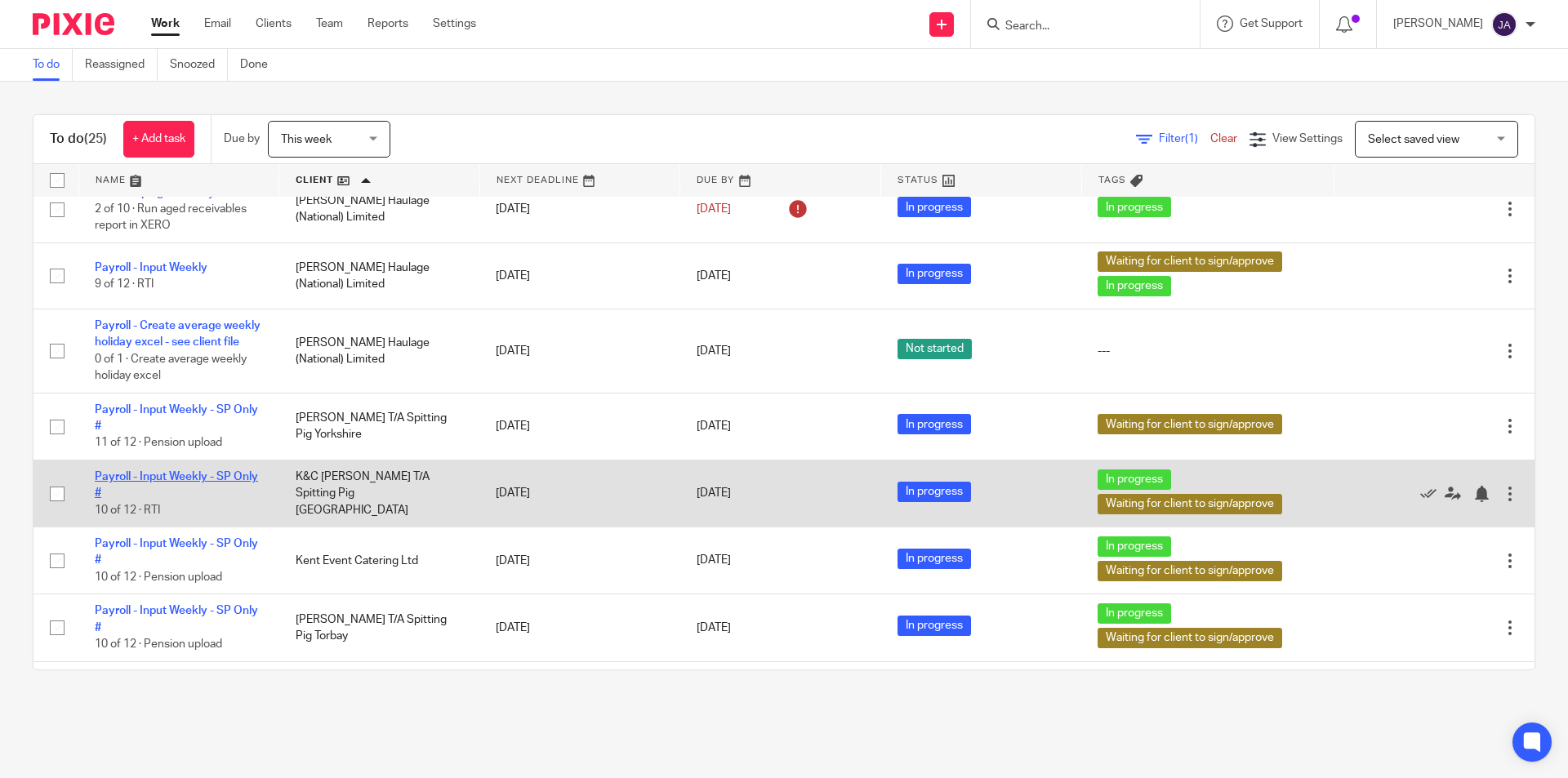
click at [202, 489] on link "Payroll - Input Weekly - SP Only #" at bounding box center [176, 485] width 164 height 28
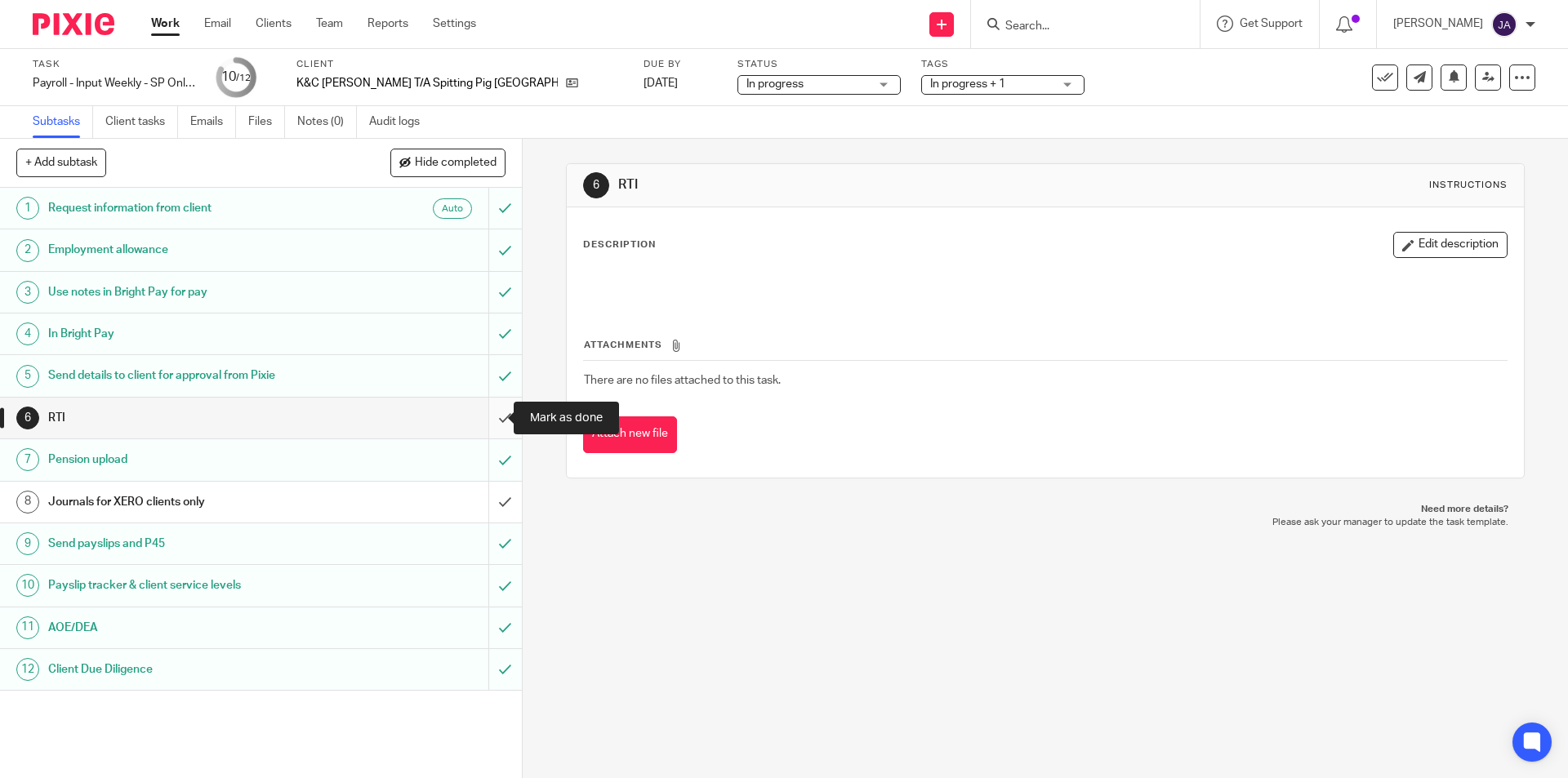
click at [491, 418] on input "submit" at bounding box center [261, 417] width 521 height 40
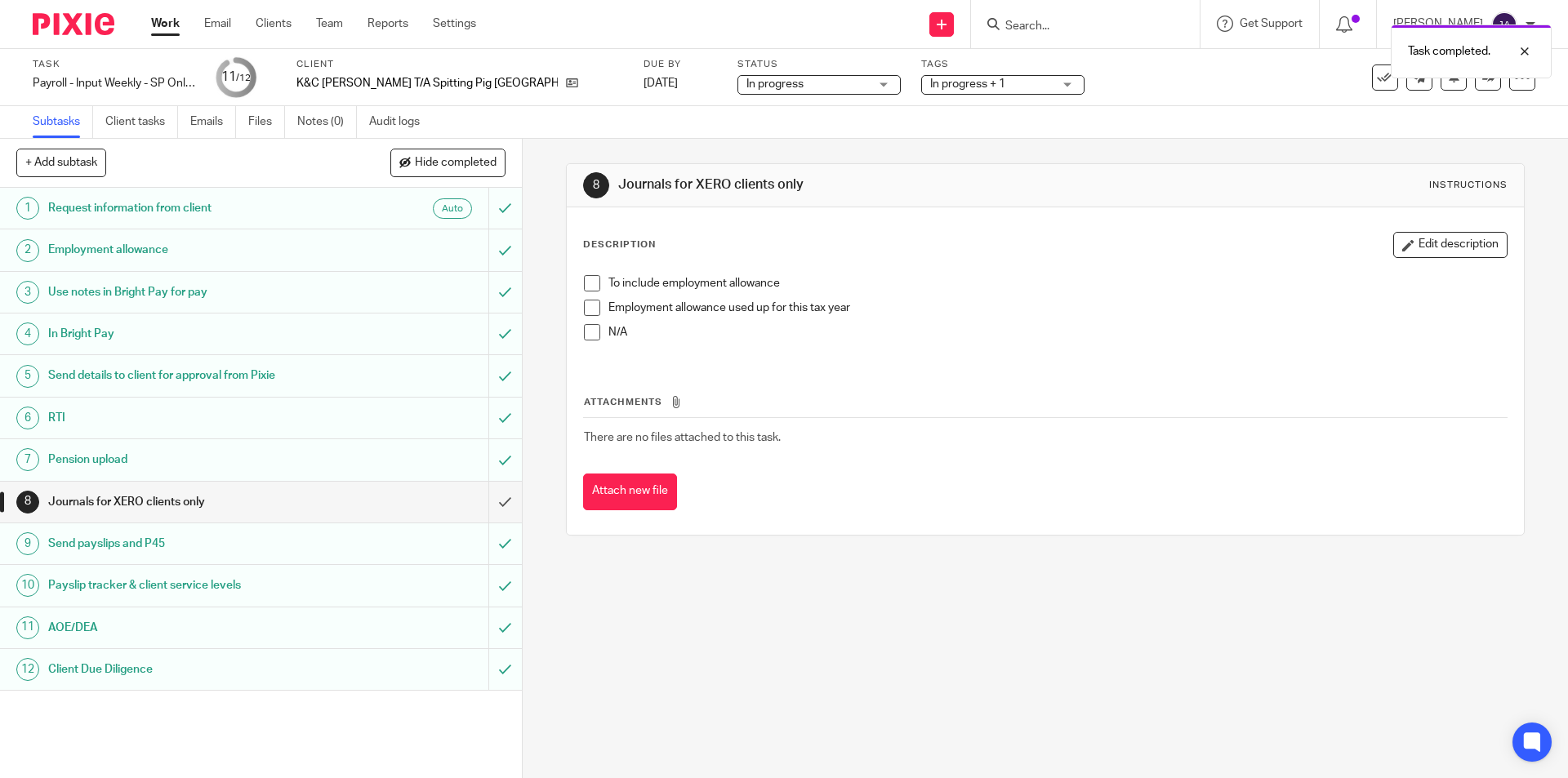
click at [163, 25] on link "Work" at bounding box center [165, 23] width 29 height 16
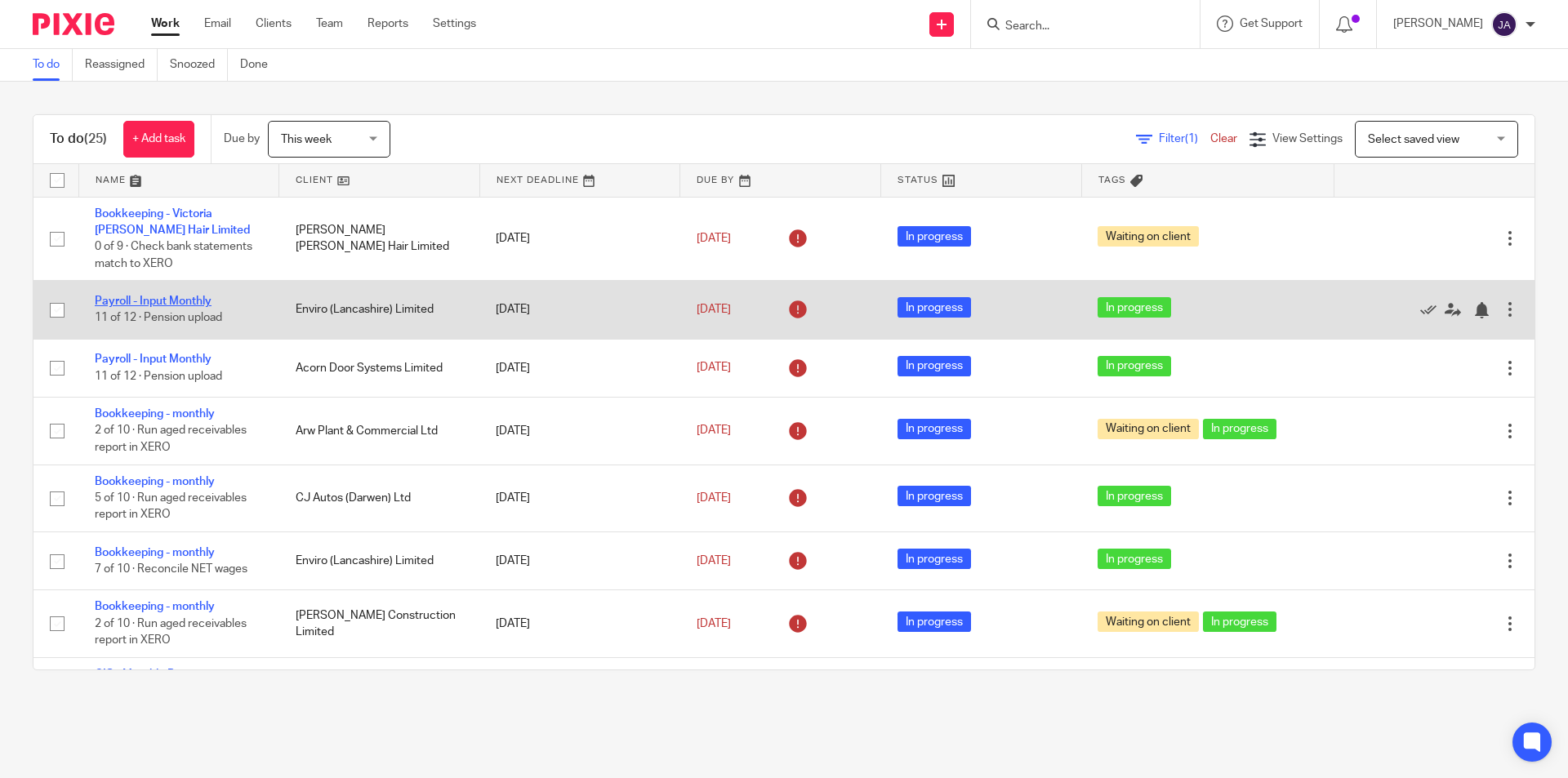
click at [171, 299] on link "Payroll - Input Monthly" at bounding box center [152, 301] width 116 height 12
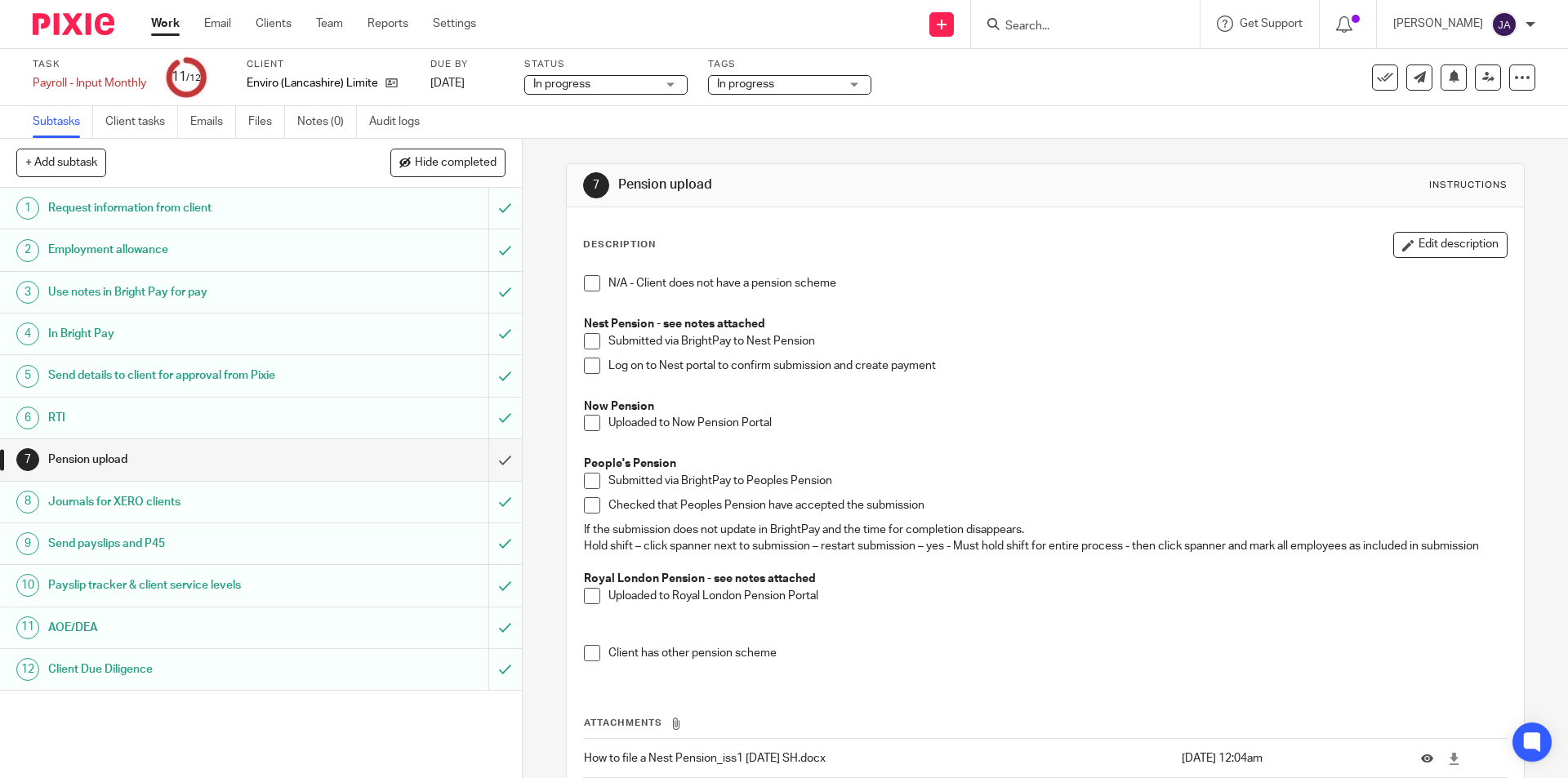
click at [164, 23] on link "Work" at bounding box center [165, 23] width 29 height 16
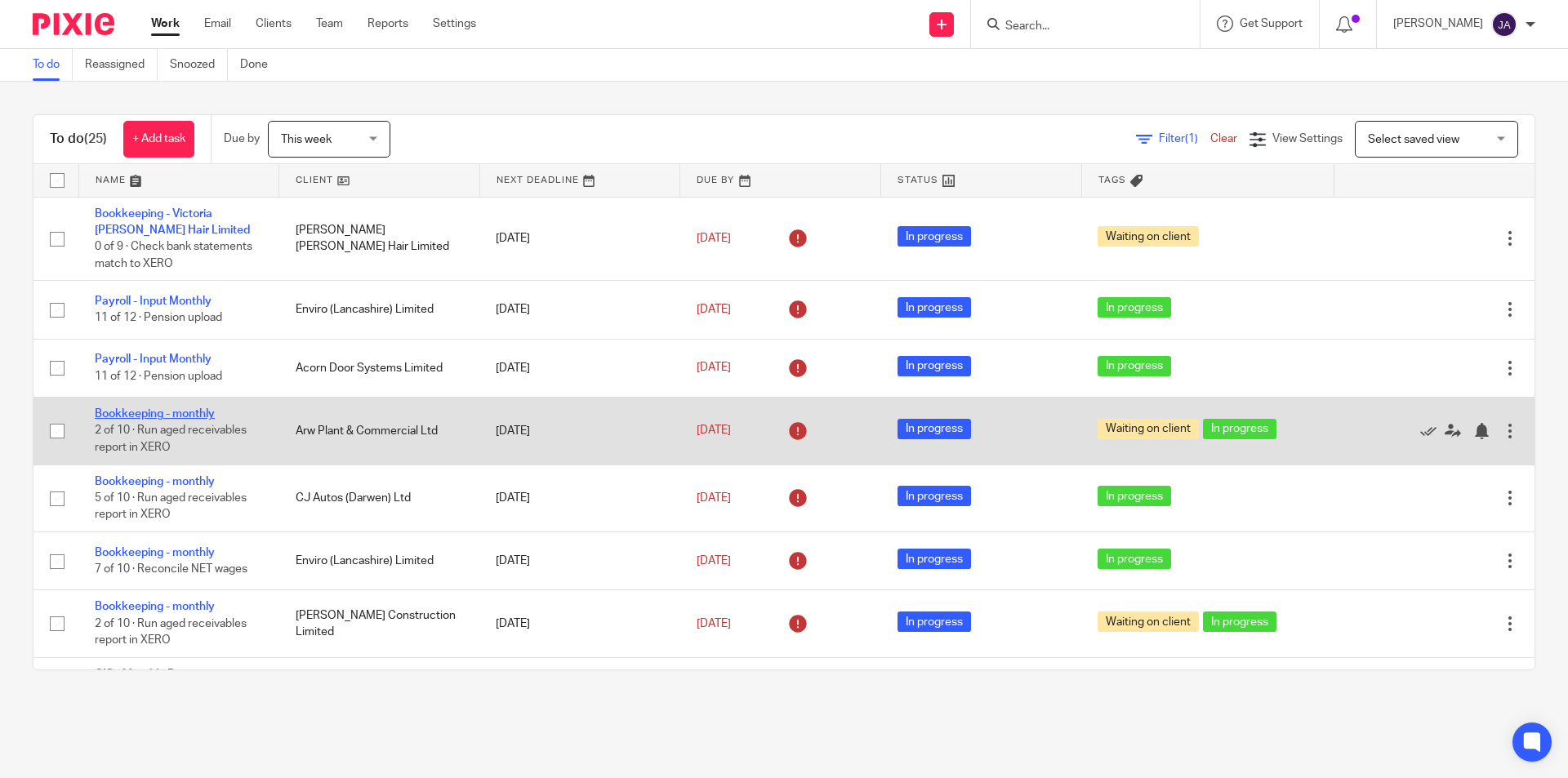
click at [186, 413] on link "Bookkeeping - monthly" at bounding box center [154, 414] width 120 height 12
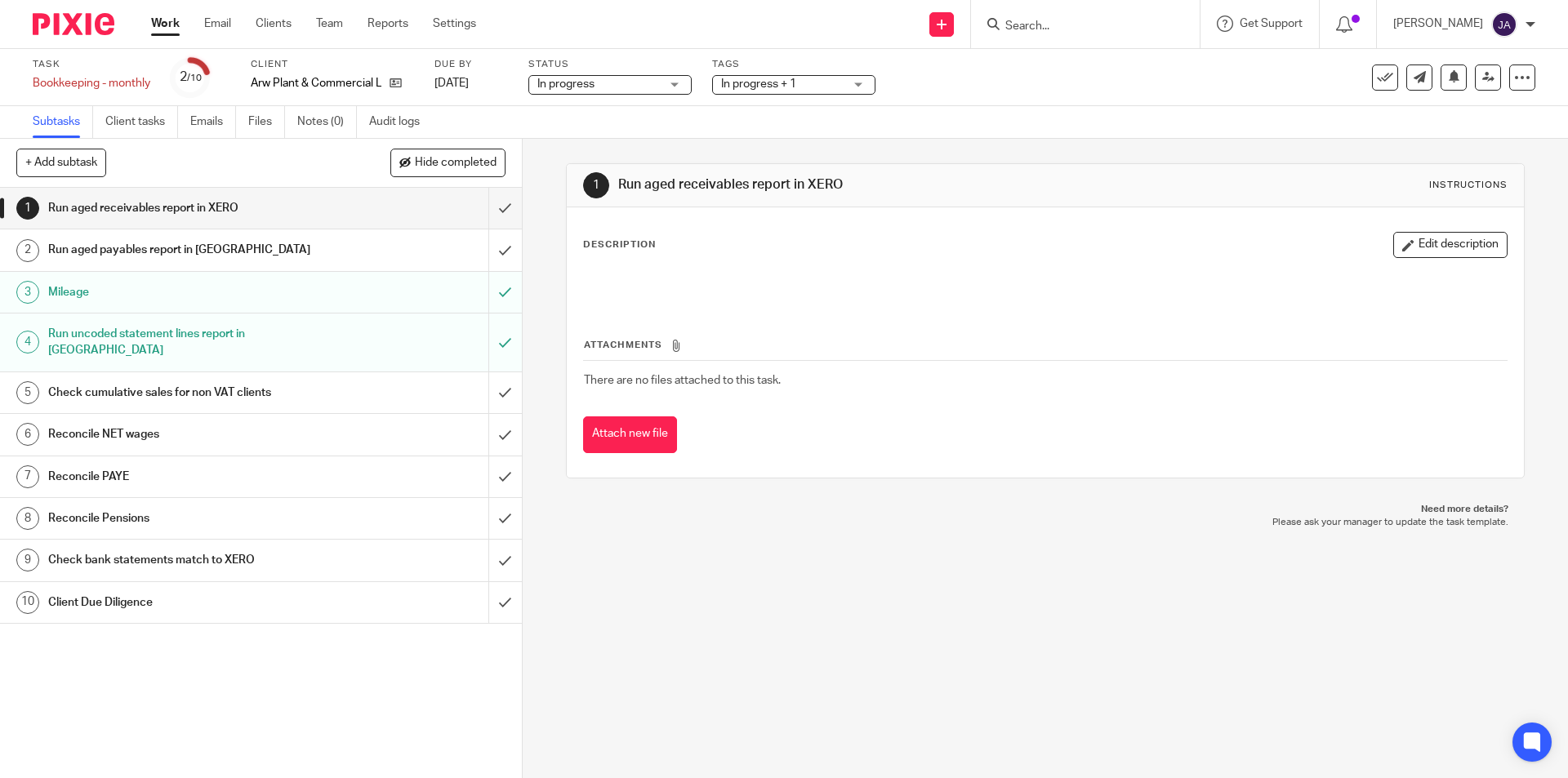
click at [131, 548] on h1 "Check bank statements match to XERO" at bounding box center [190, 560] width 283 height 24
click at [1393, 241] on button "Edit description" at bounding box center [1450, 244] width 114 height 26
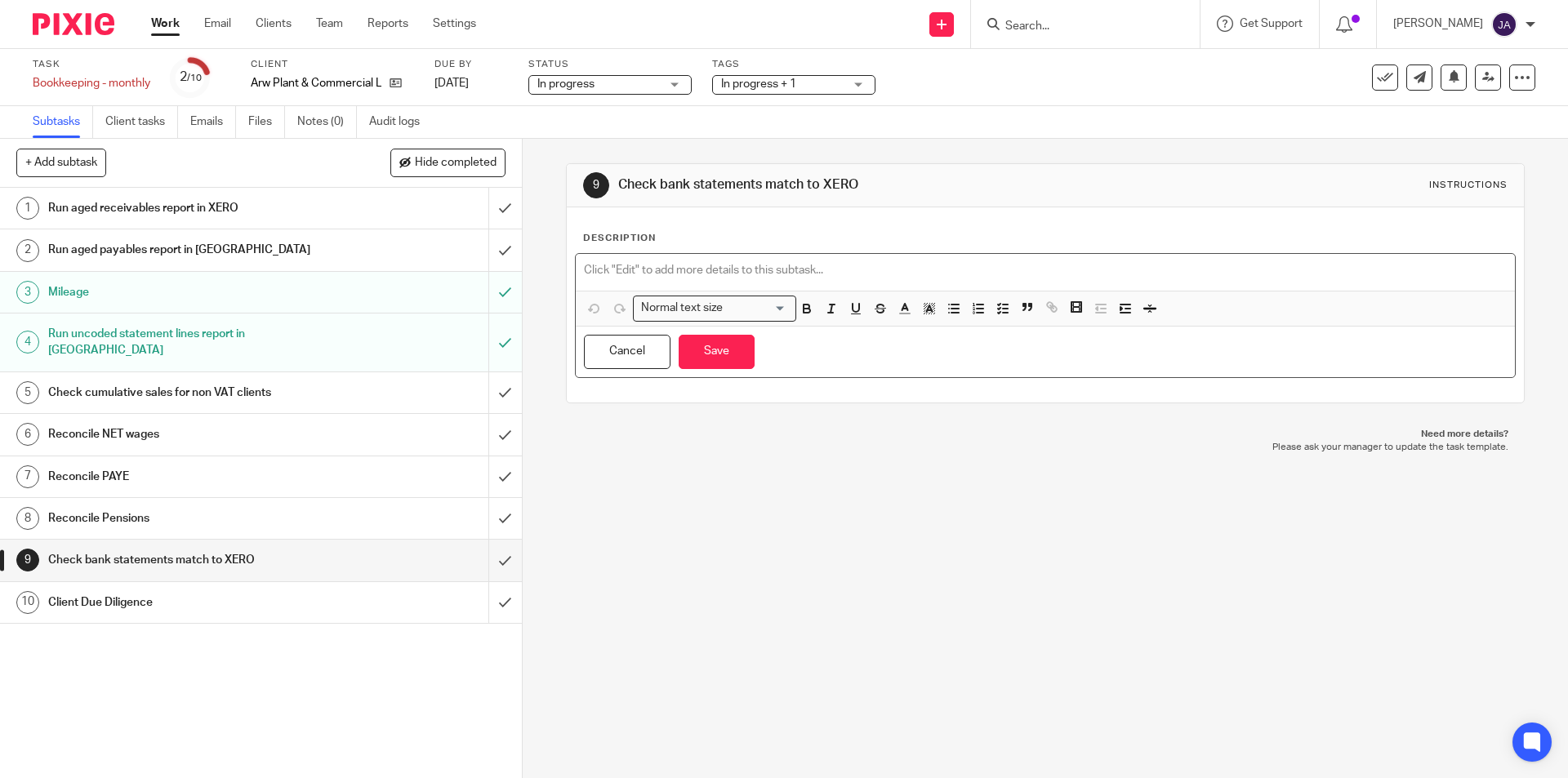
click at [649, 262] on div at bounding box center [1044, 272] width 938 height 37
click at [484, 544] on input "submit" at bounding box center [261, 560] width 521 height 40
click at [741, 364] on button "Save" at bounding box center [716, 352] width 76 height 35
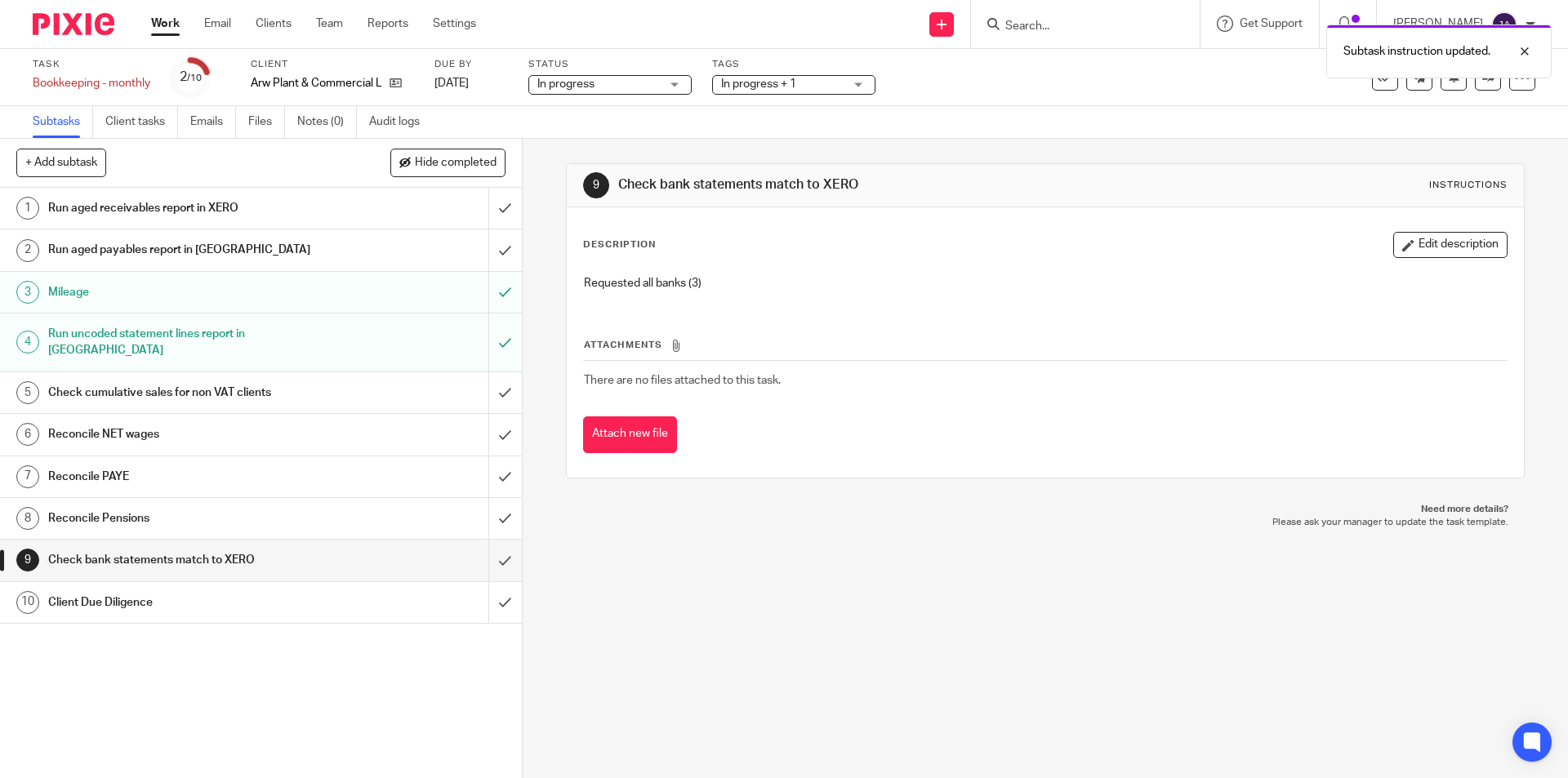
click at [255, 590] on h1 "Client Due Diligence" at bounding box center [190, 602] width 283 height 24
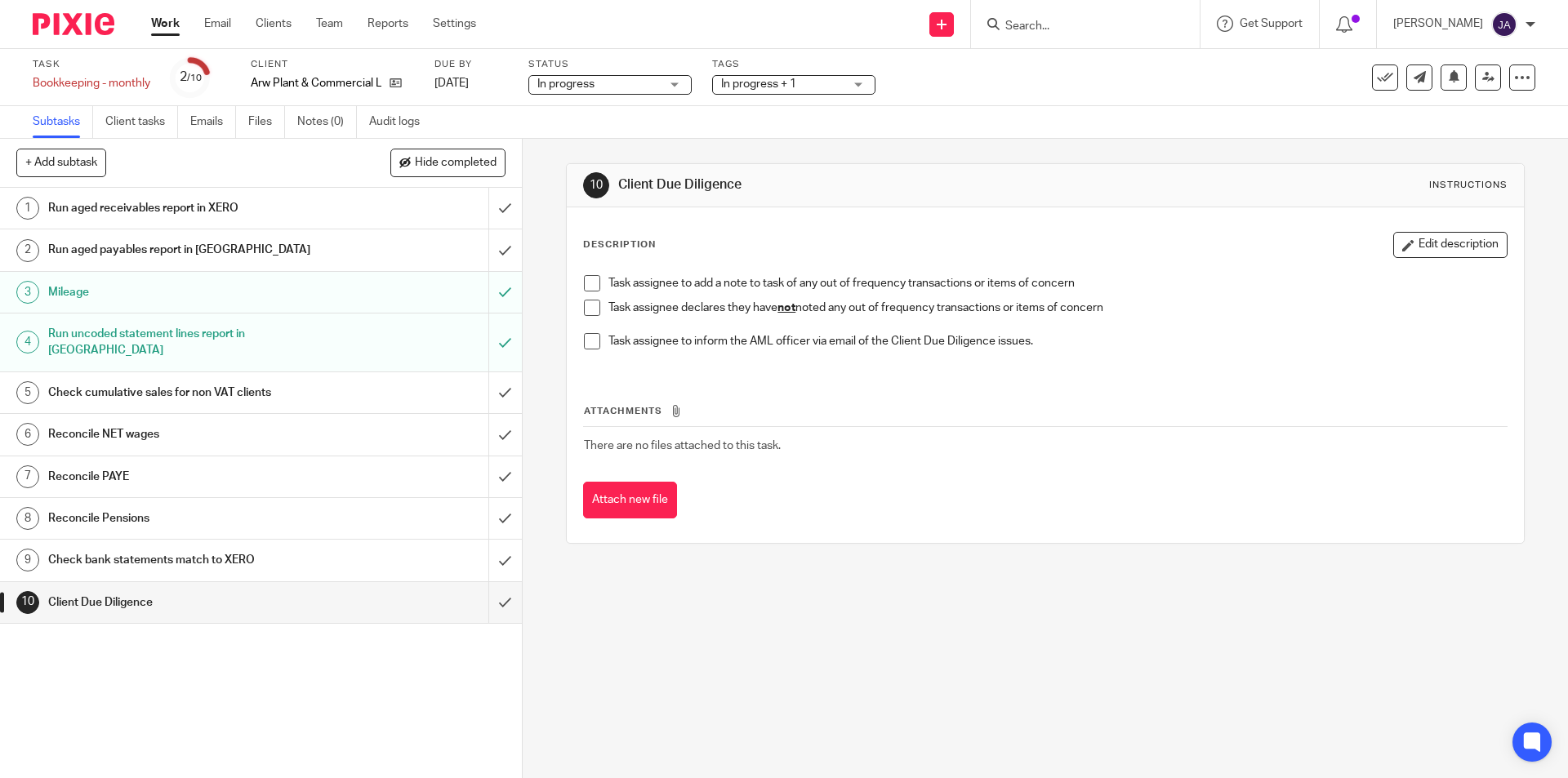
click at [586, 311] on span at bounding box center [592, 307] width 16 height 16
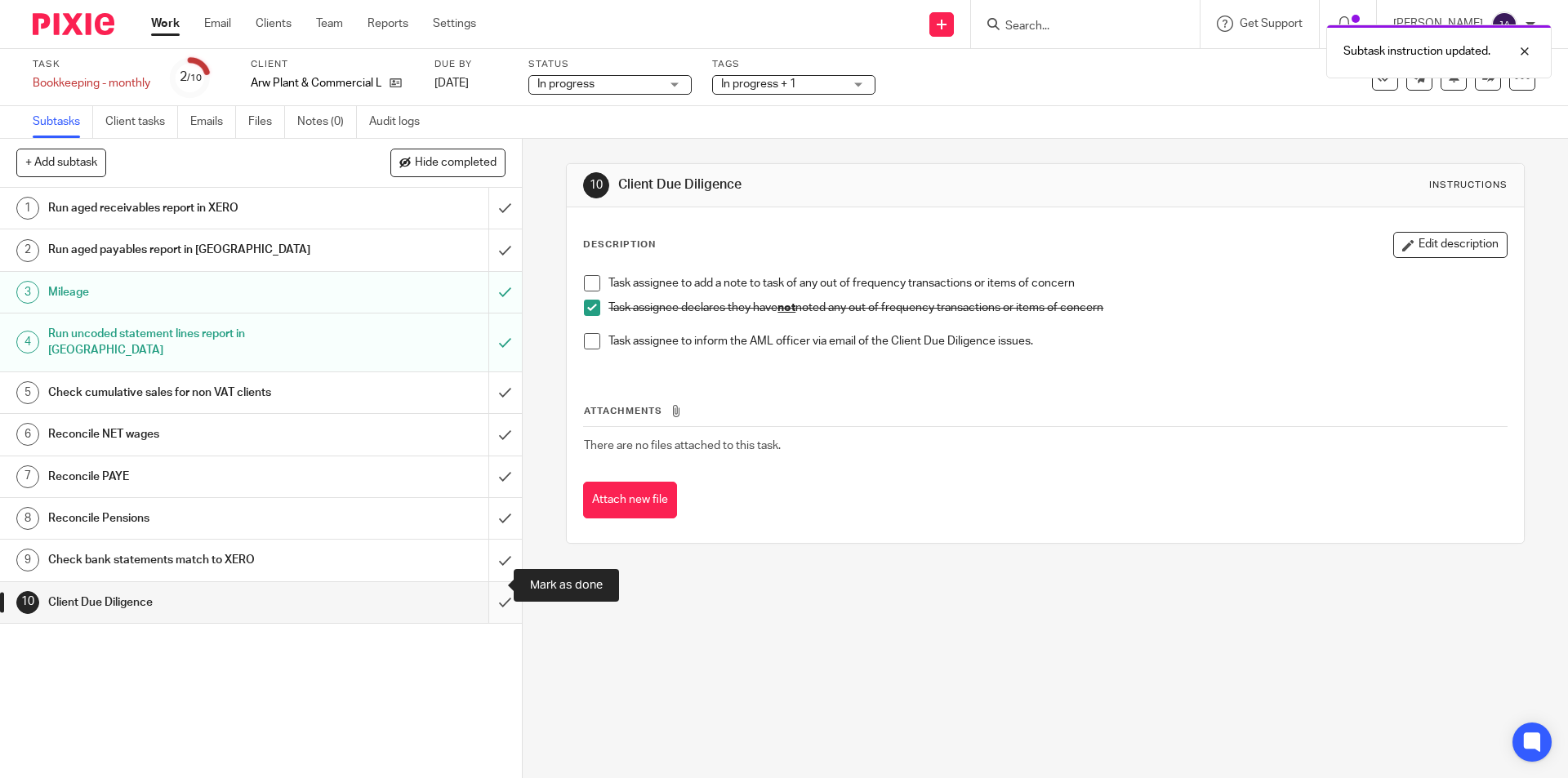
click at [491, 582] on input "submit" at bounding box center [261, 602] width 521 height 40
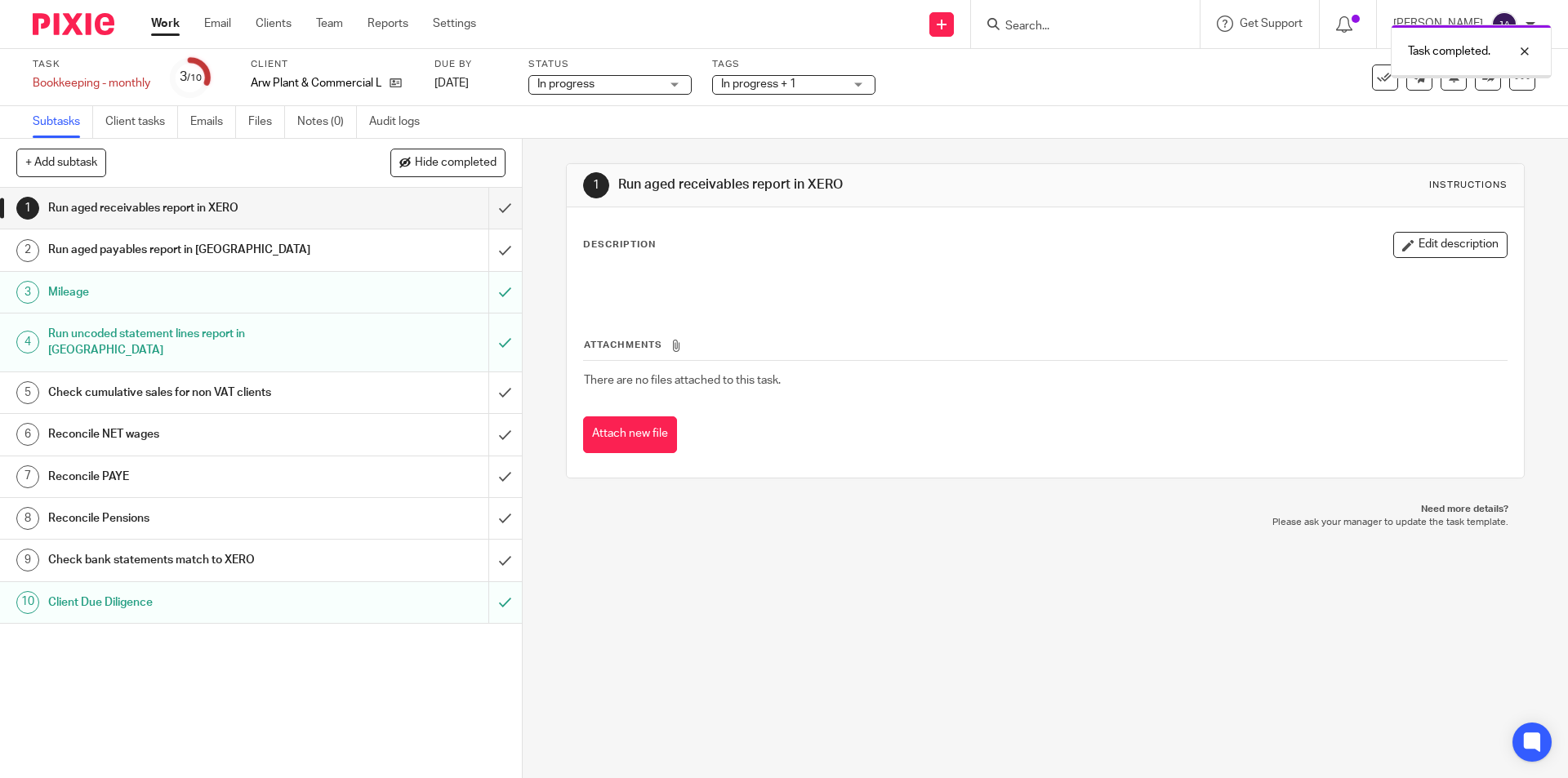
click at [397, 548] on div "Check bank statements match to XERO" at bounding box center [260, 560] width 424 height 24
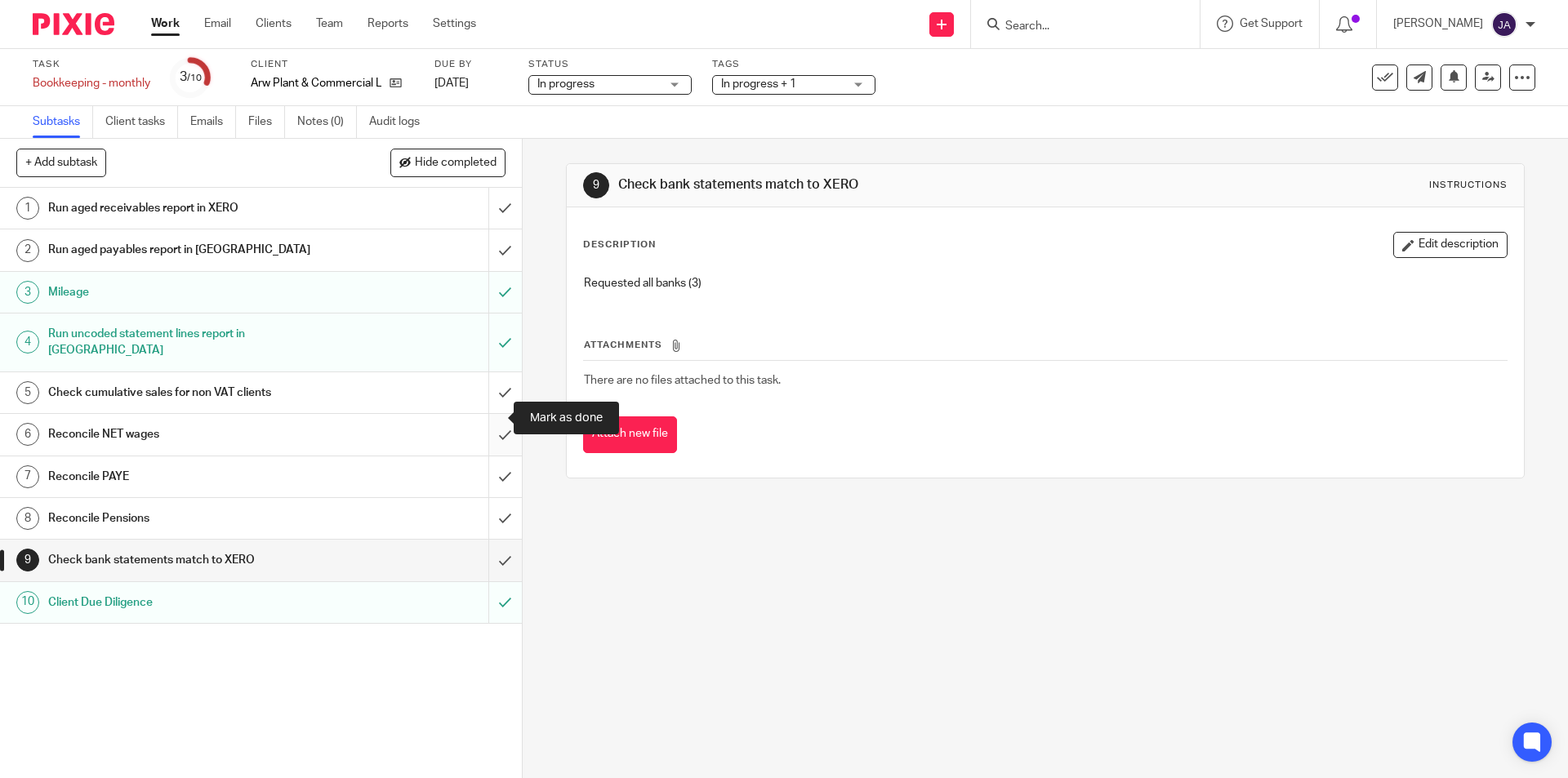
click at [485, 417] on input "submit" at bounding box center [261, 434] width 521 height 40
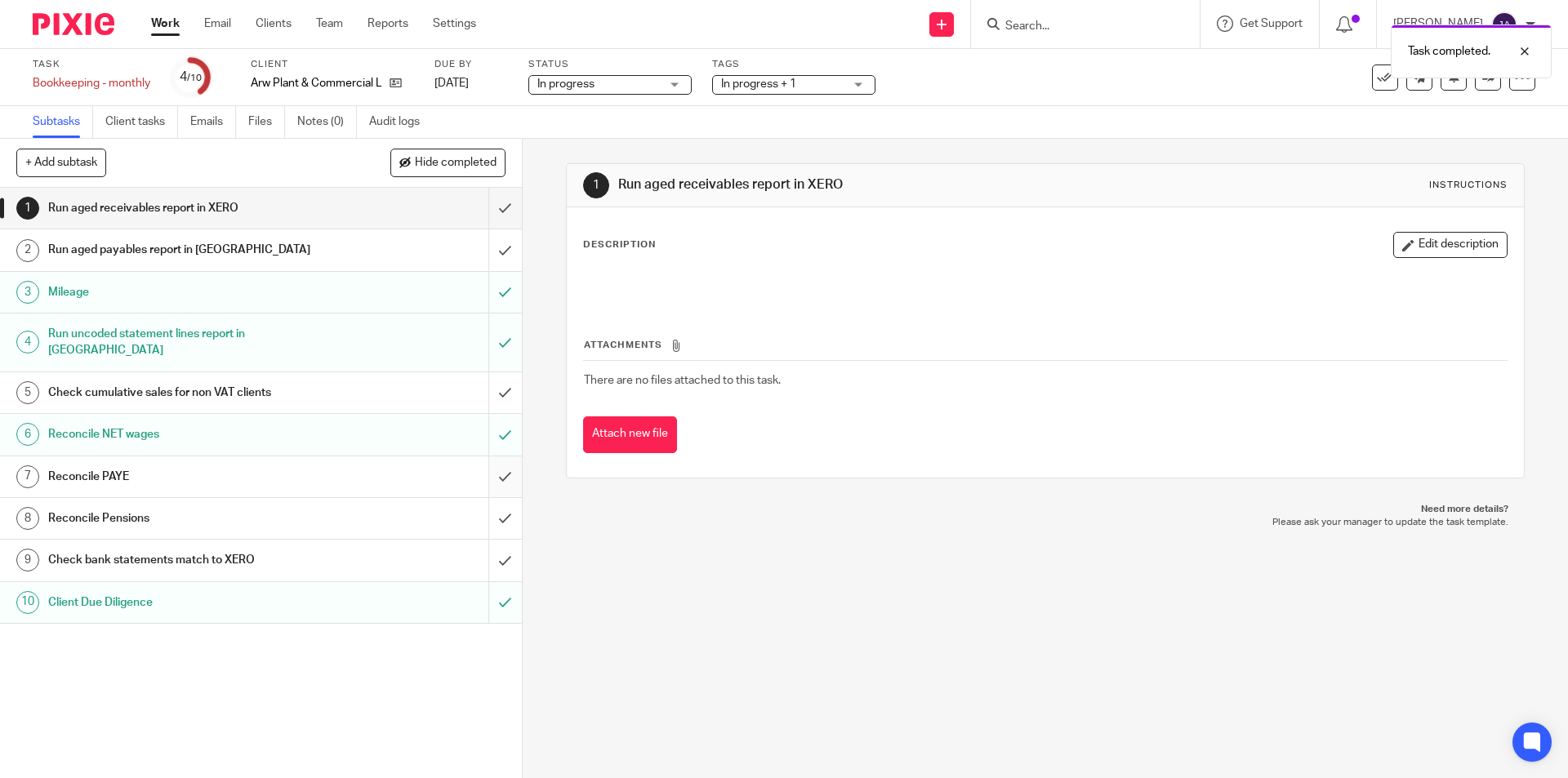
click at [491, 456] on input "submit" at bounding box center [261, 476] width 521 height 40
click at [494, 498] on input "submit" at bounding box center [261, 518] width 521 height 40
click at [381, 383] on div "Check cumulative sales for non VAT clients" at bounding box center [260, 392] width 424 height 24
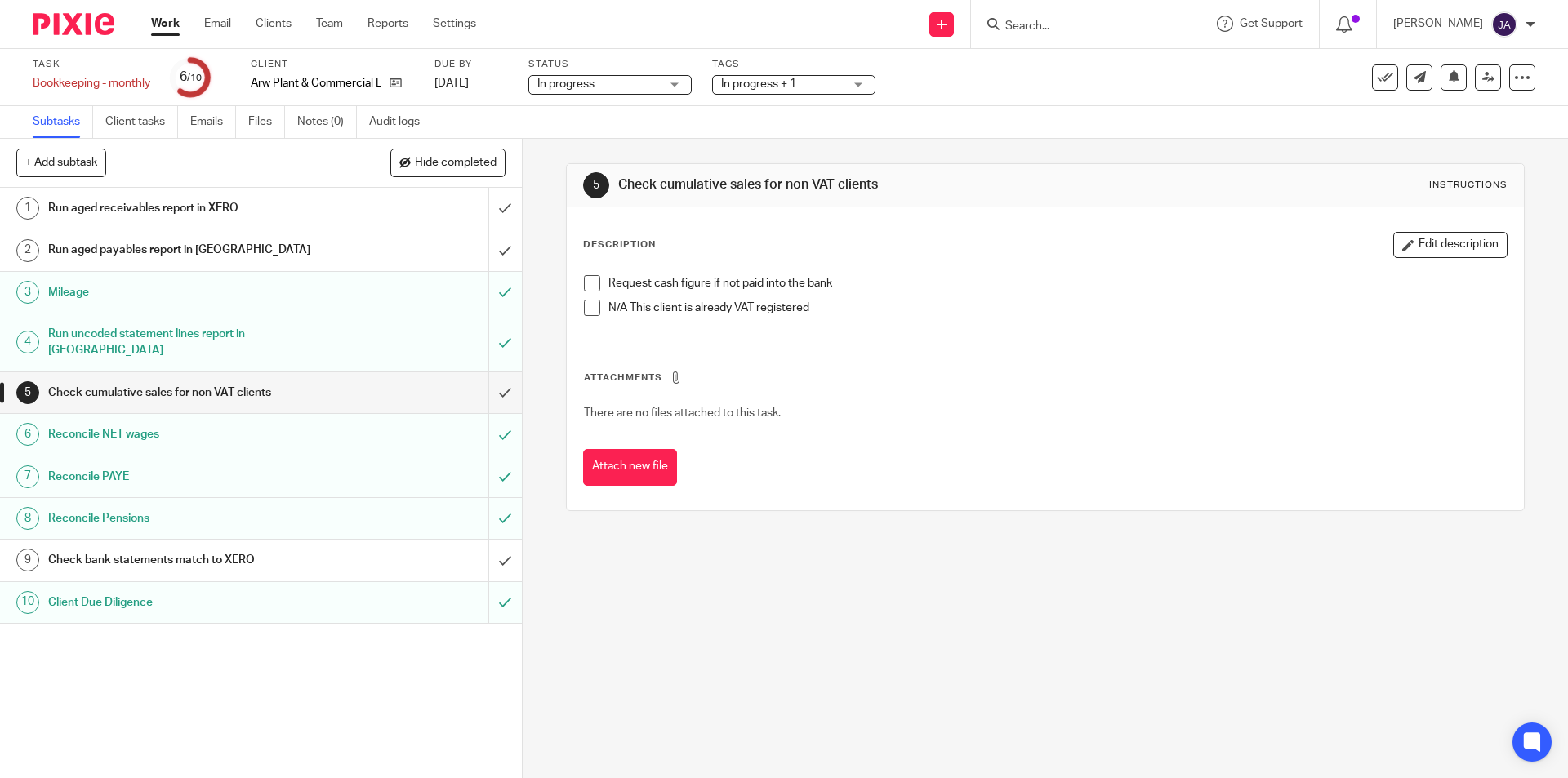
click at [586, 313] on span at bounding box center [592, 307] width 16 height 16
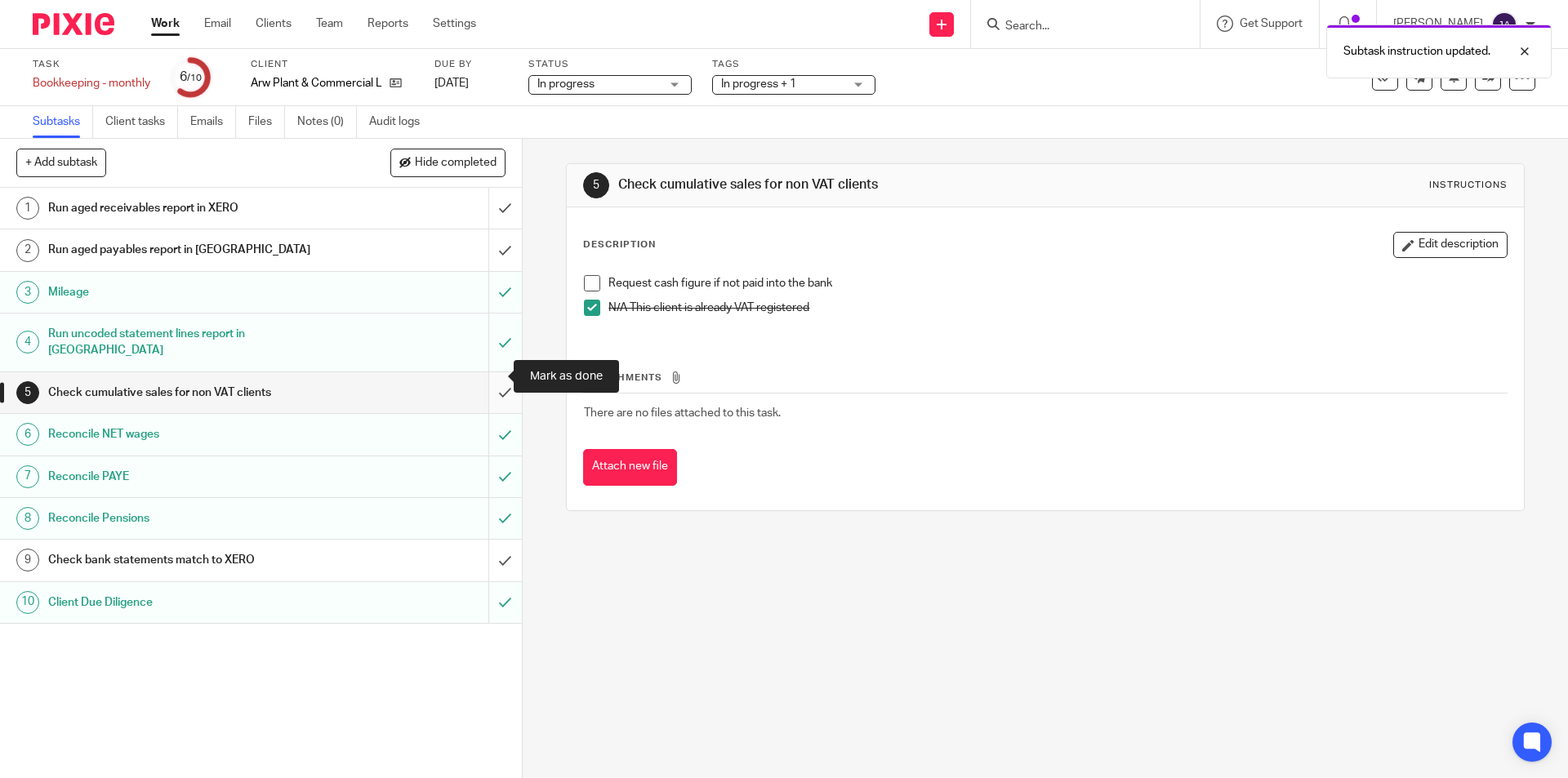
click at [489, 374] on input "submit" at bounding box center [261, 392] width 521 height 40
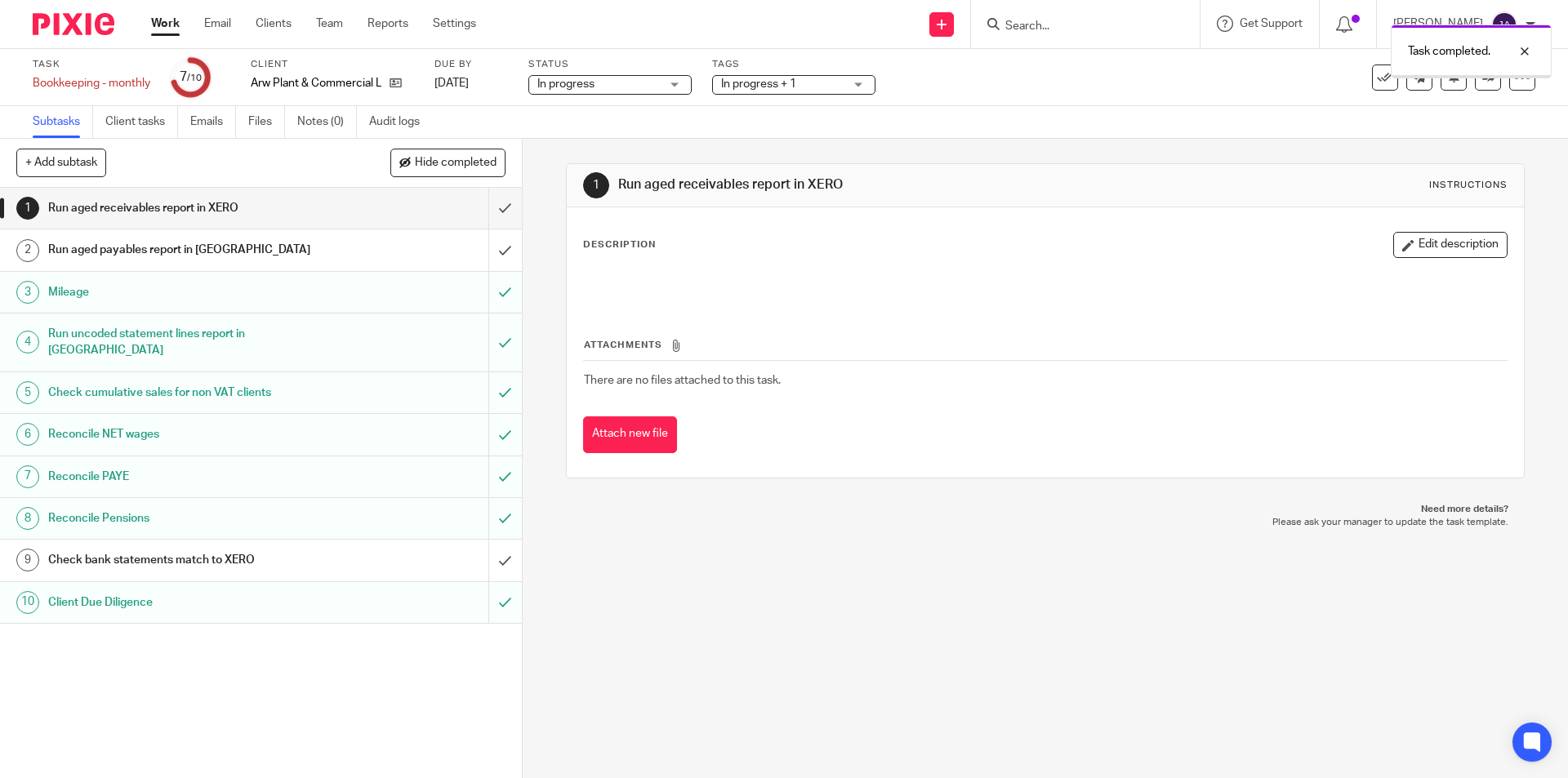
click at [166, 19] on link "Work" at bounding box center [165, 23] width 29 height 16
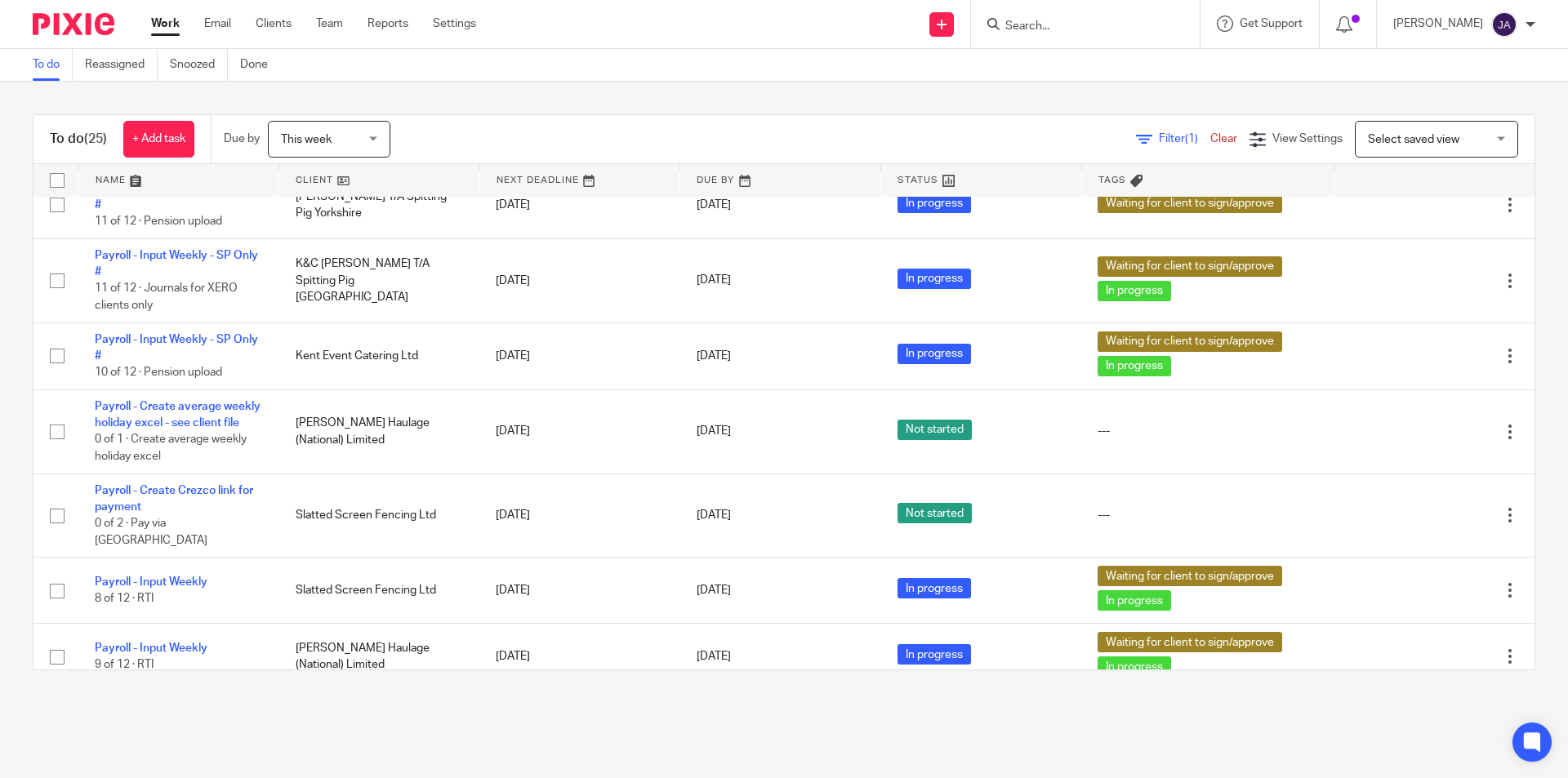
scroll to position [673, 0]
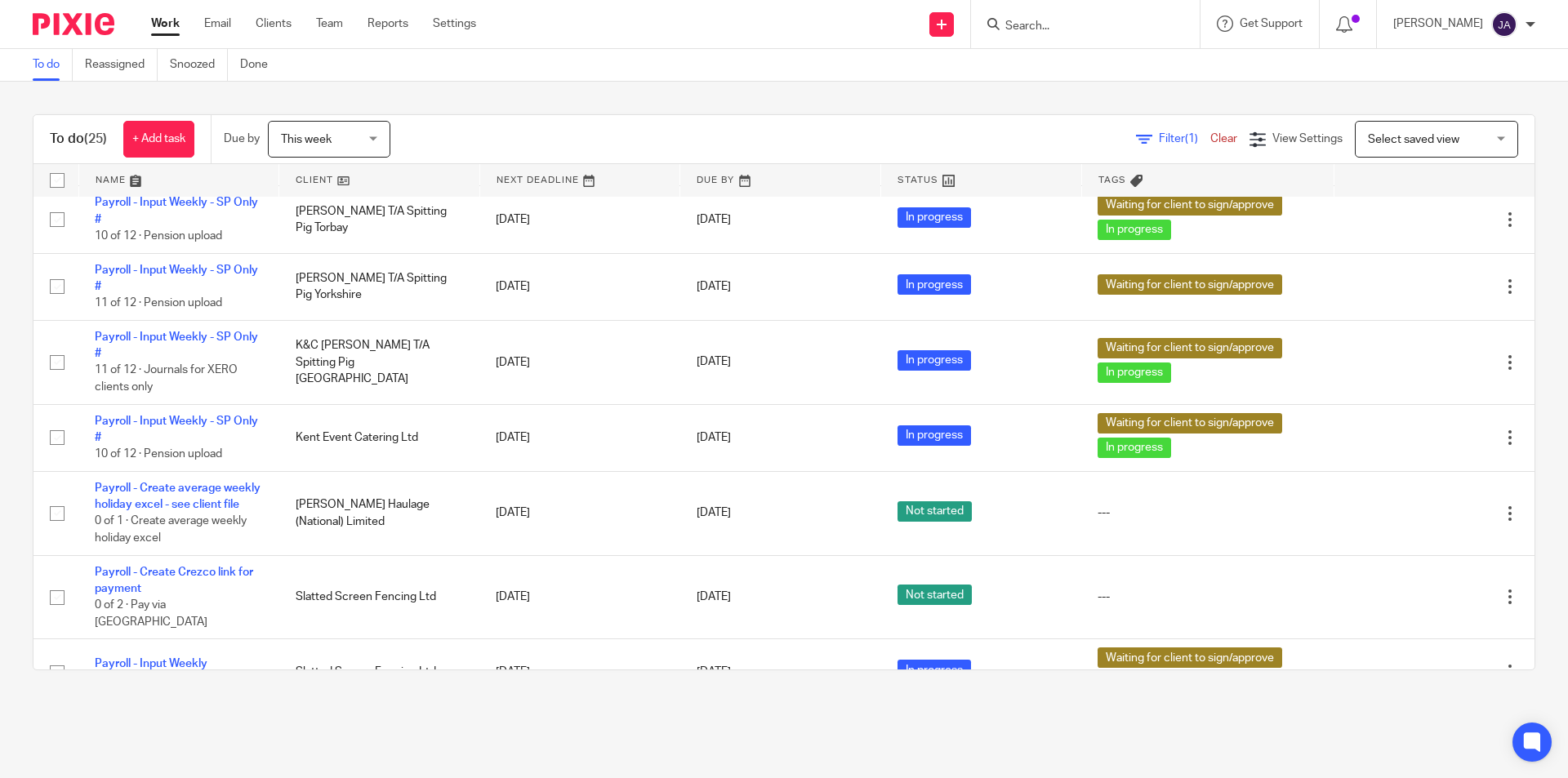
click at [355, 133] on span "This week" at bounding box center [324, 138] width 87 height 35
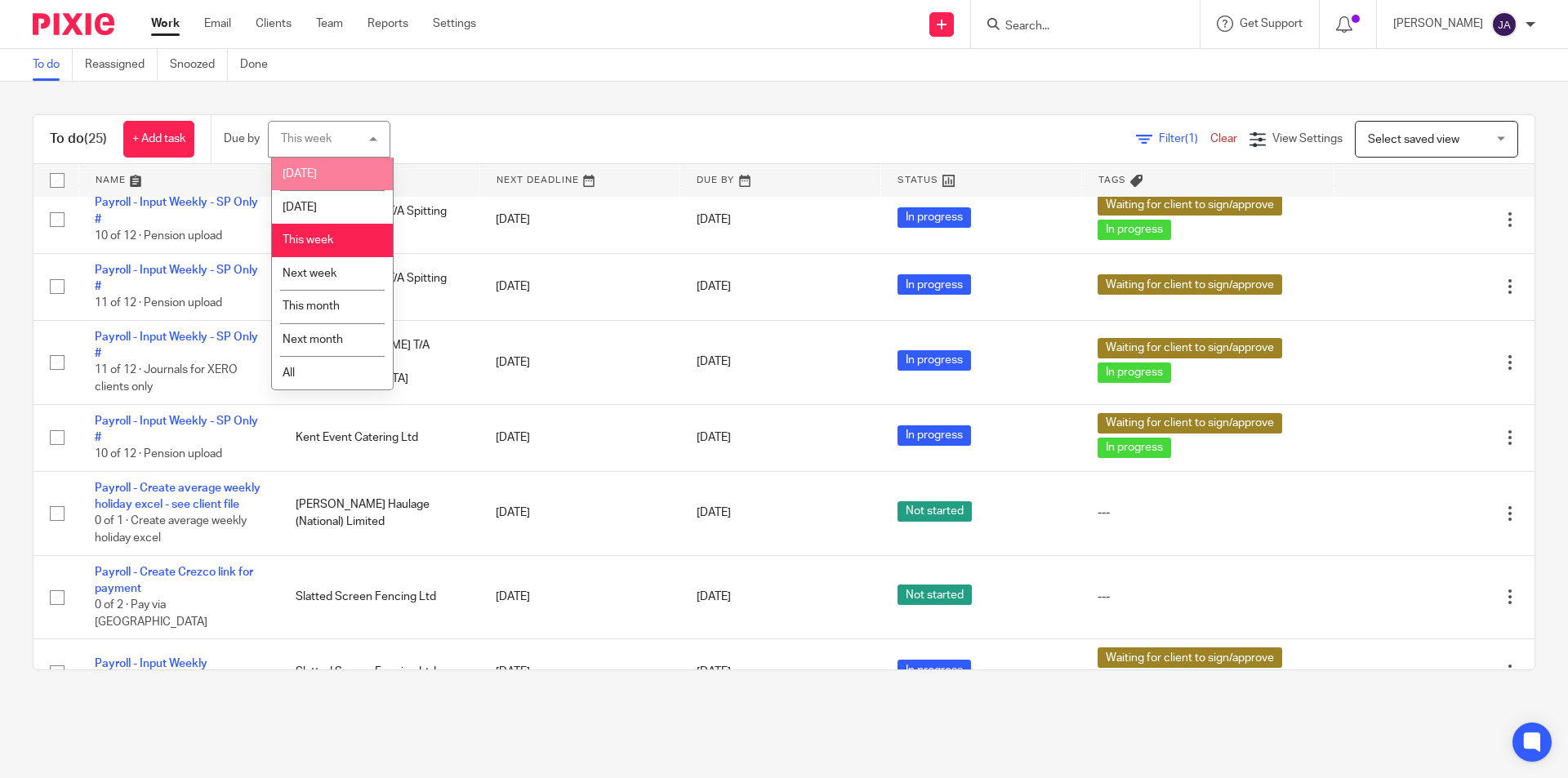
click at [302, 174] on span "[DATE]" at bounding box center [300, 174] width 35 height 12
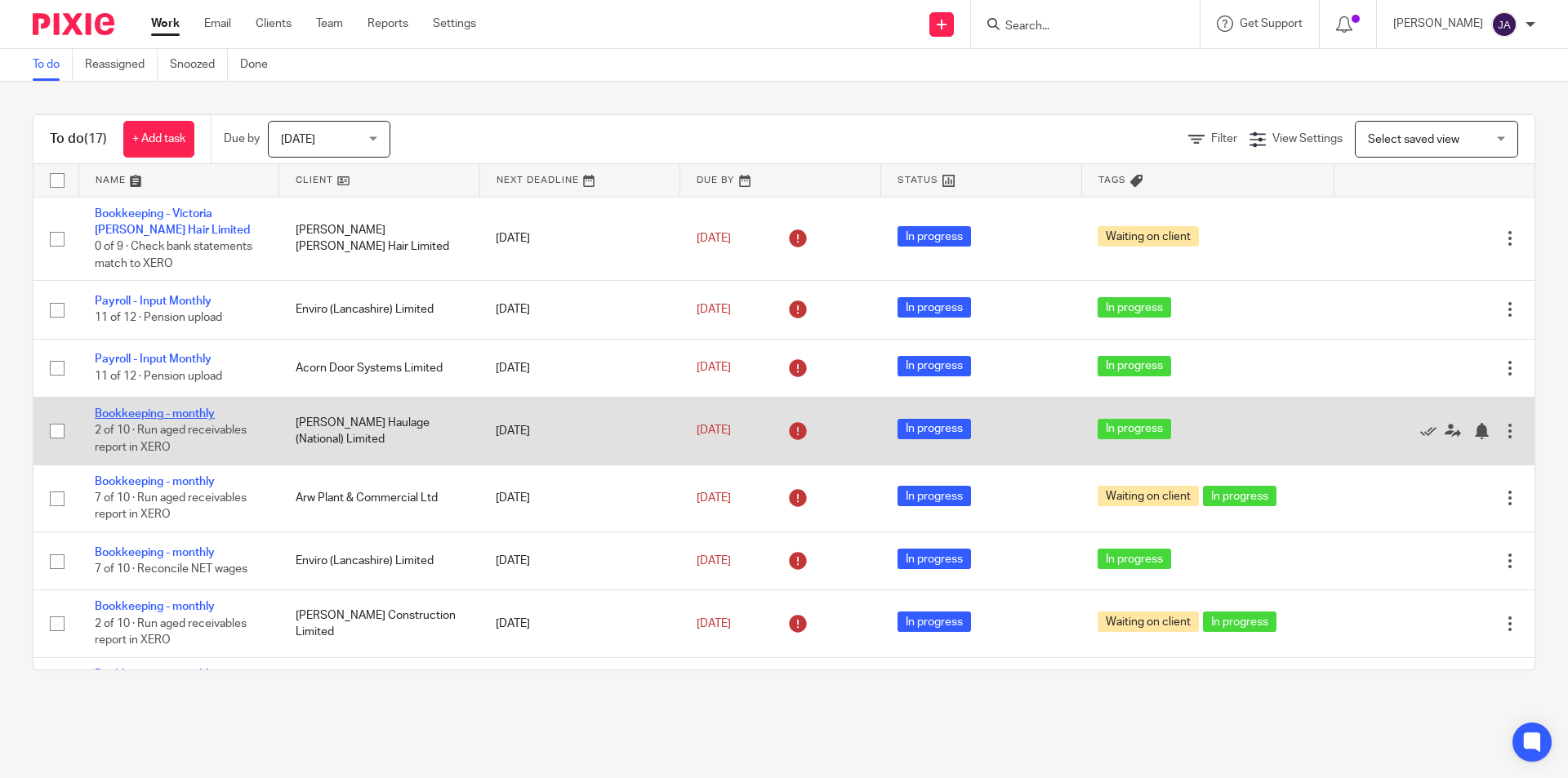
click at [139, 411] on link "Bookkeeping - monthly" at bounding box center [154, 414] width 120 height 12
